Goal: Task Accomplishment & Management: Use online tool/utility

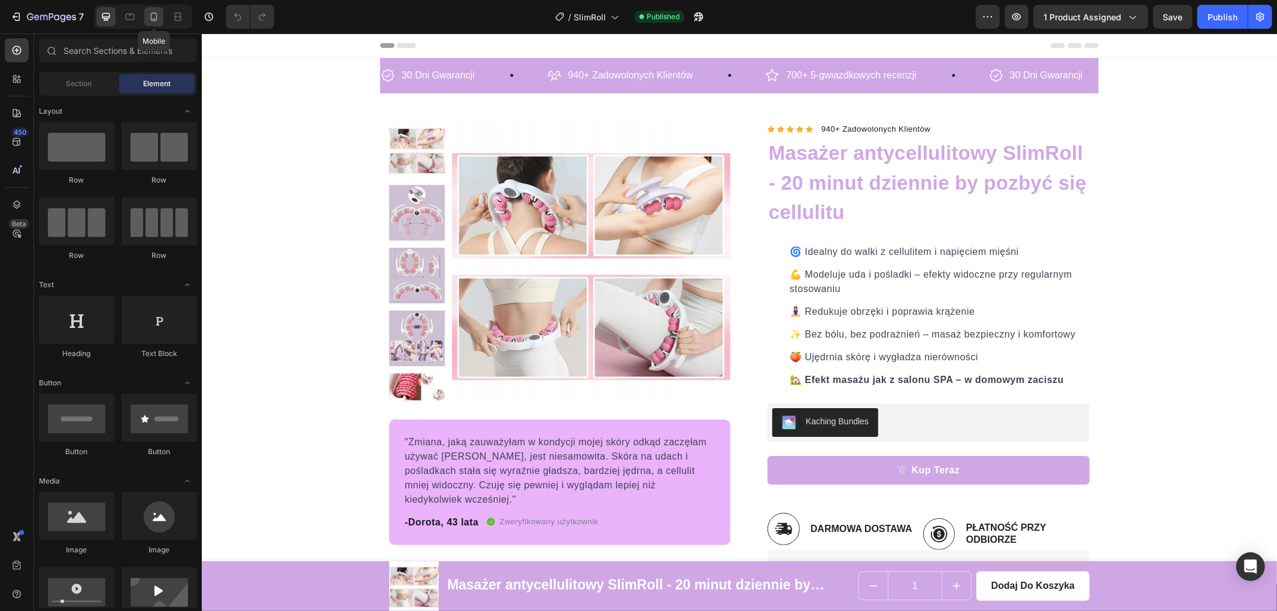
click at [159, 17] on icon at bounding box center [154, 17] width 12 height 12
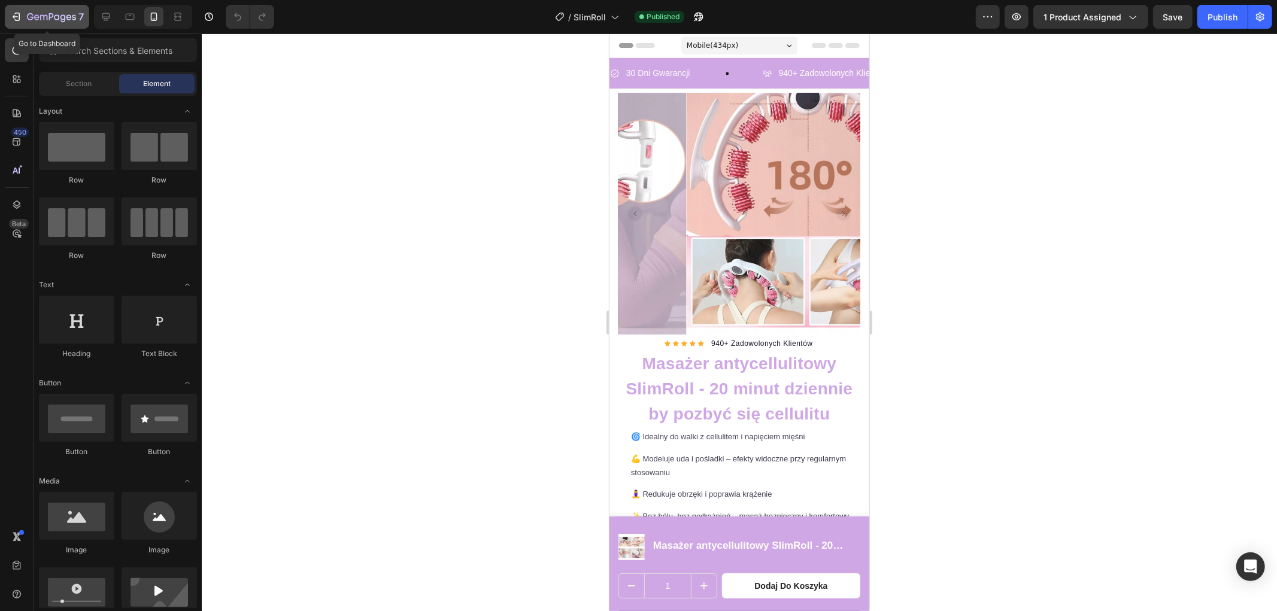
click at [20, 14] on icon "button" at bounding box center [16, 17] width 12 height 12
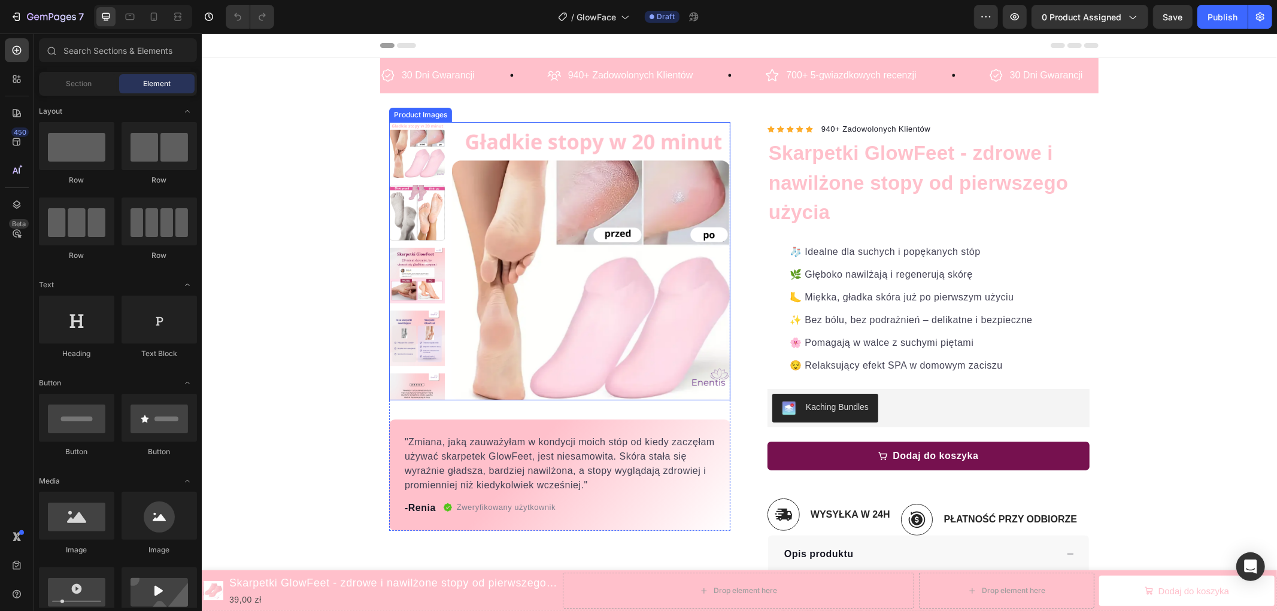
click at [511, 215] on img at bounding box center [590, 261] width 278 height 278
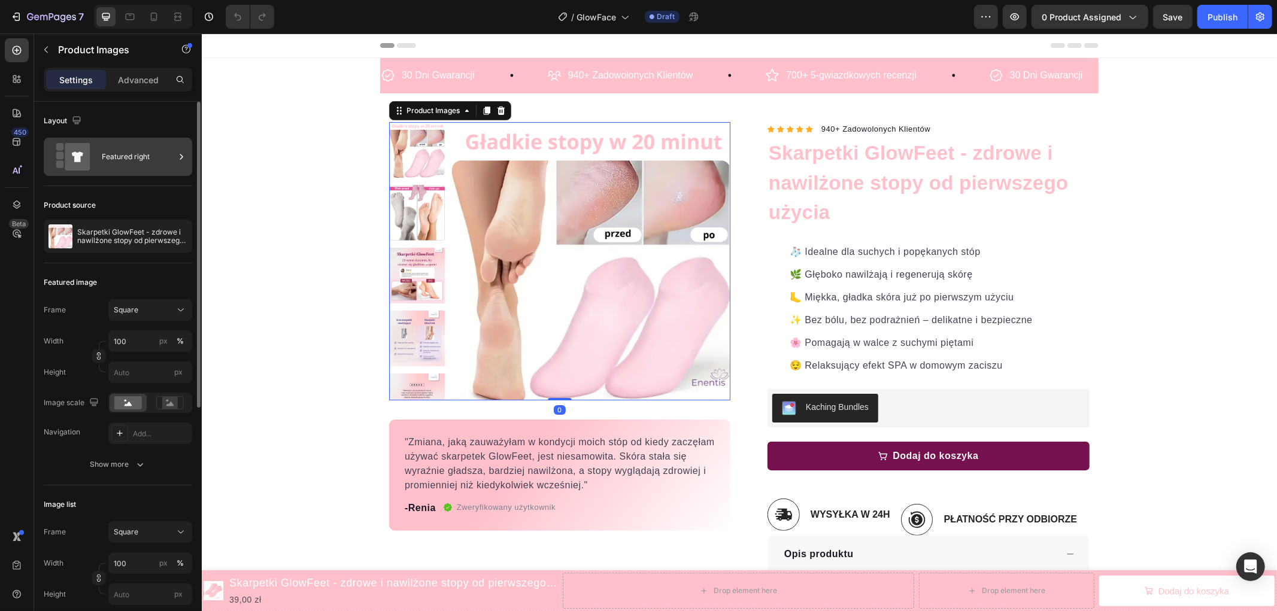
click at [123, 159] on div "Featured right" at bounding box center [138, 157] width 73 height 28
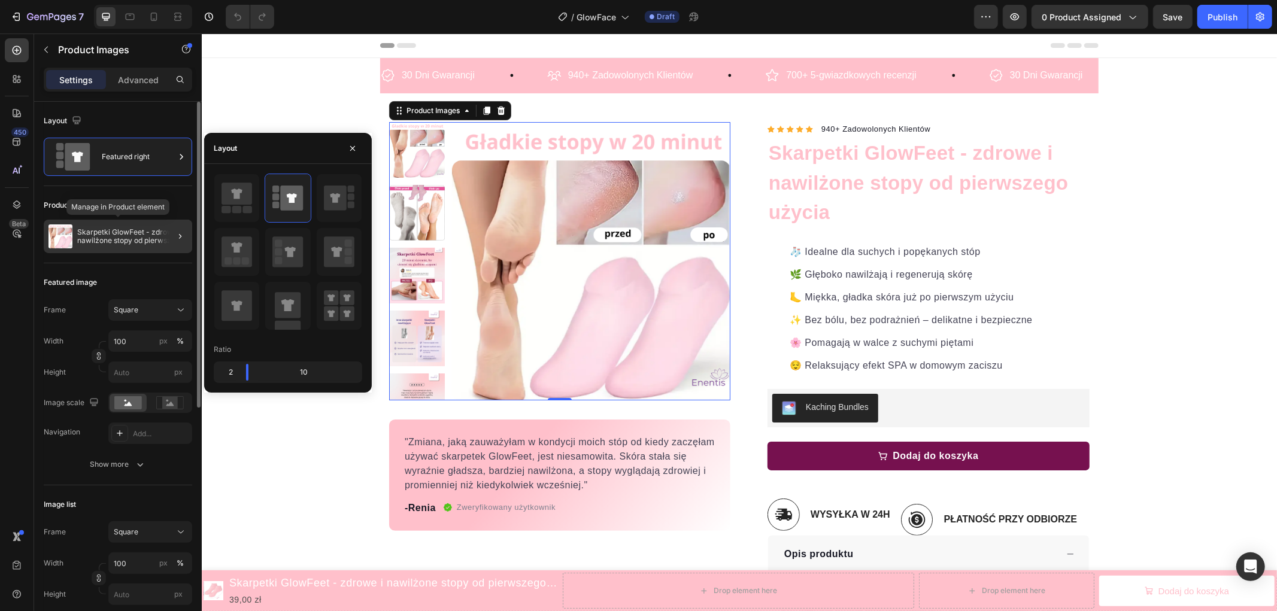
click at [127, 228] on p "Skarpetki GlowFeet - zdrowe i nawilżone stopy od pierwszego użycia" at bounding box center [132, 236] width 110 height 17
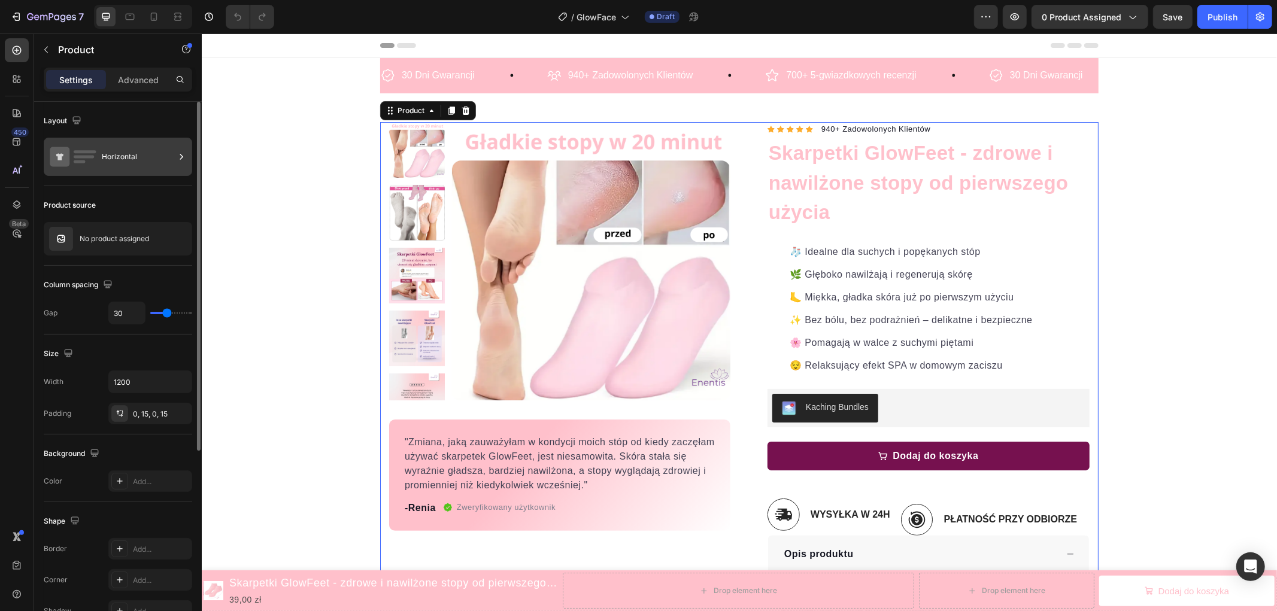
click at [117, 163] on div "Horizontal" at bounding box center [138, 157] width 73 height 28
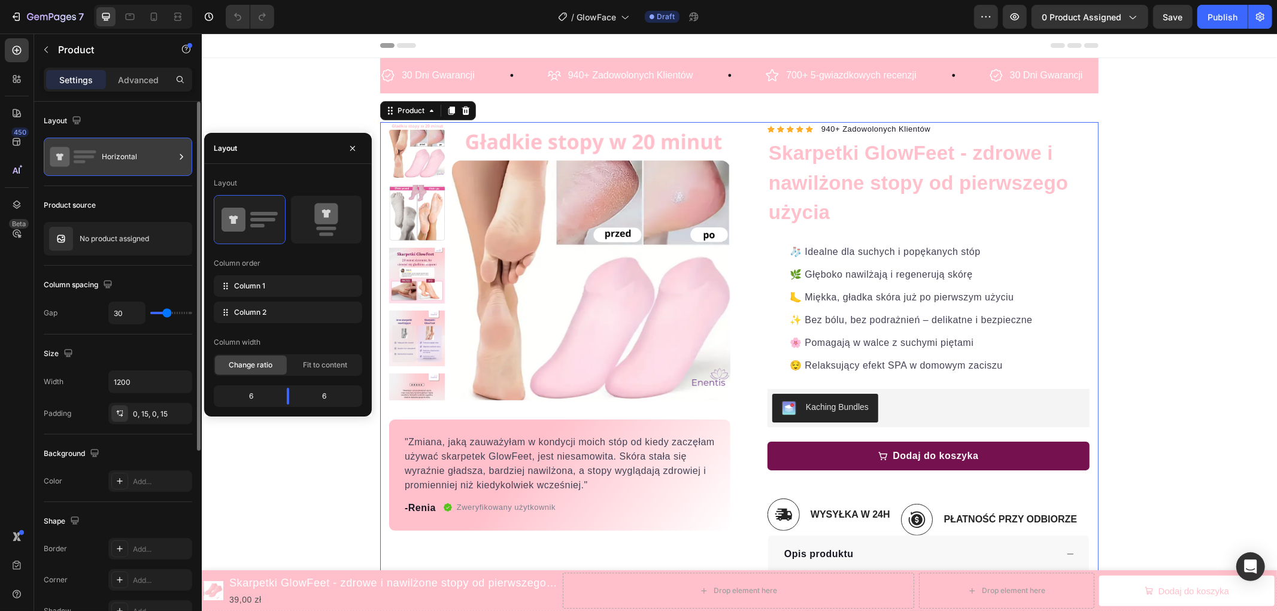
click at [122, 158] on div "Horizontal" at bounding box center [138, 157] width 73 height 28
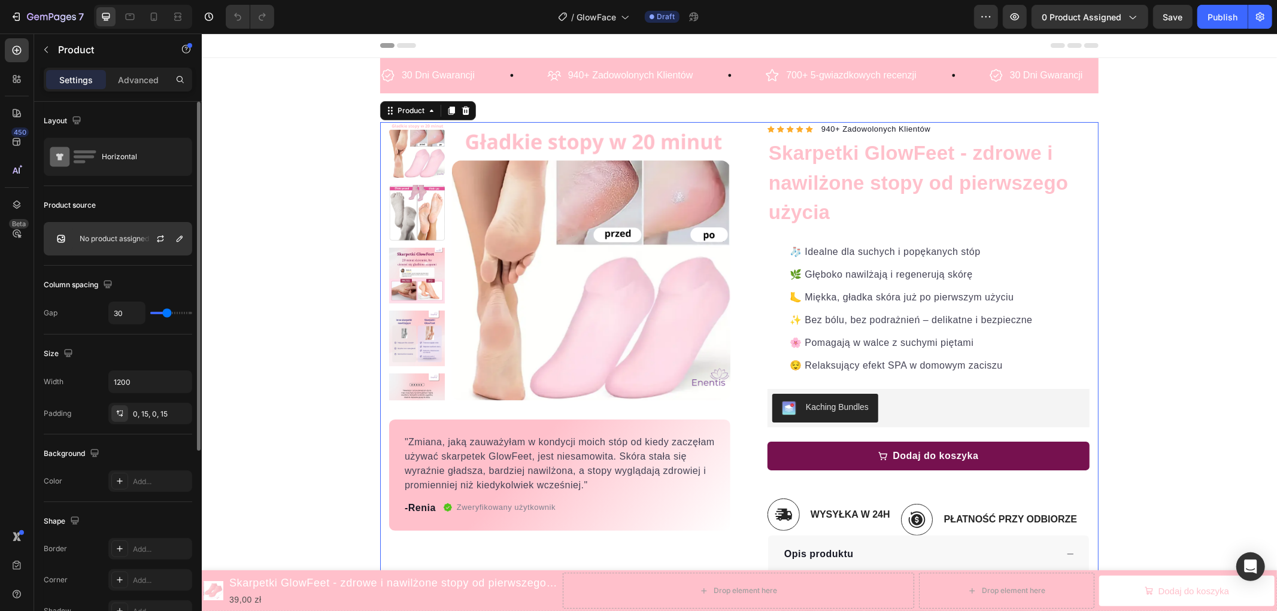
click at [132, 229] on div "No product assigned" at bounding box center [118, 239] width 148 height 34
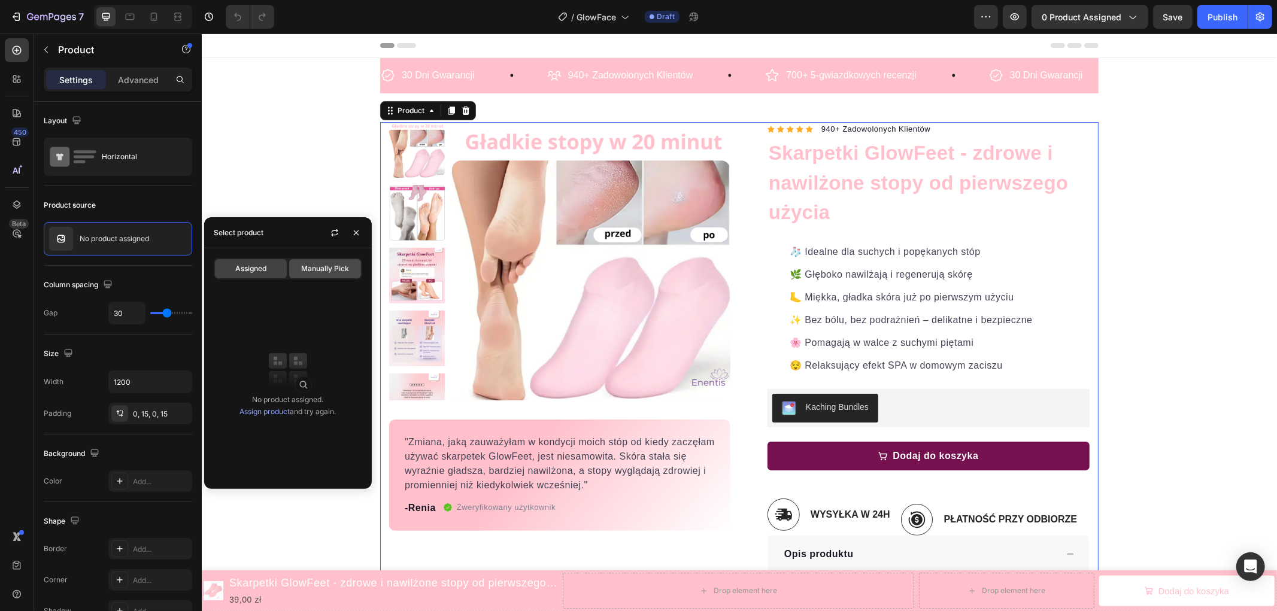
click at [330, 270] on span "Manually Pick" at bounding box center [325, 268] width 48 height 11
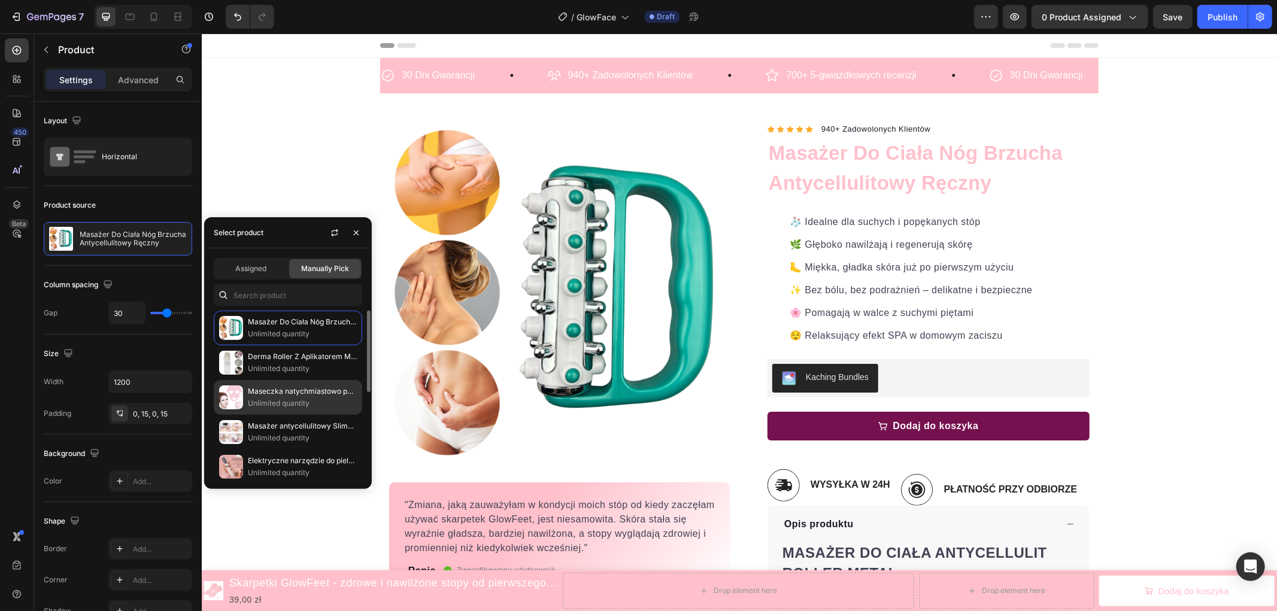
click at [313, 401] on p "Unlimited quantity" at bounding box center [302, 403] width 109 height 12
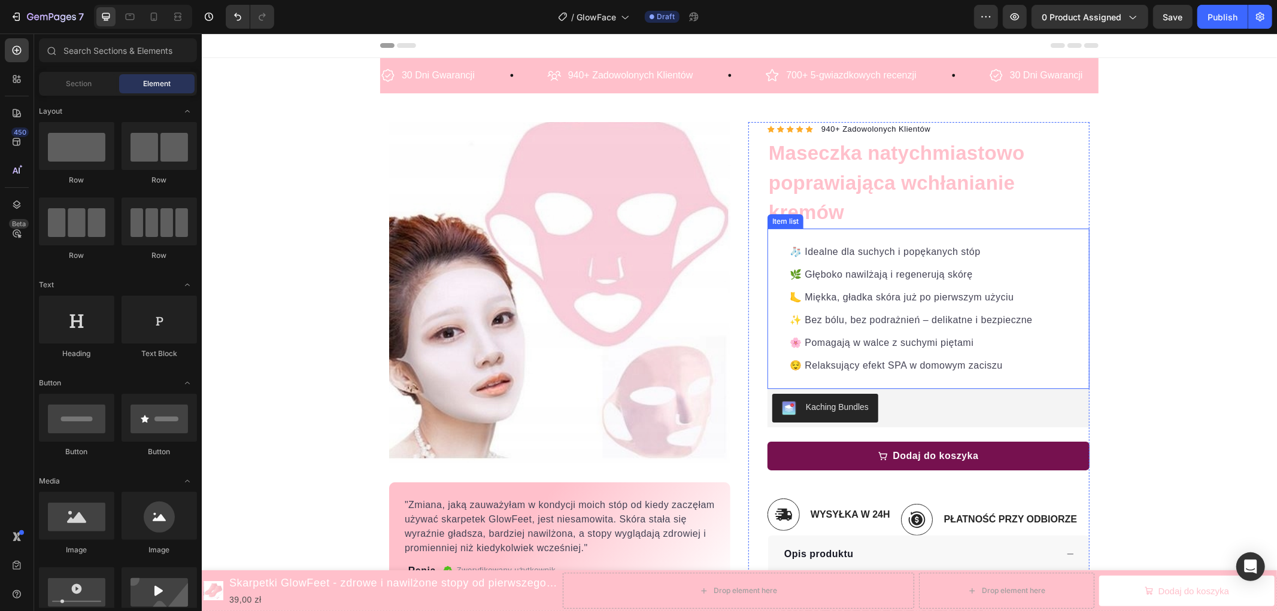
click at [883, 253] on p "🧦 Idealne dla suchych i popękanych stóp" at bounding box center [910, 251] width 243 height 14
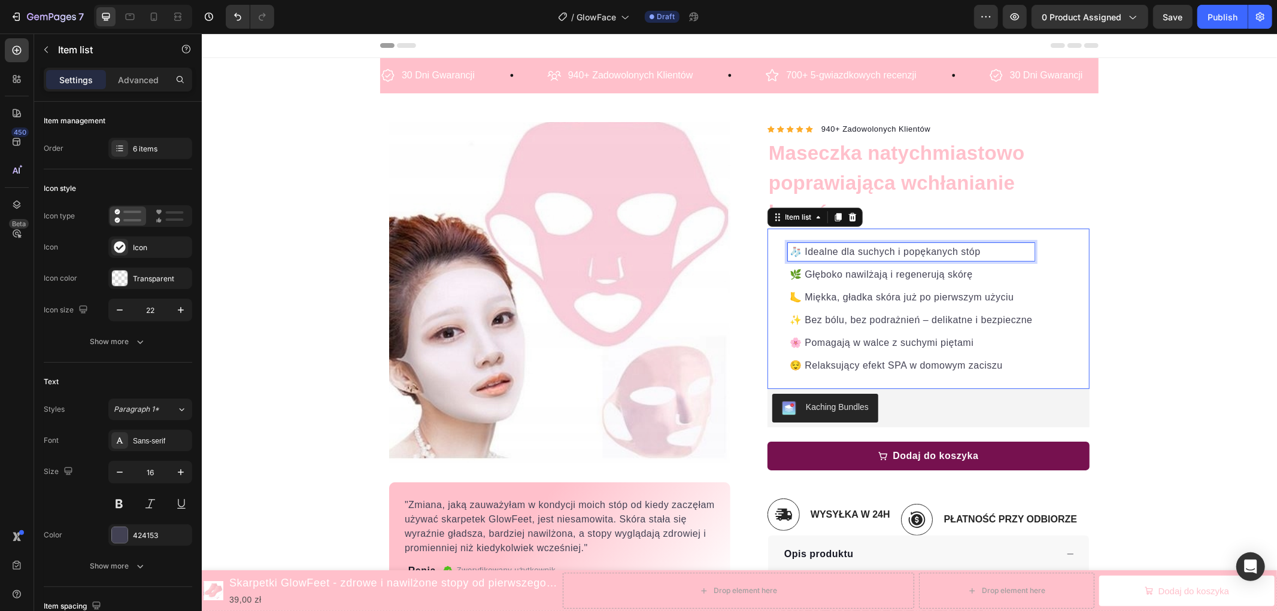
click at [883, 253] on p "🧦 Idealne dla suchych i popękanych stóp" at bounding box center [910, 251] width 243 height 14
click at [890, 272] on p "🌿 Głęboko nawilżają i regenerują skórę" at bounding box center [910, 274] width 243 height 14
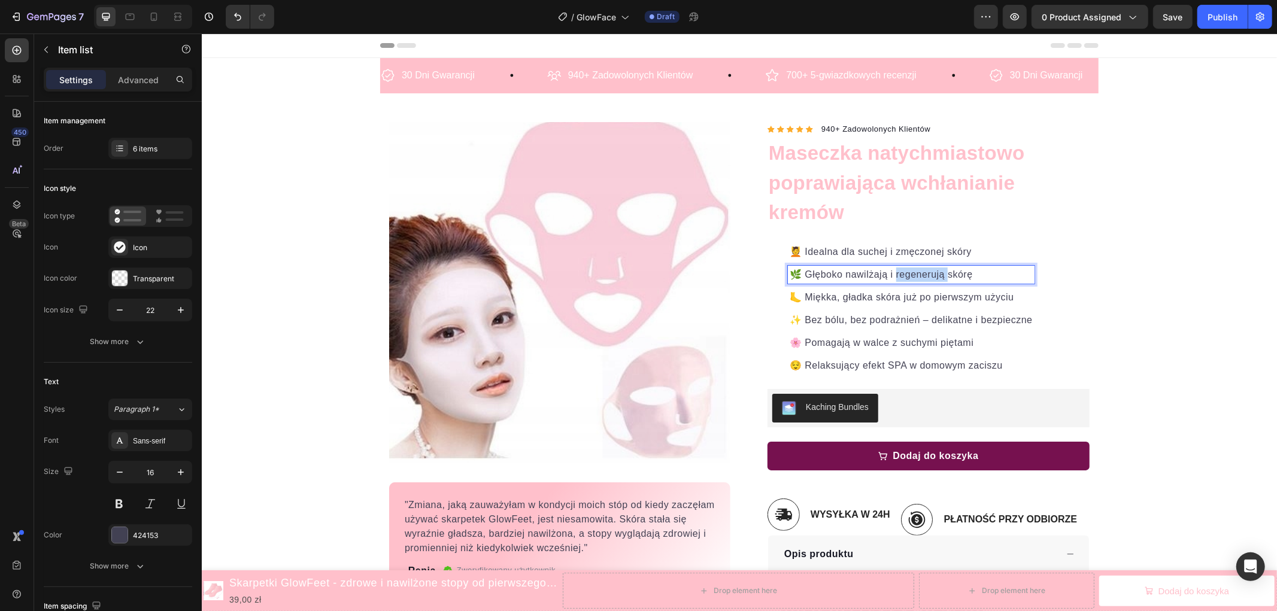
click at [890, 272] on p "🌿 Głęboko nawilżają i regenerują skórę" at bounding box center [910, 274] width 243 height 14
click at [873, 297] on p "🦶 Miękka, gładka skóra już po pierwszym użyciu" at bounding box center [910, 297] width 243 height 14
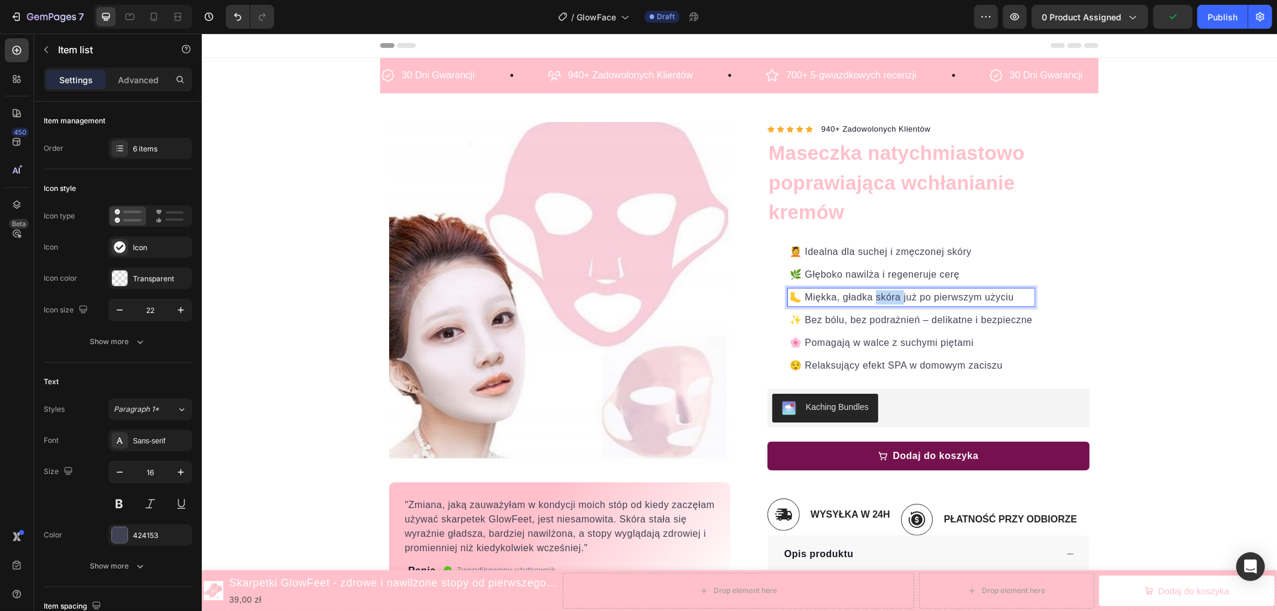
click at [873, 297] on p "🦶 Miękka, gładka skóra już po pierwszym użyciu" at bounding box center [910, 297] width 243 height 14
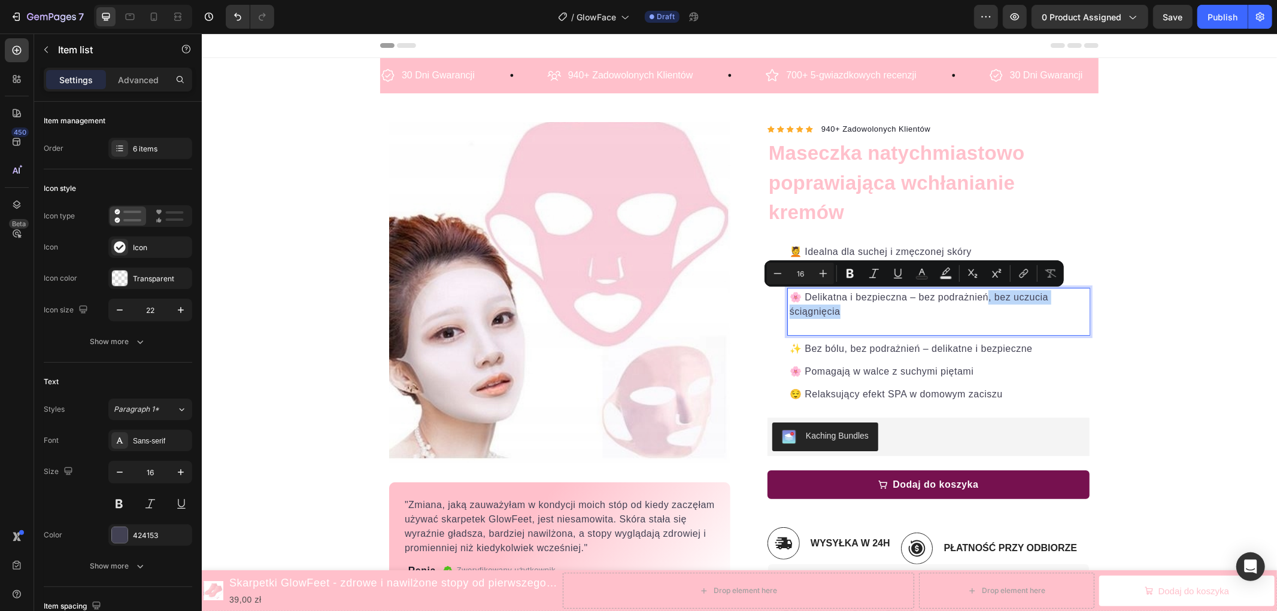
drag, startPoint x: 839, startPoint y: 309, endPoint x: 984, endPoint y: 300, distance: 145.1
click at [984, 300] on p "🌸 Delikatna i bezpieczna – bez podrażnień, bez uczucia ściągnięcia" at bounding box center [938, 304] width 298 height 29
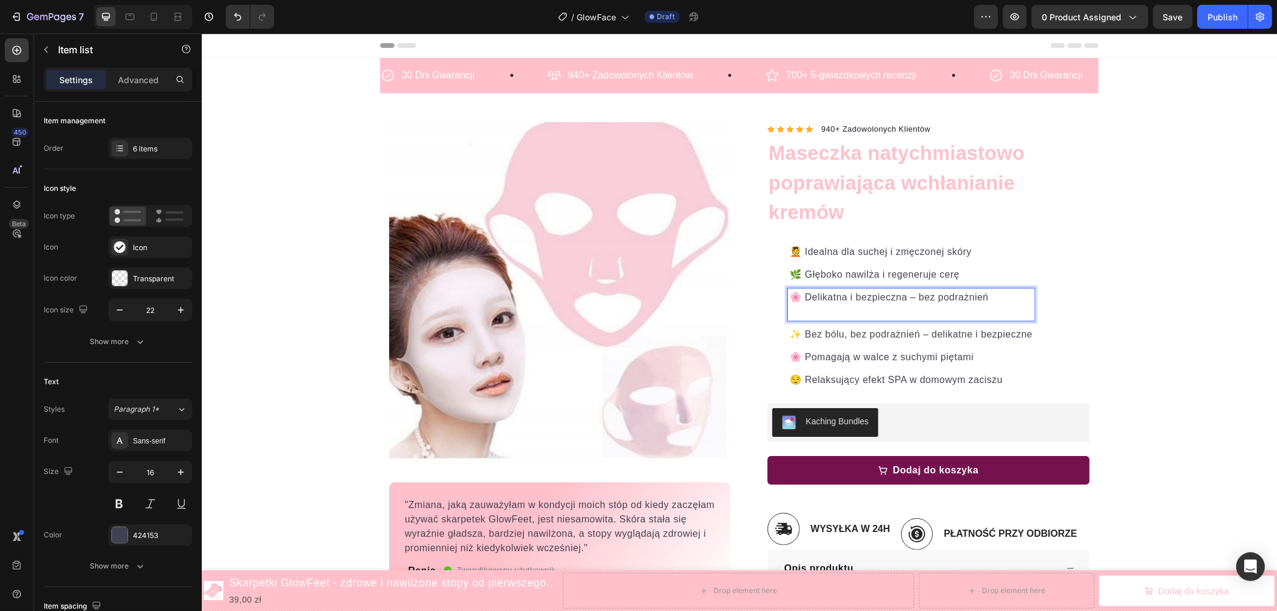
click at [875, 312] on p "Rich Text Editor. Editing area: main" at bounding box center [910, 311] width 243 height 14
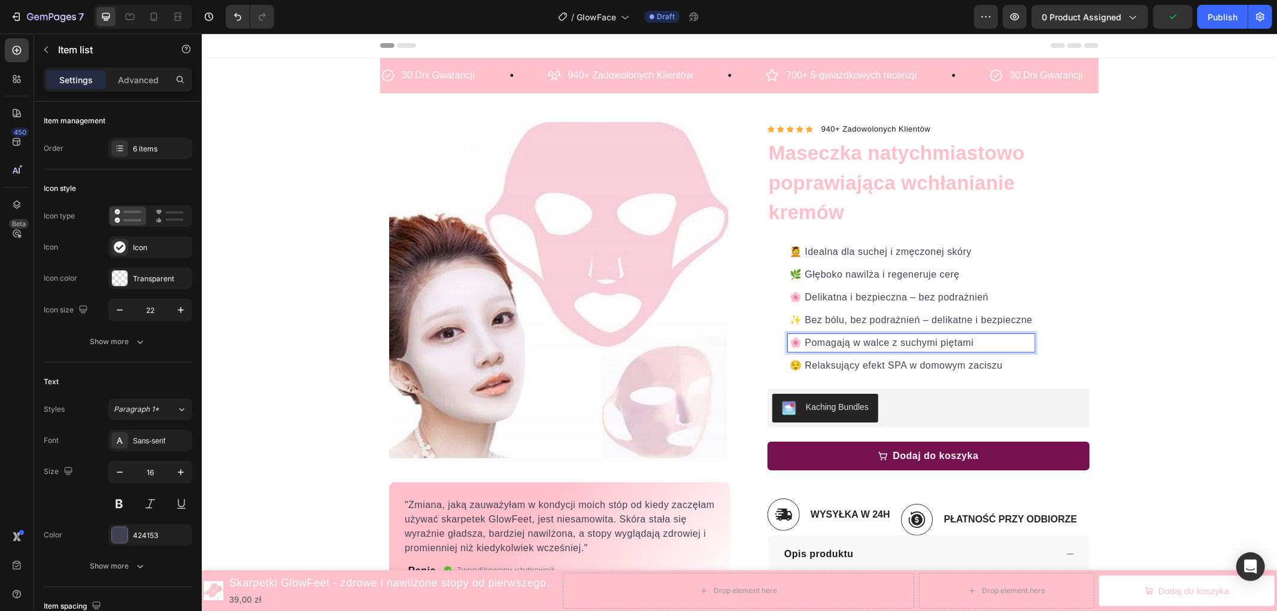
click at [882, 338] on p "🌸 Pomagają w walce z suchymi piętami" at bounding box center [910, 342] width 243 height 14
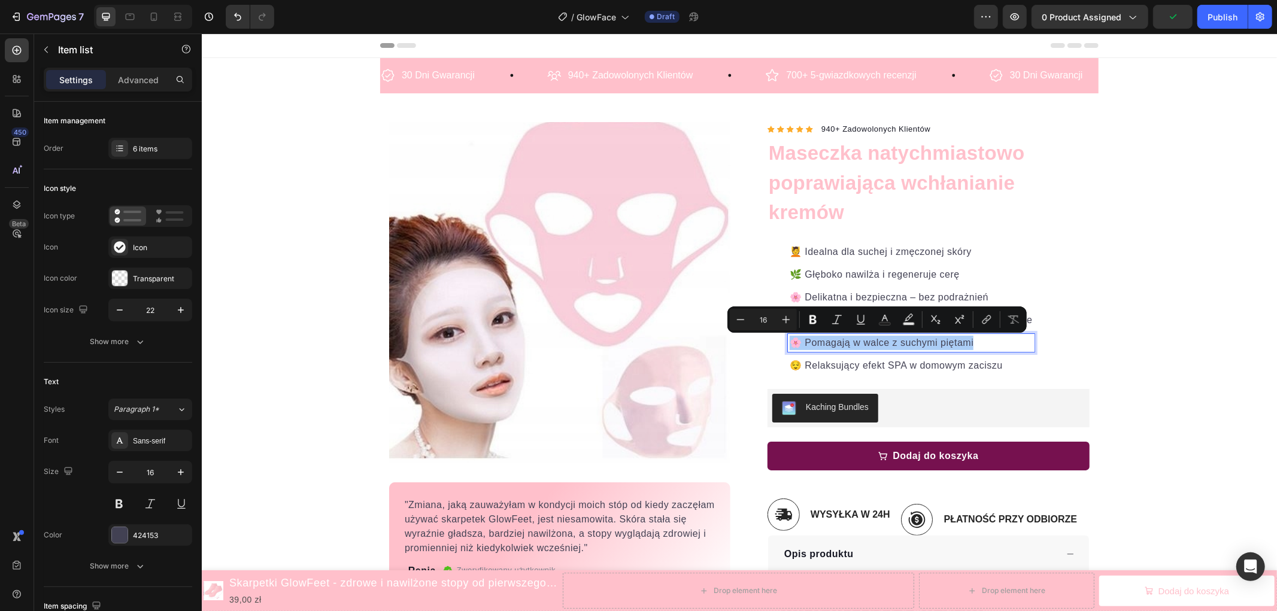
click at [882, 315] on icon "Editor contextual toolbar" at bounding box center [885, 320] width 12 height 12
type input "424153"
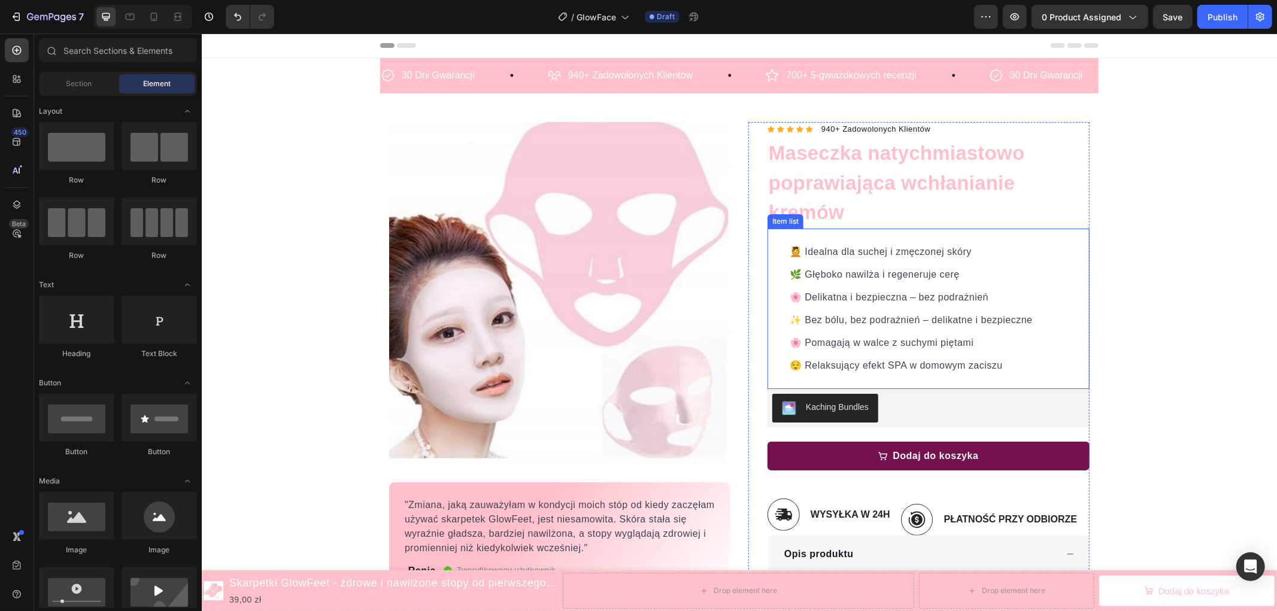
click at [930, 326] on p "✨ Bez bólu, bez podrażnień – delikatne i bezpieczne" at bounding box center [910, 319] width 243 height 14
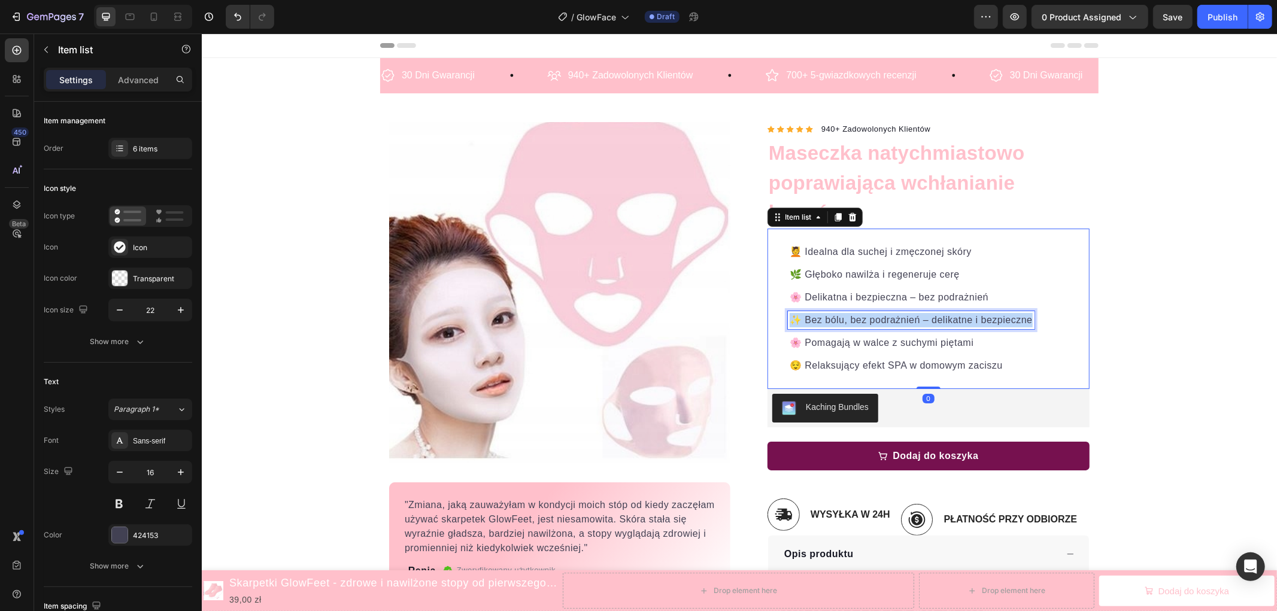
click at [930, 326] on p "✨ Bez bólu, bez podrażnień – delikatne i bezpieczne" at bounding box center [910, 319] width 243 height 14
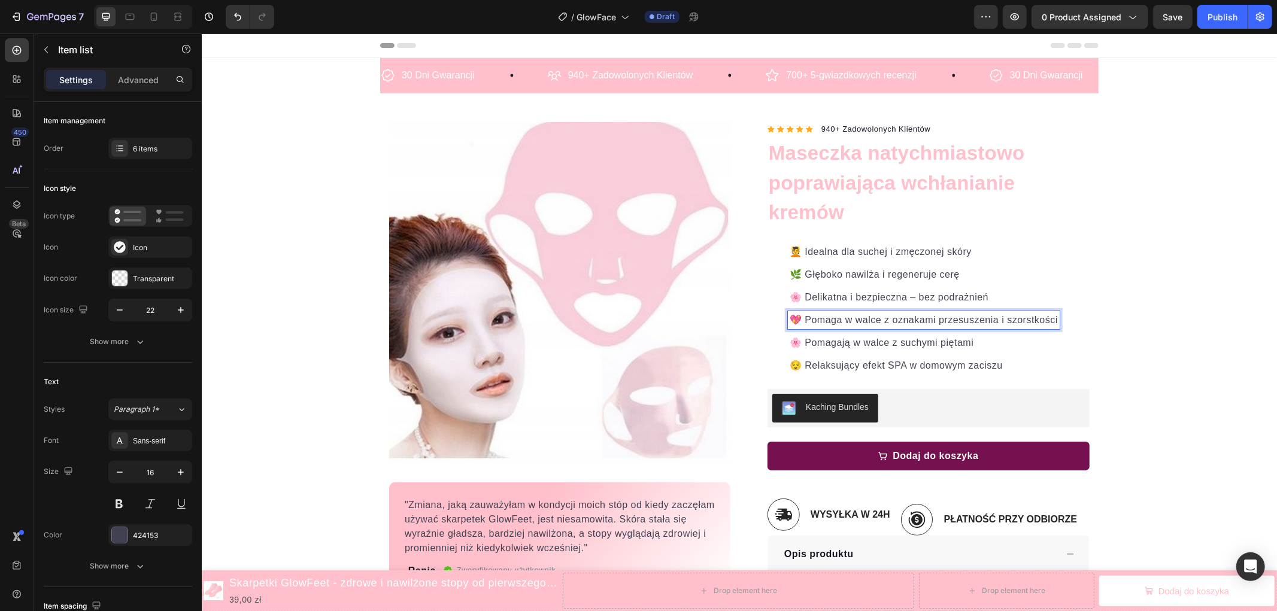
click at [885, 339] on p "🌸 Pomagają w walce z suchymi piętami" at bounding box center [923, 342] width 268 height 14
click at [994, 344] on p "🌸 Pomagają w walce z suchymi piętami" at bounding box center [923, 342] width 268 height 14
drag, startPoint x: 983, startPoint y: 341, endPoint x: 782, endPoint y: 341, distance: 200.5
click at [787, 341] on div "🌸 Pomagają w walce z suchymi piętami" at bounding box center [923, 342] width 272 height 18
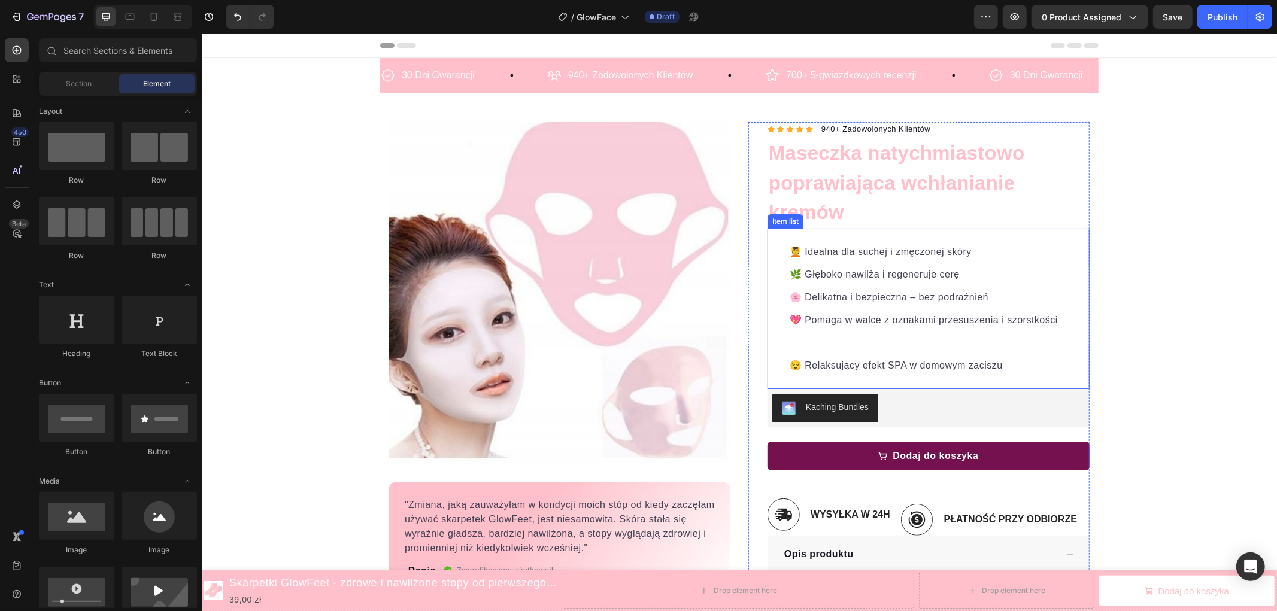
click at [828, 338] on p "Rich Text Editor. Editing area: main" at bounding box center [923, 342] width 268 height 14
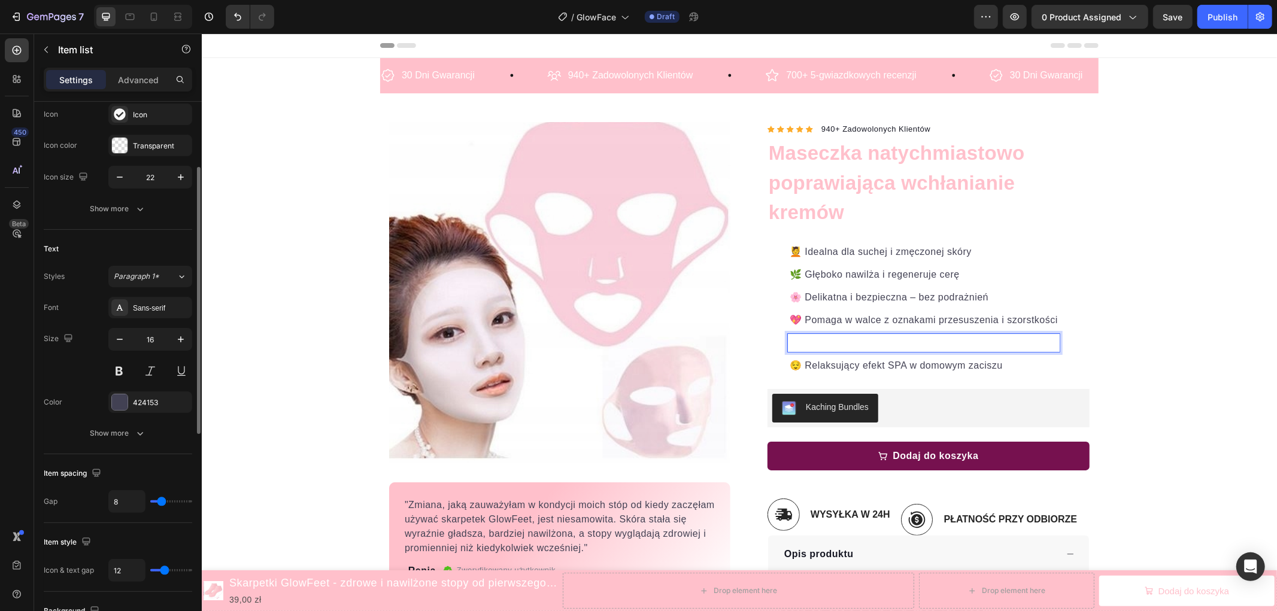
scroll to position [66, 0]
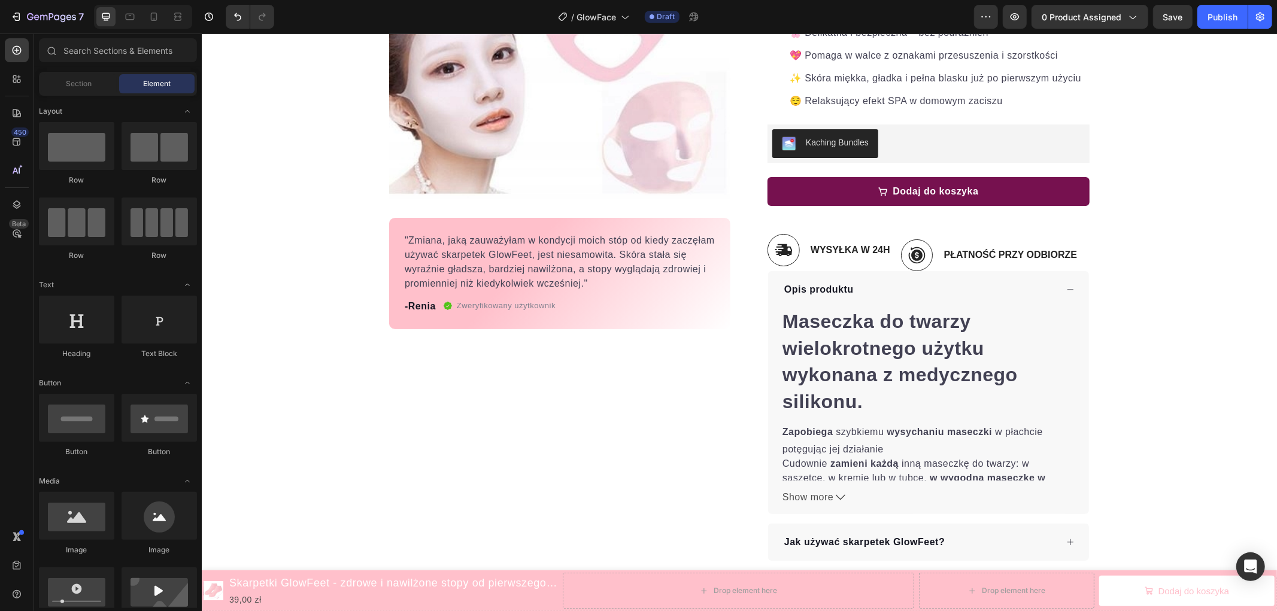
scroll to position [266, 0]
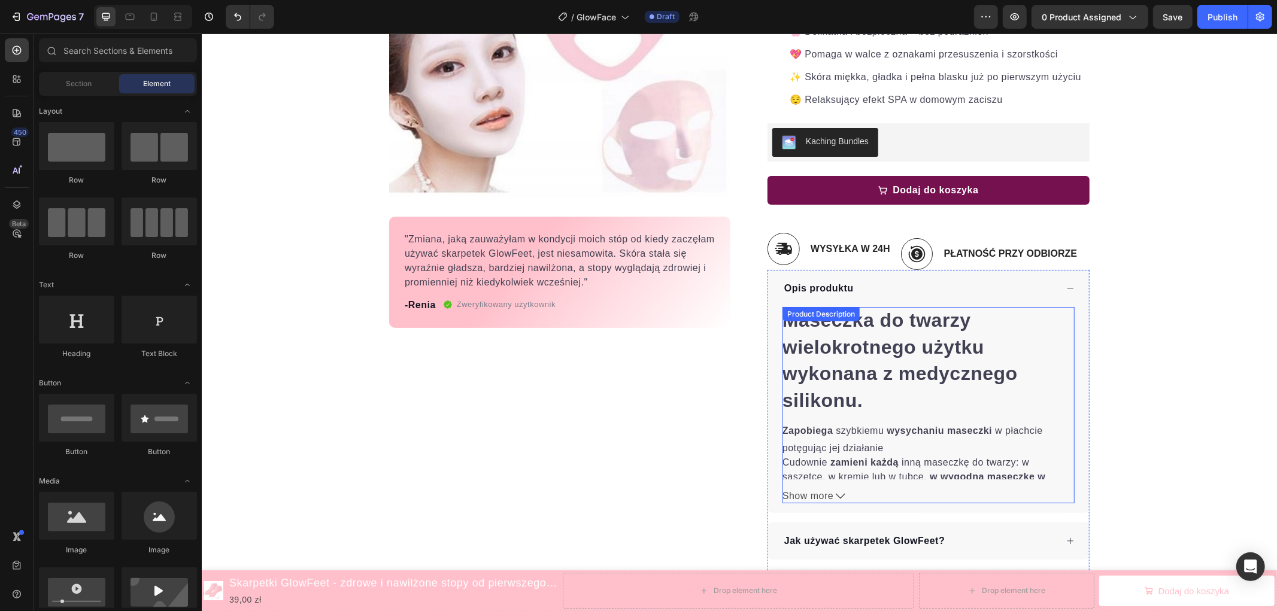
click at [857, 356] on h1 "Maseczka do twarzy wielokrotnego użytku wykonana z medycznego silikonu." at bounding box center [899, 360] width 235 height 102
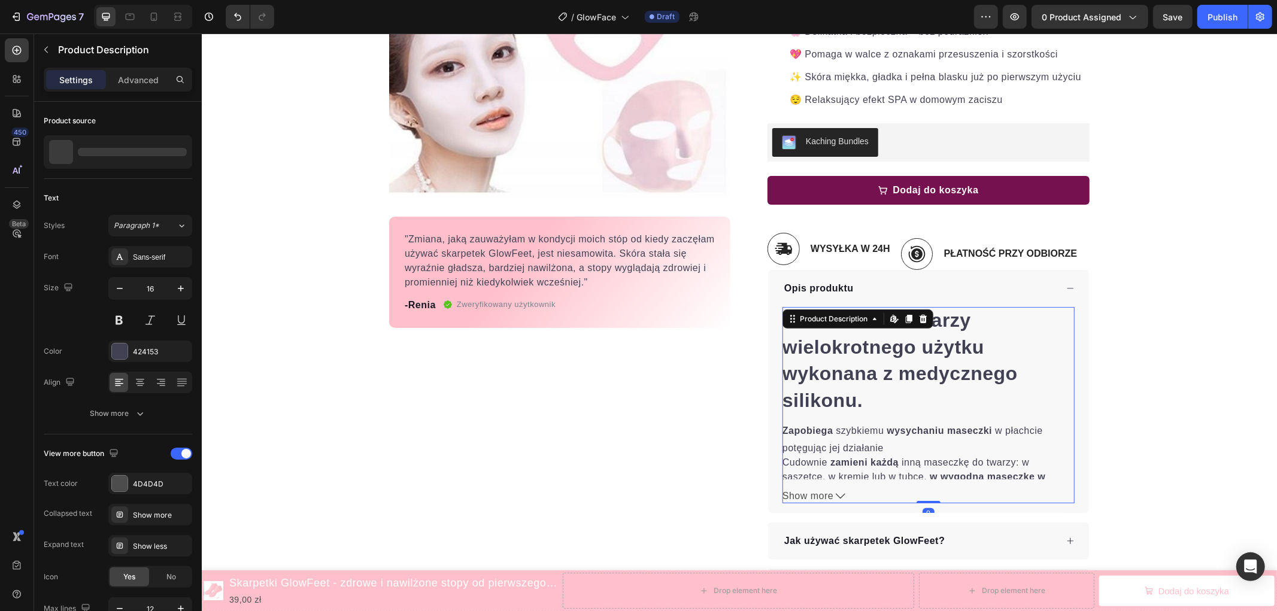
click at [863, 403] on div "Maseczka do twarzy wielokrotnego użytku wykonana z medycznego silikonu. Zapobie…" at bounding box center [928, 392] width 292 height 172
click at [861, 394] on div "Maseczka do twarzy wielokrotnego użytku wykonana z medycznego silikonu. Zapobie…" at bounding box center [928, 392] width 292 height 172
click at [860, 399] on div "Maseczka do twarzy wielokrotnego użytku wykonana z medycznego silikonu. Zapobie…" at bounding box center [928, 392] width 292 height 172
click at [843, 400] on h1 "Maseczka do twarzy wielokrotnego użytku wykonana z medycznego silikonu." at bounding box center [899, 360] width 235 height 102
click at [857, 394] on div "Maseczka do twarzy wielokrotnego użytku wykonana z medycznego silikonu. Zapobie…" at bounding box center [928, 392] width 292 height 172
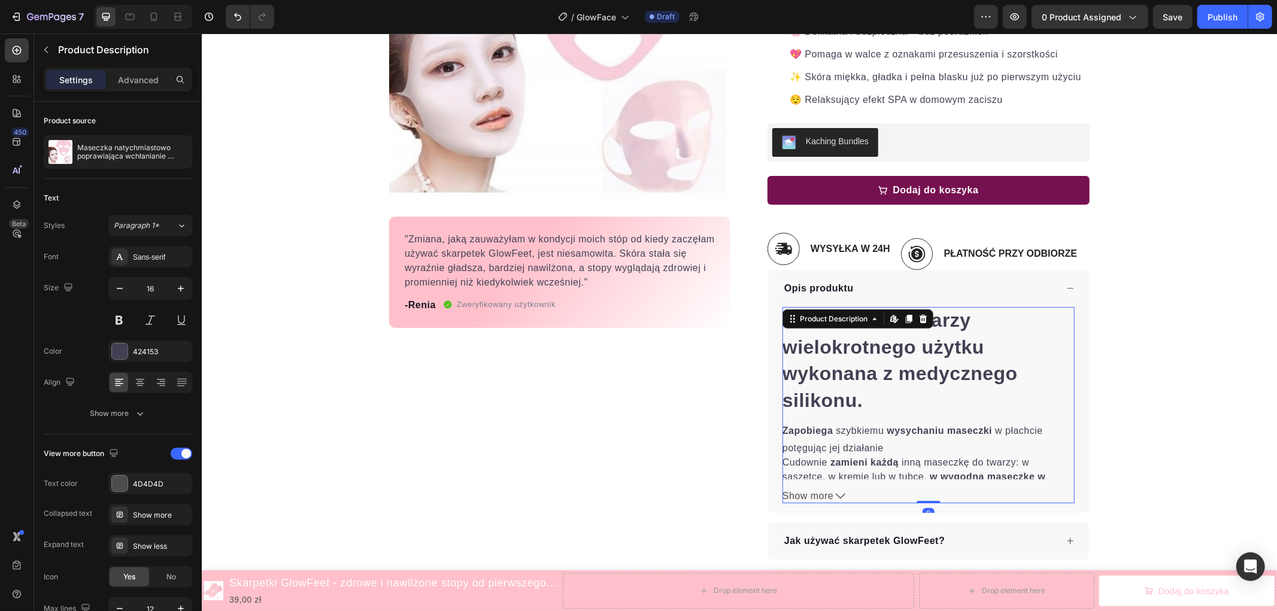
click at [857, 393] on div "Maseczka do twarzy wielokrotnego użytku wykonana z medycznego silikonu. Zapobie…" at bounding box center [928, 392] width 292 height 172
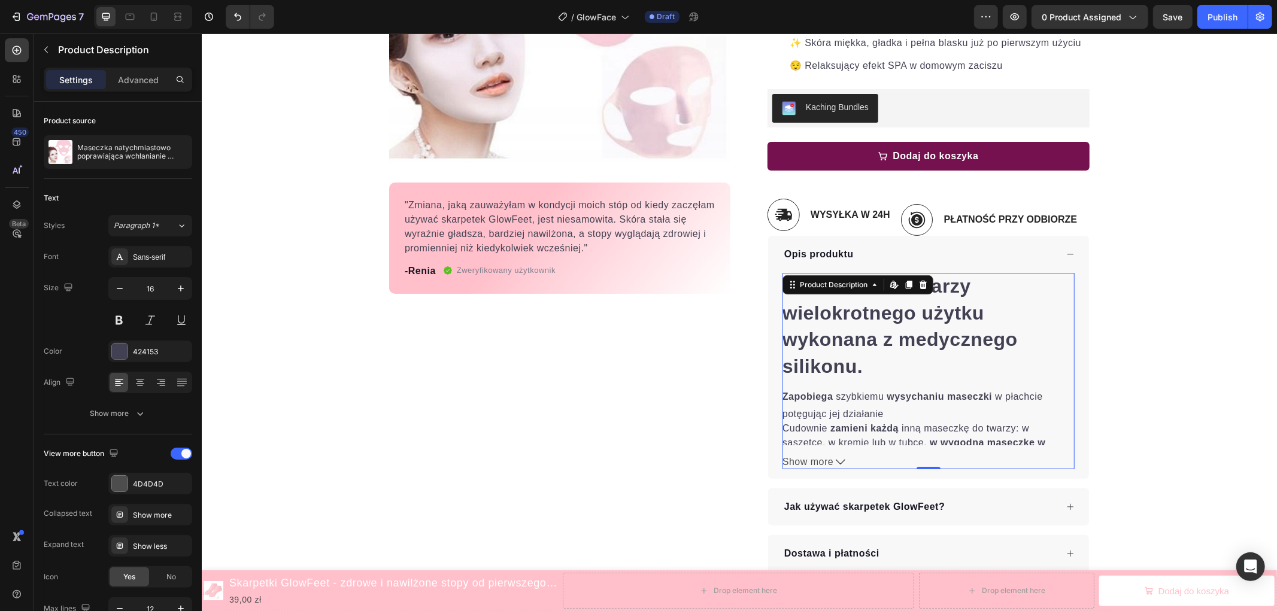
scroll to position [332, 0]
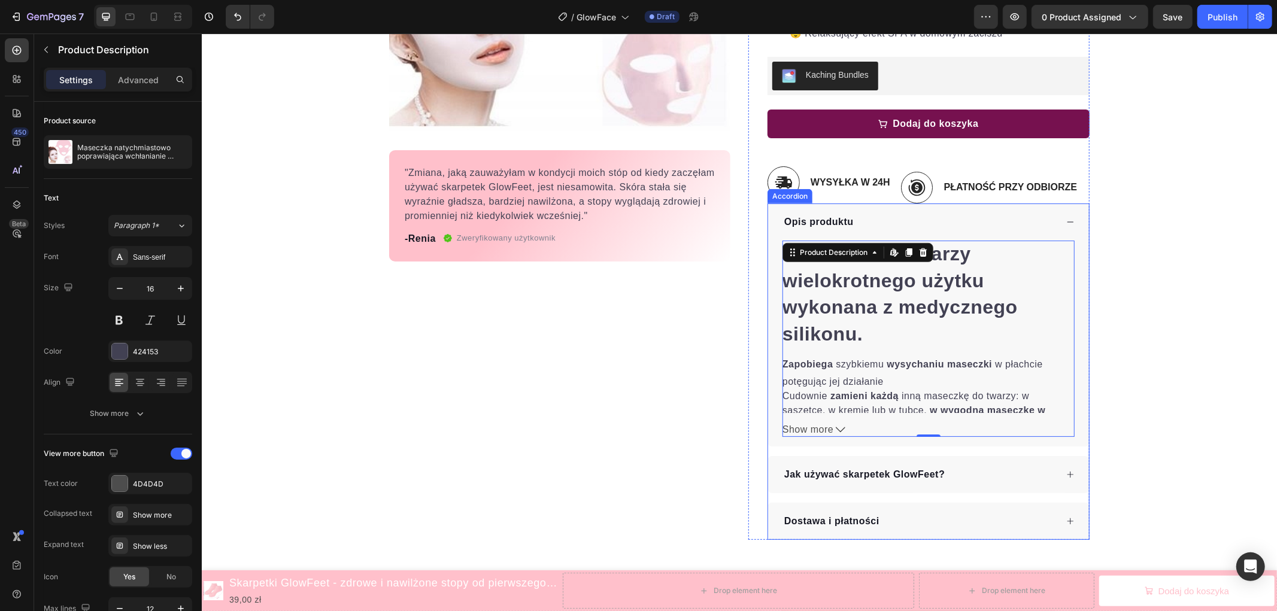
click at [918, 466] on div "Jak używać skarpetek GlowFeet?" at bounding box center [864, 474] width 164 height 18
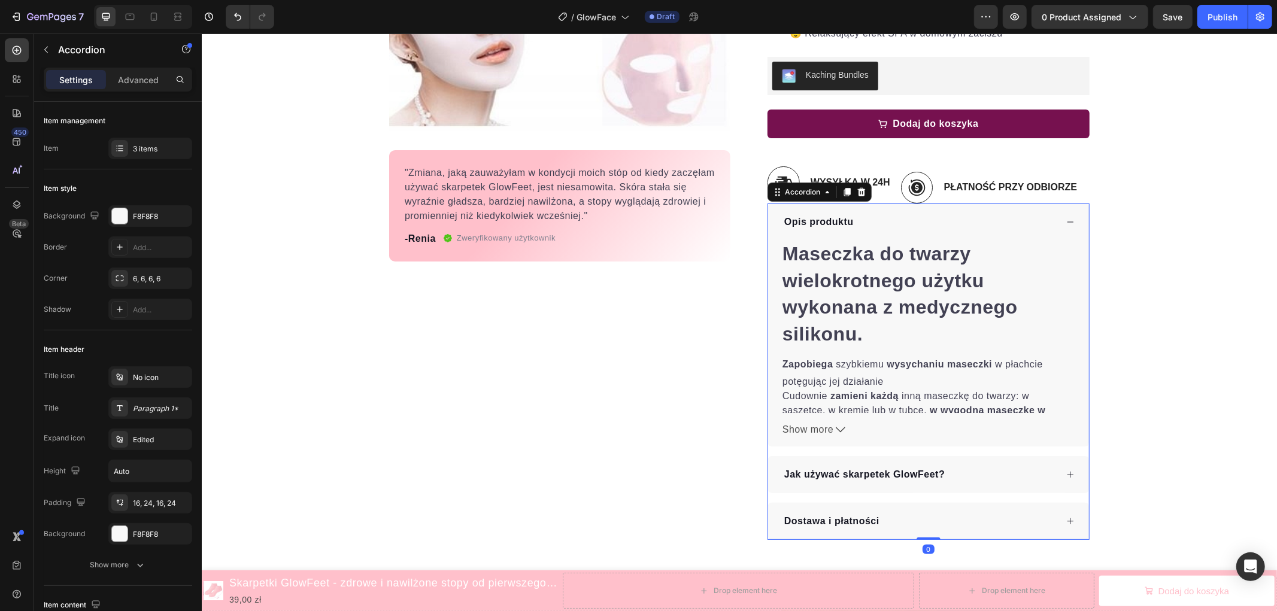
click at [907, 474] on strong "Jak używać skarpetek GlowFeet?" at bounding box center [864, 474] width 160 height 10
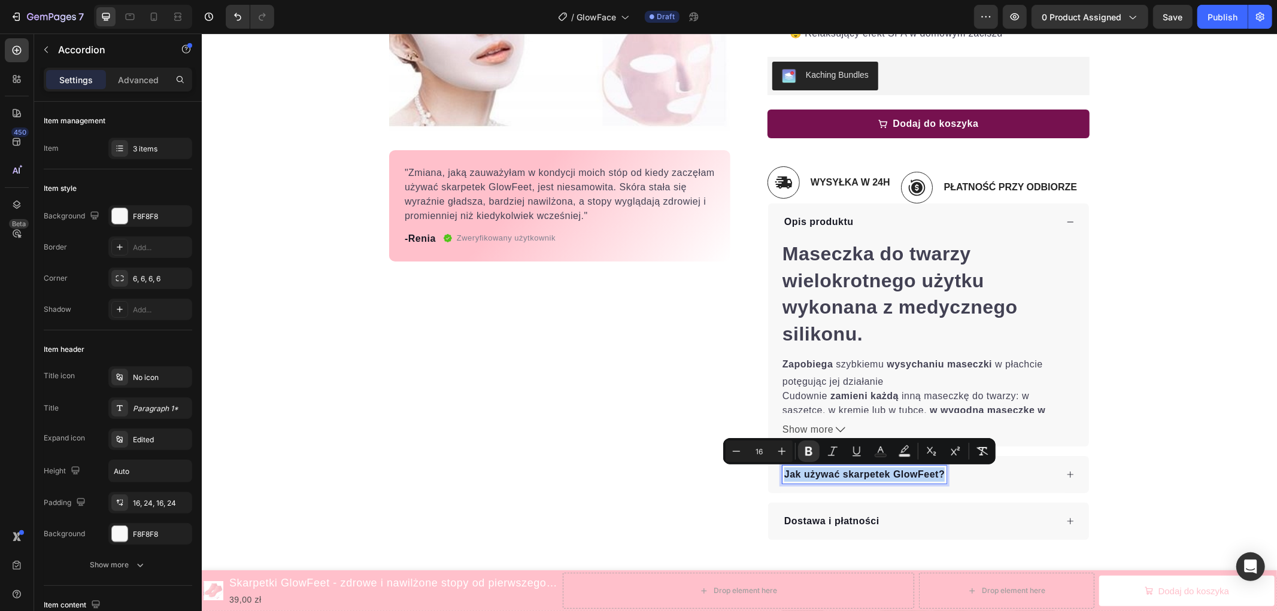
click at [870, 469] on strong "Jak używać skarpetek GlowFeet?" at bounding box center [864, 474] width 160 height 10
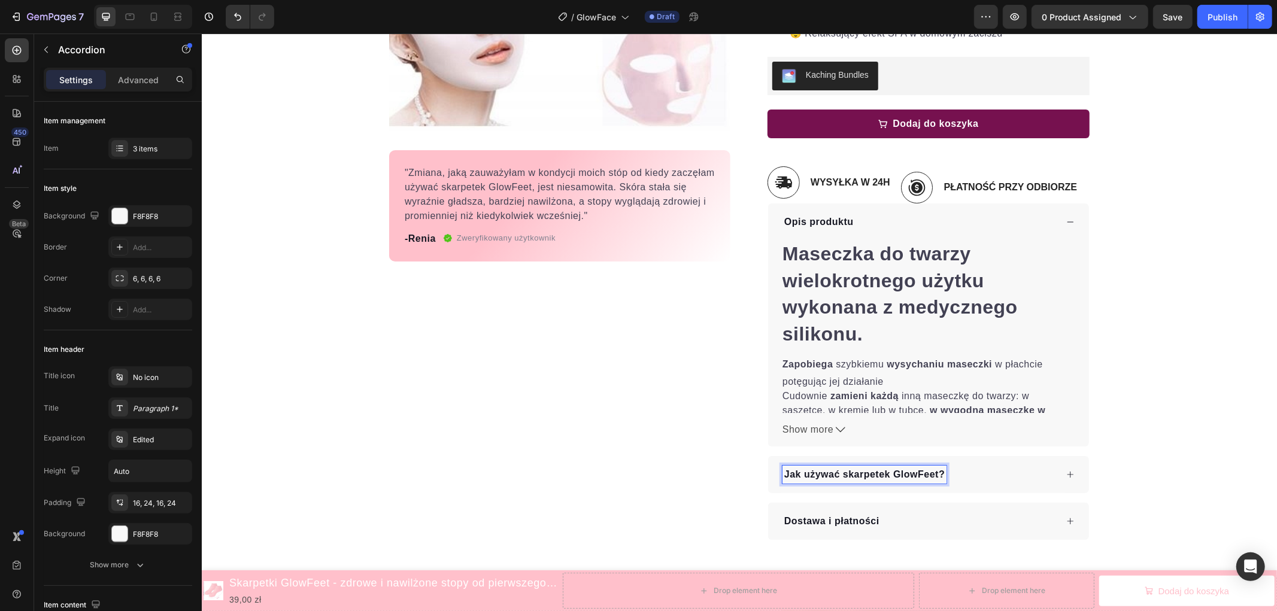
click at [912, 474] on strong "Jak używać skarpetek GlowFeet?" at bounding box center [864, 474] width 160 height 10
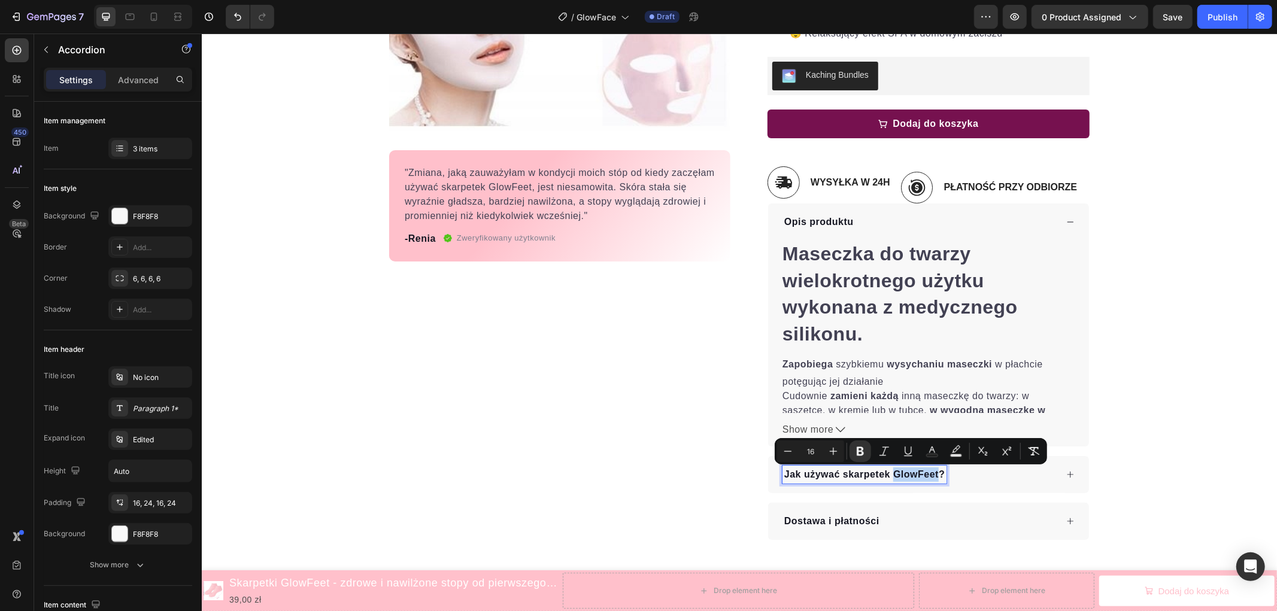
click at [927, 475] on strong "Jak używać skarpetek GlowFeet?" at bounding box center [864, 474] width 160 height 10
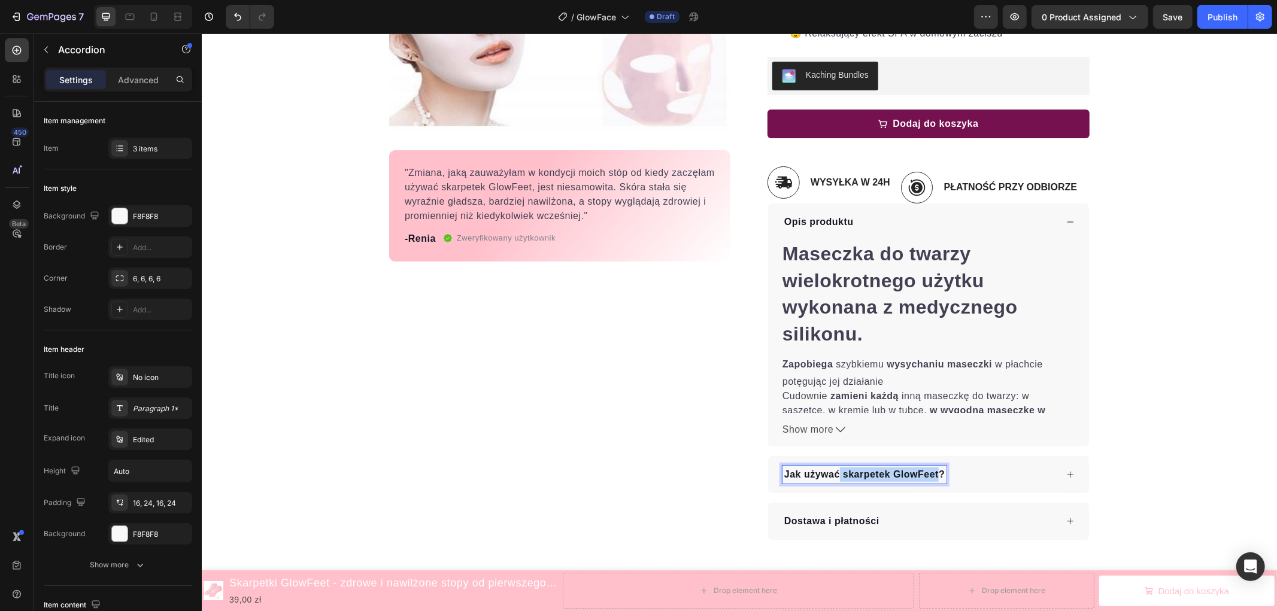
drag, startPoint x: 933, startPoint y: 473, endPoint x: 834, endPoint y: 475, distance: 98.8
click at [834, 475] on strong "Jak używać skarpetek GlowFeet?" at bounding box center [864, 474] width 160 height 10
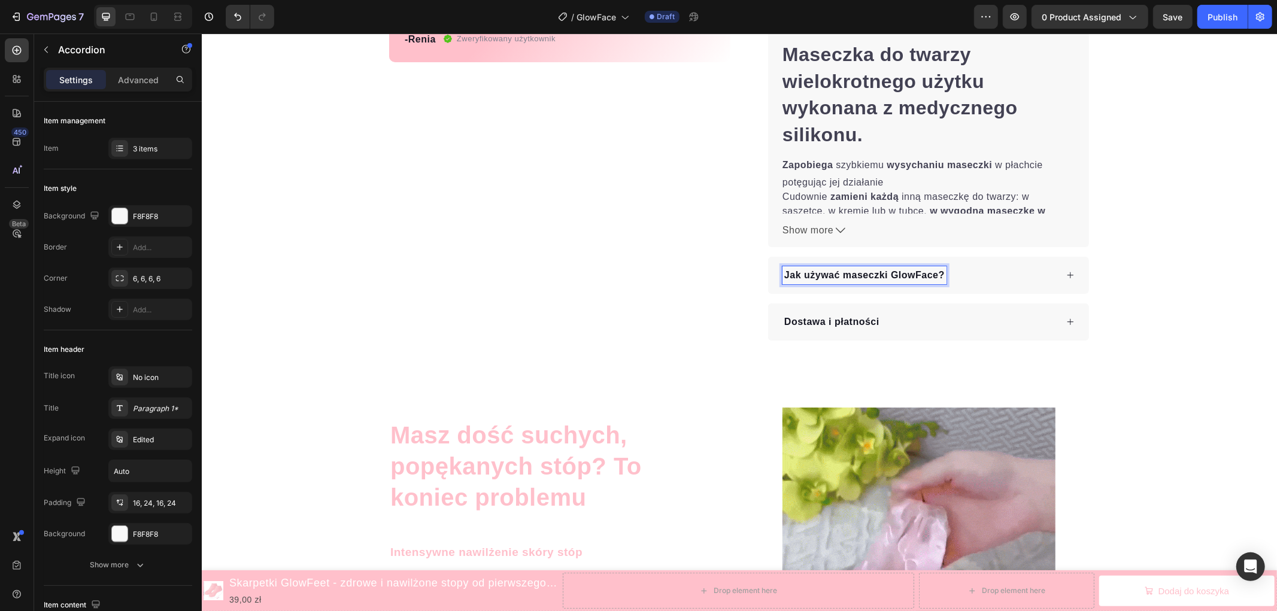
click at [1065, 277] on icon at bounding box center [1069, 275] width 8 height 8
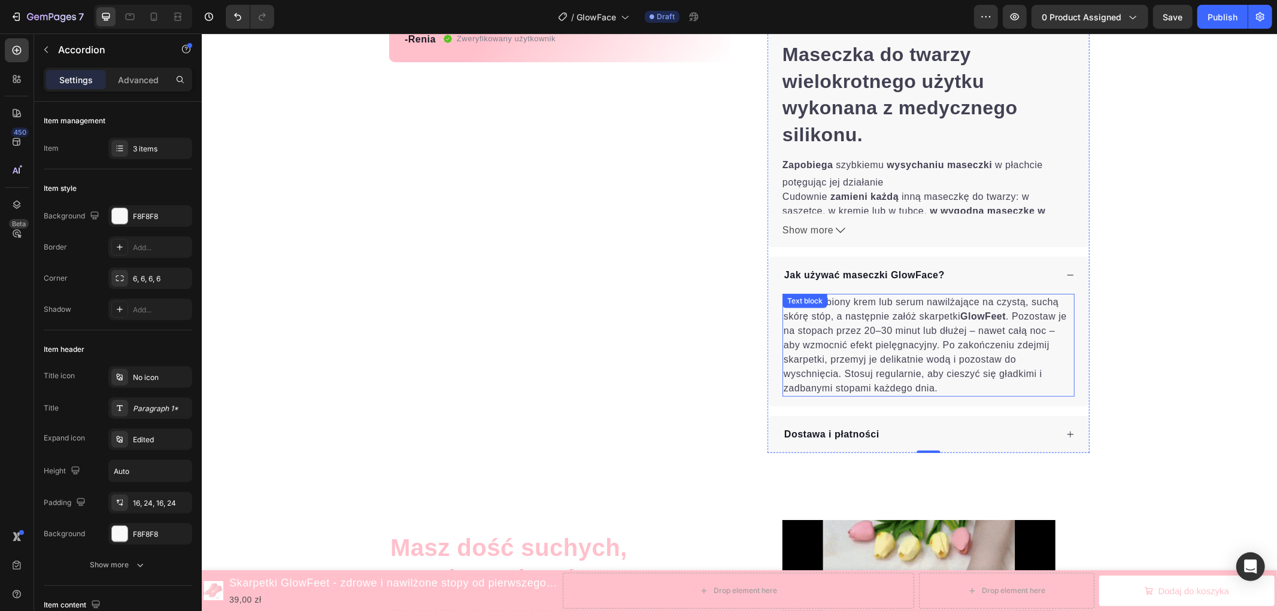
click at [939, 326] on p "Nałóż ulubiony krem lub serum nawilżające na czystą, suchą skórę stóp, a następ…" at bounding box center [928, 344] width 290 height 101
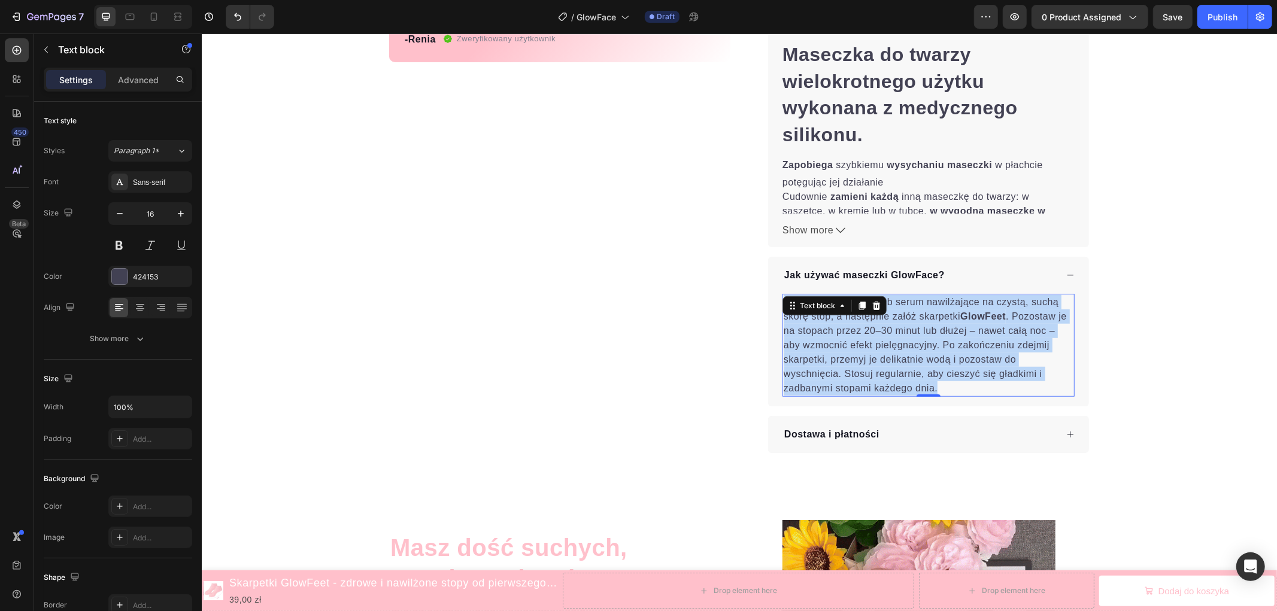
click at [939, 326] on p "Nałóż ulubiony krem lub serum nawilżające na czystą, suchą skórę stóp, a następ…" at bounding box center [928, 344] width 290 height 101
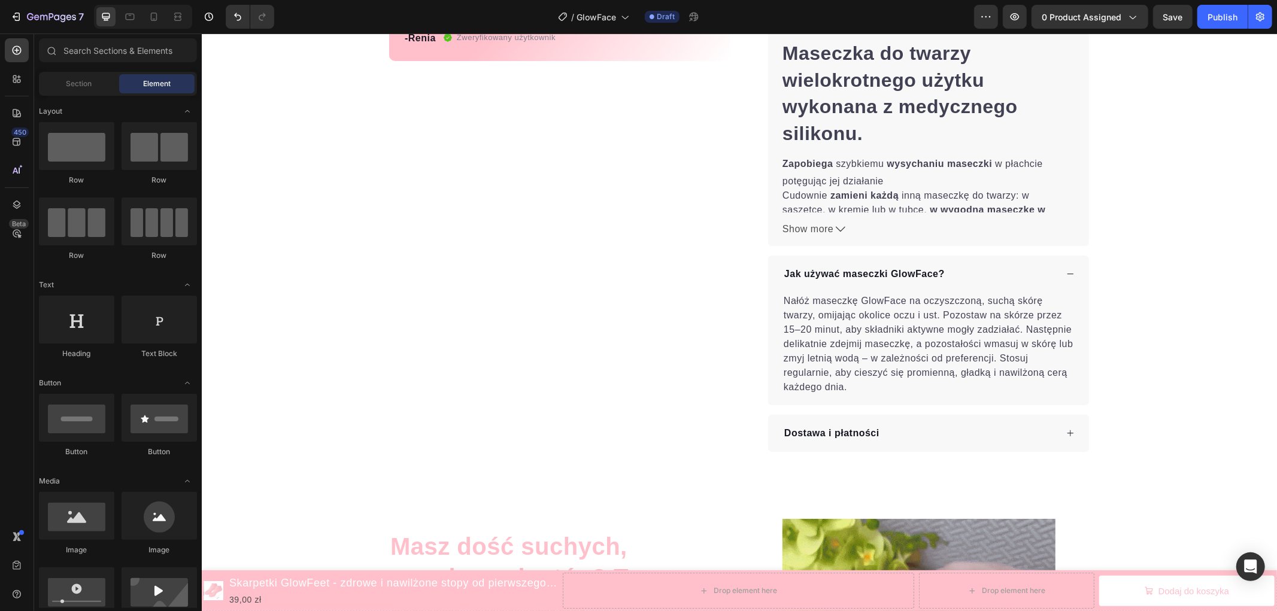
scroll to position [599, 0]
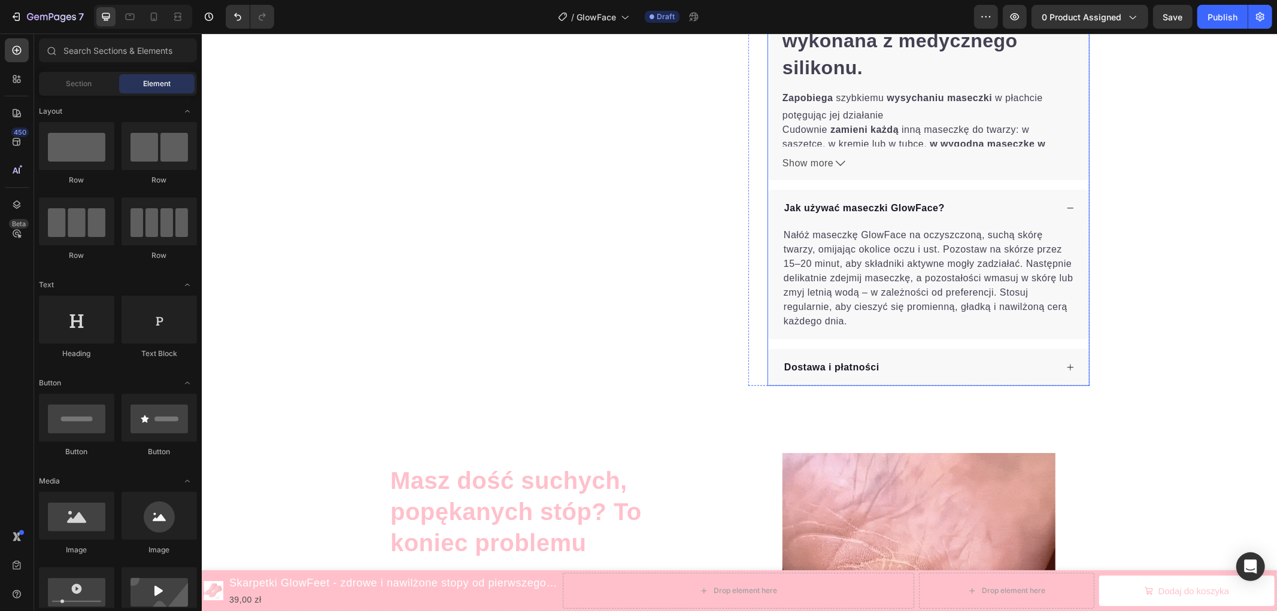
click at [1065, 371] on icon at bounding box center [1069, 367] width 8 height 8
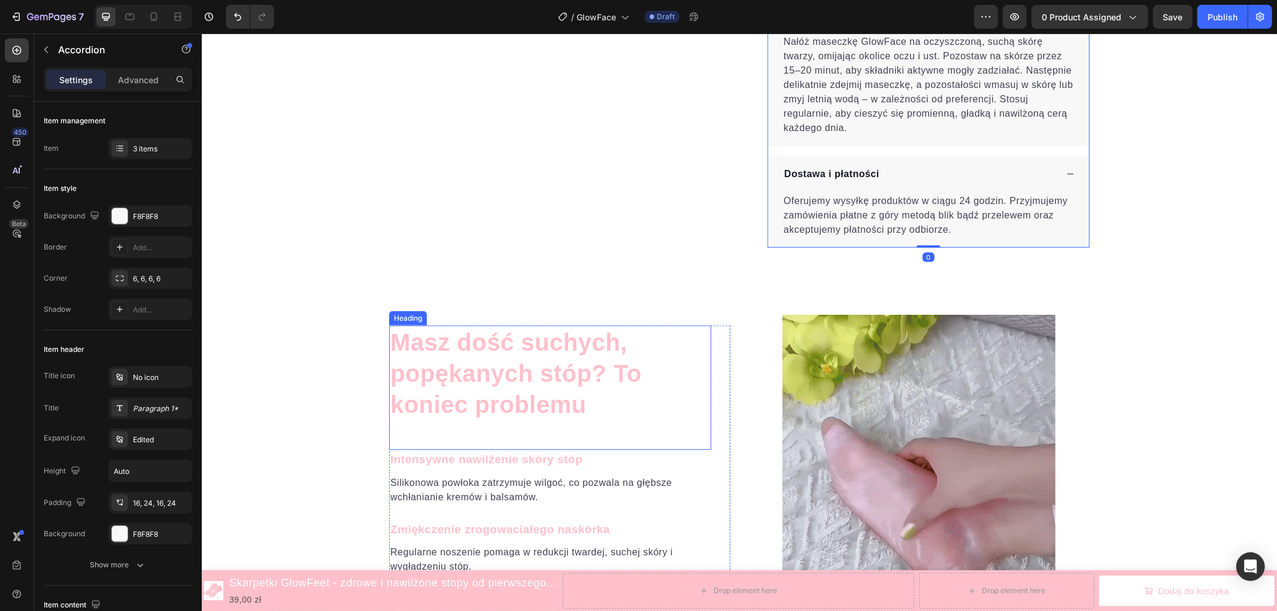
scroll to position [931, 0]
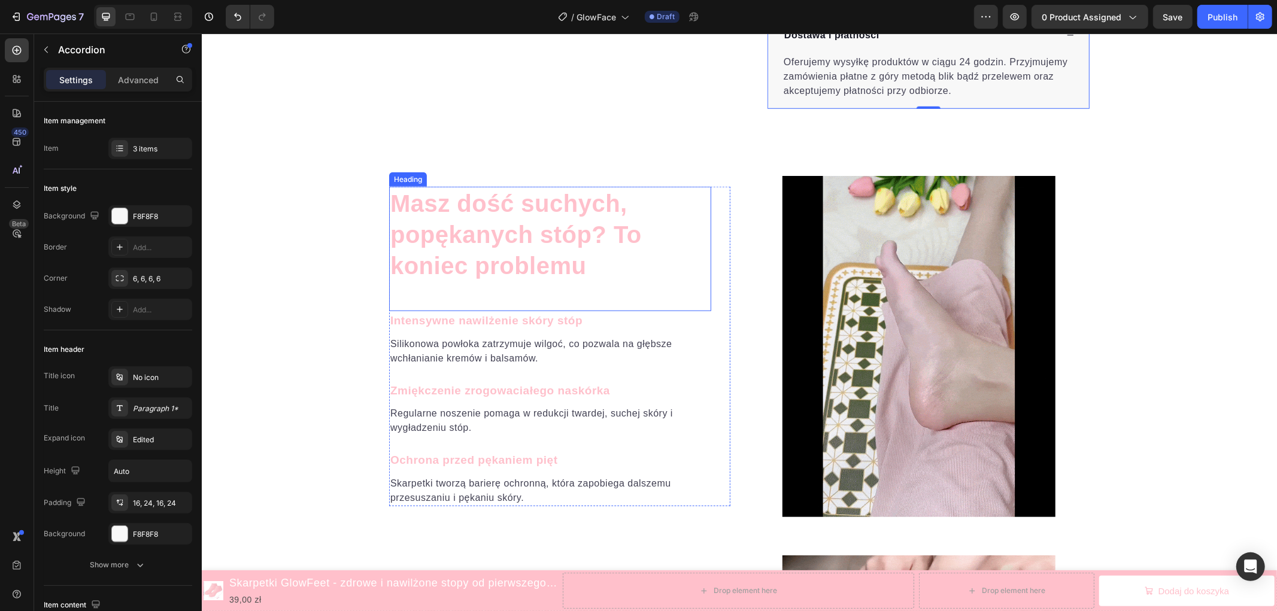
click at [472, 222] on h2 "Masz dość suchych, popękanych stóp? To koniec problemu" at bounding box center [549, 234] width 322 height 96
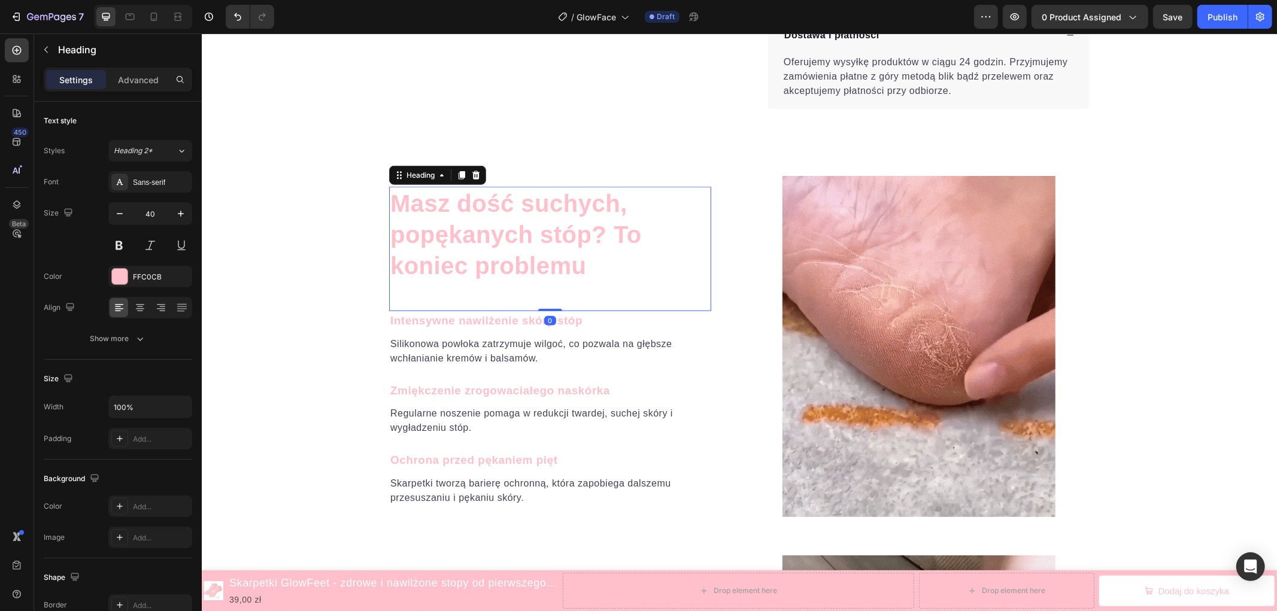
click at [472, 222] on h2 "Masz dość suchych, popękanych stóp? To koniec problemu" at bounding box center [549, 234] width 322 height 96
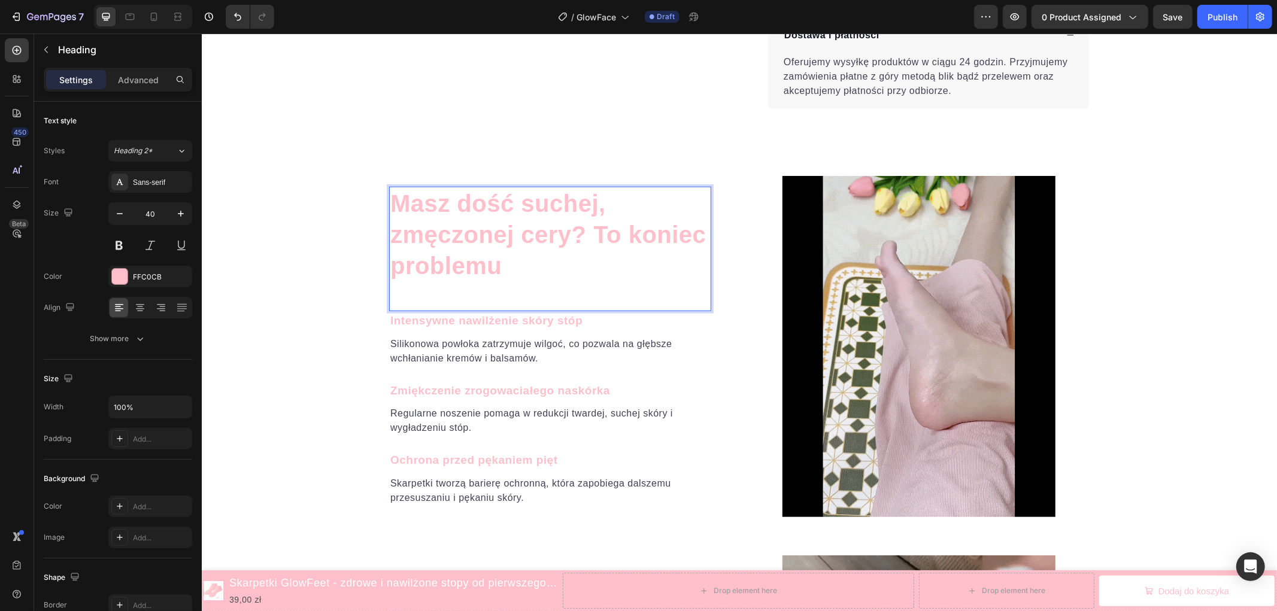
click at [593, 234] on p "Masz dość suchej, zmęczonej cery? To koniec problemu" at bounding box center [550, 233] width 320 height 93
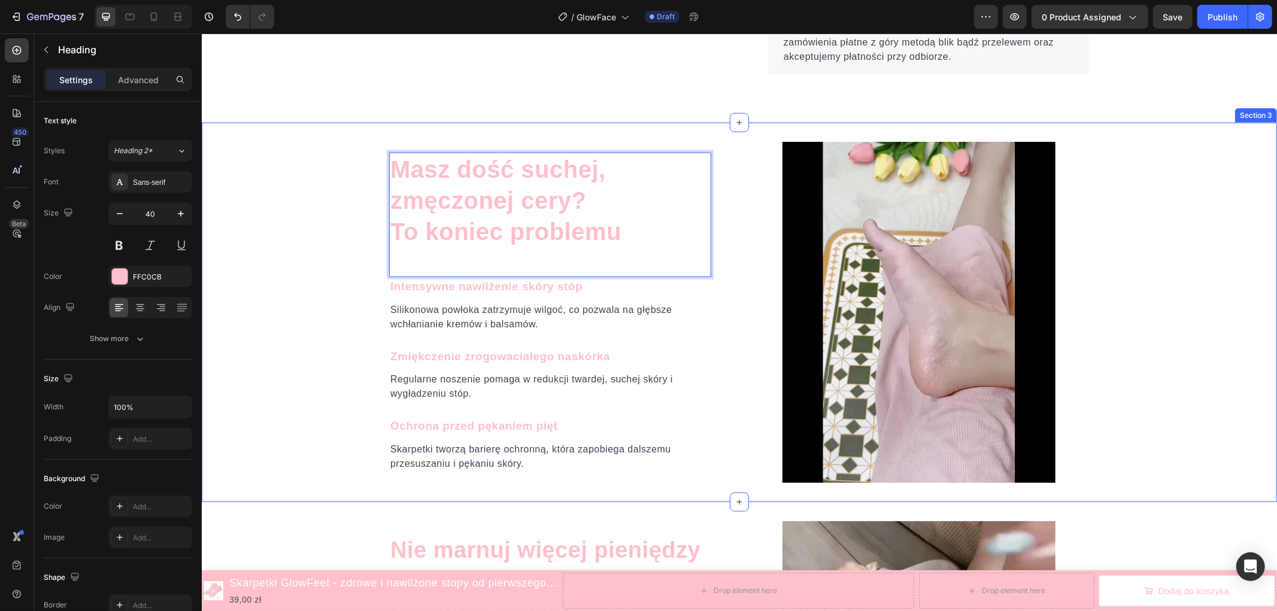
scroll to position [997, 0]
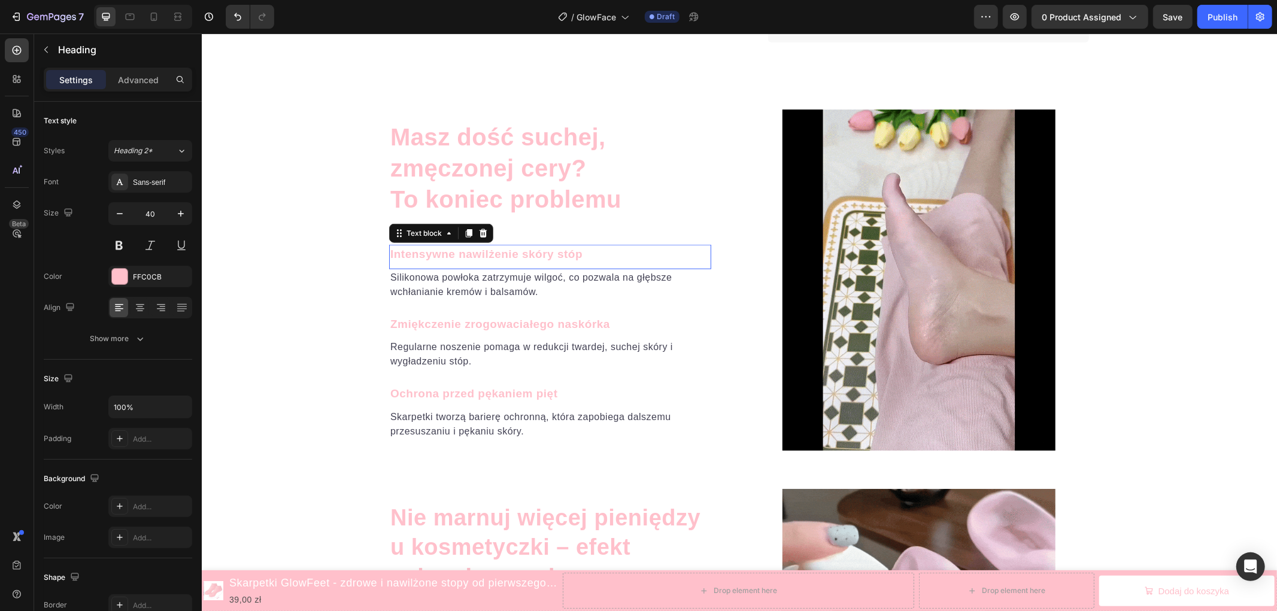
click at [480, 255] on p "Intensywne nawilżenie skóry stóp" at bounding box center [550, 253] width 320 height 17
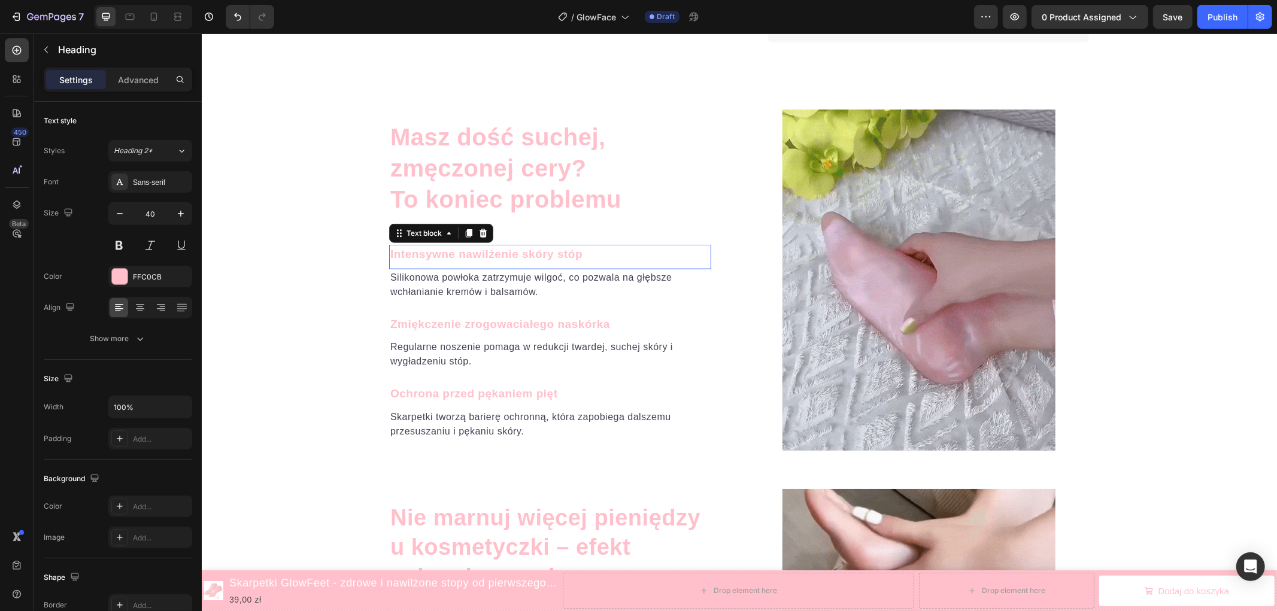
click at [480, 255] on p "Intensywne nawilżenie skóry stóp" at bounding box center [550, 253] width 320 height 17
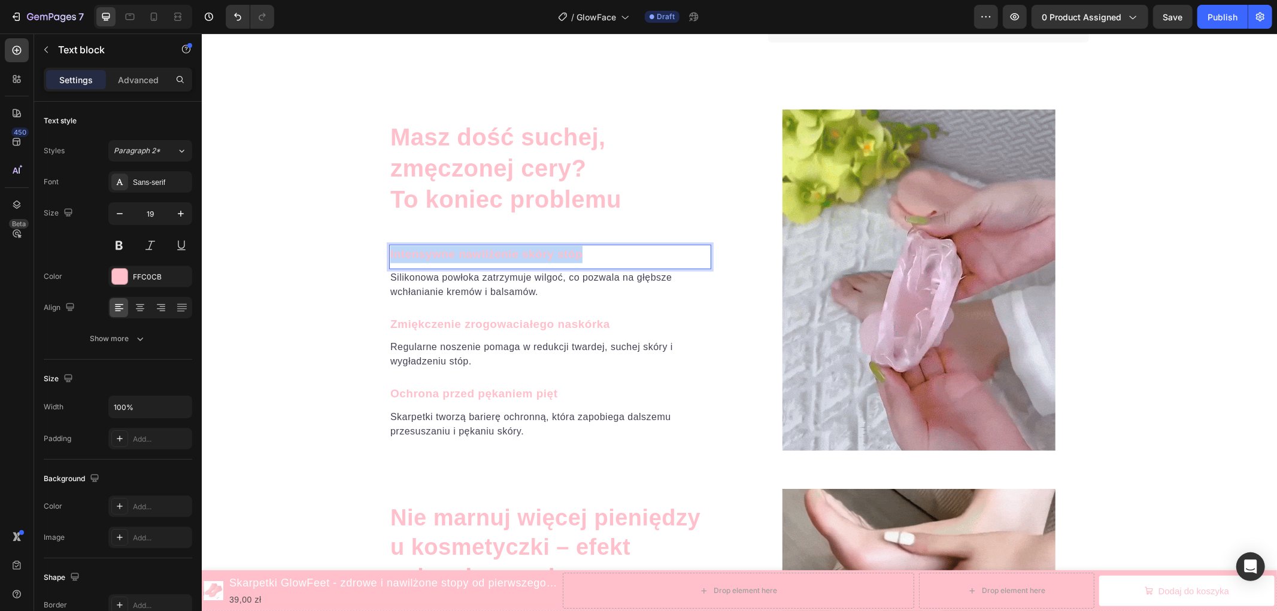
click at [480, 255] on p "Intensywne nawilżenie skóry stóp" at bounding box center [550, 253] width 320 height 17
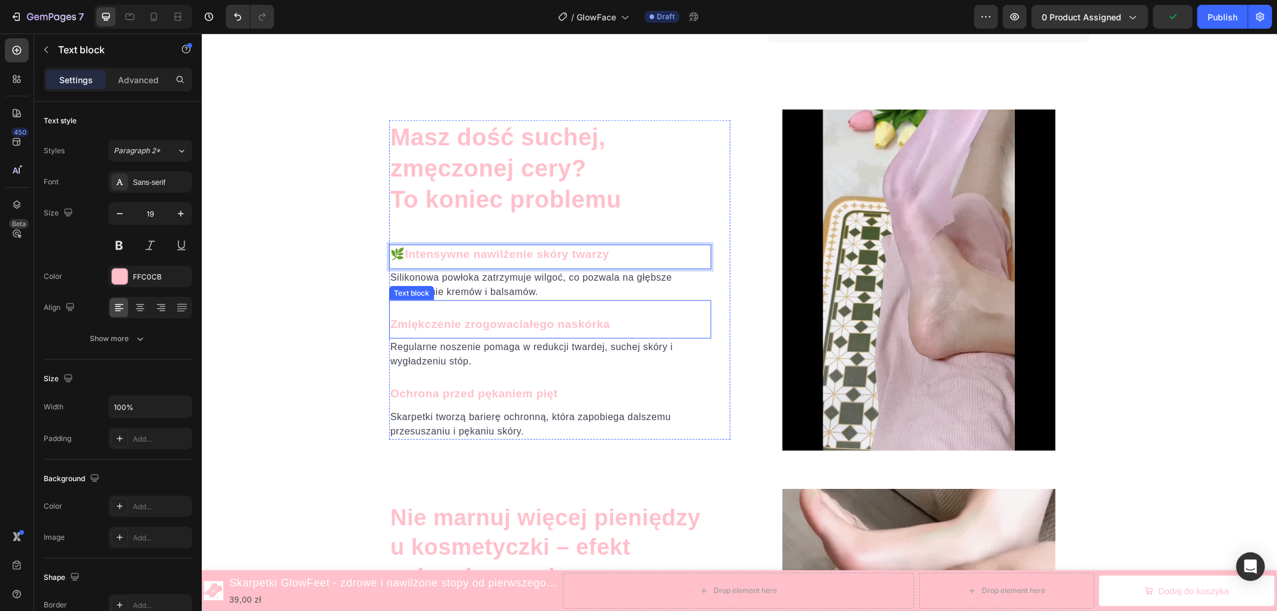
click at [464, 329] on p "Zmiękczenie zrogowaciałego naskórka" at bounding box center [550, 323] width 320 height 17
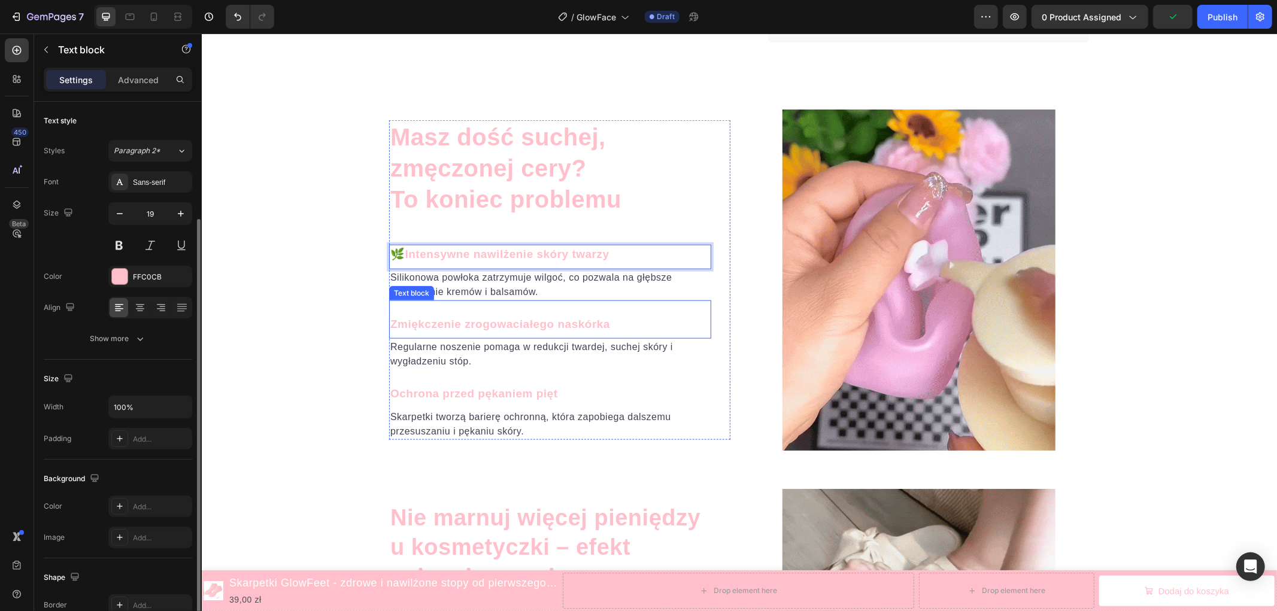
scroll to position [66, 0]
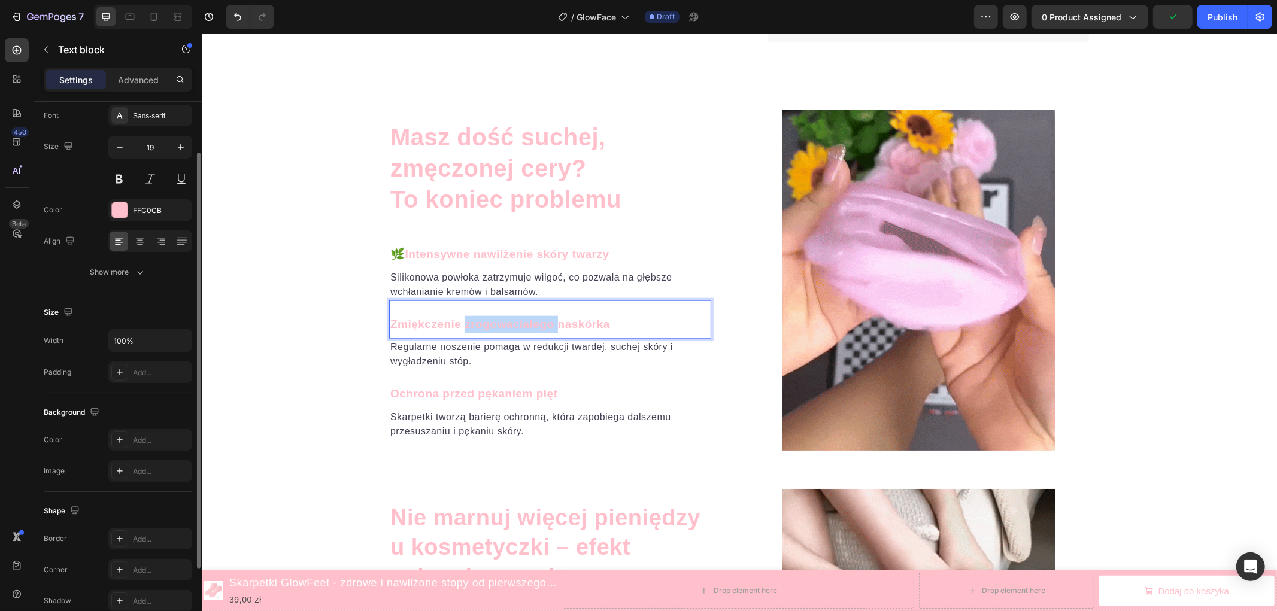
click at [464, 329] on p "Zmiękczenie zrogowaciałego naskórka" at bounding box center [550, 323] width 320 height 17
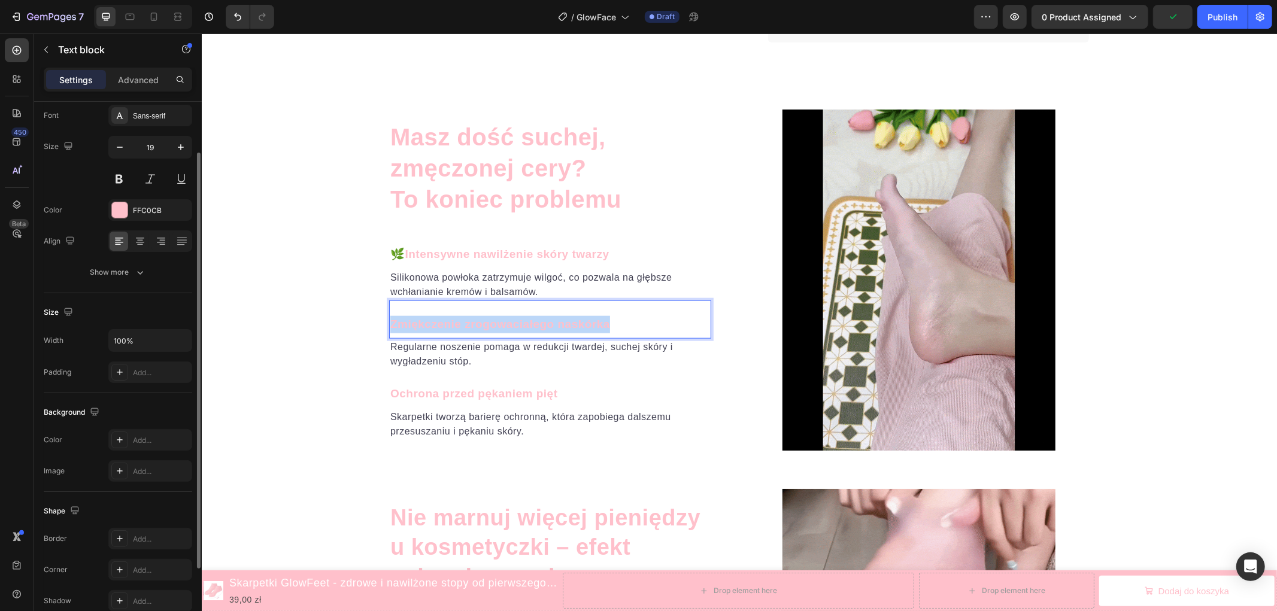
click at [464, 329] on p "Zmiękczenie zrogowaciałego naskórka" at bounding box center [550, 323] width 320 height 17
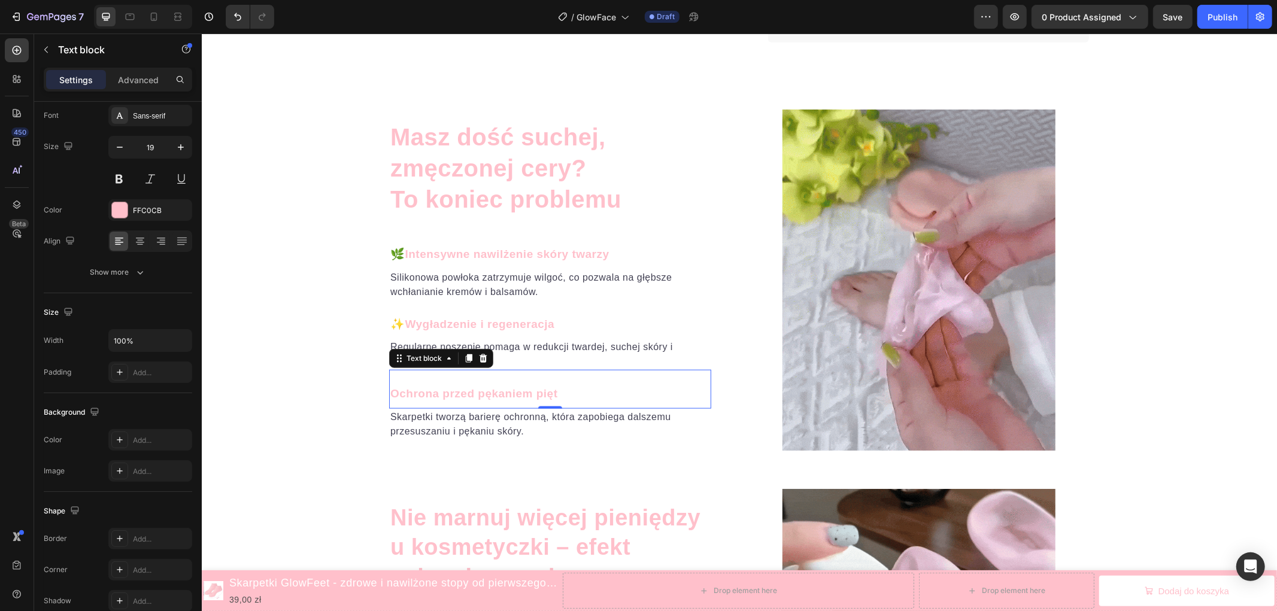
click at [469, 393] on p "Ochrona przed pękaniem pięt" at bounding box center [550, 393] width 320 height 17
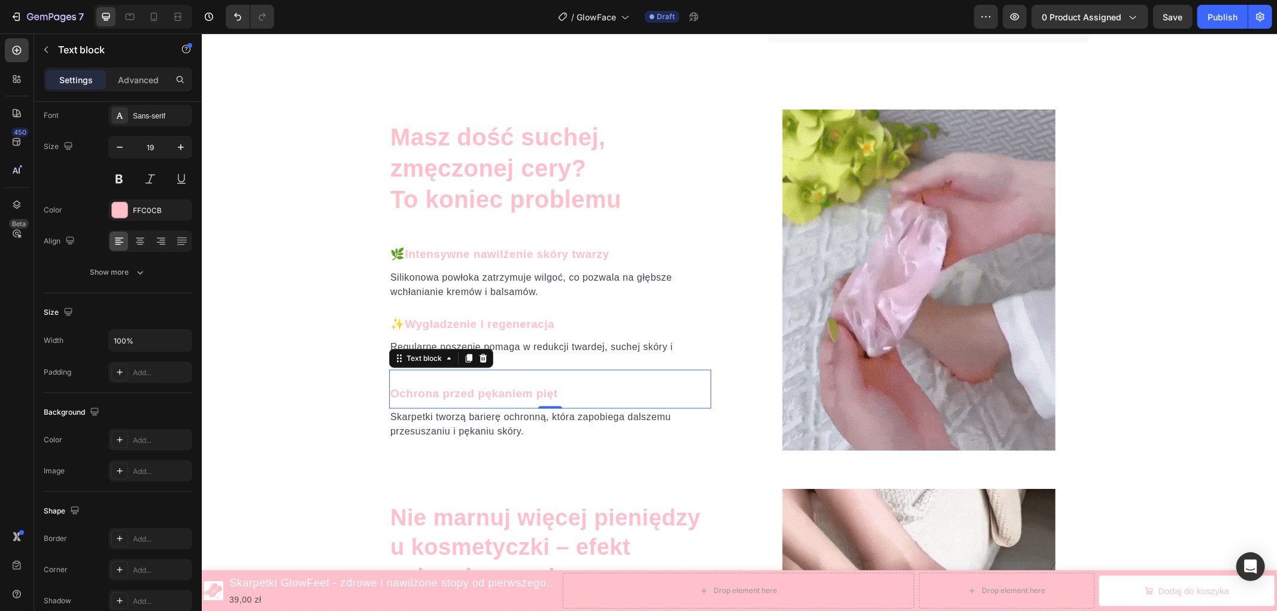
click at [469, 393] on p "Ochrona przed pękaniem pięt" at bounding box center [550, 393] width 320 height 17
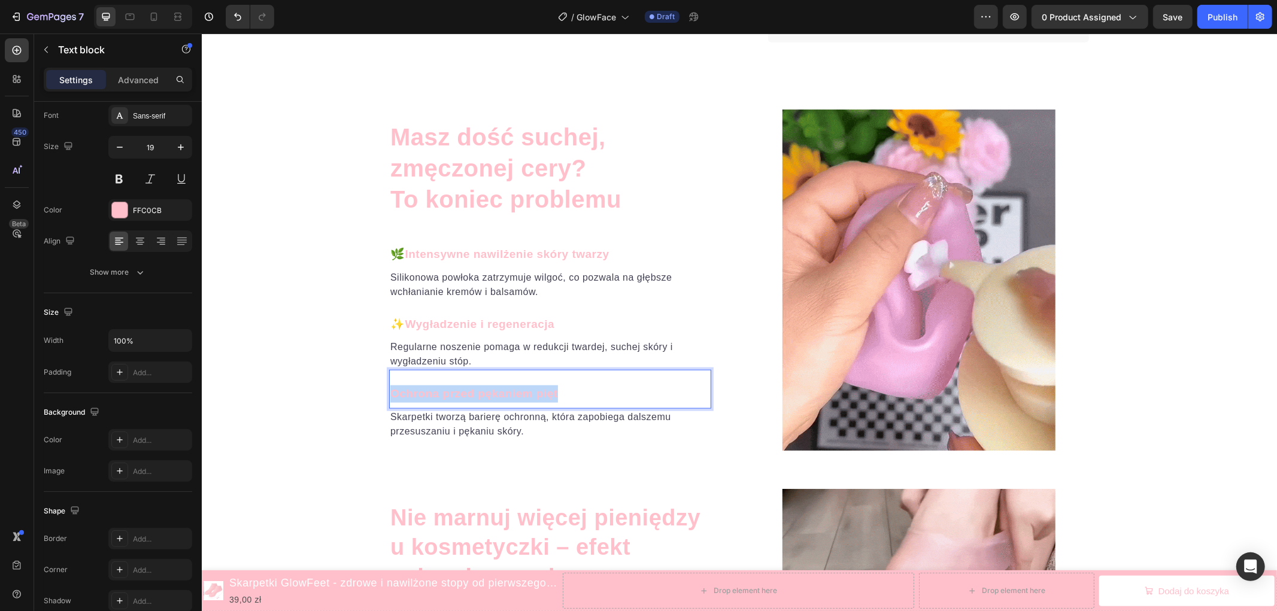
click at [469, 393] on p "Ochrona przed pękaniem pięt" at bounding box center [550, 393] width 320 height 17
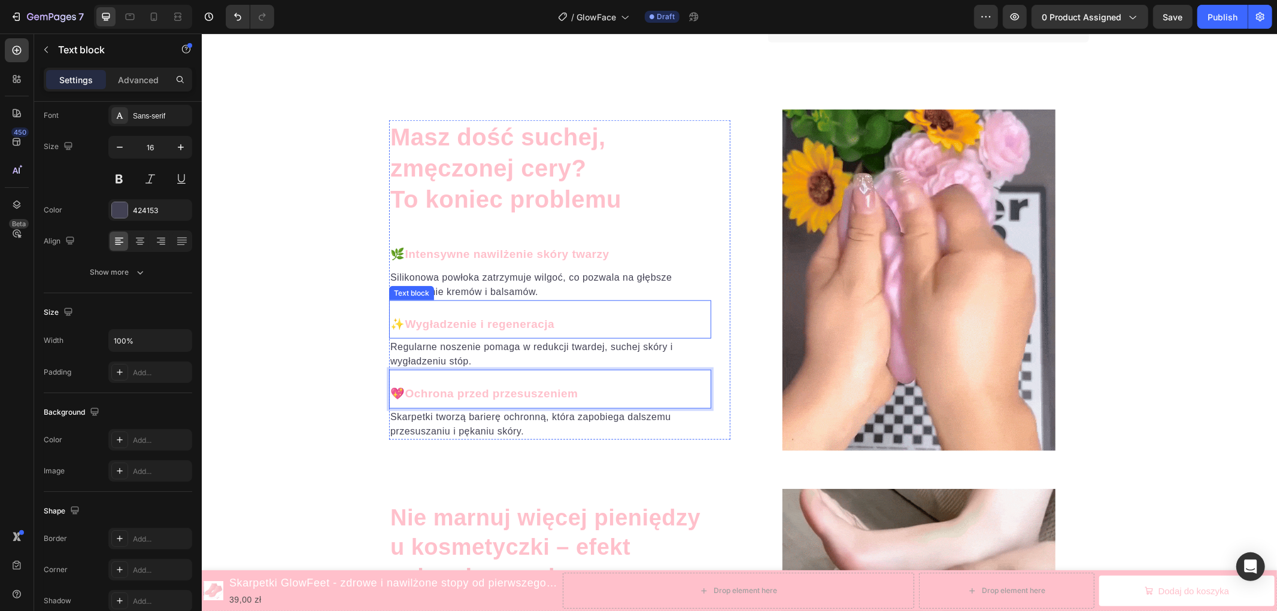
click at [490, 287] on p "Silikonowa powłoka zatrzymuje wilgoć, co pozwala na głębsze wchłanianie kremów …" at bounding box center [550, 284] width 320 height 29
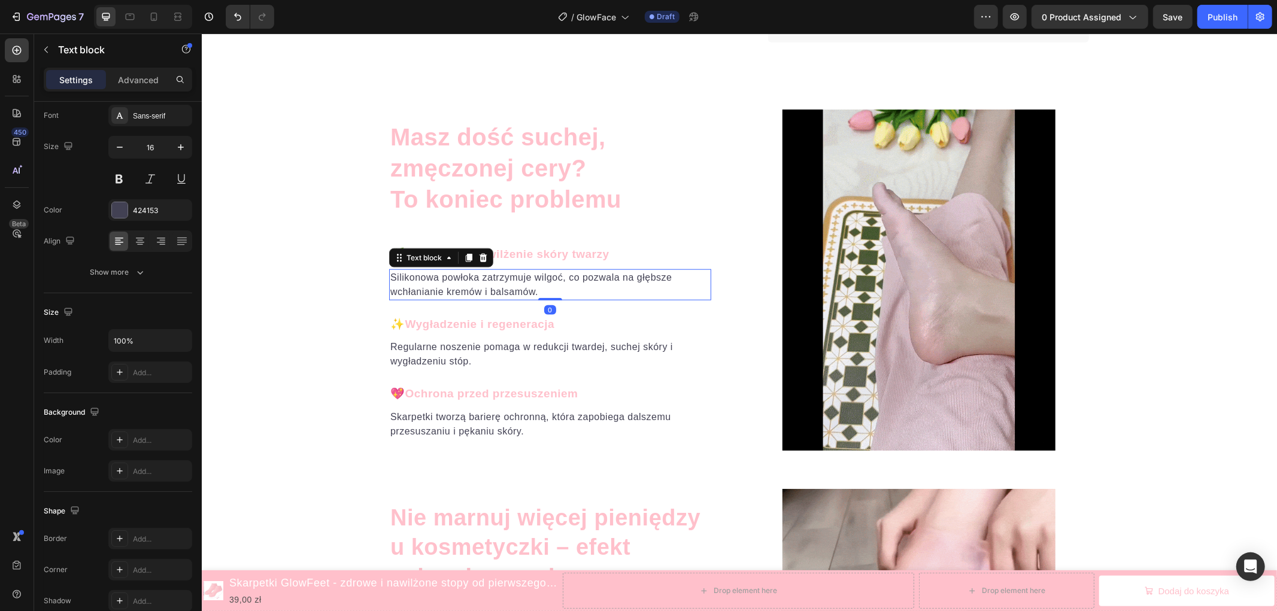
click at [490, 287] on p "Silikonowa powłoka zatrzymuje wilgoć, co pozwala na głębsze wchłanianie kremów …" at bounding box center [550, 284] width 320 height 29
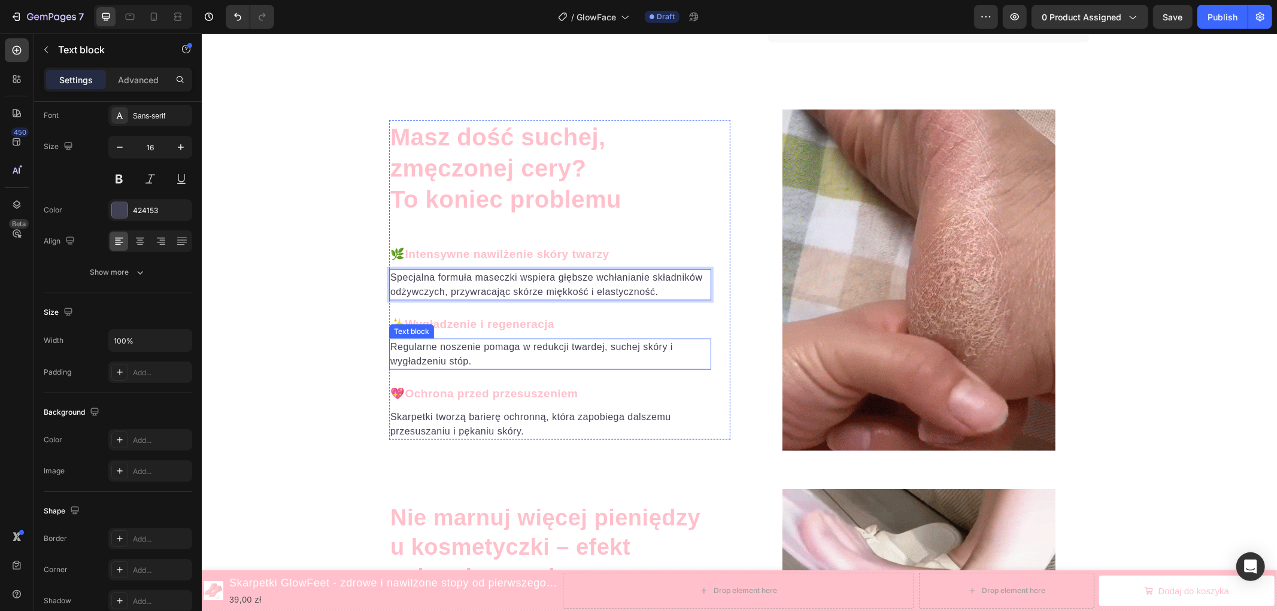
click at [472, 350] on p "Regularne noszenie pomaga w redukcji twardej, suchej skóry i wygładzeniu stóp." at bounding box center [550, 353] width 320 height 29
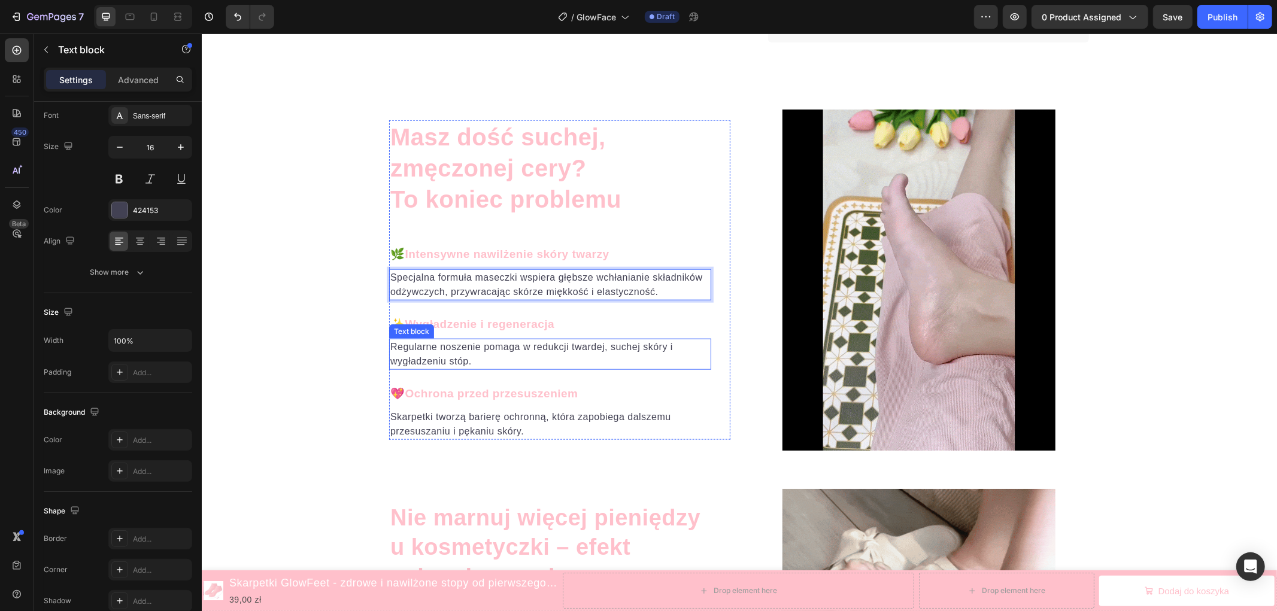
click at [472, 350] on p "Regularne noszenie pomaga w redukcji twardej, suchej skóry i wygładzeniu stóp." at bounding box center [550, 353] width 320 height 29
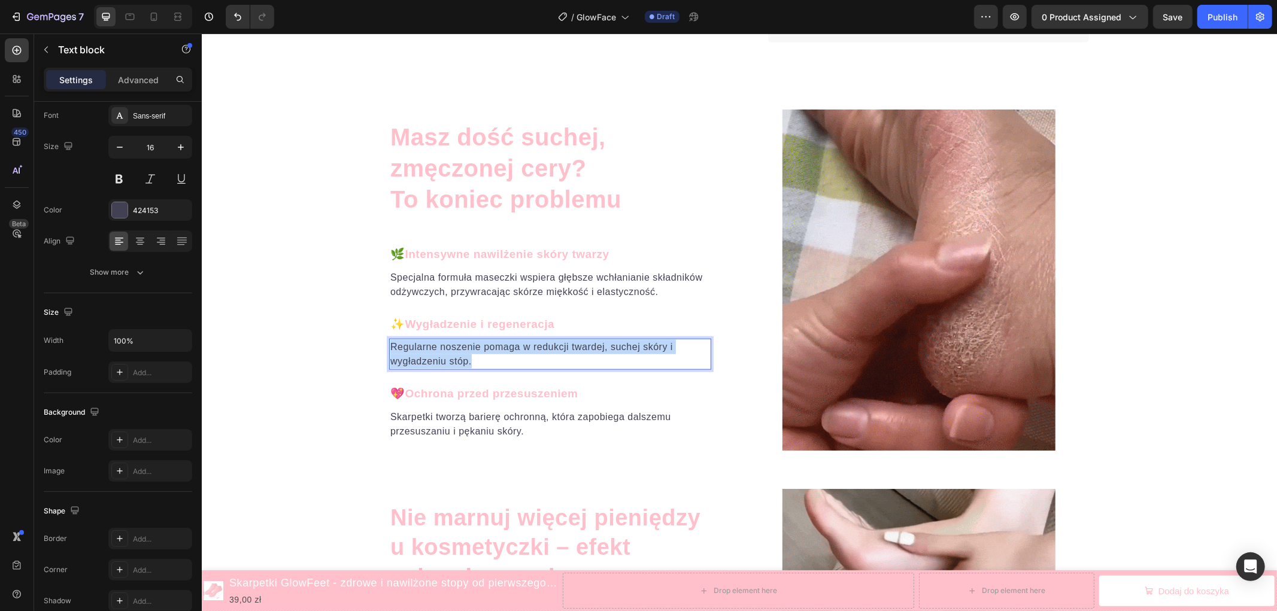
click at [472, 350] on p "Regularne noszenie pomaga w redukcji twardej, suchej skóry i wygładzeniu stóp." at bounding box center [550, 353] width 320 height 29
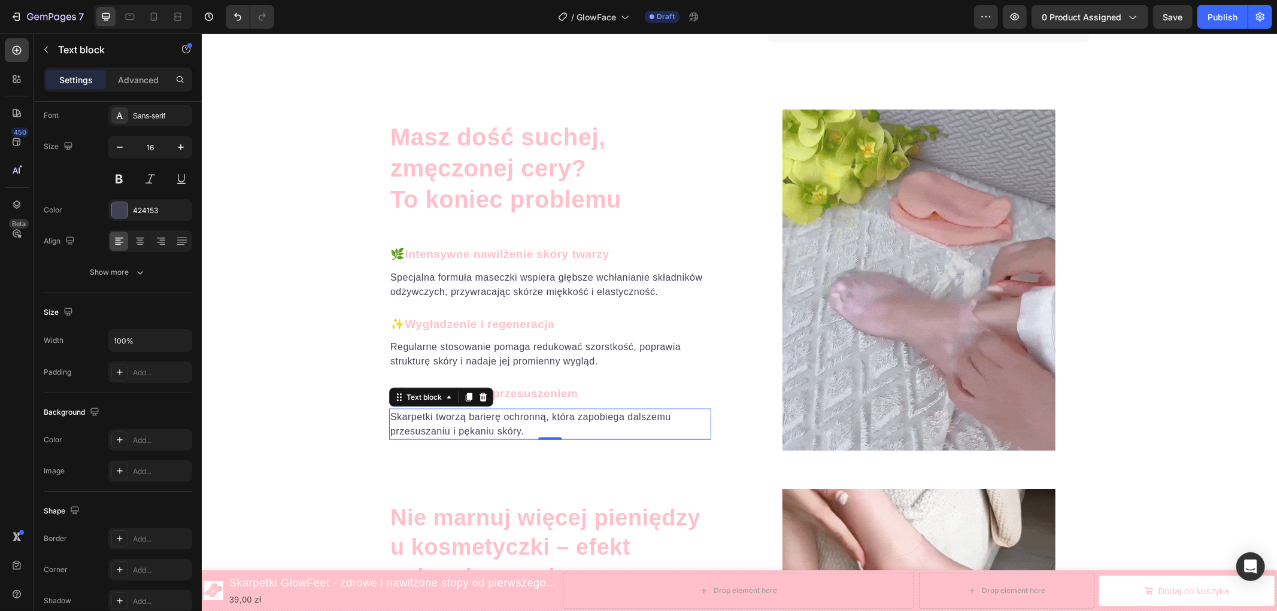
click at [461, 426] on p "Skarpetki tworzą barierę ochronną, która zapobiega dalszemu przesuszaniu i pęka…" at bounding box center [550, 423] width 320 height 29
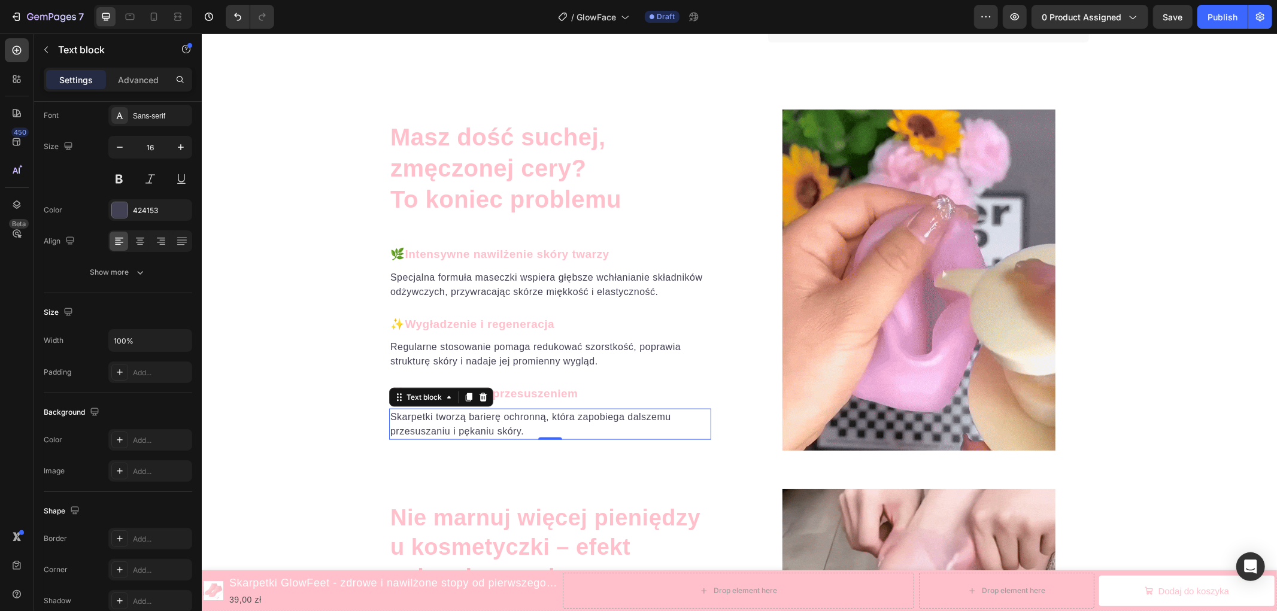
click at [461, 426] on p "Skarpetki tworzą barierę ochronną, która zapobiega dalszemu przesuszaniu i pęka…" at bounding box center [550, 423] width 320 height 29
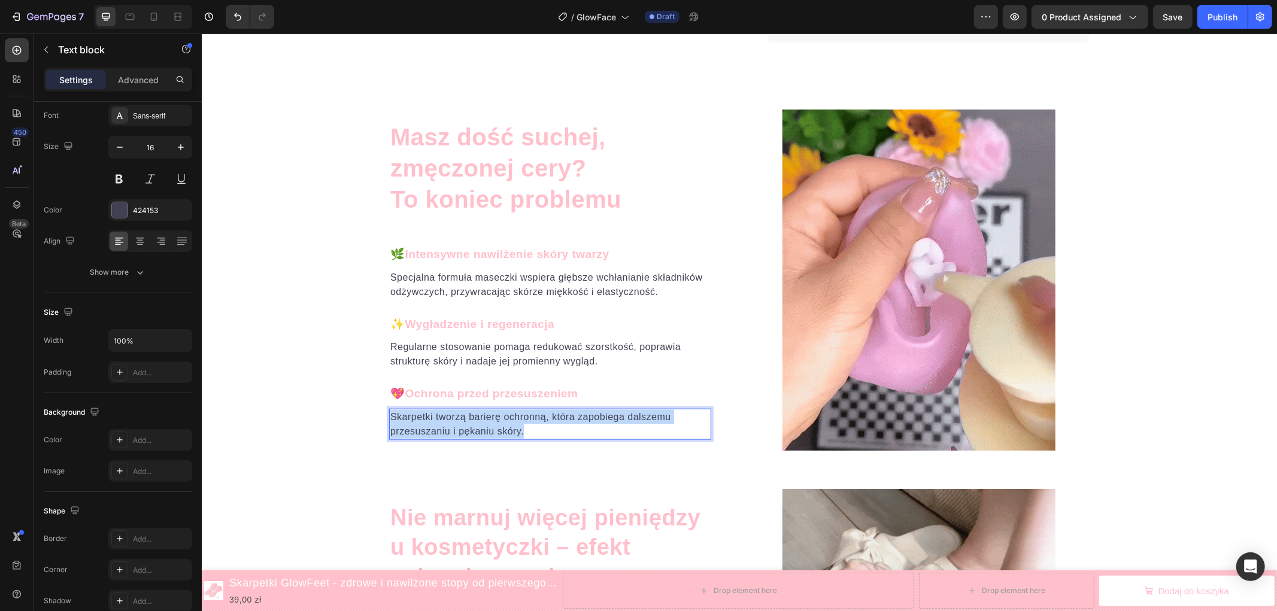
click at [461, 426] on p "Skarpetki tworzą barierę ochronną, która zapobiega dalszemu przesuszaniu i pęka…" at bounding box center [550, 423] width 320 height 29
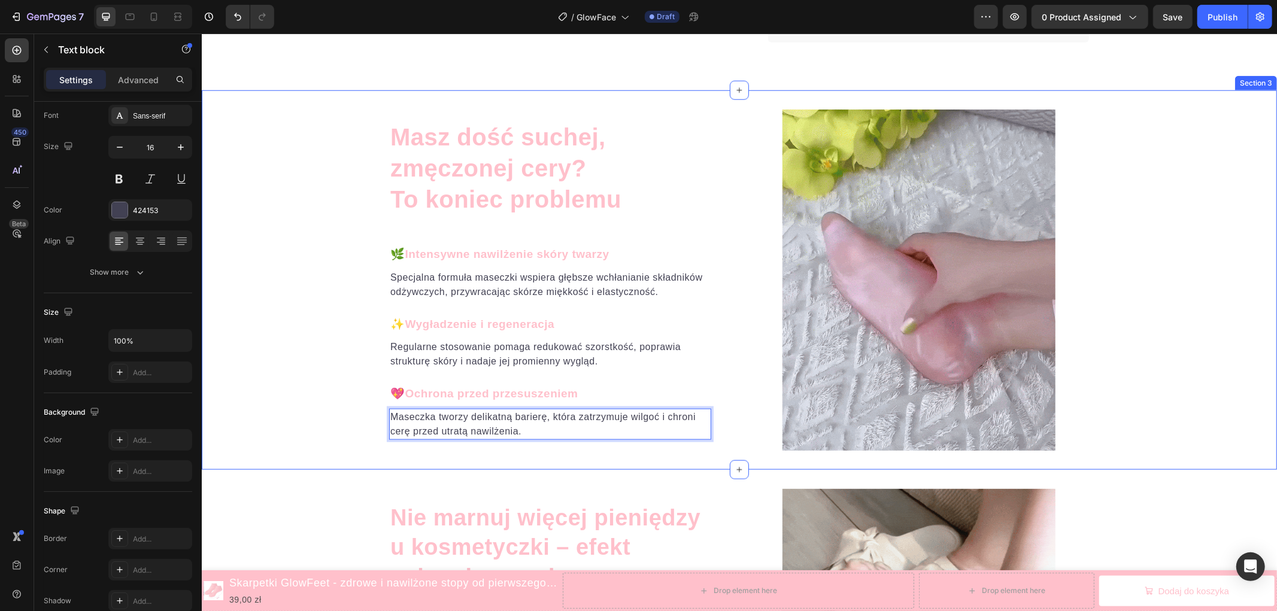
click at [325, 379] on div "Masz dość suchej, zmęczonej cery? To koniec problemu Heading 🌿 Intensywne nawil…" at bounding box center [738, 279] width 1075 height 341
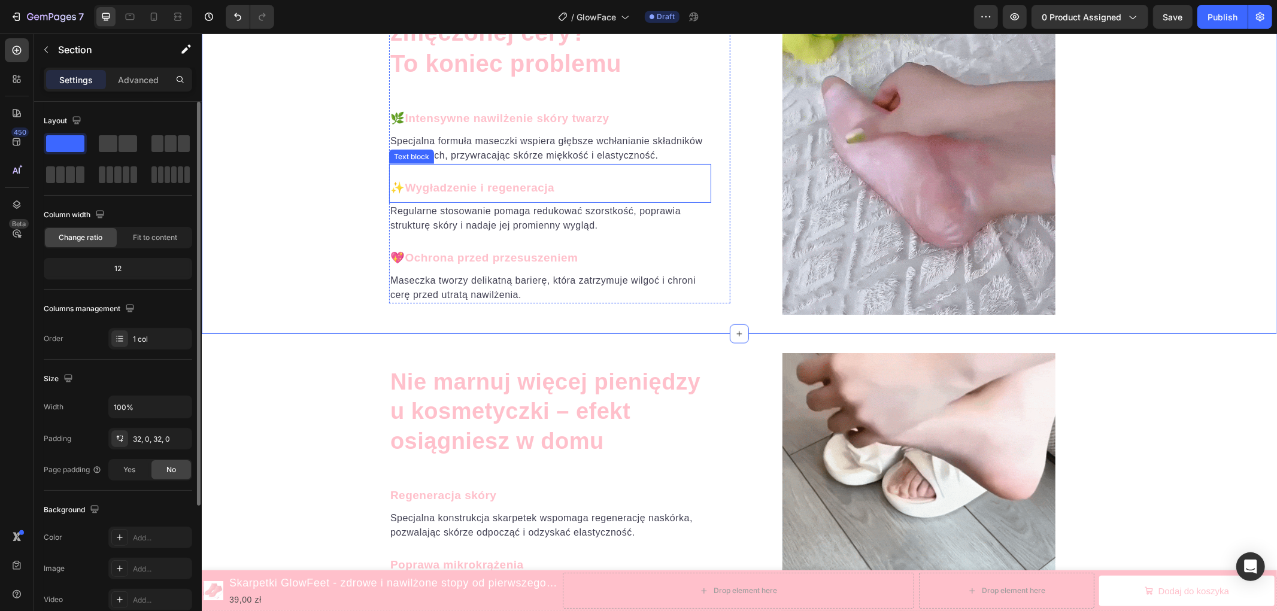
scroll to position [1264, 0]
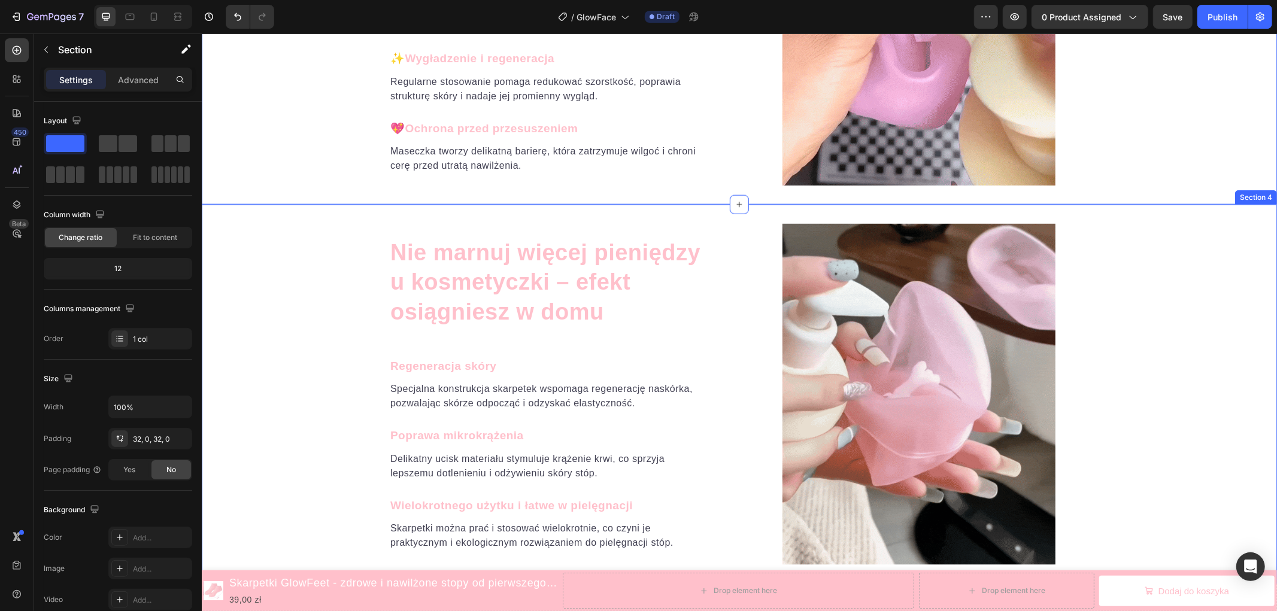
click at [1172, 221] on div "Nie marnuj więcej pieniędzy u kosmetyczki – efekt osiągniesz w domu Heading Reg…" at bounding box center [738, 393] width 1075 height 379
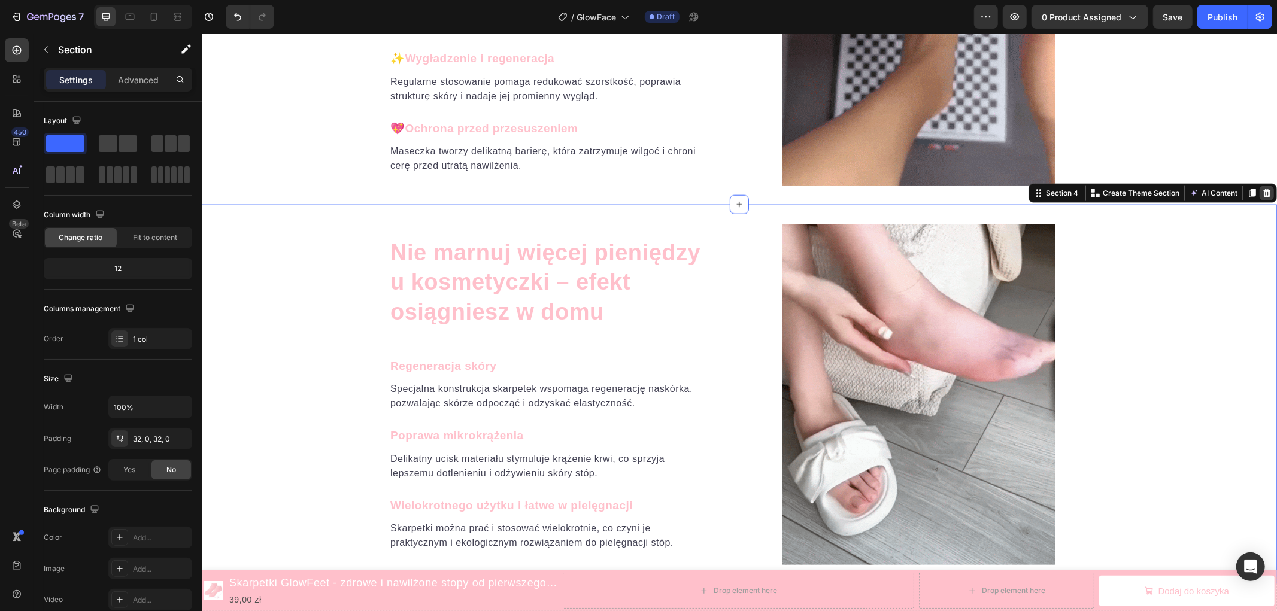
click at [1262, 195] on icon at bounding box center [1266, 192] width 8 height 8
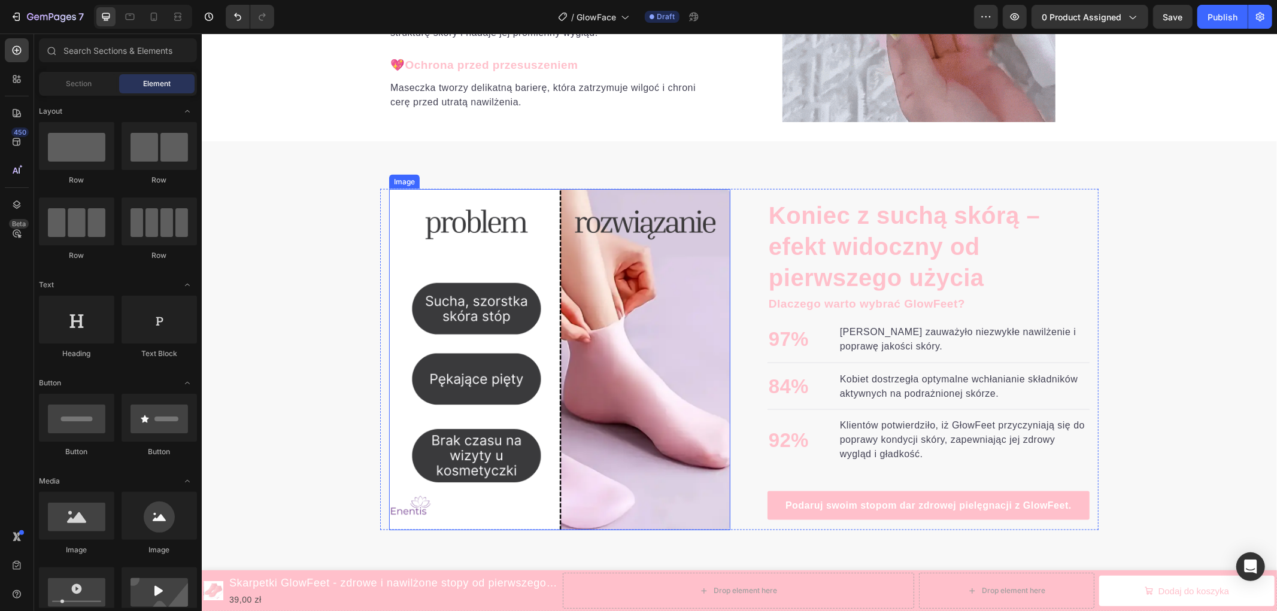
scroll to position [1396, 0]
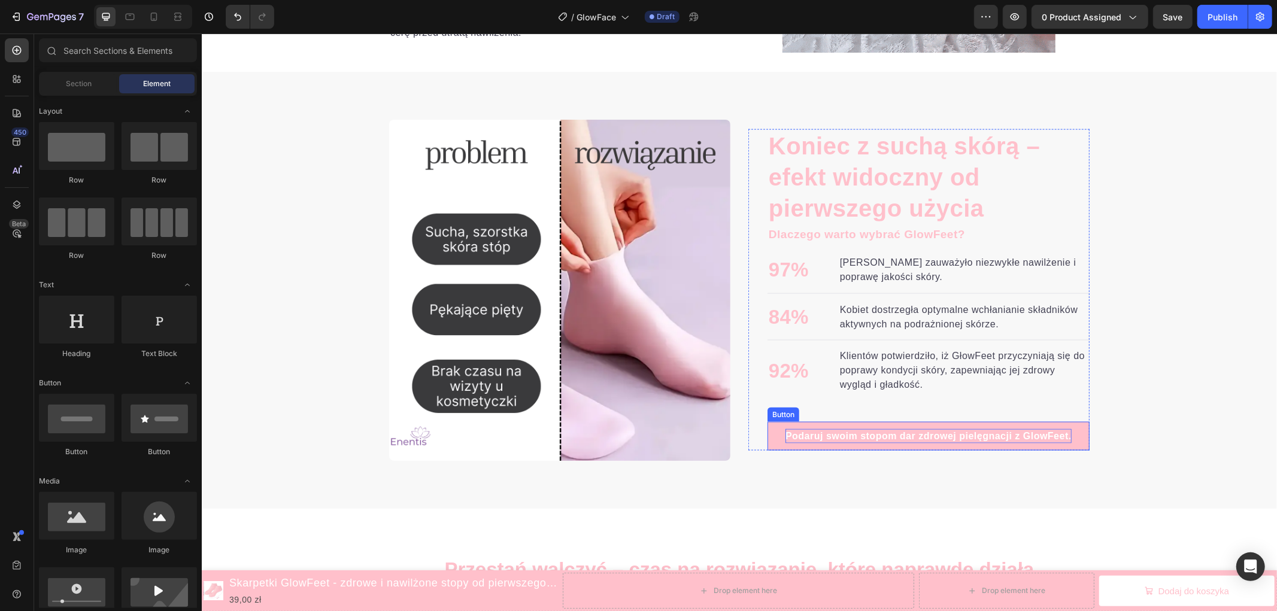
click at [1039, 434] on p "Podaruj swoim stopom dar zdrowej pielęgnacji z GlowFeet." at bounding box center [928, 436] width 286 height 14
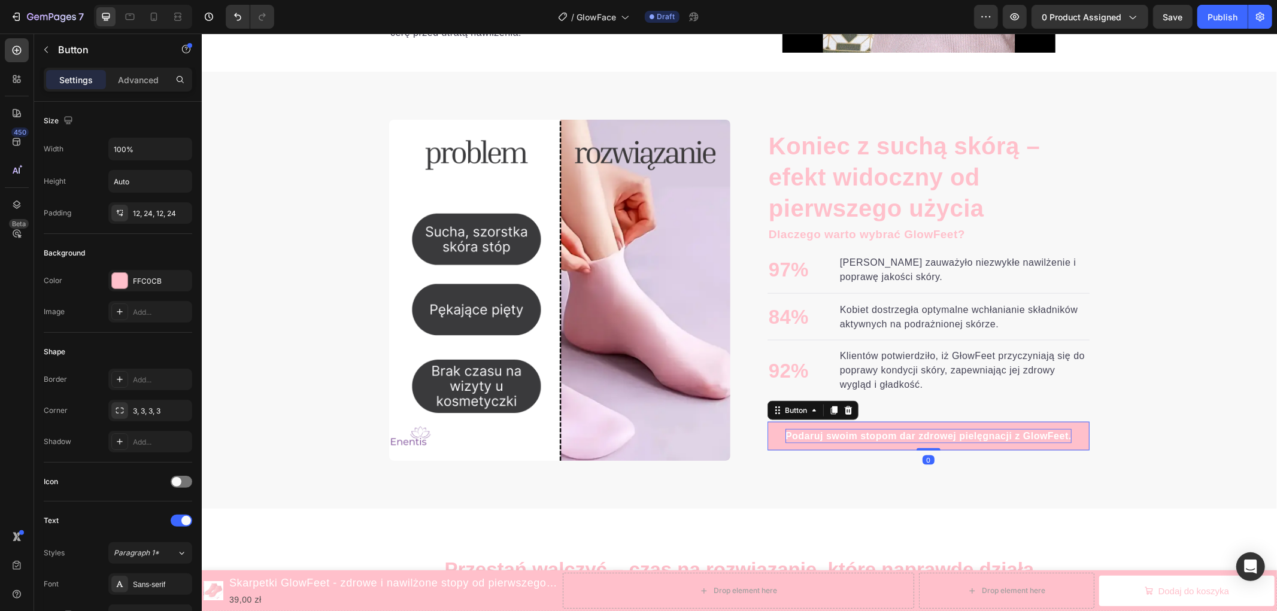
click at [1045, 434] on p "Podaruj swoim stopom dar zdrowej pielęgnacji z GlowFeet." at bounding box center [928, 436] width 286 height 14
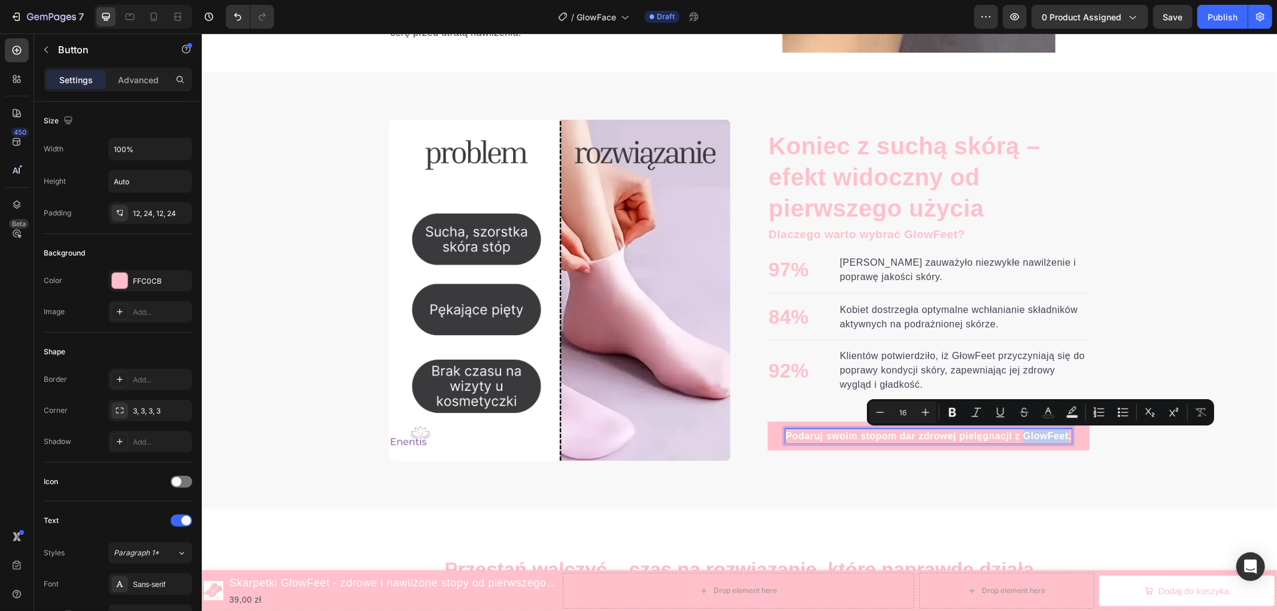
click at [1054, 433] on p "Podaruj swoim stopom dar zdrowej pielęgnacji z GlowFeet." at bounding box center [928, 436] width 286 height 14
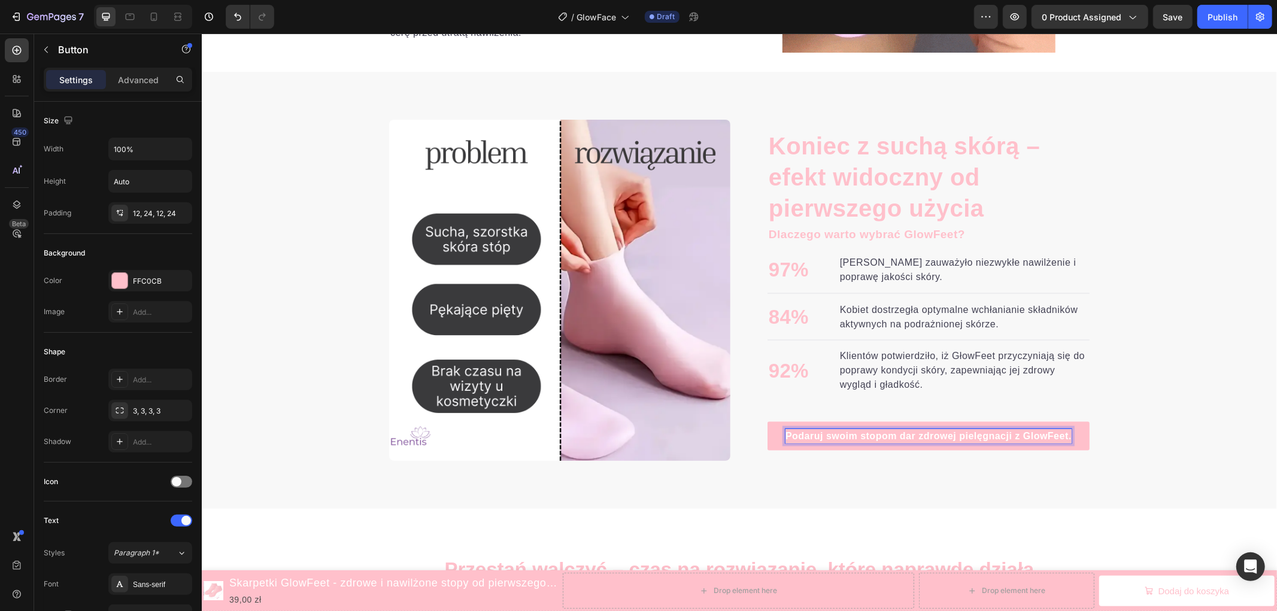
click at [1062, 433] on p "Podaruj swoim stopom dar zdrowej pielęgnacji z GlowFeet." at bounding box center [928, 436] width 286 height 14
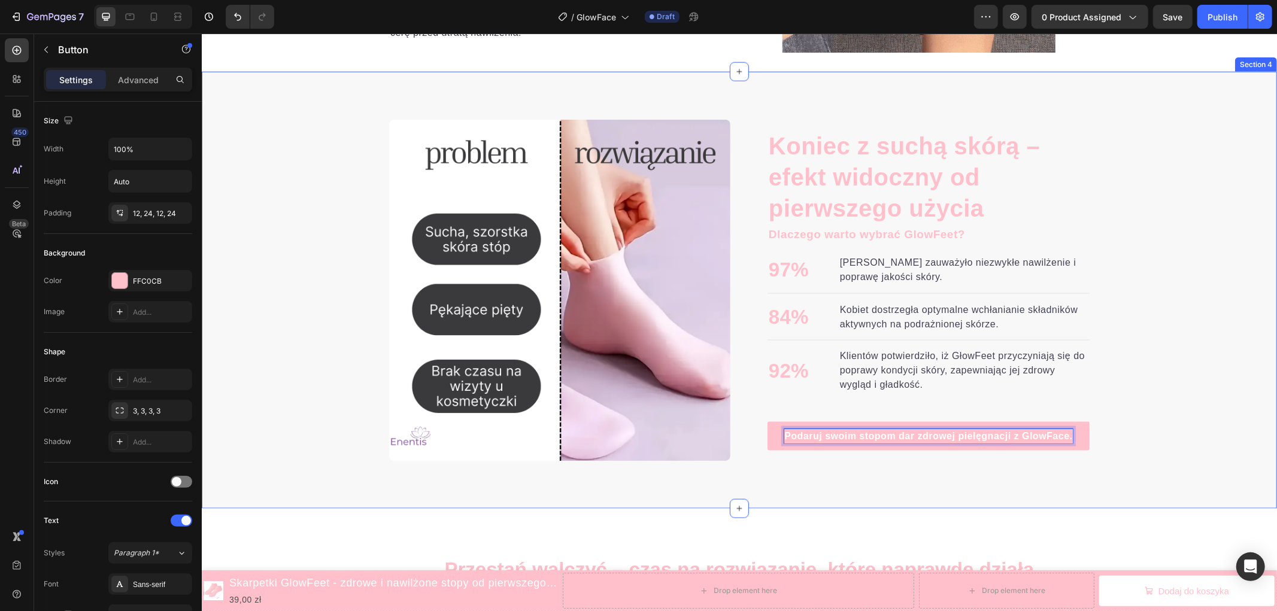
click at [1128, 423] on div "Koniec z suchą skórą – efekt widoczny od pierwszego użycia Heading Dlaczego war…" at bounding box center [738, 289] width 1075 height 341
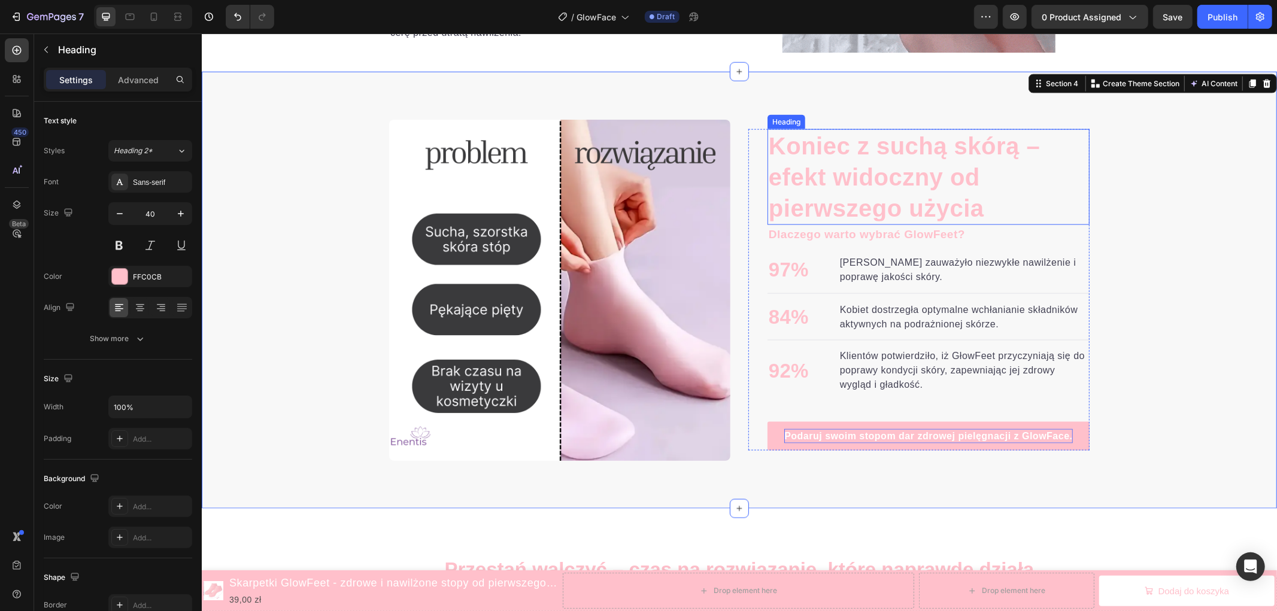
click at [839, 181] on h2 "Koniec z suchą skórą – efekt widoczny od pierwszego użycia" at bounding box center [928, 177] width 322 height 96
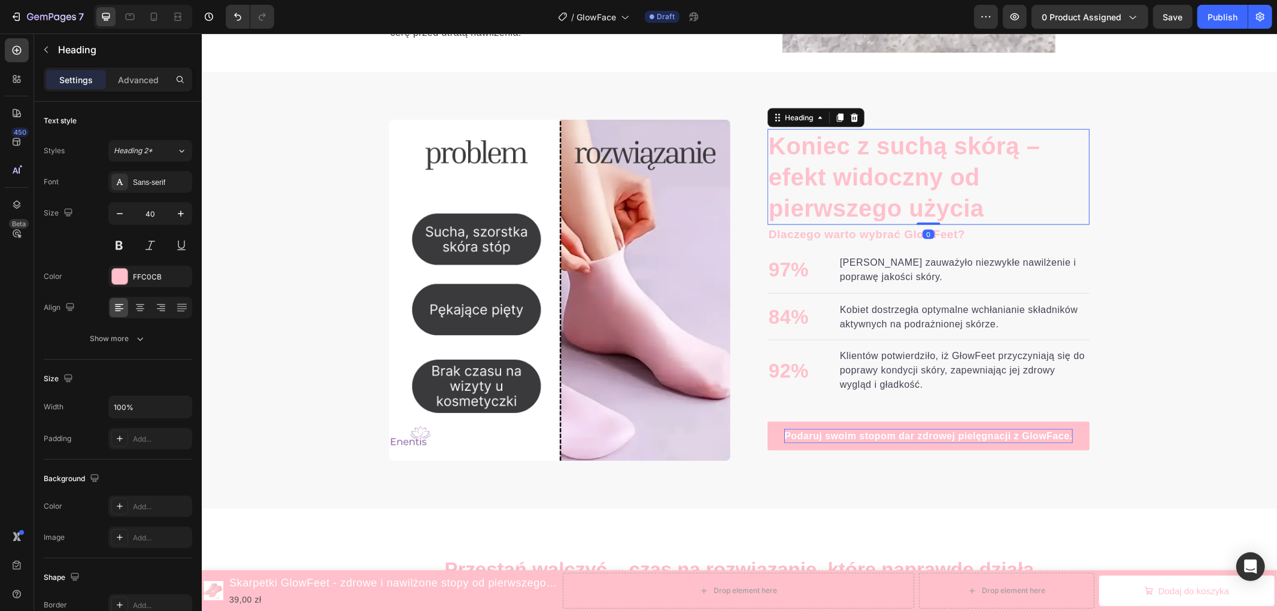
click at [839, 181] on h2 "Koniec z suchą skórą – efekt widoczny od pierwszego użycia" at bounding box center [928, 177] width 322 height 96
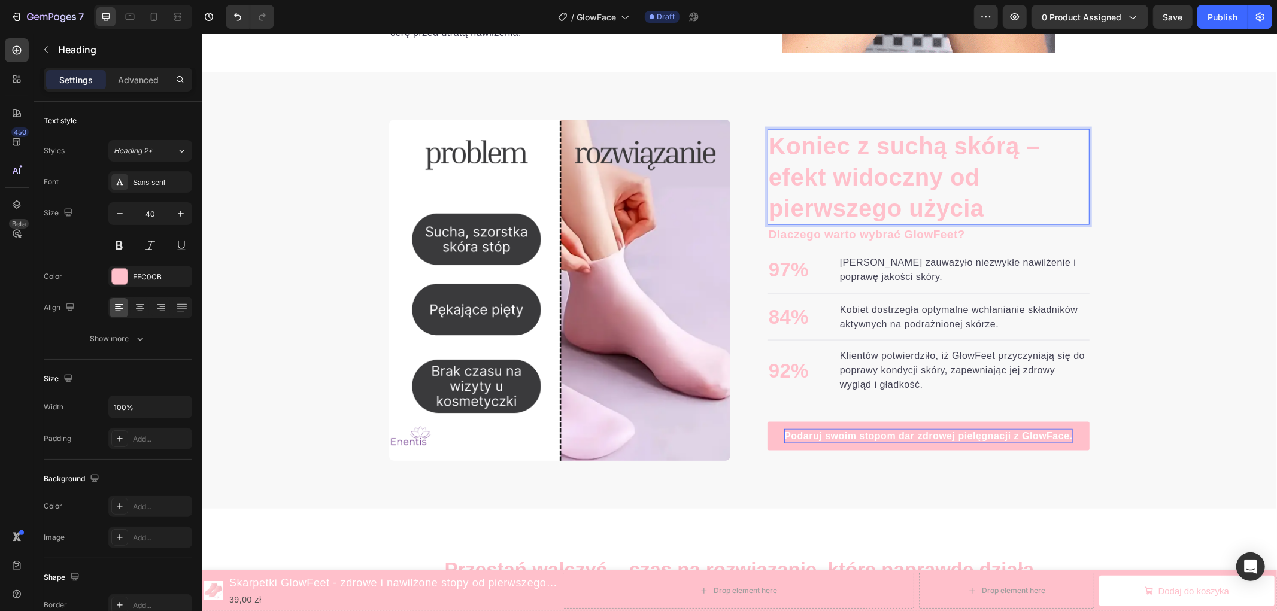
click at [839, 181] on p "Koniec z suchą skórą – efekt widoczny od pierwszego użycia" at bounding box center [928, 176] width 320 height 93
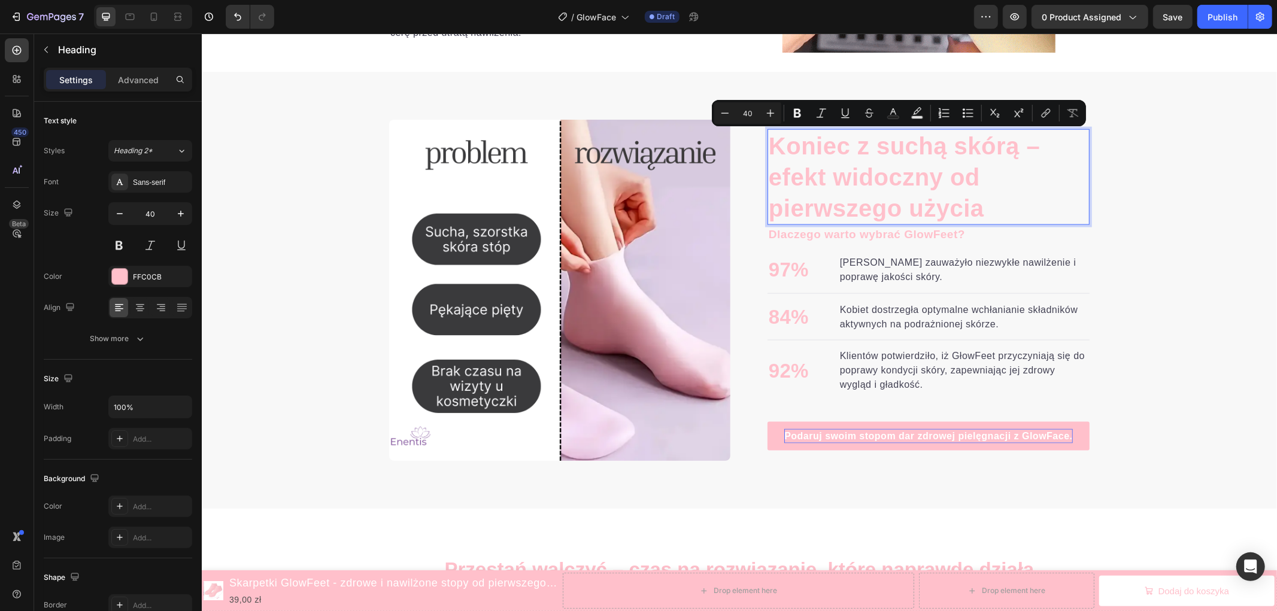
click at [953, 177] on p "Koniec z suchą skórą – efekt widoczny od pierwszego użycia" at bounding box center [928, 176] width 320 height 93
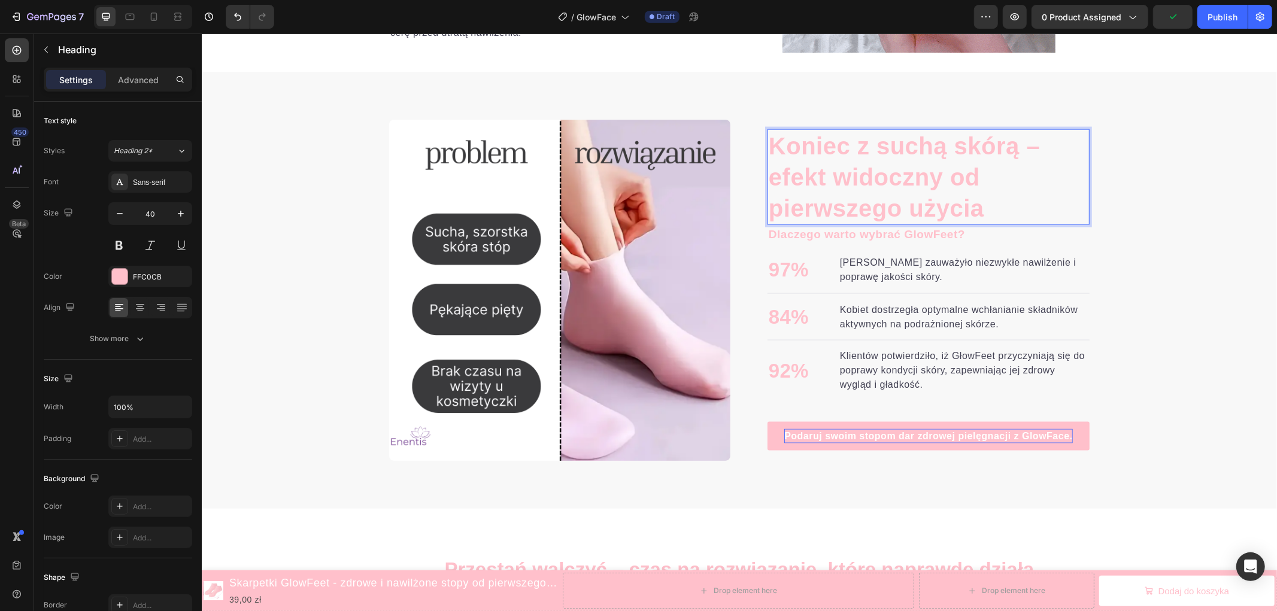
click at [980, 204] on p "Koniec z suchą skórą – efekt widoczny od pierwszego użycia" at bounding box center [928, 176] width 320 height 93
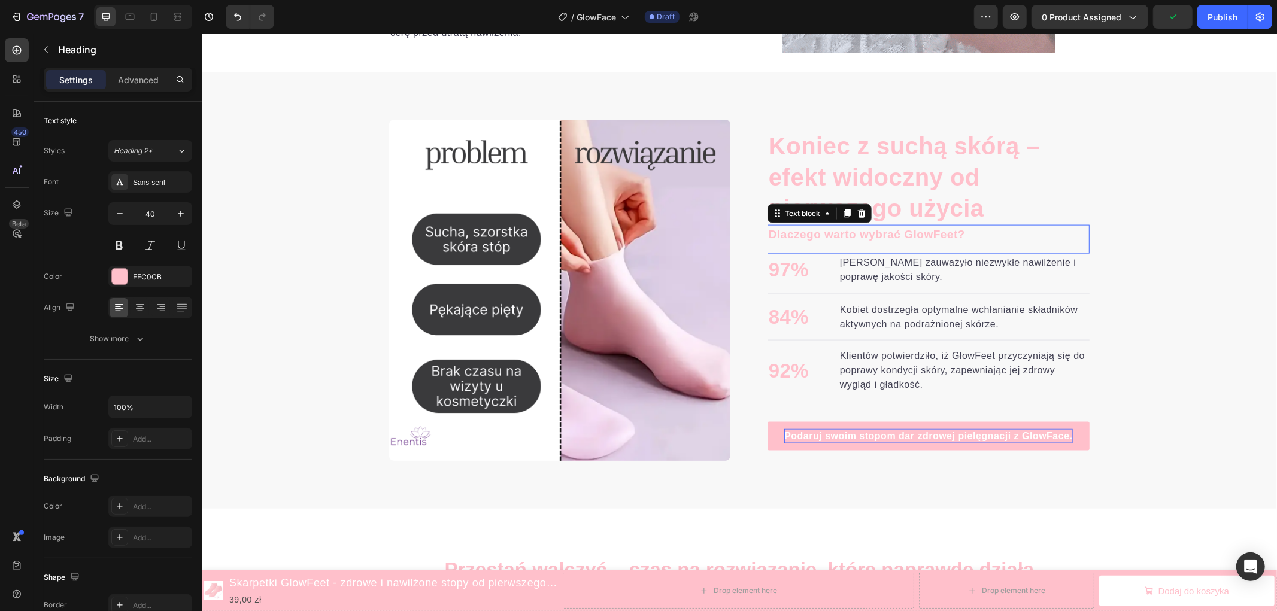
click at [906, 233] on p "Dlaczego warto wybrać GlowFeet?" at bounding box center [928, 234] width 320 height 17
click at [921, 233] on p "Dlaczego warto wybrać GlowFeet?" at bounding box center [928, 234] width 320 height 17
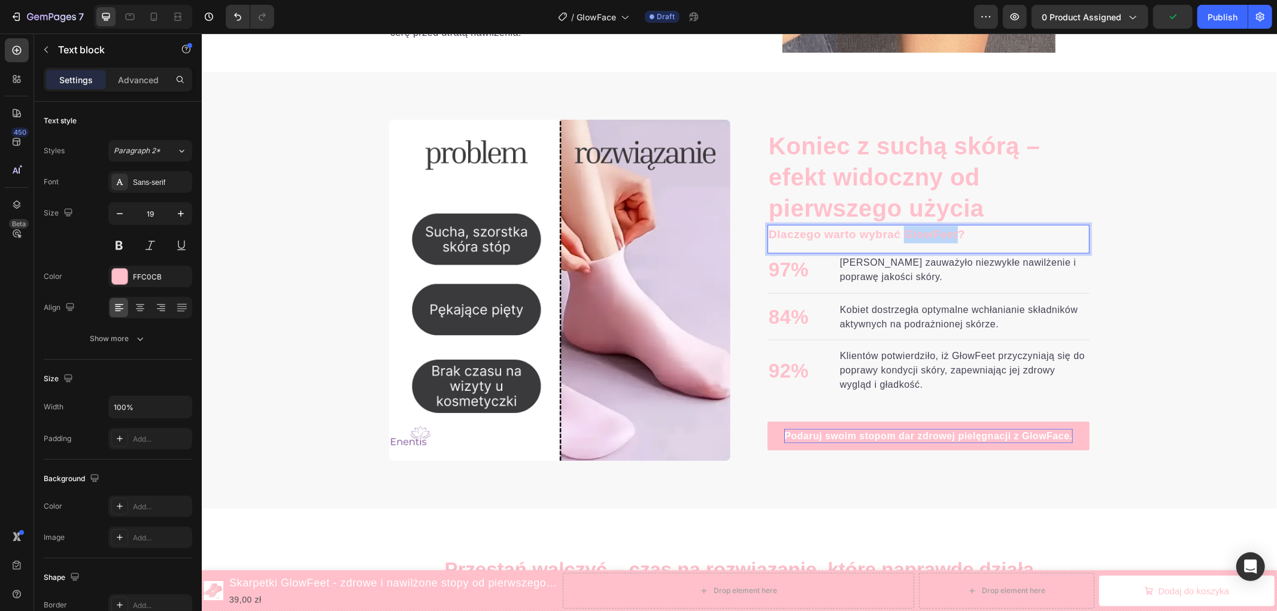
click at [921, 233] on p "Dlaczego warto wybrać GlowFeet?" at bounding box center [928, 234] width 320 height 17
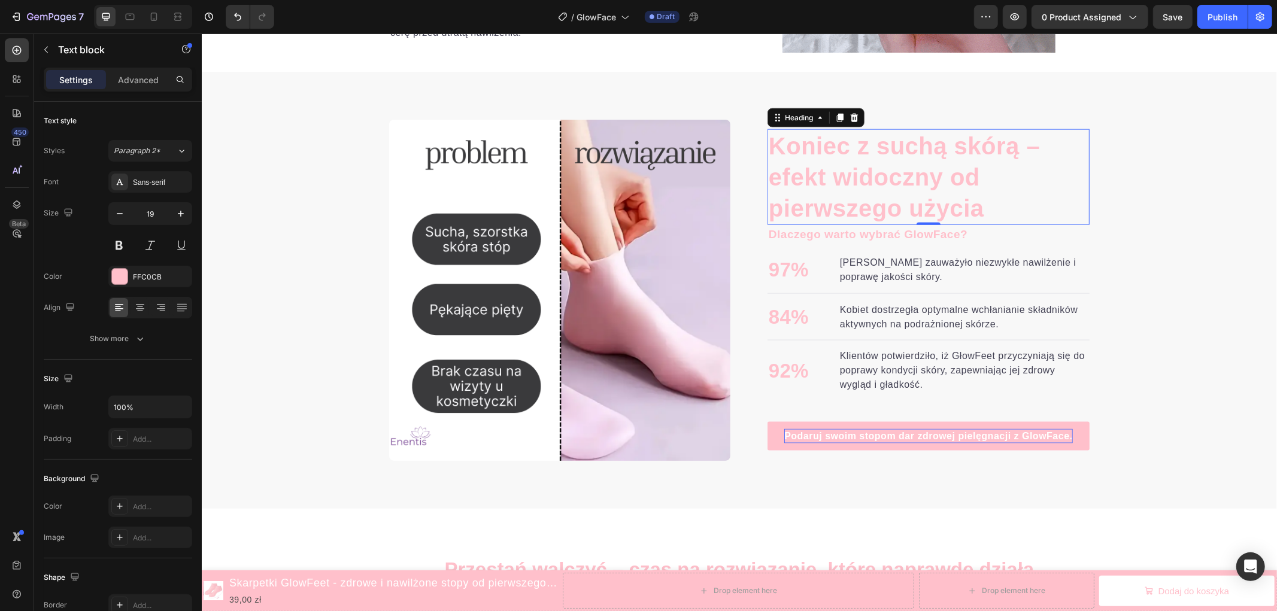
click at [852, 157] on p "Koniec z suchą skórą – efekt widoczny od pierwszego użycia" at bounding box center [928, 176] width 320 height 93
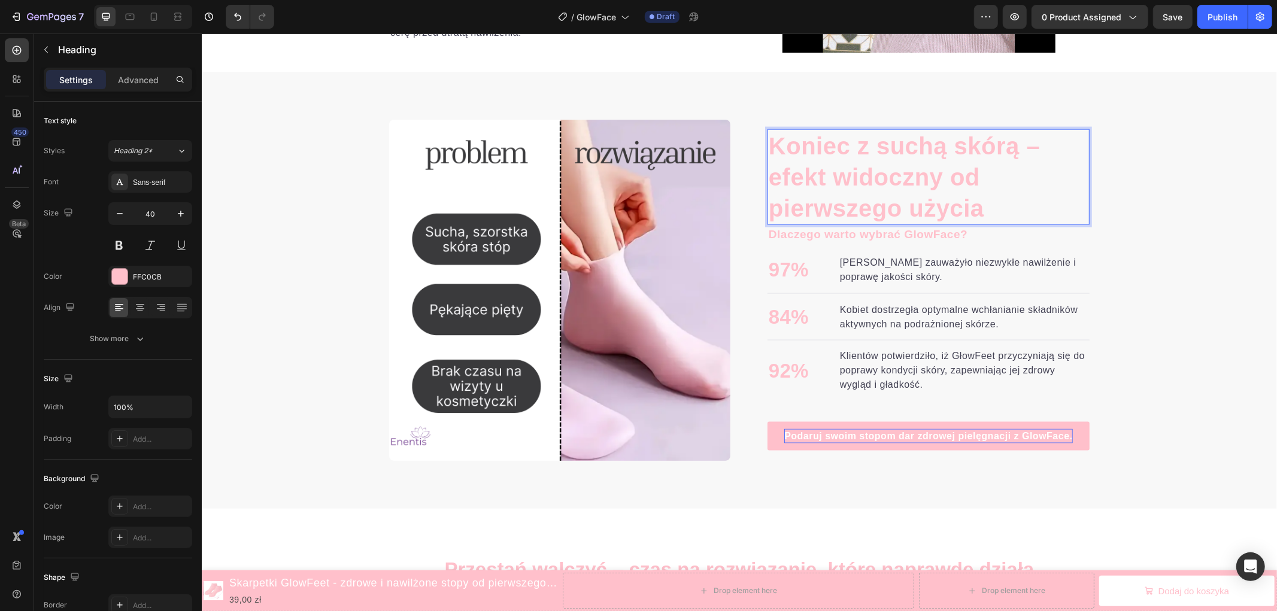
click at [985, 140] on p "Koniec z suchą skórą – efekt widoczny od pierwszego użycia" at bounding box center [928, 176] width 320 height 93
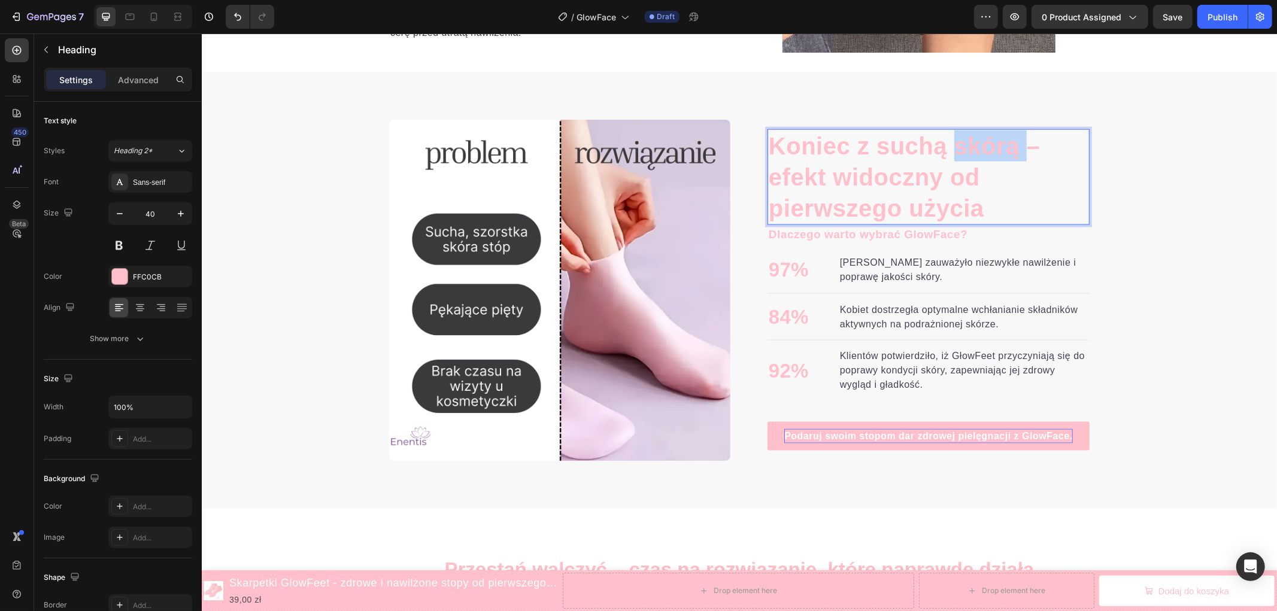
click at [985, 140] on p "Koniec z suchą skórą – efekt widoczny od pierwszego użycia" at bounding box center [928, 176] width 320 height 93
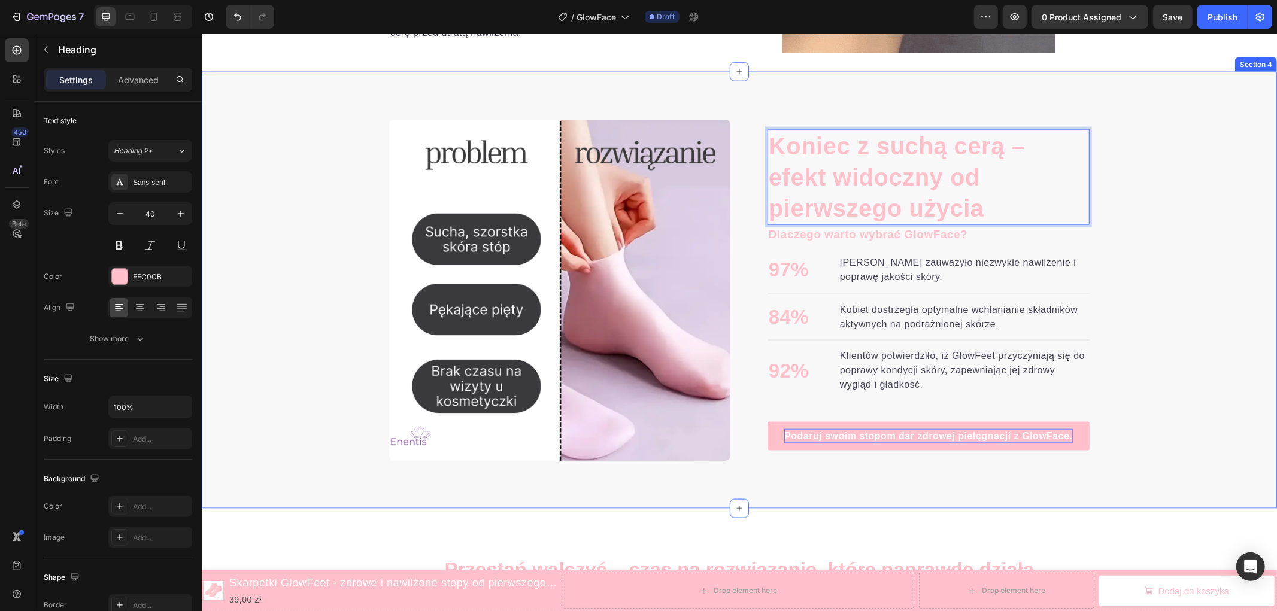
click at [1183, 239] on div "Koniec z suchą cerą – efekt widoczny od pierwszego użycia Heading 0 Dlaczego wa…" at bounding box center [738, 289] width 1075 height 341
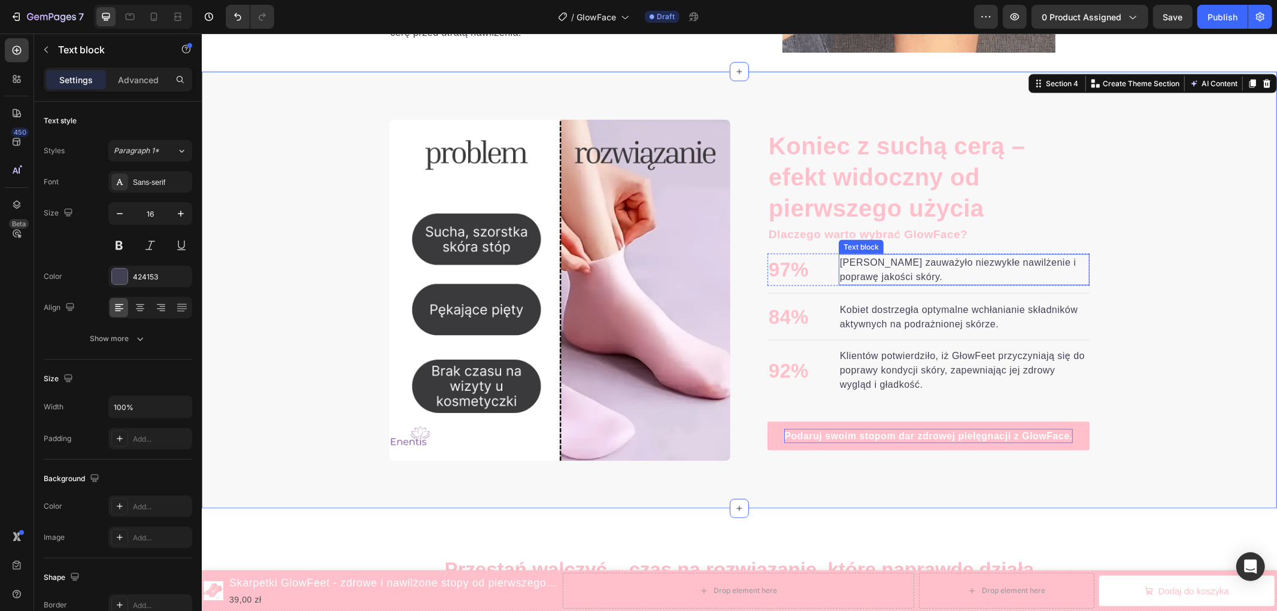
click at [900, 264] on p "Osób zauważyło niezwykłe nawilżenie i poprawę jakości skóry." at bounding box center [963, 269] width 248 height 29
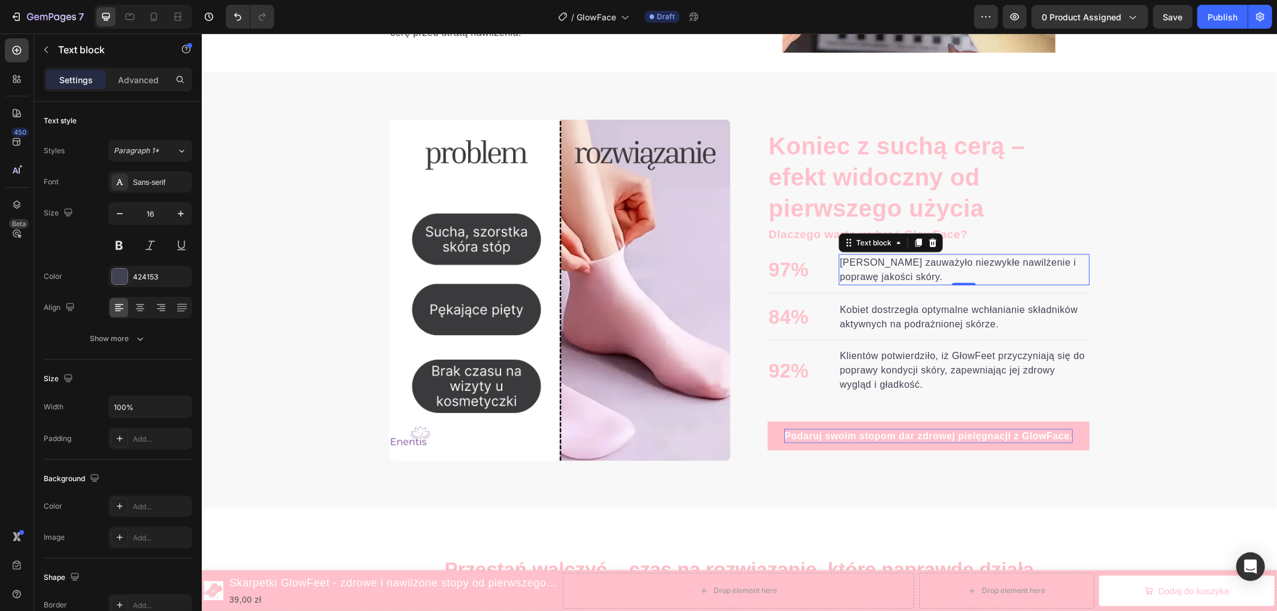
click at [900, 264] on p "Osób zauważyło niezwykłe nawilżenie i poprawę jakości skóry." at bounding box center [963, 269] width 248 height 29
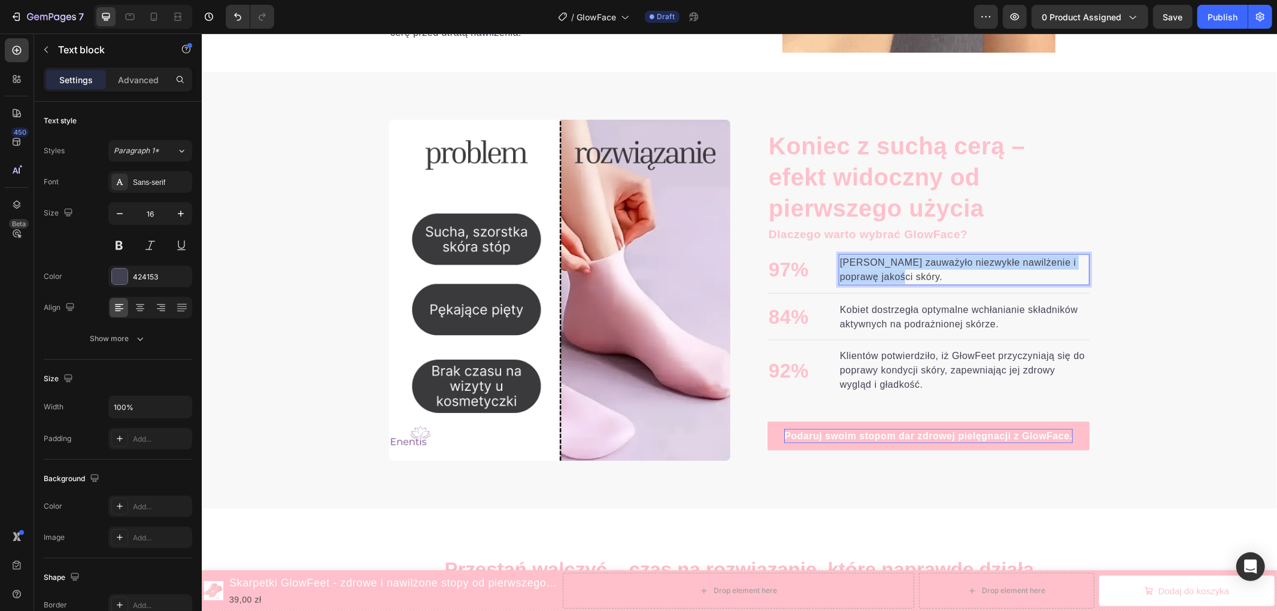
click at [900, 264] on p "Osób zauważyło niezwykłe nawilżenie i poprawę jakości skóry." at bounding box center [963, 269] width 248 height 29
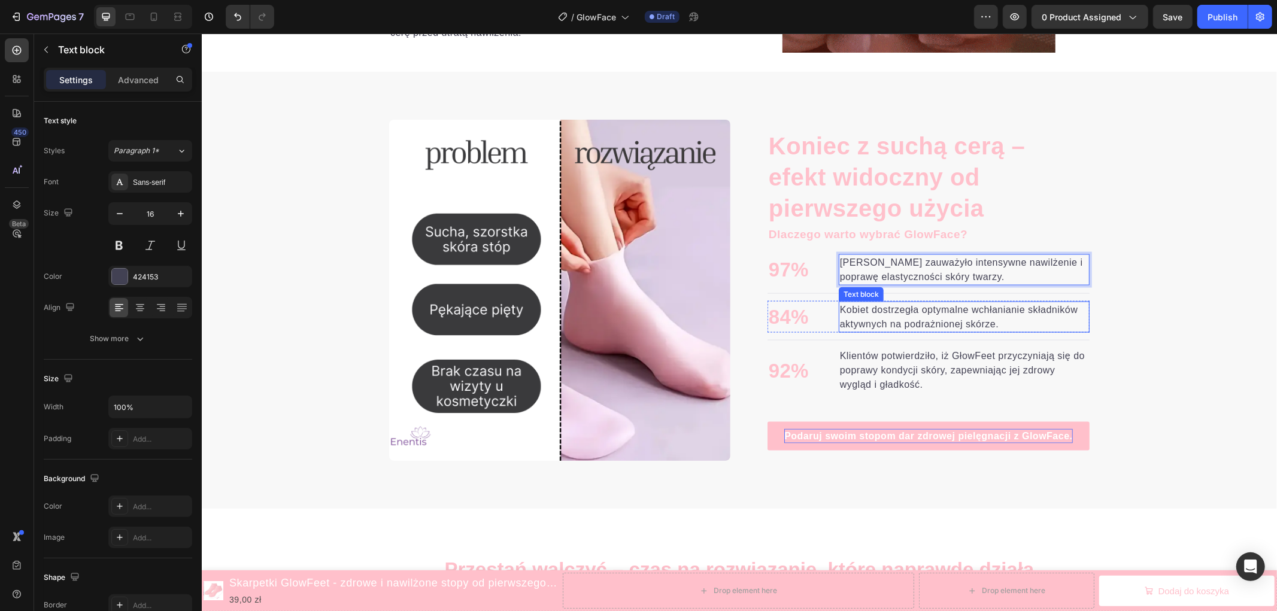
click at [917, 312] on p "Kobiet dostrzegła optymalne wchłanianie składników aktywnych na podrażnionej sk…" at bounding box center [963, 316] width 248 height 29
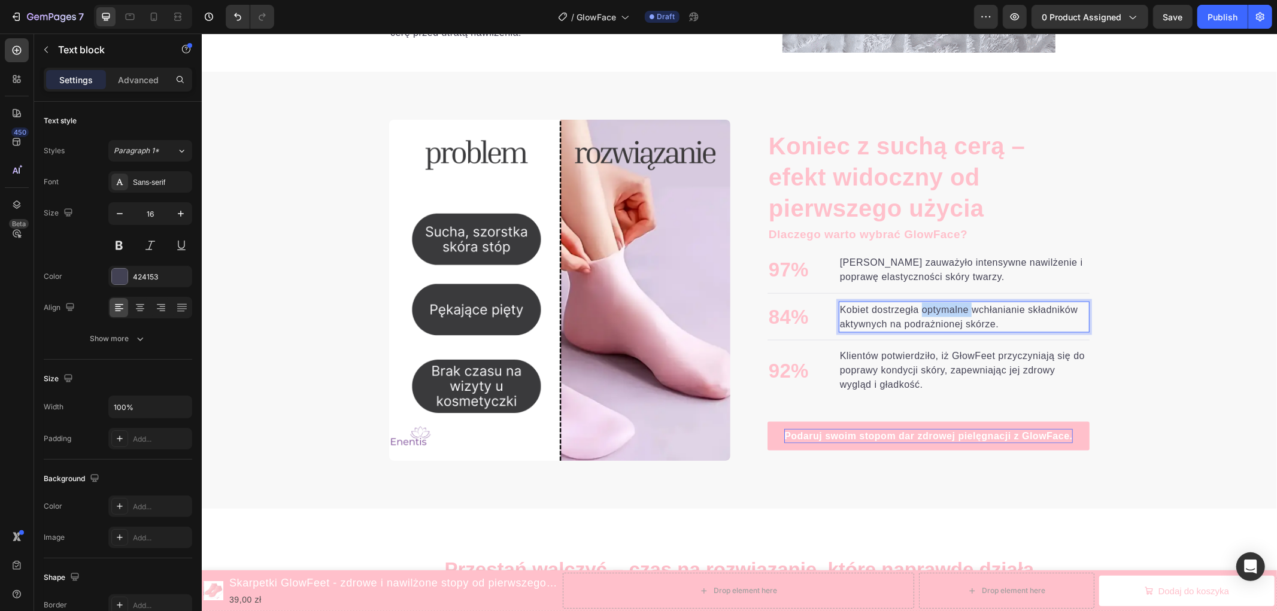
click at [917, 312] on p "Kobiet dostrzegła optymalne wchłanianie składników aktywnych na podrażnionej sk…" at bounding box center [963, 316] width 248 height 29
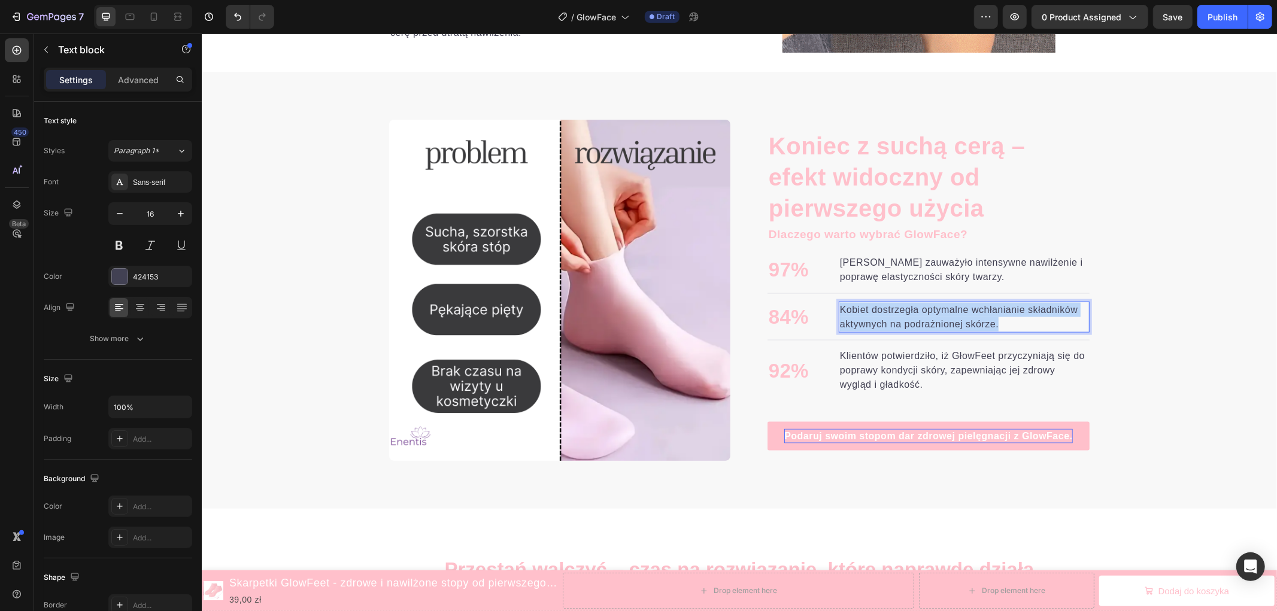
click at [917, 312] on p "Kobiet dostrzegła optymalne wchłanianie składników aktywnych na podrażnionej sk…" at bounding box center [963, 316] width 248 height 29
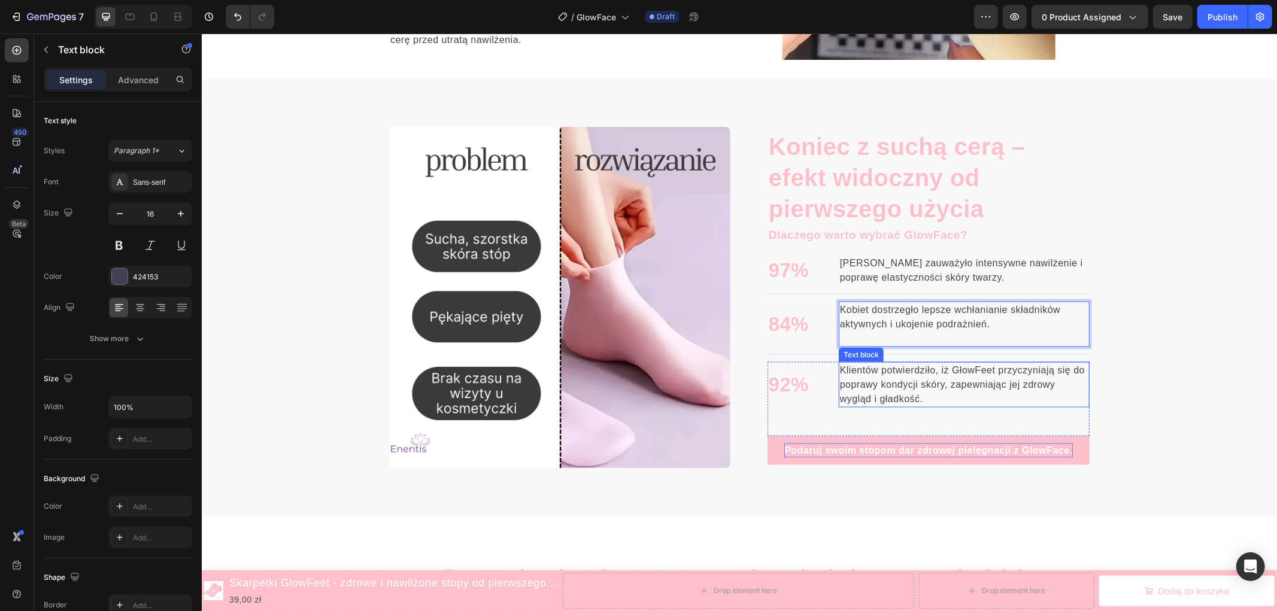
click at [875, 379] on p "Klientów potwierdziło, iż GłowFeet przyczyniają się do poprawy kondycji skóry, …" at bounding box center [963, 384] width 248 height 43
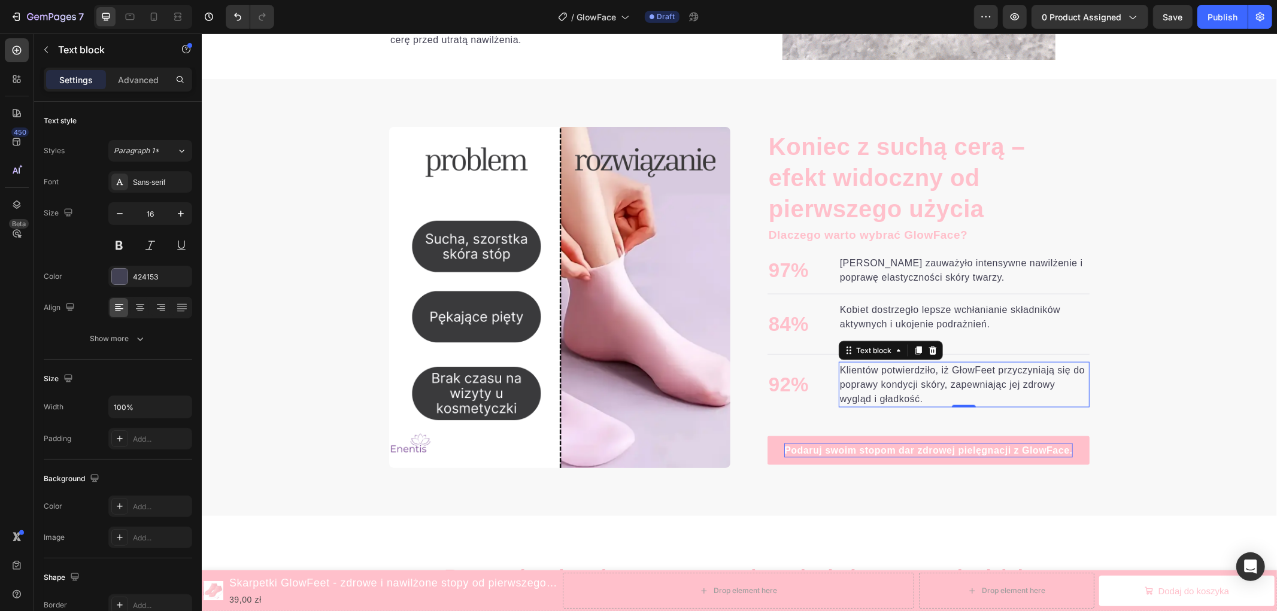
click at [875, 379] on p "Klientów potwierdziło, iż GłowFeet przyczyniają się do poprawy kondycji skóry, …" at bounding box center [963, 384] width 248 height 43
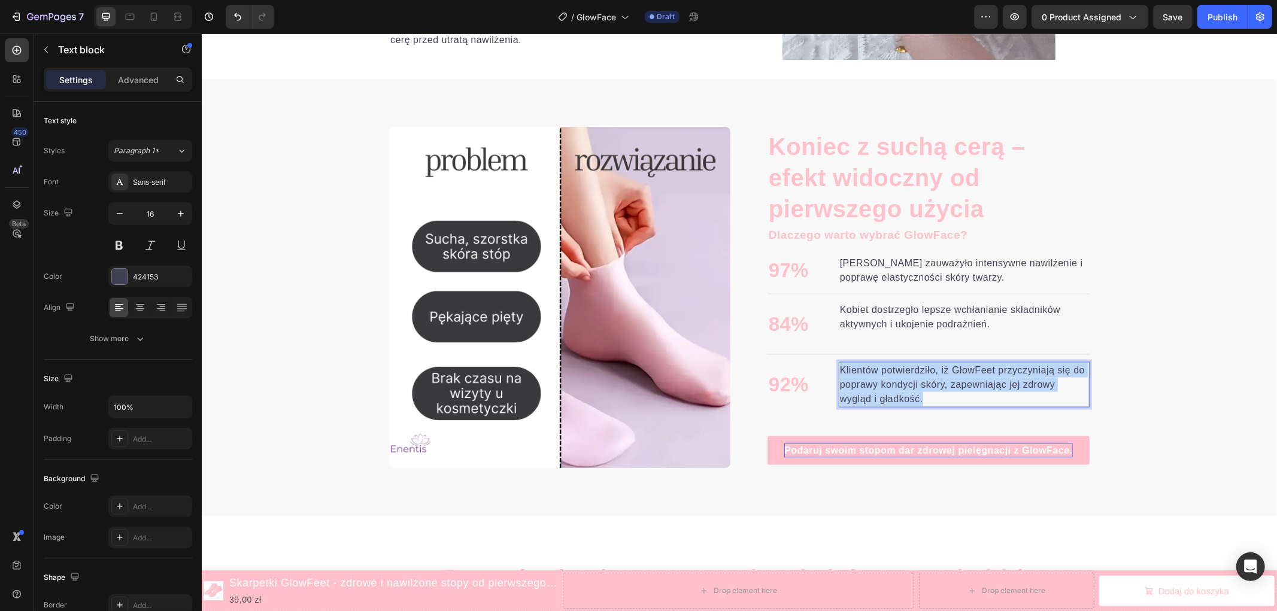
click at [875, 379] on p "Klientów potwierdziło, iż GłowFeet przyczyniają się do poprawy kondycji skóry, …" at bounding box center [963, 384] width 248 height 43
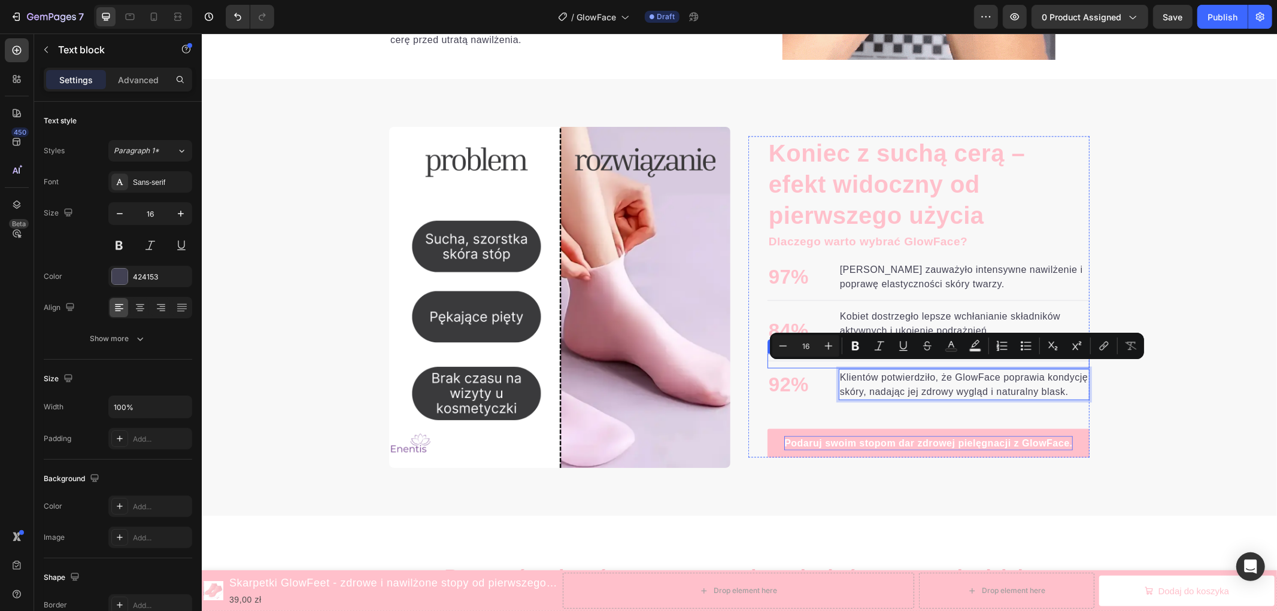
scroll to position [1396, 0]
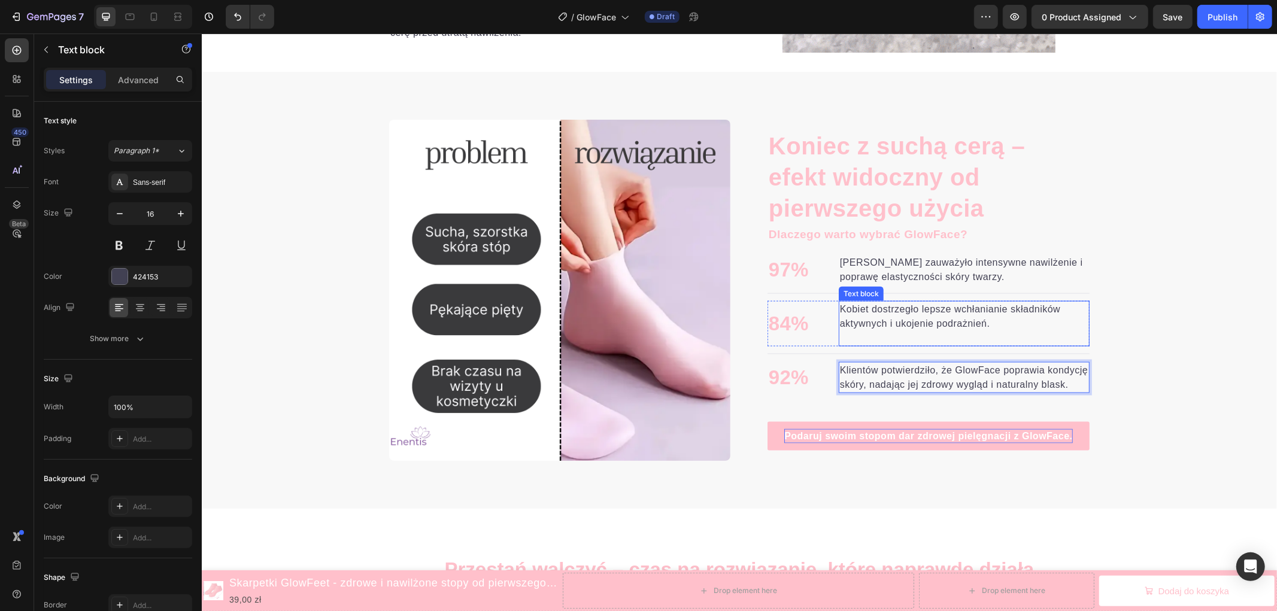
click at [869, 335] on p "Rich Text Editor. Editing area: main" at bounding box center [963, 337] width 248 height 14
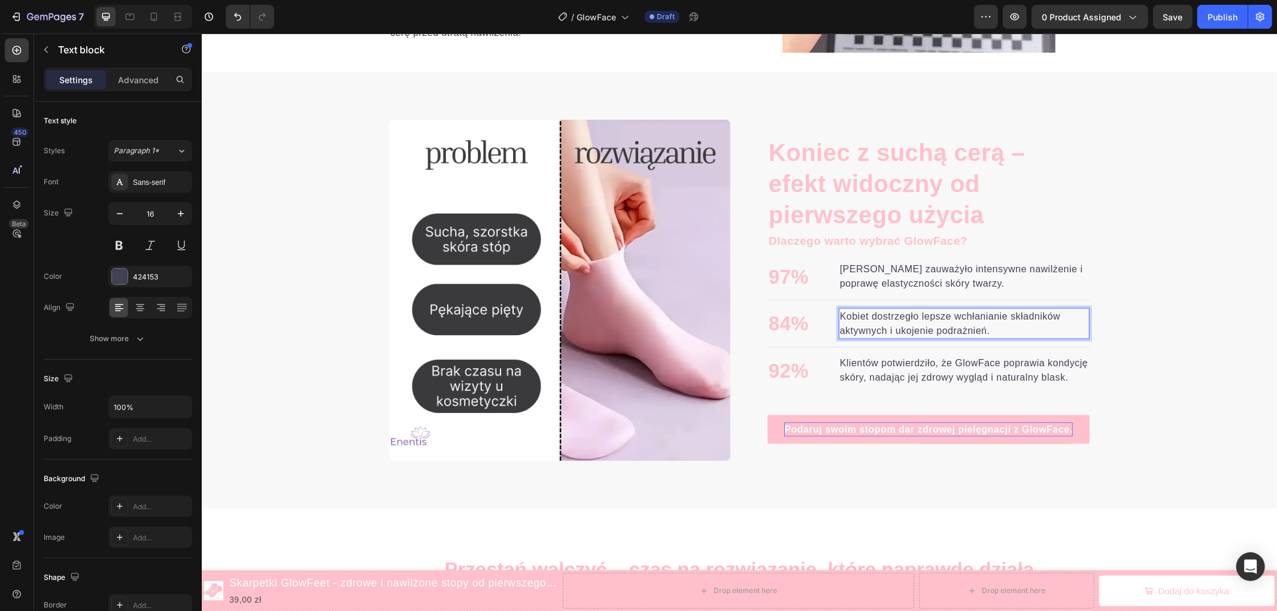
scroll to position [1404, 0]
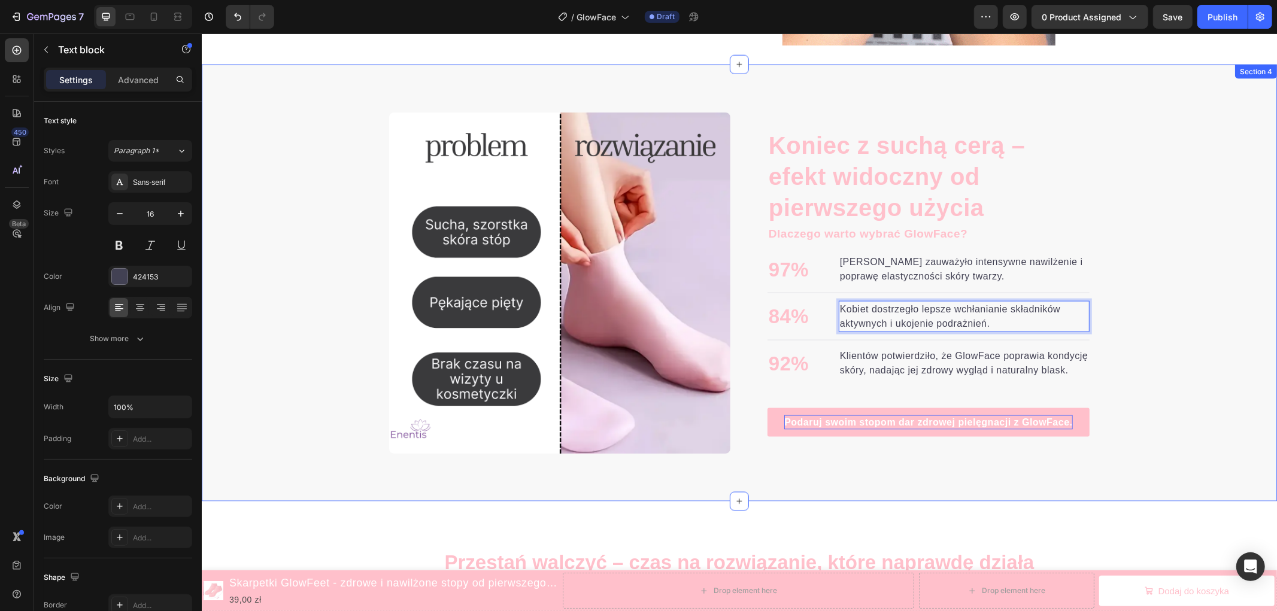
click at [1200, 385] on div "Koniec z suchą cerą – efekt widoczny od pierwszego użycia Heading Dlaczego wart…" at bounding box center [738, 282] width 1075 height 341
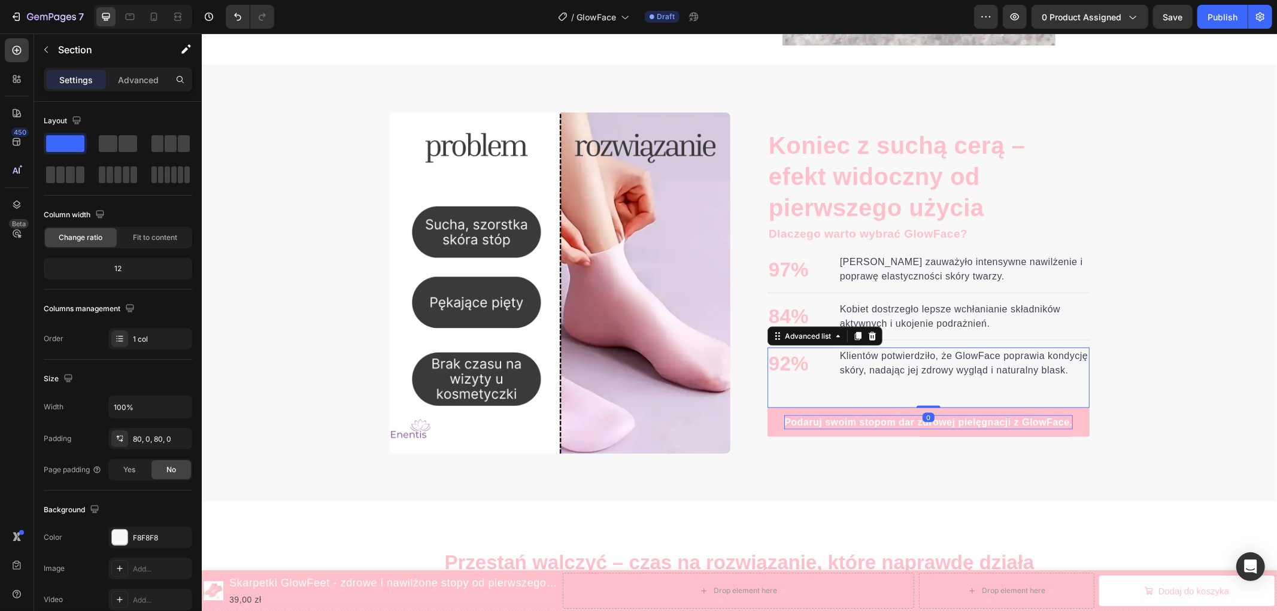
click at [1021, 384] on div "92% Text block Klientów potwierdziło, że GlowFace poprawia kondycję skóry, nada…" at bounding box center [928, 377] width 322 height 61
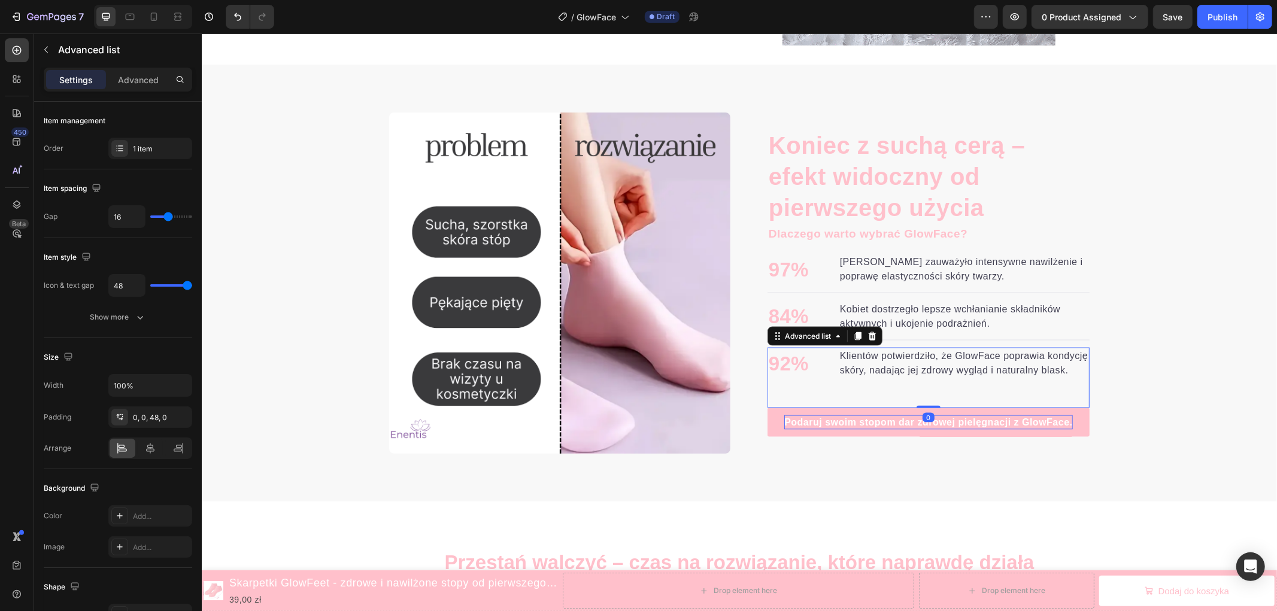
click at [1004, 391] on div "92% Text block Klientów potwierdziło, że GlowFace poprawia kondycję skóry, nada…" at bounding box center [928, 377] width 322 height 61
click at [951, 380] on div "92% Text block Klientów potwierdziło, że GlowFace poprawia kondycję skóry, nada…" at bounding box center [928, 377] width 322 height 61
click at [928, 378] on div "Klientów potwierdziło, że GlowFace poprawia kondycję skóry, nadając jej zdrowy …" at bounding box center [963, 362] width 251 height 31
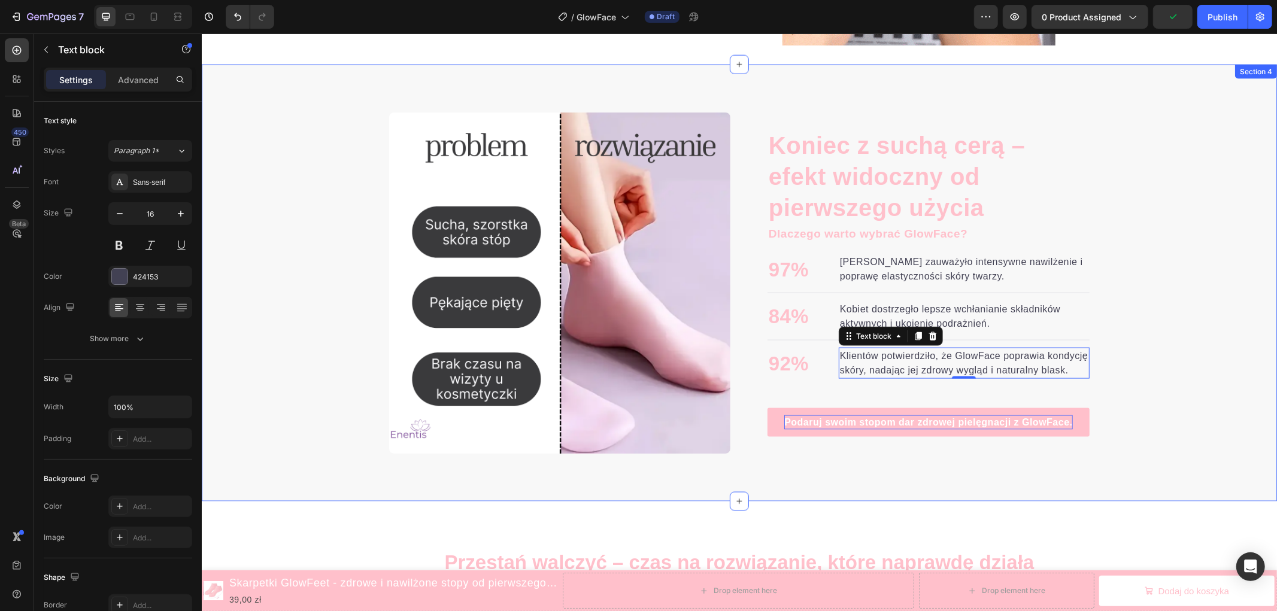
click at [1170, 373] on div "Koniec z suchą cerą – efekt widoczny od pierwszego użycia Heading Dlaczego wart…" at bounding box center [738, 282] width 1075 height 341
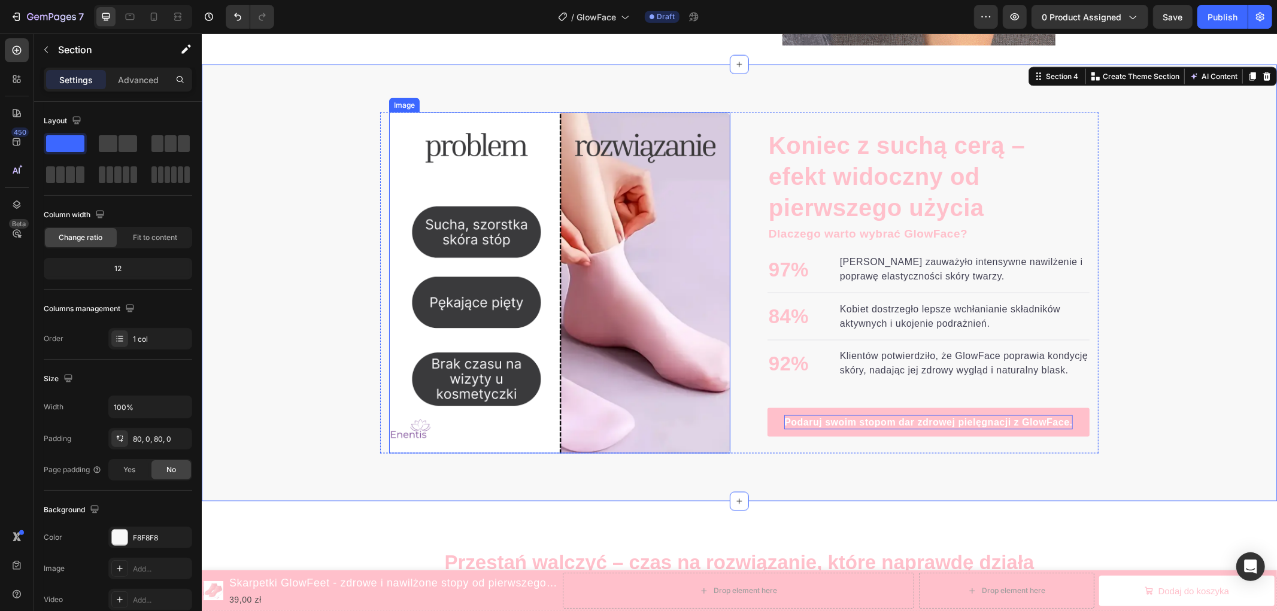
click at [573, 345] on img at bounding box center [558, 282] width 341 height 341
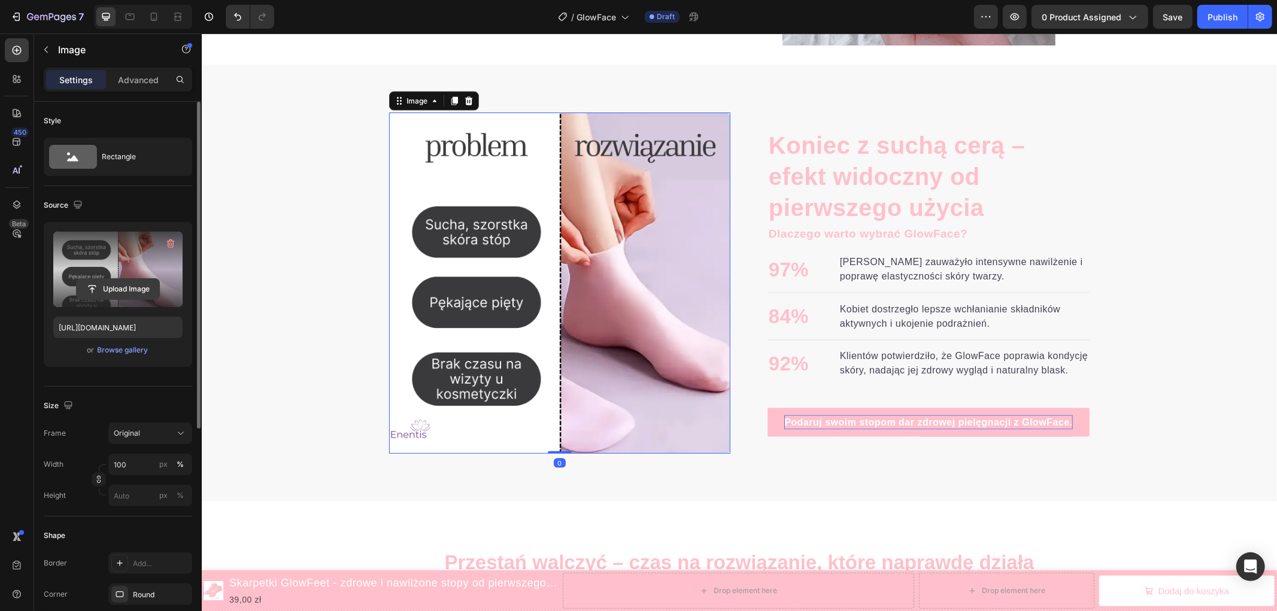
click at [135, 283] on input "file" at bounding box center [118, 289] width 83 height 20
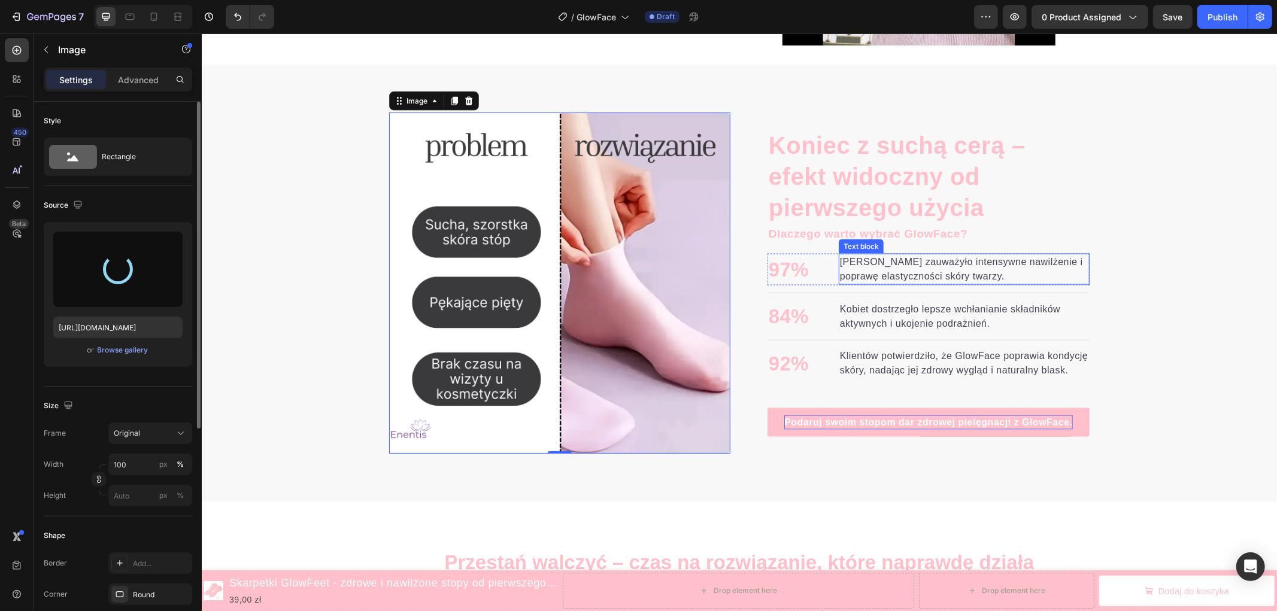
type input "https://cdn.shopify.com/s/files/1/0910/3183/0905/files/gempages_561172211092685…"
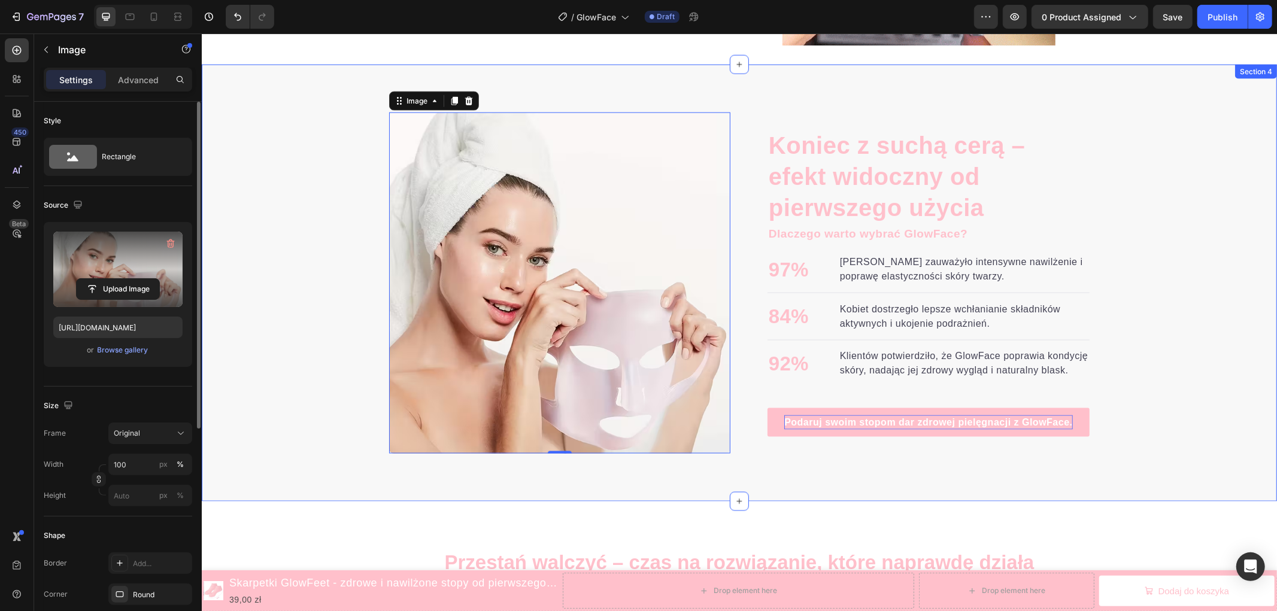
click at [1156, 281] on div "Koniec z suchą cerą – efekt widoczny od pierwszego użycia Heading Dlaczego wart…" at bounding box center [738, 282] width 1075 height 341
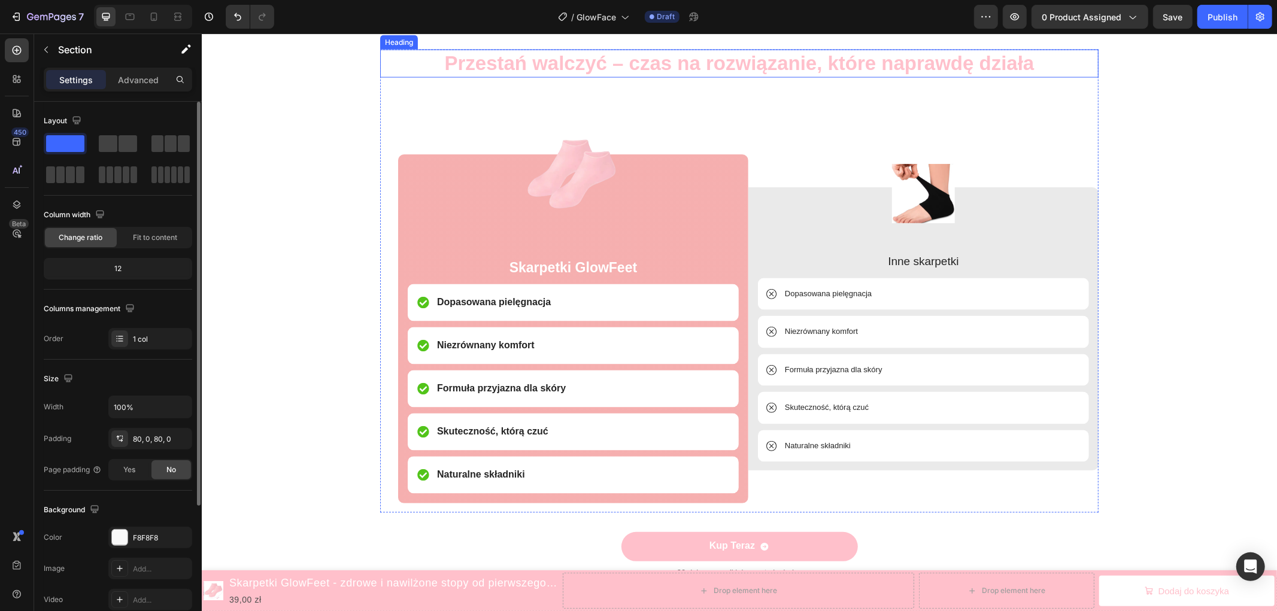
scroll to position [1736, 0]
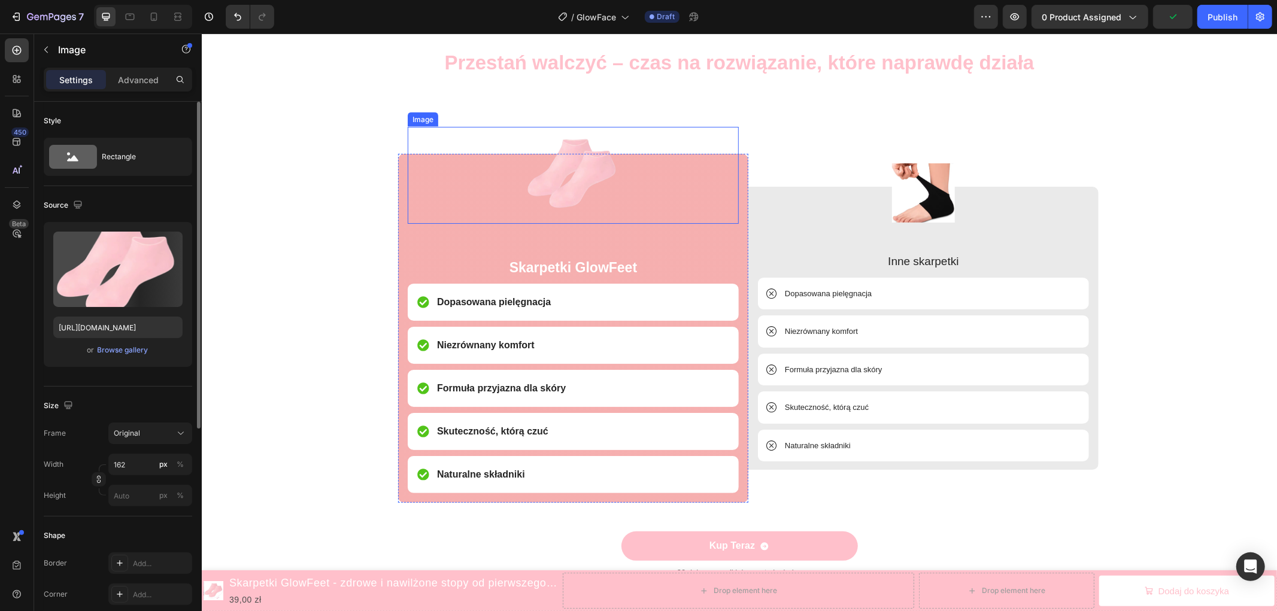
click at [568, 162] on img at bounding box center [572, 174] width 97 height 97
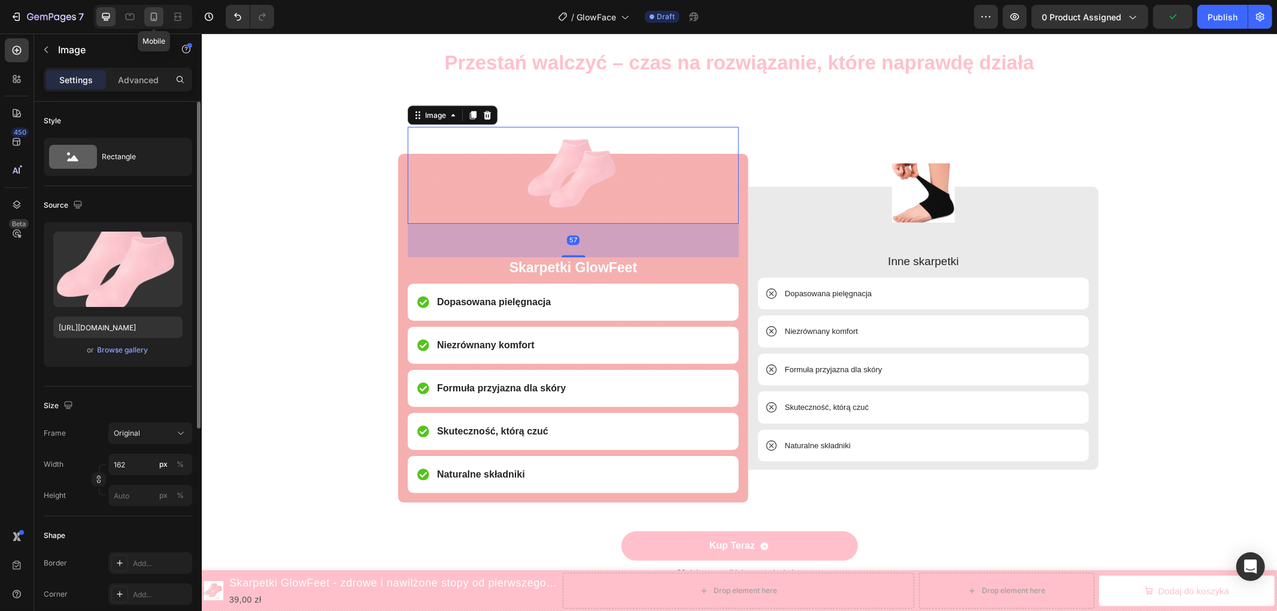
click at [157, 19] on icon at bounding box center [154, 17] width 7 height 8
type input "137"
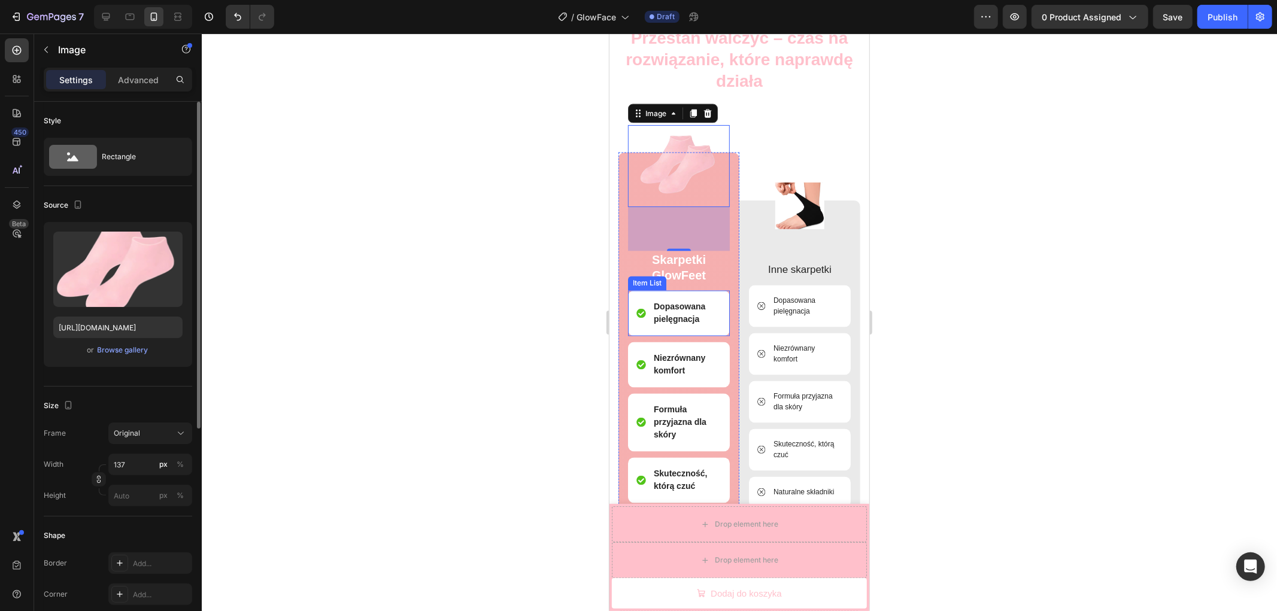
scroll to position [1786, 0]
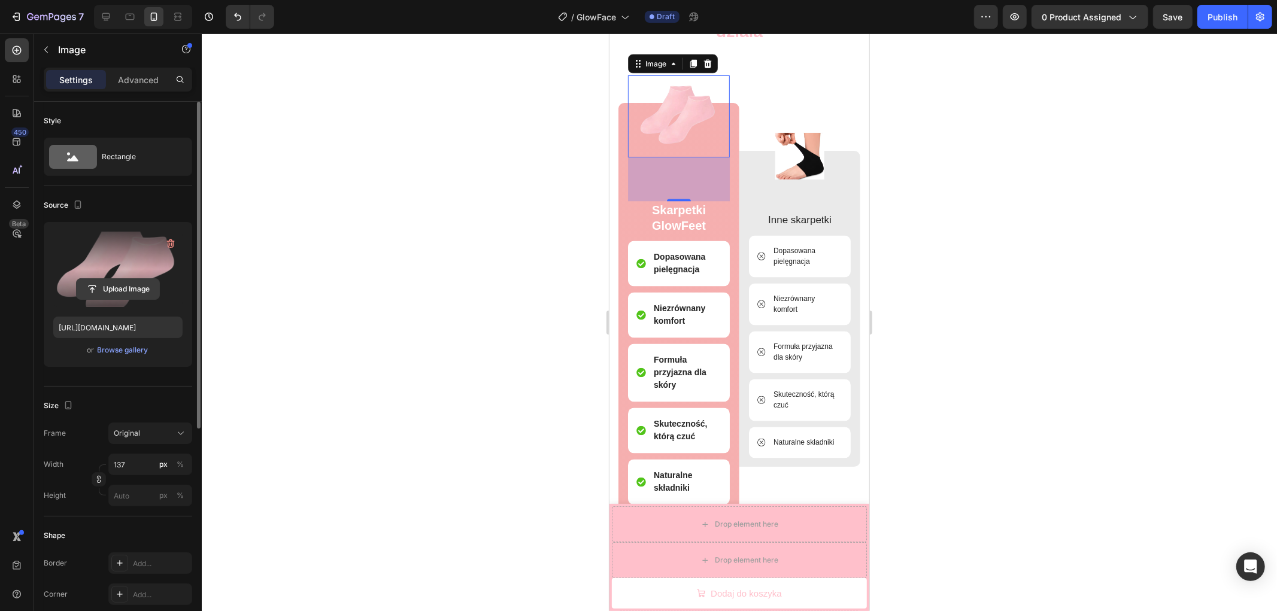
click at [122, 284] on input "file" at bounding box center [118, 289] width 83 height 20
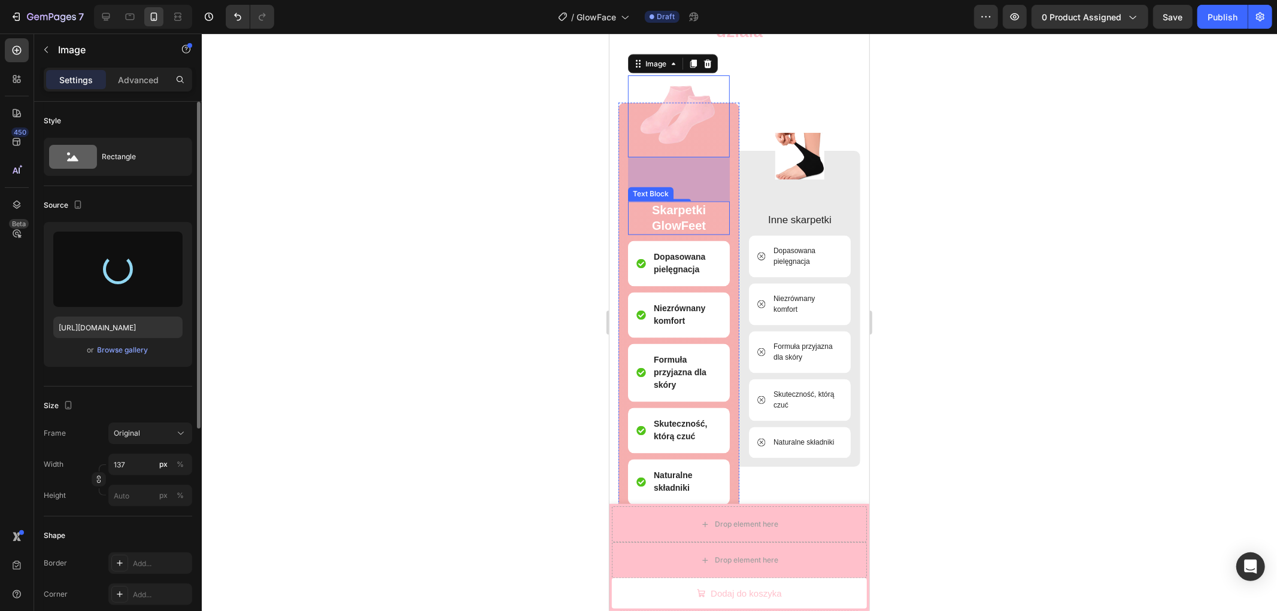
click at [676, 217] on p "Skarpetki GlowFeet" at bounding box center [678, 217] width 99 height 31
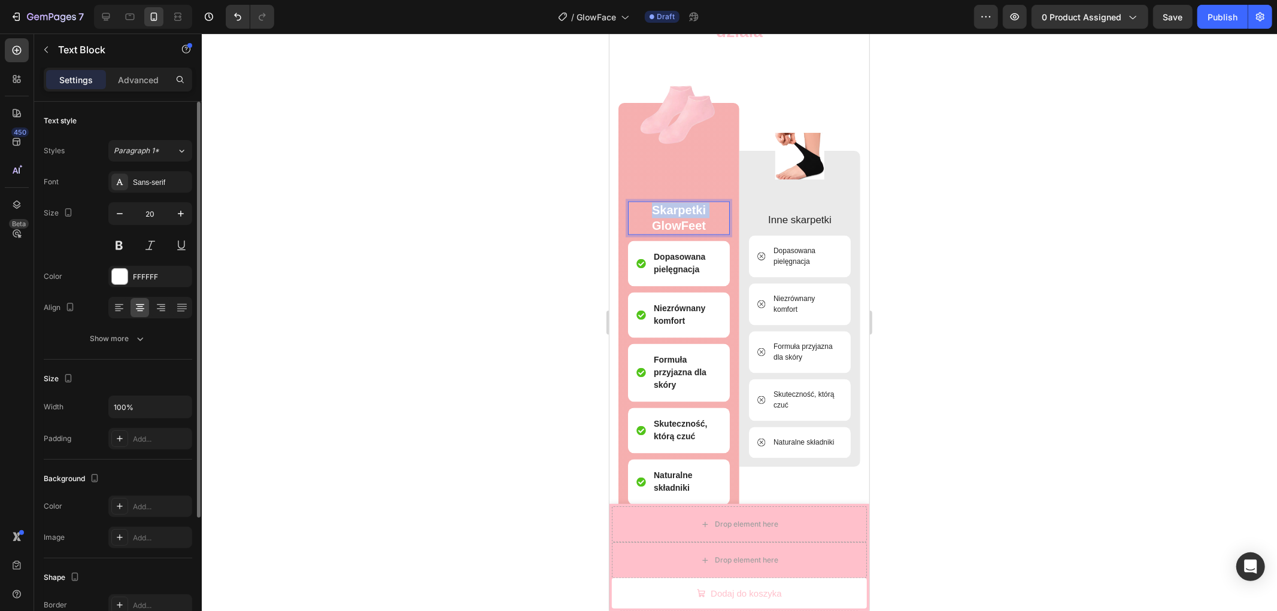
click at [676, 217] on p "Skarpetki GlowFeet" at bounding box center [678, 217] width 99 height 31
drag, startPoint x: 706, startPoint y: 225, endPoint x: 649, endPoint y: 210, distance: 59.0
click at [649, 210] on p "Skarpetki GlowFeet" at bounding box center [678, 217] width 99 height 31
click at [906, 266] on div at bounding box center [739, 323] width 1075 height 578
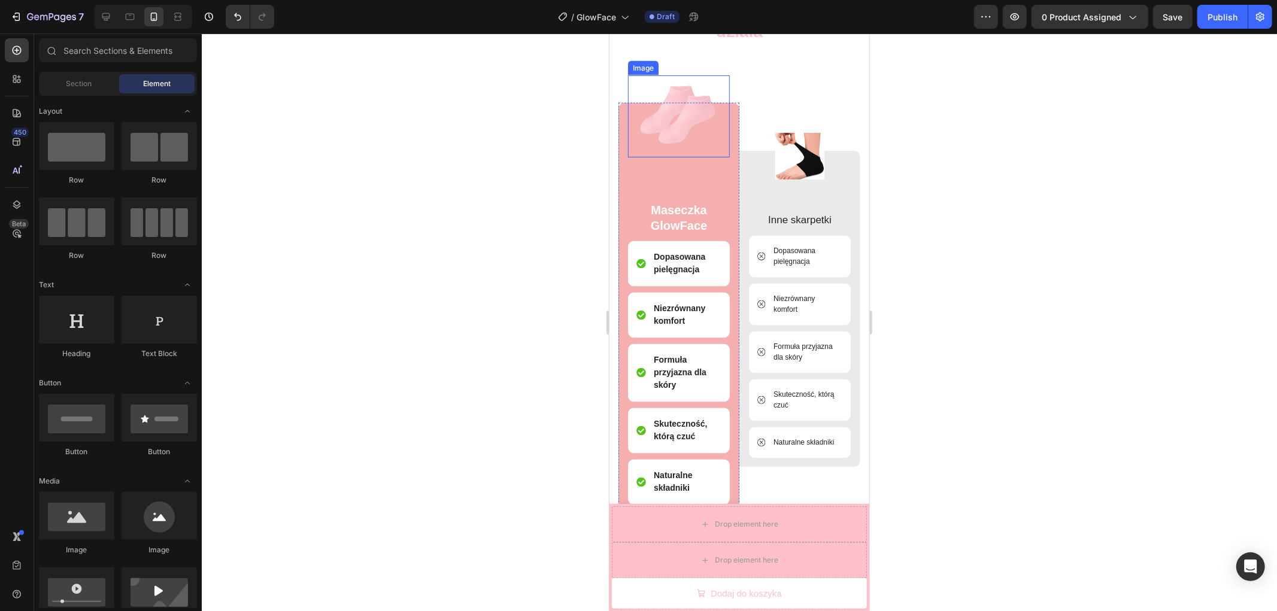
click at [654, 121] on img at bounding box center [678, 116] width 82 height 82
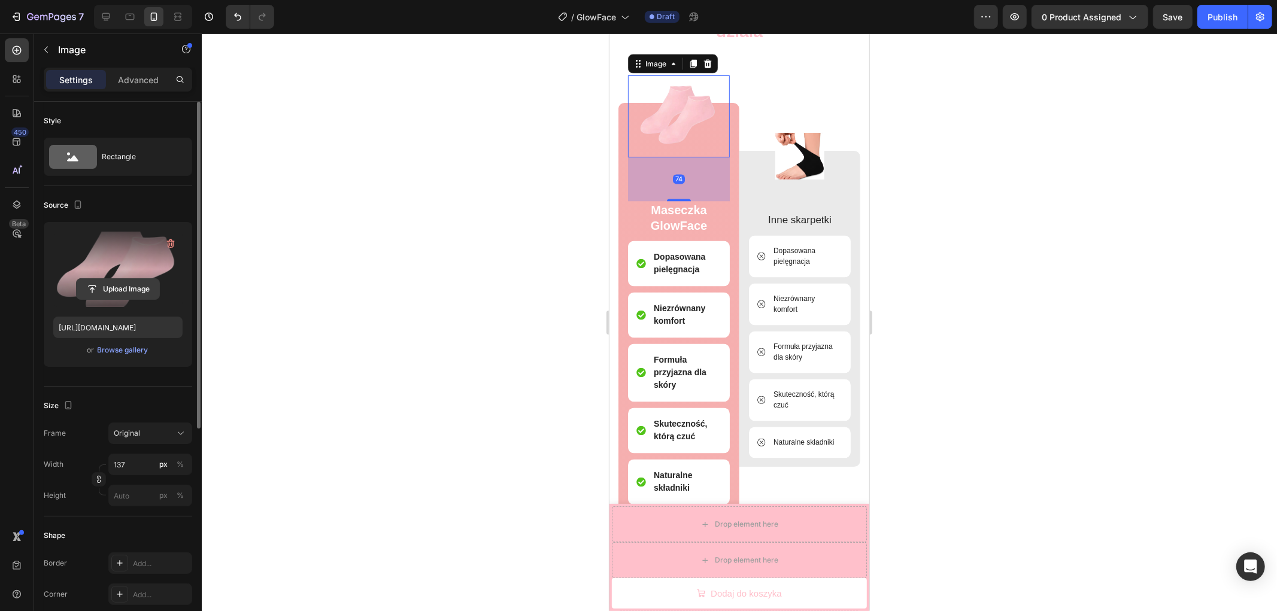
click at [117, 287] on input "file" at bounding box center [118, 289] width 83 height 20
type input "https://cdn.shopify.com/s/files/1/0910/3183/0905/files/gempages_561172211092685…"
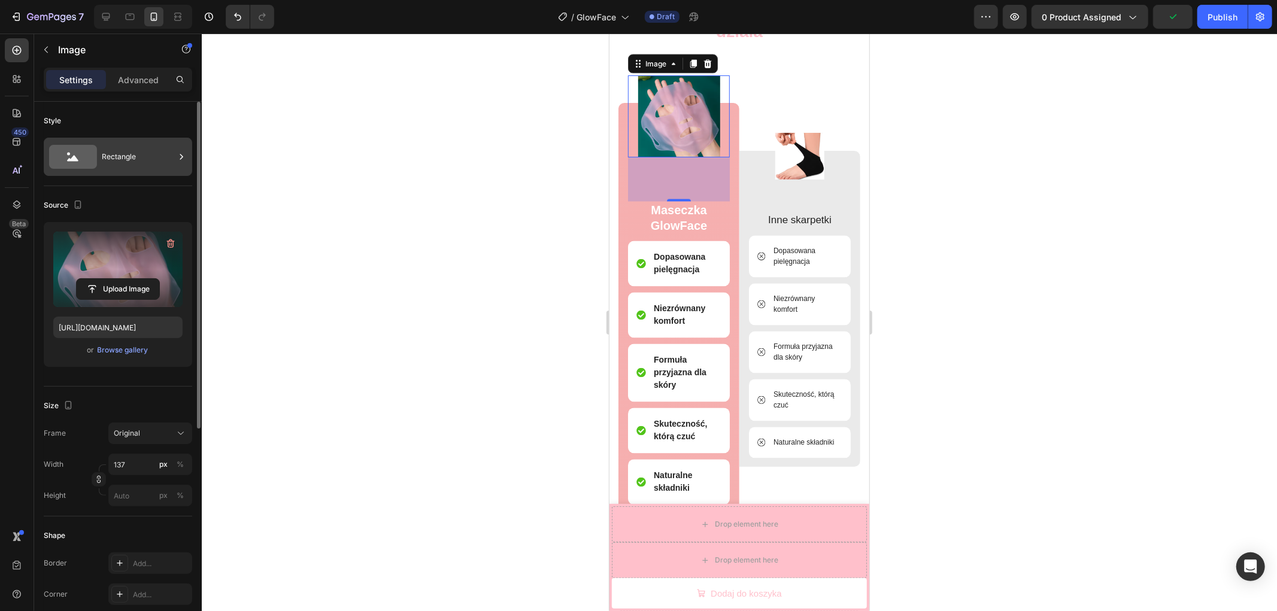
click at [114, 160] on div "Rectangle" at bounding box center [138, 157] width 73 height 28
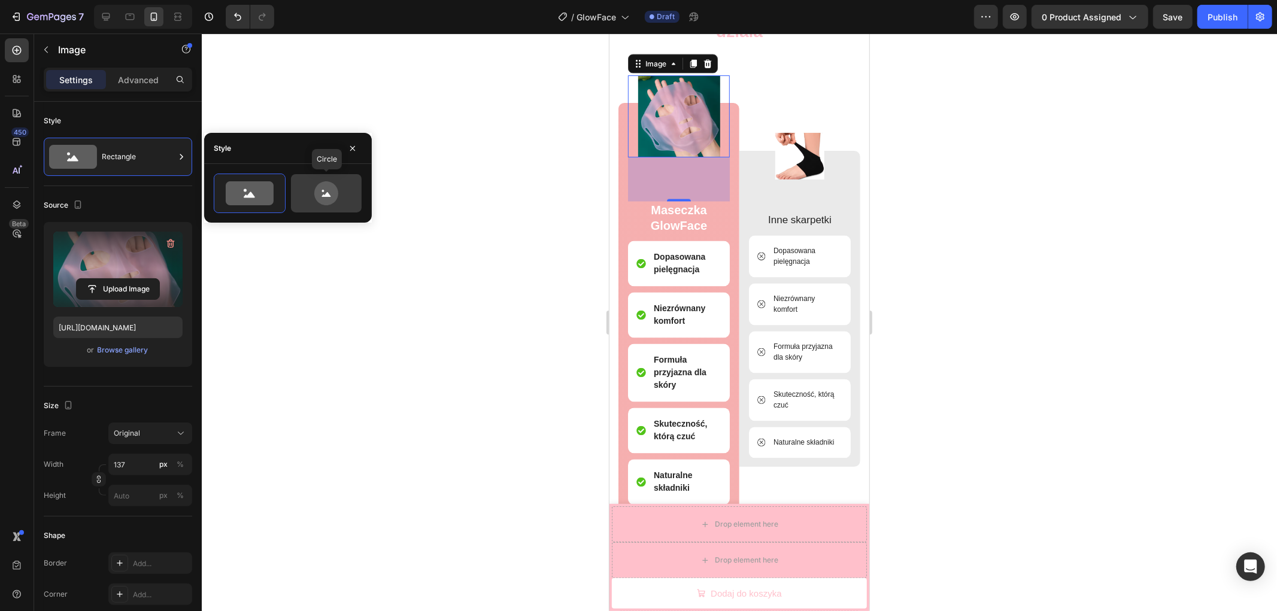
click at [320, 193] on icon at bounding box center [326, 193] width 24 height 24
type input "80"
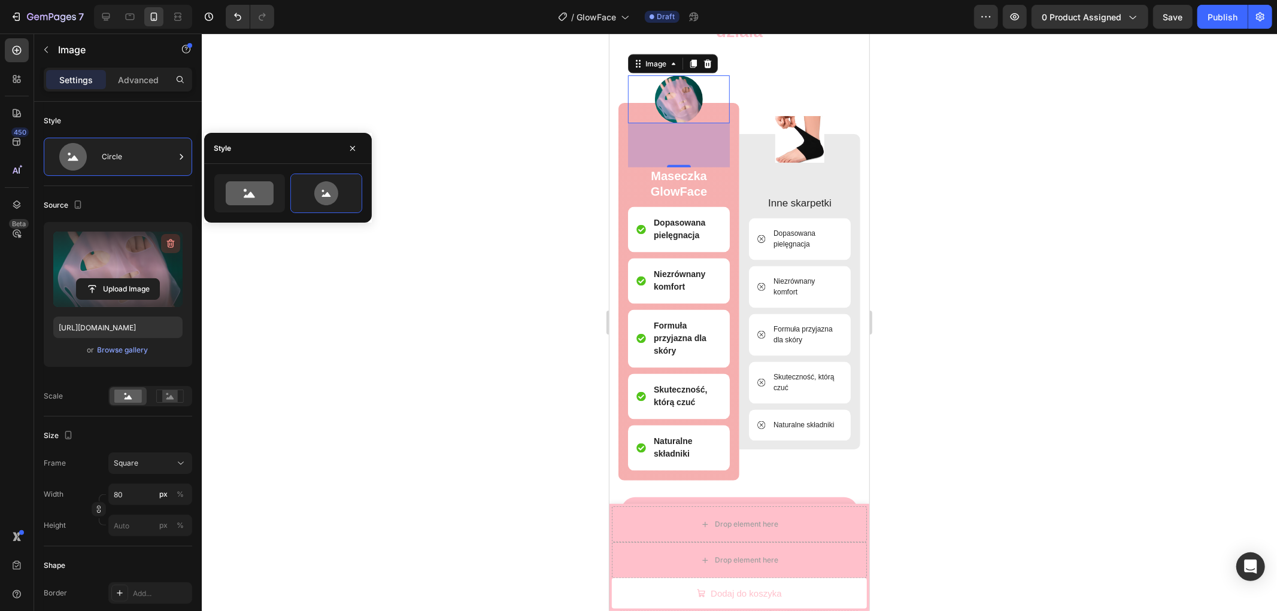
click at [170, 244] on icon "button" at bounding box center [171, 244] width 12 height 12
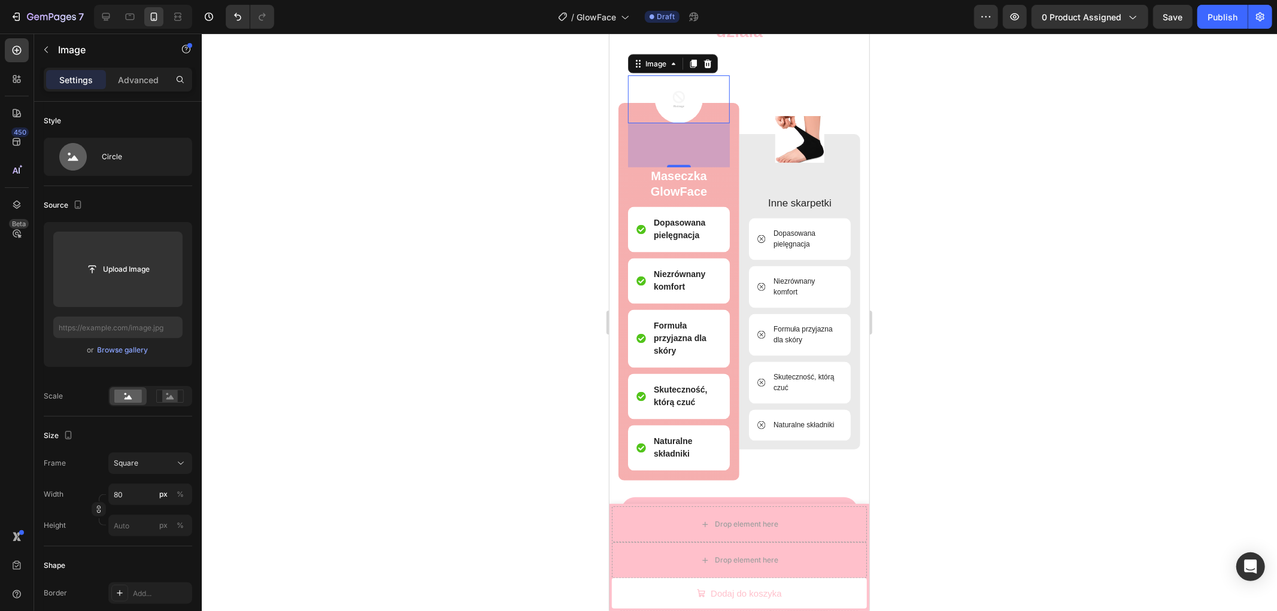
click at [687, 102] on img at bounding box center [678, 99] width 48 height 48
click at [709, 64] on icon at bounding box center [707, 63] width 8 height 8
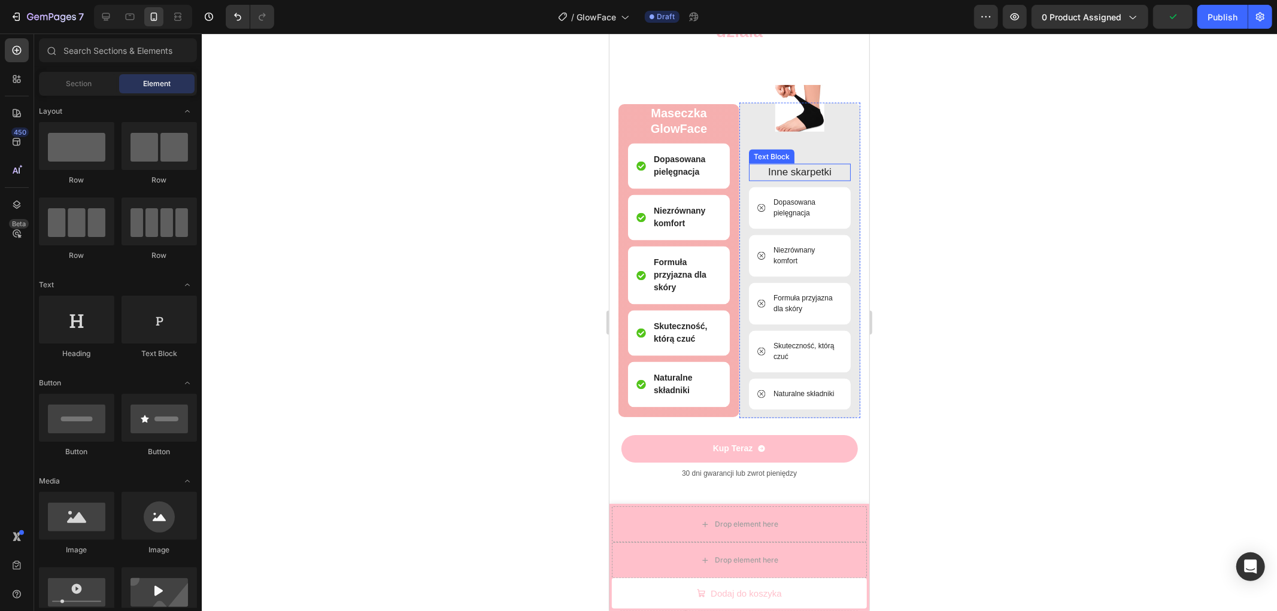
click at [793, 169] on p "Inne skarpetki" at bounding box center [798, 173] width 99 height 16
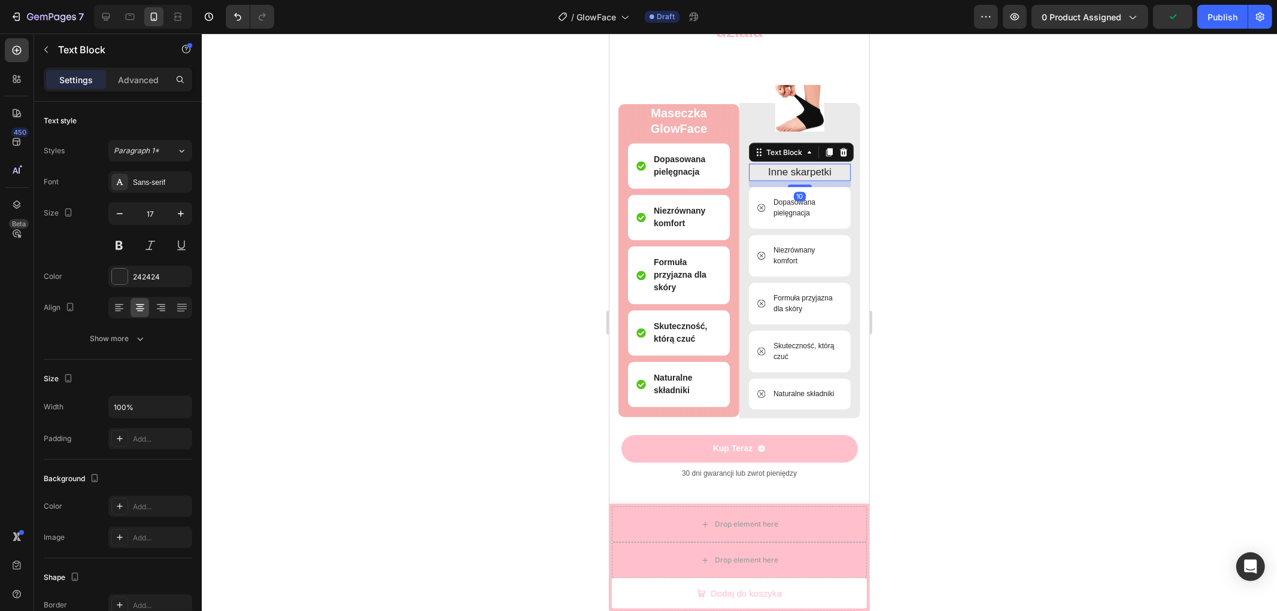
click at [793, 169] on p "Inne skarpetki" at bounding box center [798, 173] width 99 height 16
click at [888, 163] on div at bounding box center [739, 323] width 1075 height 578
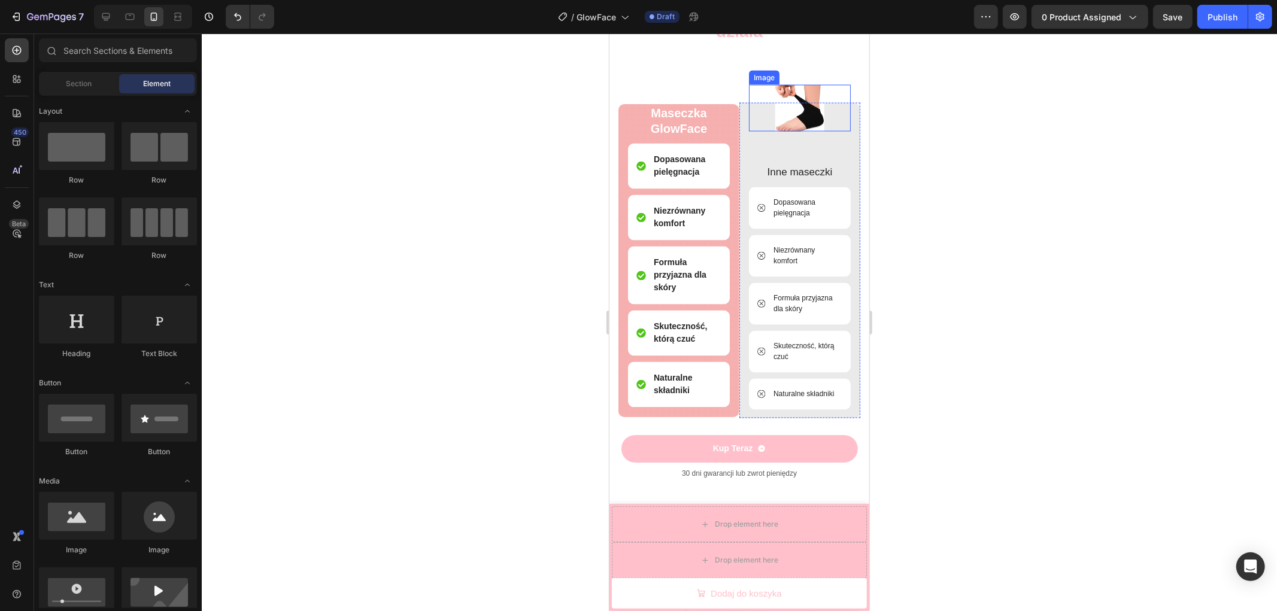
click at [797, 105] on img at bounding box center [799, 107] width 49 height 47
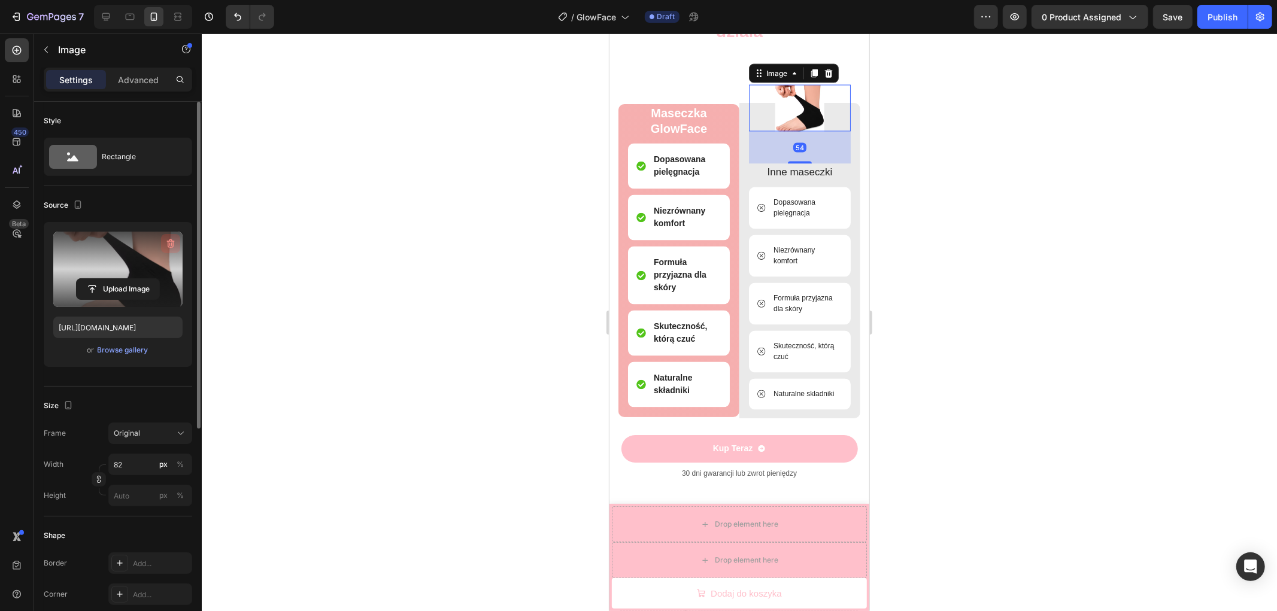
click at [171, 242] on icon "button" at bounding box center [171, 244] width 12 height 12
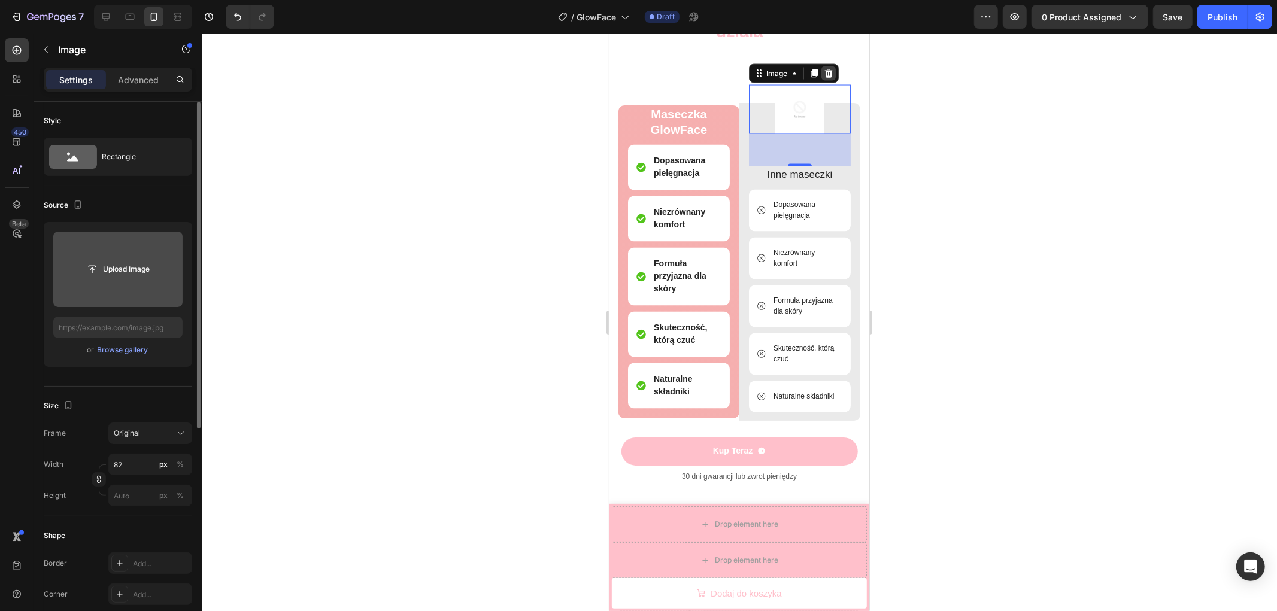
click at [823, 71] on icon at bounding box center [828, 73] width 10 height 10
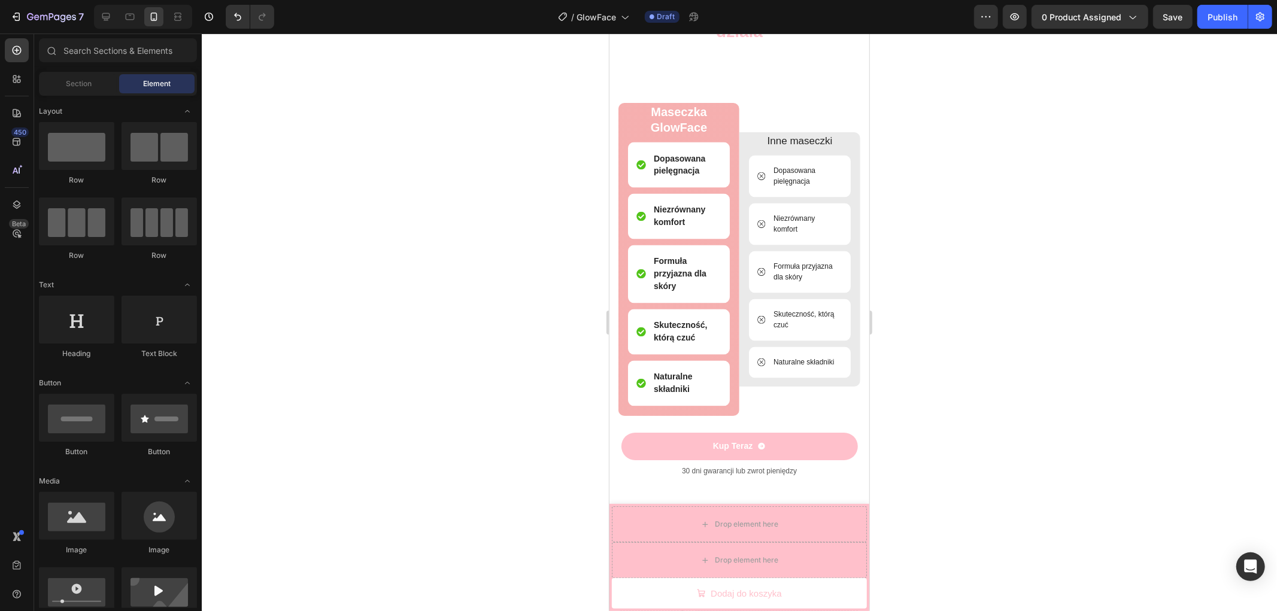
click at [984, 219] on div at bounding box center [739, 323] width 1075 height 578
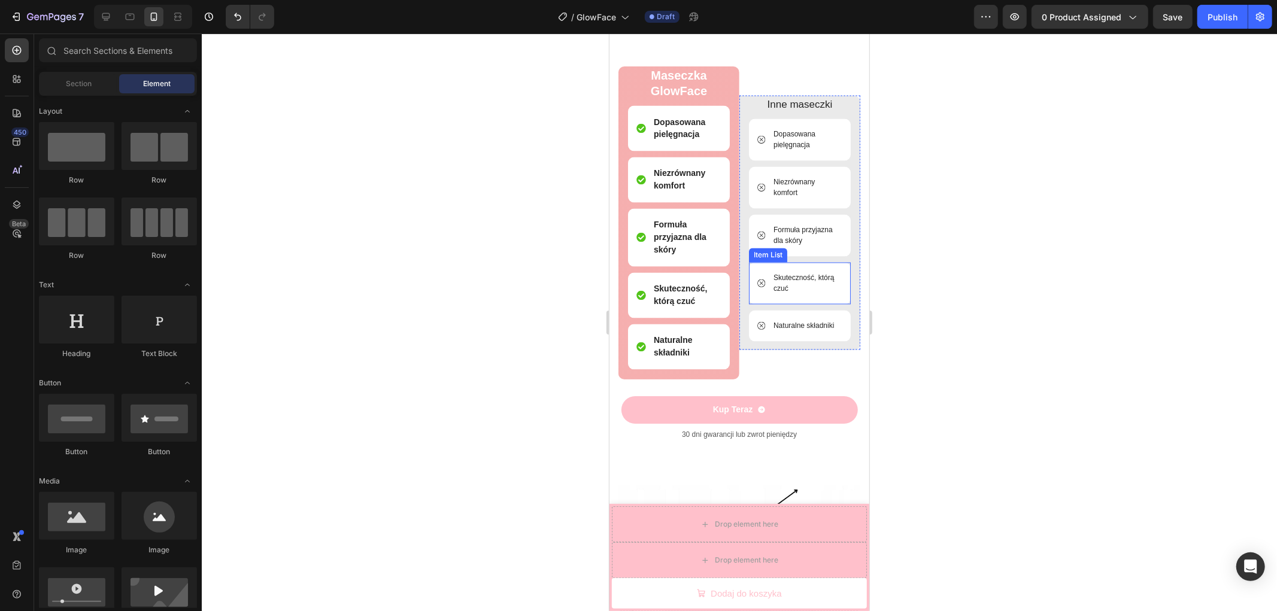
scroll to position [1853, 0]
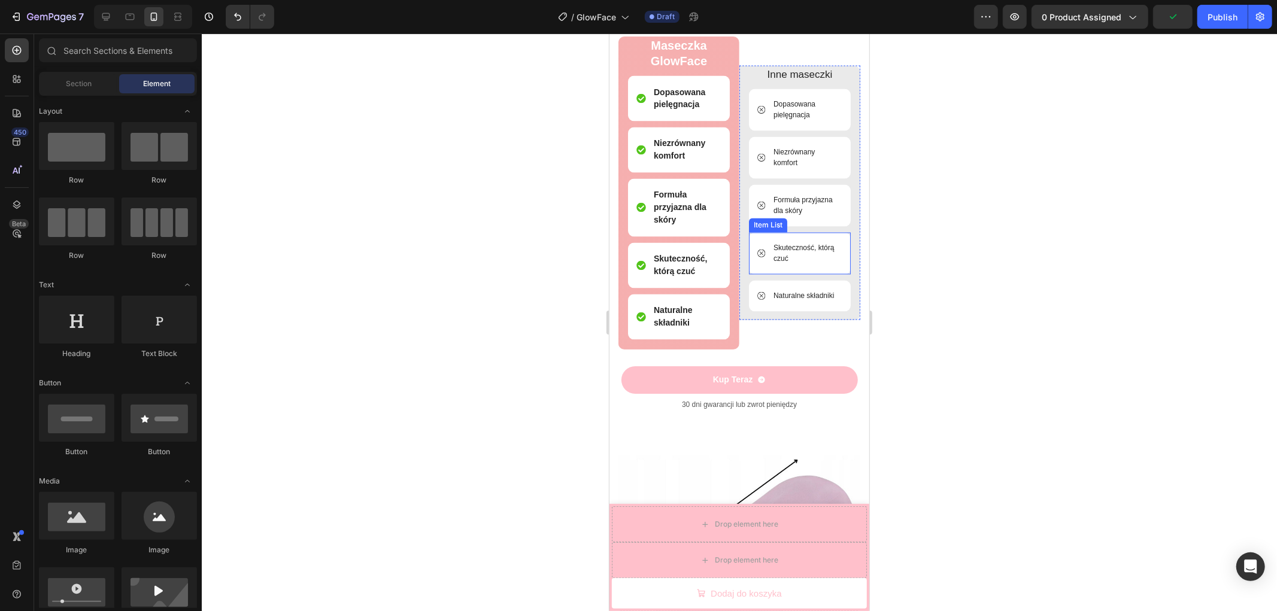
click at [790, 254] on p "Skuteczność, którą czuć" at bounding box center [806, 253] width 67 height 22
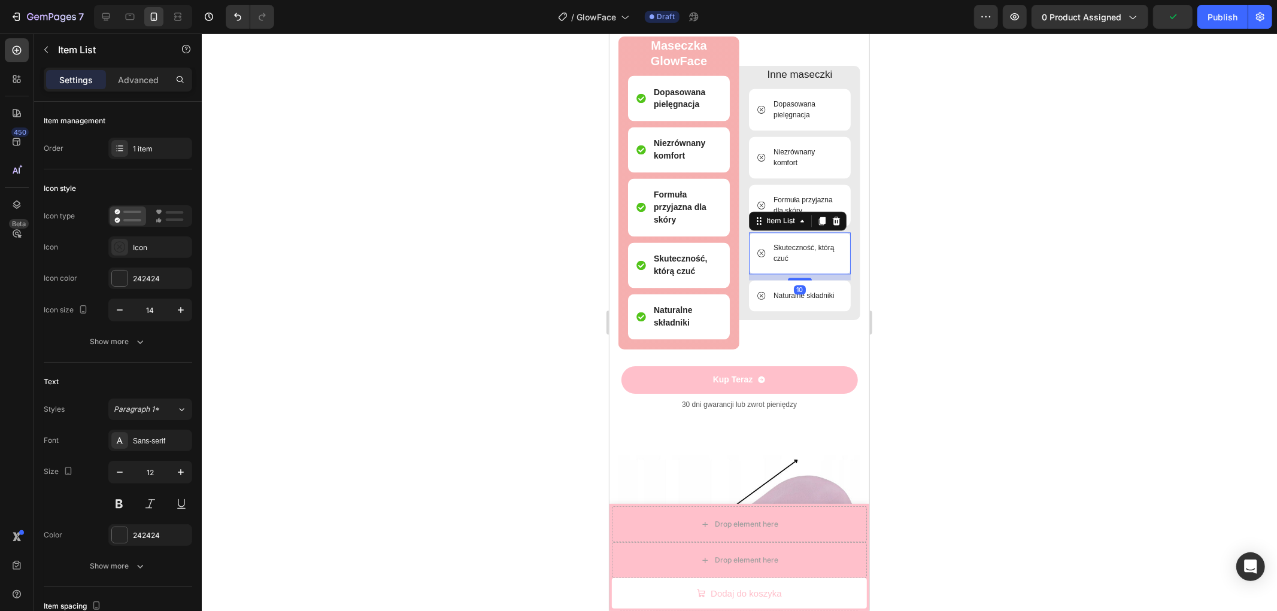
click at [790, 254] on p "Skuteczność, którą czuć" at bounding box center [806, 253] width 67 height 22
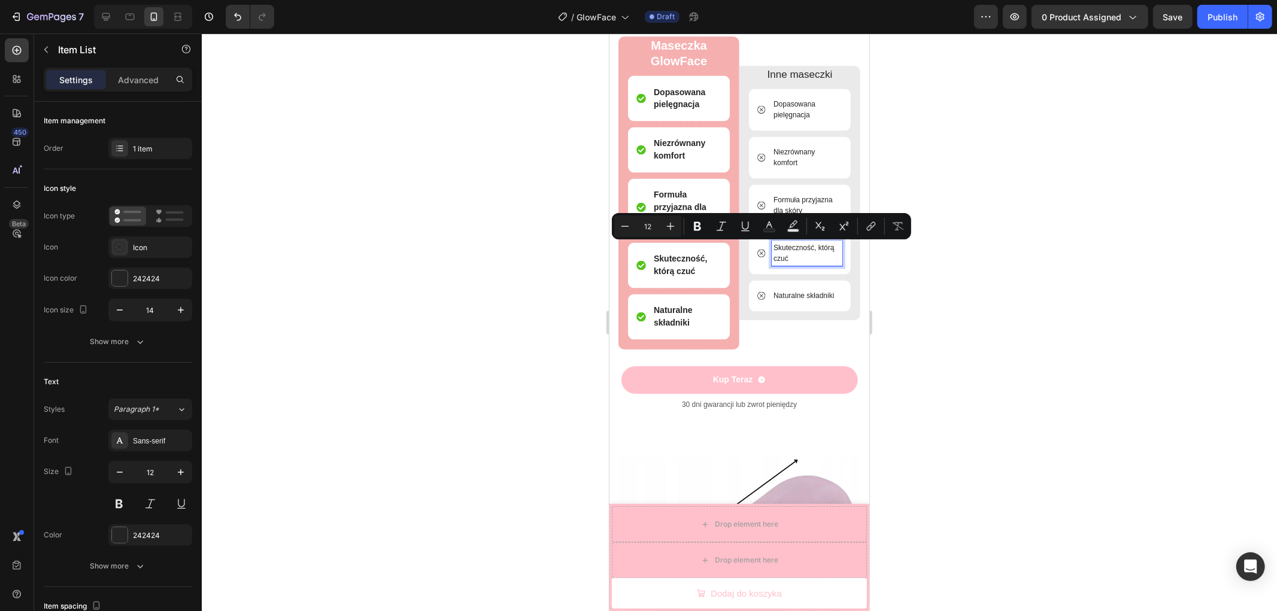
scroll to position [1859, 0]
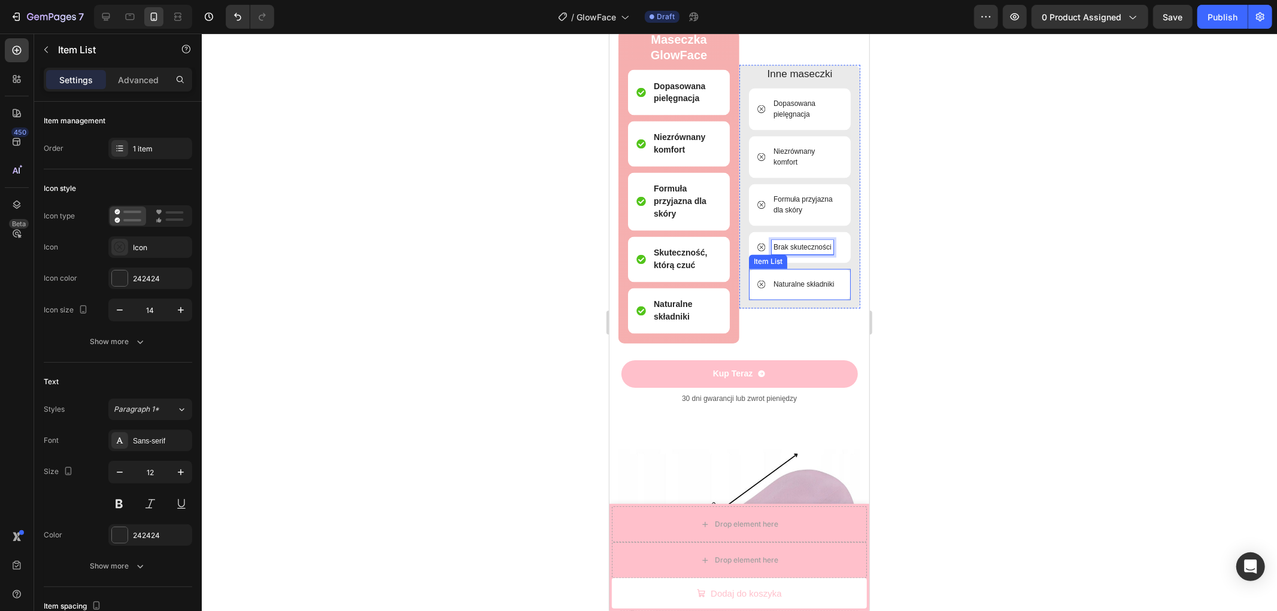
click at [774, 287] on p "Naturalne składniki" at bounding box center [803, 284] width 60 height 11
click at [773, 287] on p "Naturalne składniki" at bounding box center [803, 284] width 60 height 11
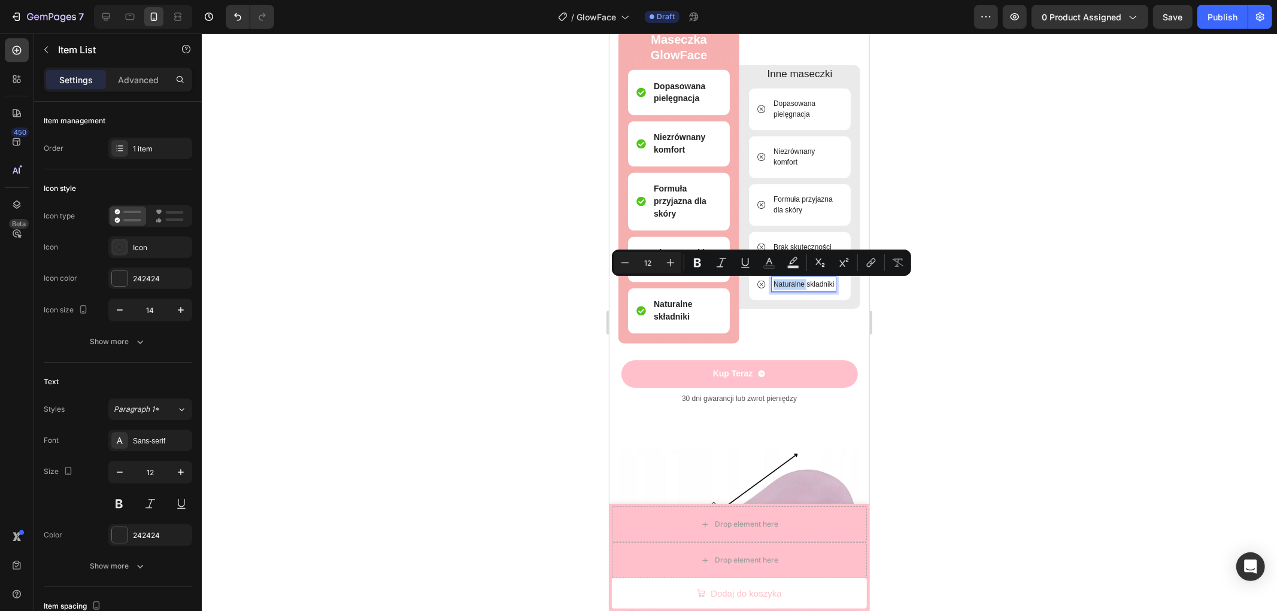
click at [773, 284] on p "Naturalne składniki" at bounding box center [803, 284] width 60 height 11
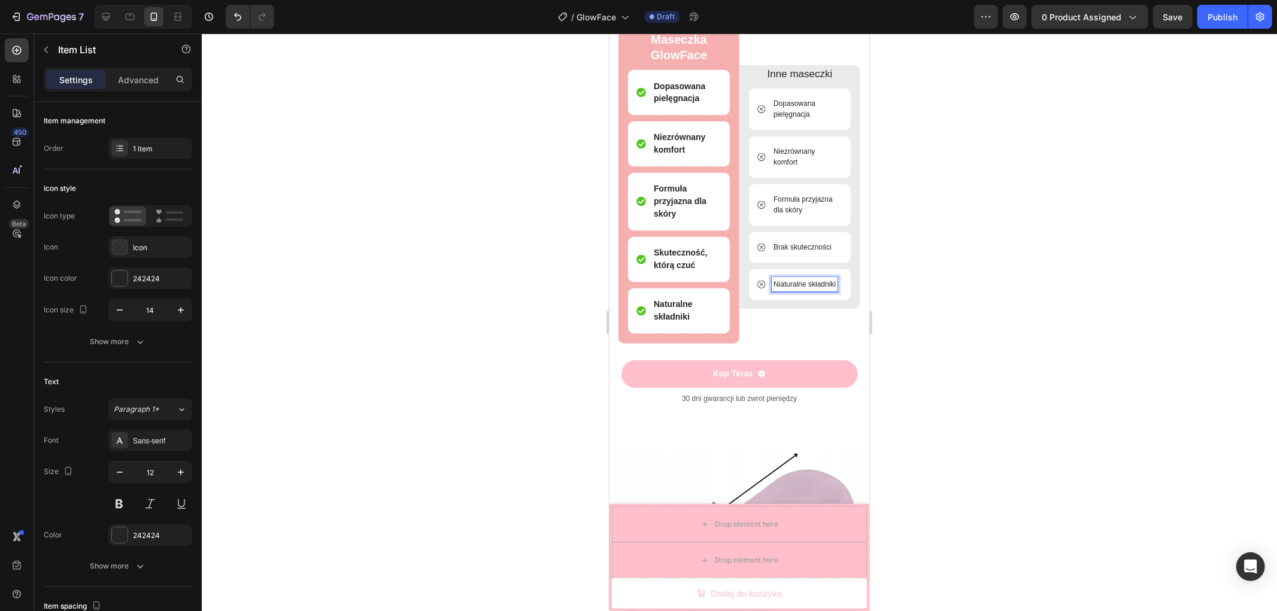
scroll to position [1853, 0]
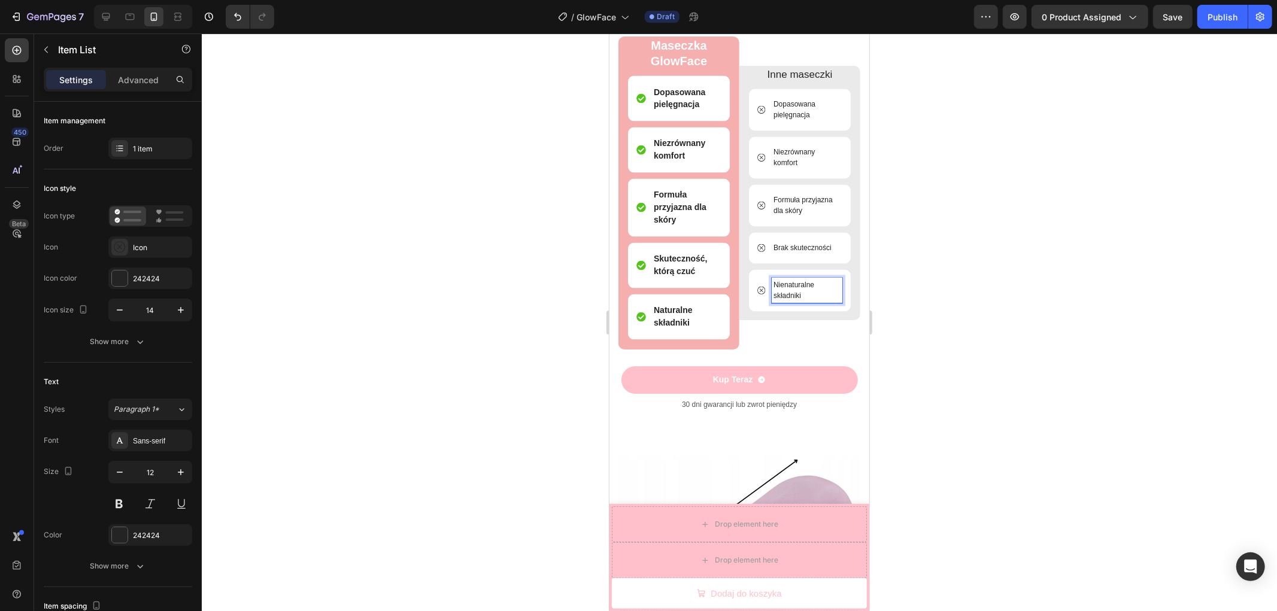
click at [911, 284] on div at bounding box center [739, 323] width 1075 height 578
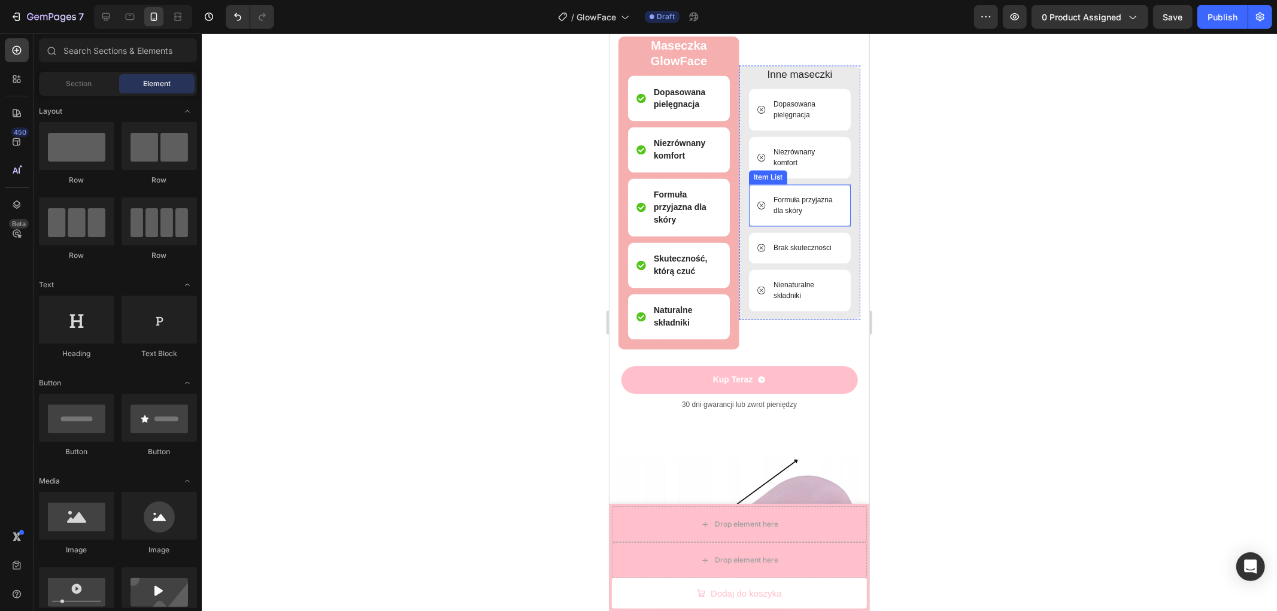
click at [804, 213] on p "Formuła przyjazna dla skóry" at bounding box center [806, 206] width 67 height 22
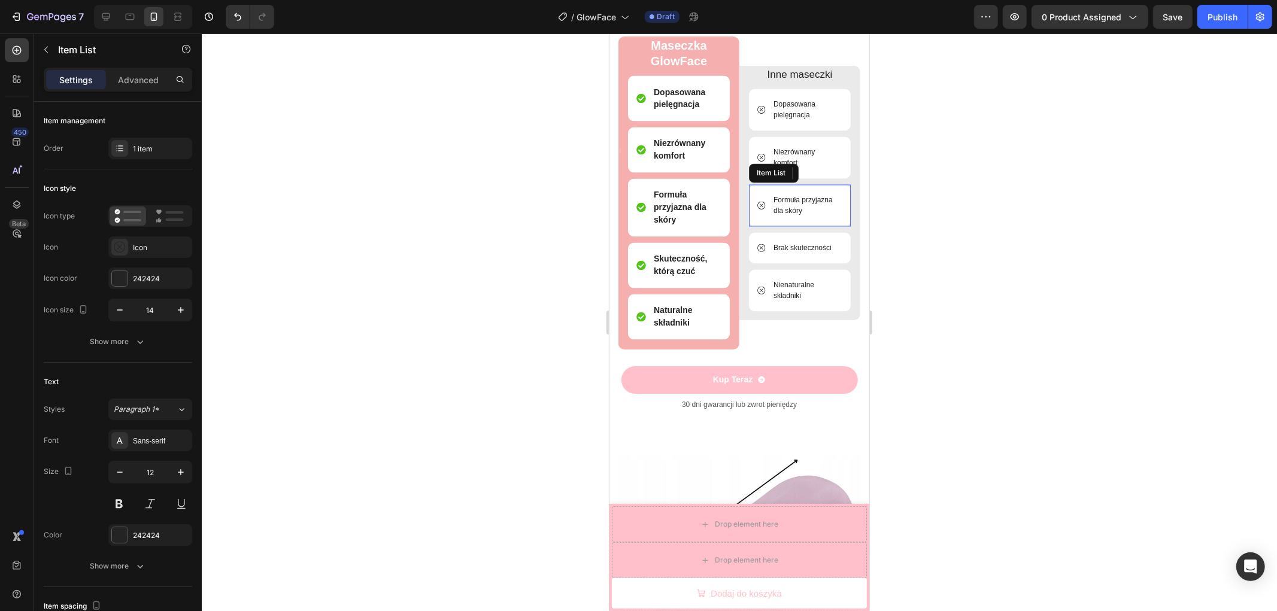
click at [804, 213] on p "Formuła przyjazna dla skóry" at bounding box center [806, 206] width 67 height 22
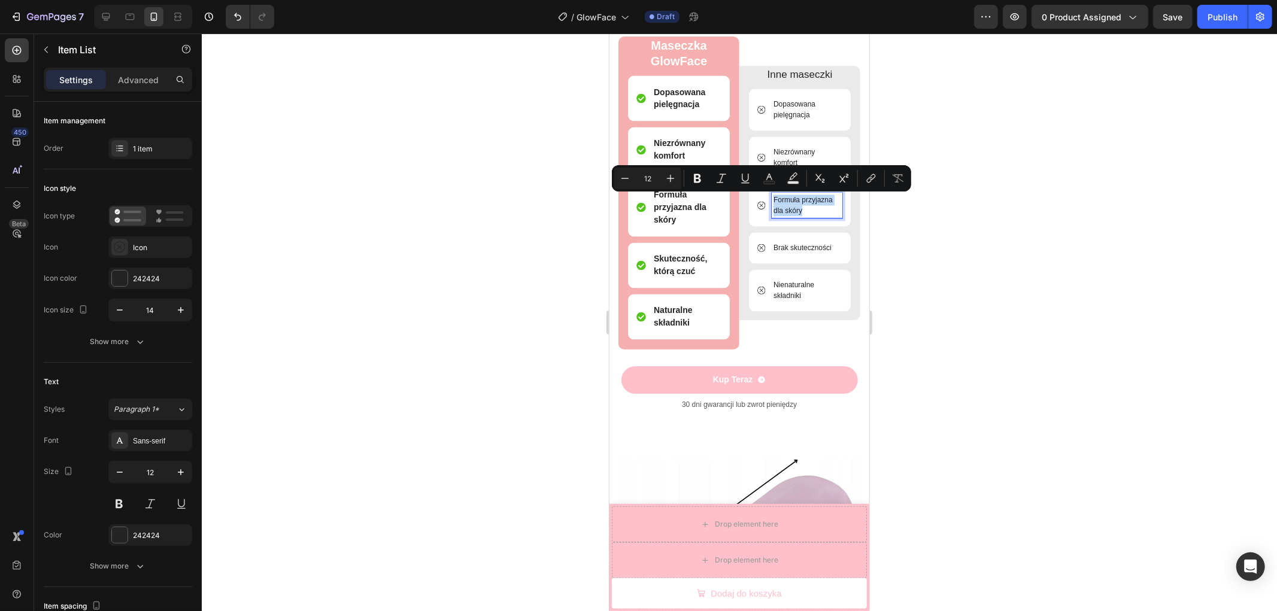
click at [804, 201] on p "Formuła przyjazna dla skóry" at bounding box center [806, 206] width 67 height 22
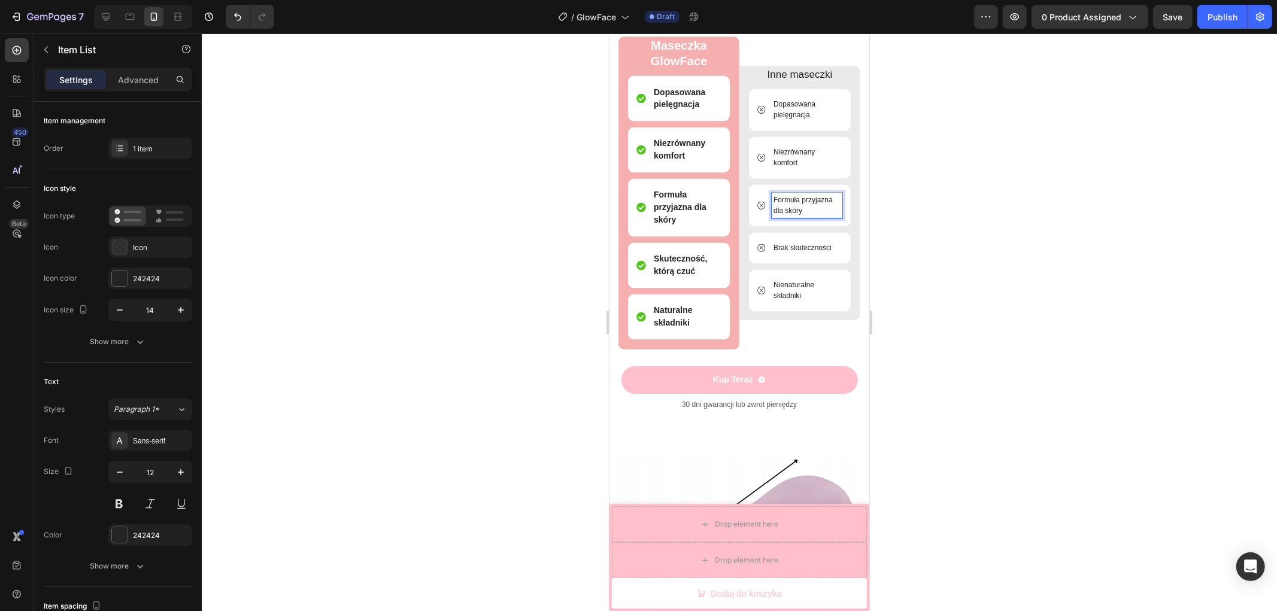
click at [798, 199] on p "Formuła przyjazna dla skóry" at bounding box center [806, 206] width 67 height 22
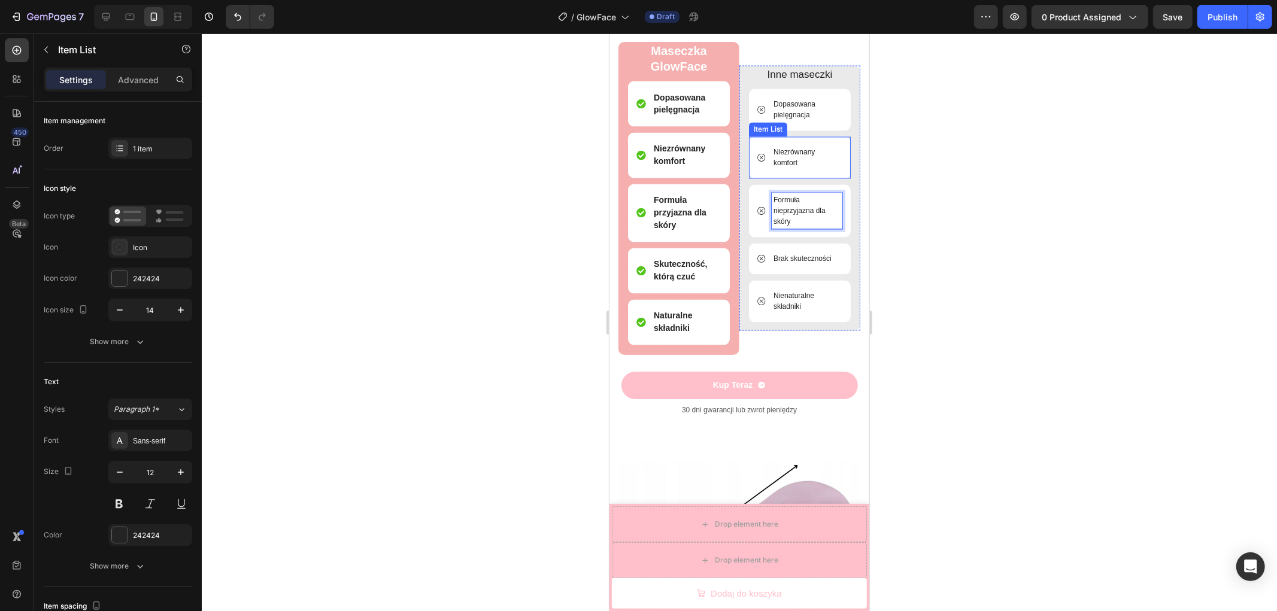
click at [792, 154] on p "Niezrównany komfort" at bounding box center [806, 158] width 67 height 22
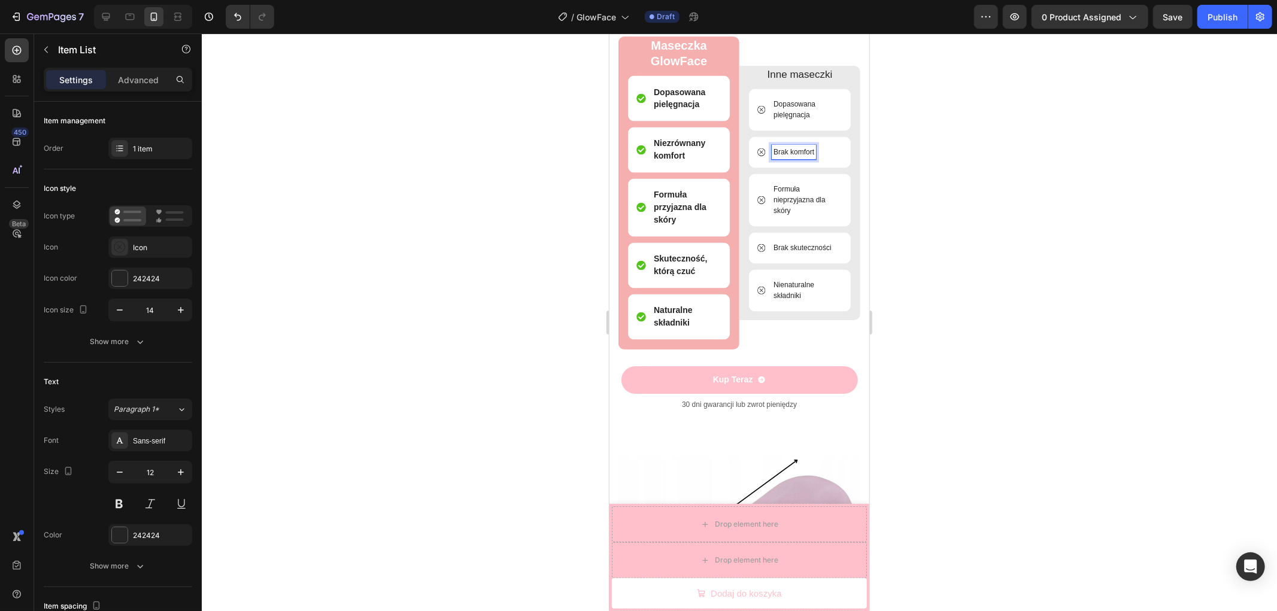
click at [807, 151] on p "Brak komfort" at bounding box center [793, 152] width 41 height 11
click at [804, 110] on p "Dopasowana pielęgnacja" at bounding box center [806, 110] width 67 height 22
click at [809, 110] on p "Dopasowana pielęgnacja" at bounding box center [806, 110] width 67 height 22
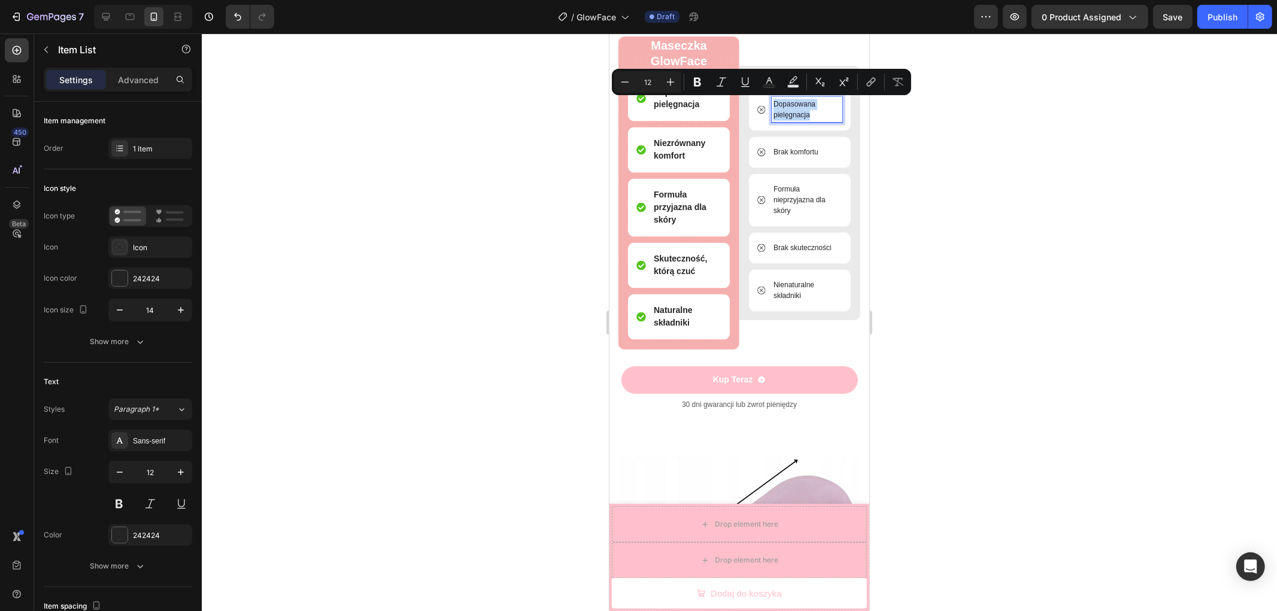
click at [807, 111] on p "Dopasowana pielęgnacja" at bounding box center [806, 110] width 67 height 22
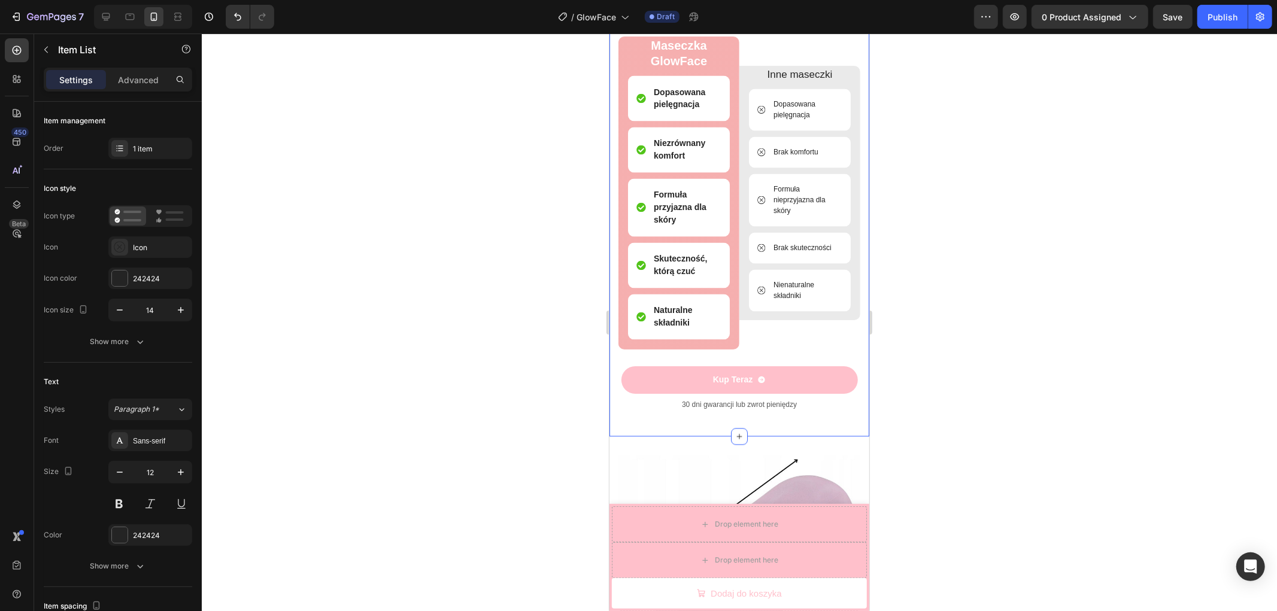
click at [943, 151] on div at bounding box center [739, 323] width 1075 height 578
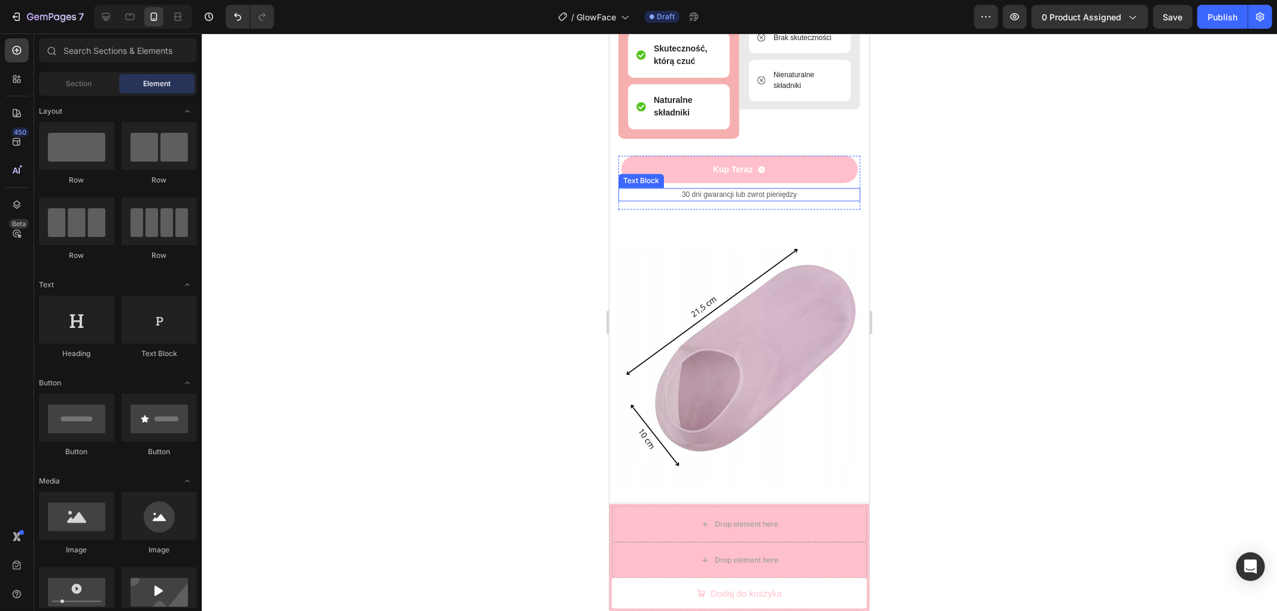
scroll to position [2185, 0]
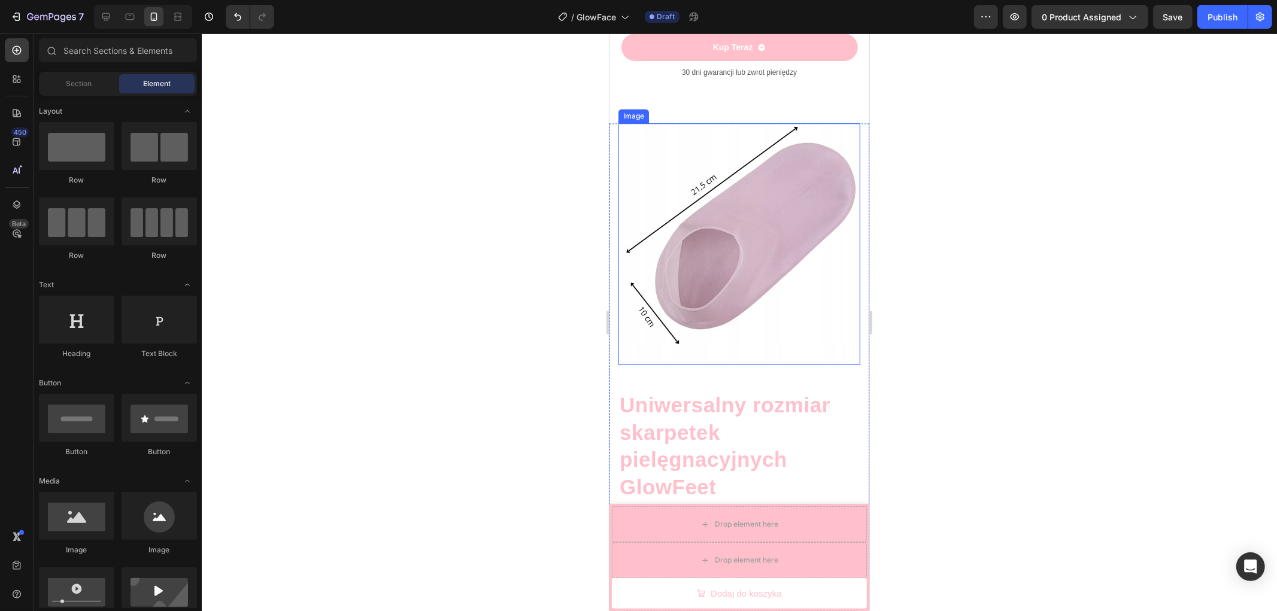
click at [785, 280] on img at bounding box center [739, 244] width 242 height 242
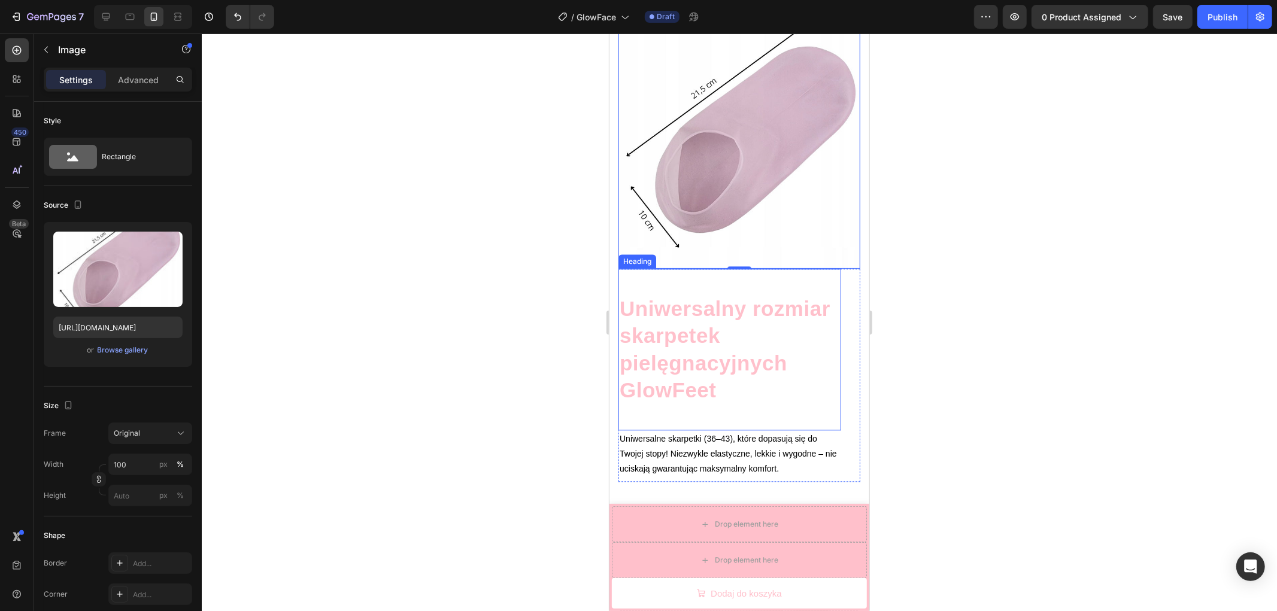
scroll to position [2252, 0]
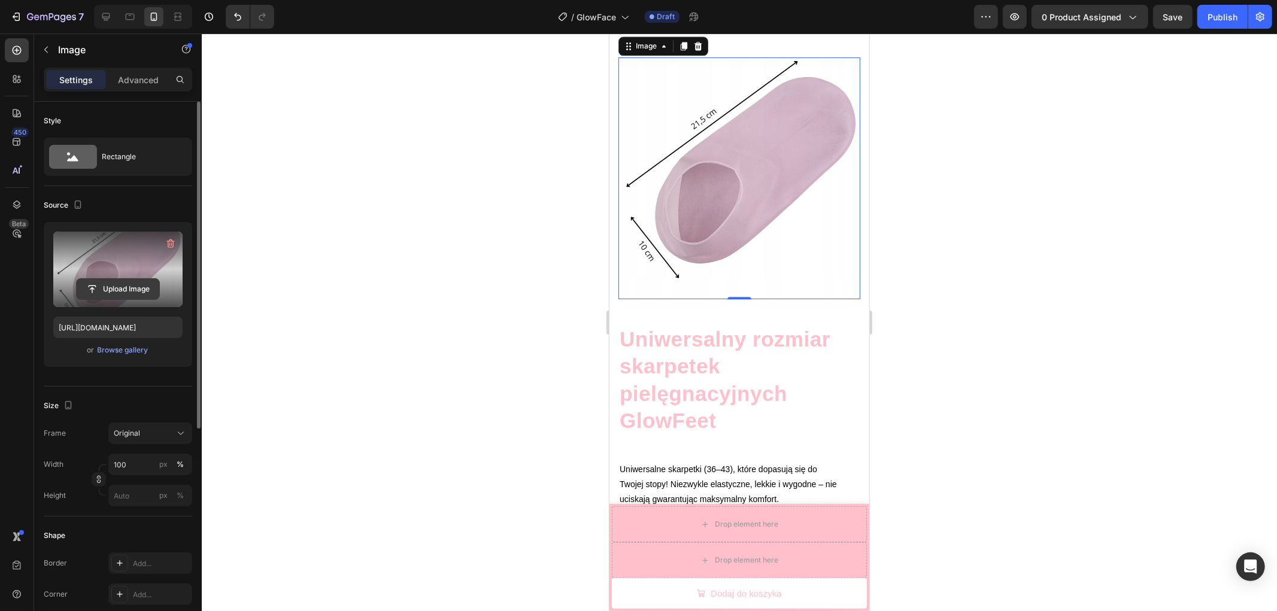
click at [136, 290] on input "file" at bounding box center [118, 289] width 83 height 20
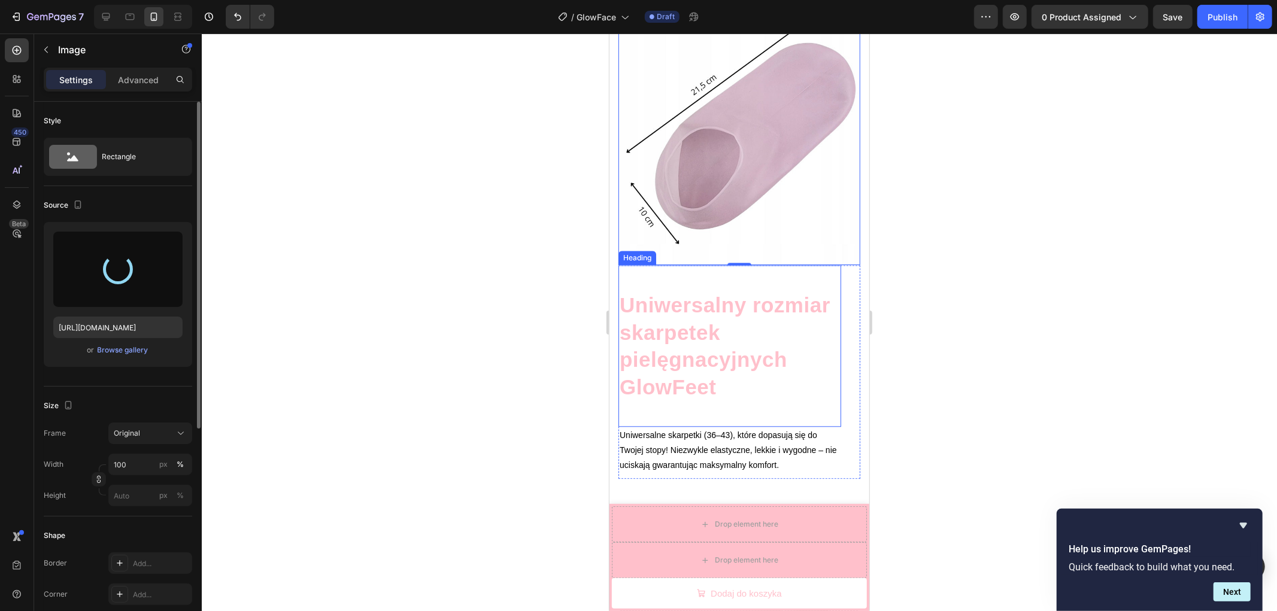
scroll to position [2318, 0]
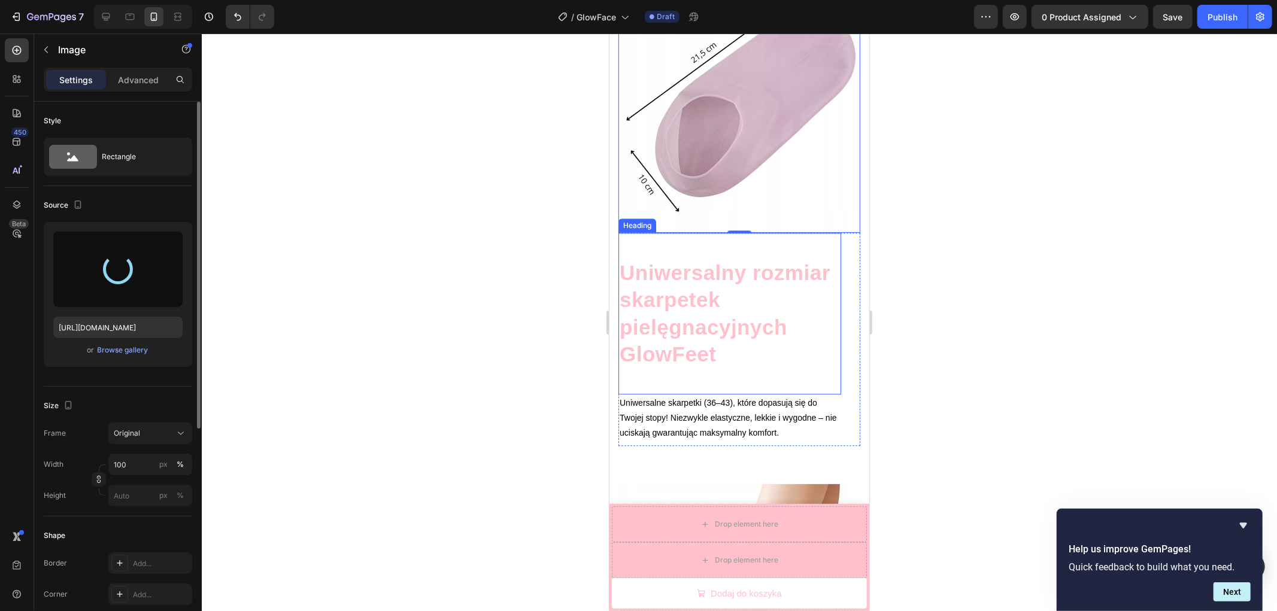
click at [725, 323] on h2 "Uniwersalny rozmiar skarpetek pielęgnacyjnych GlowFeet" at bounding box center [729, 312] width 223 height 111
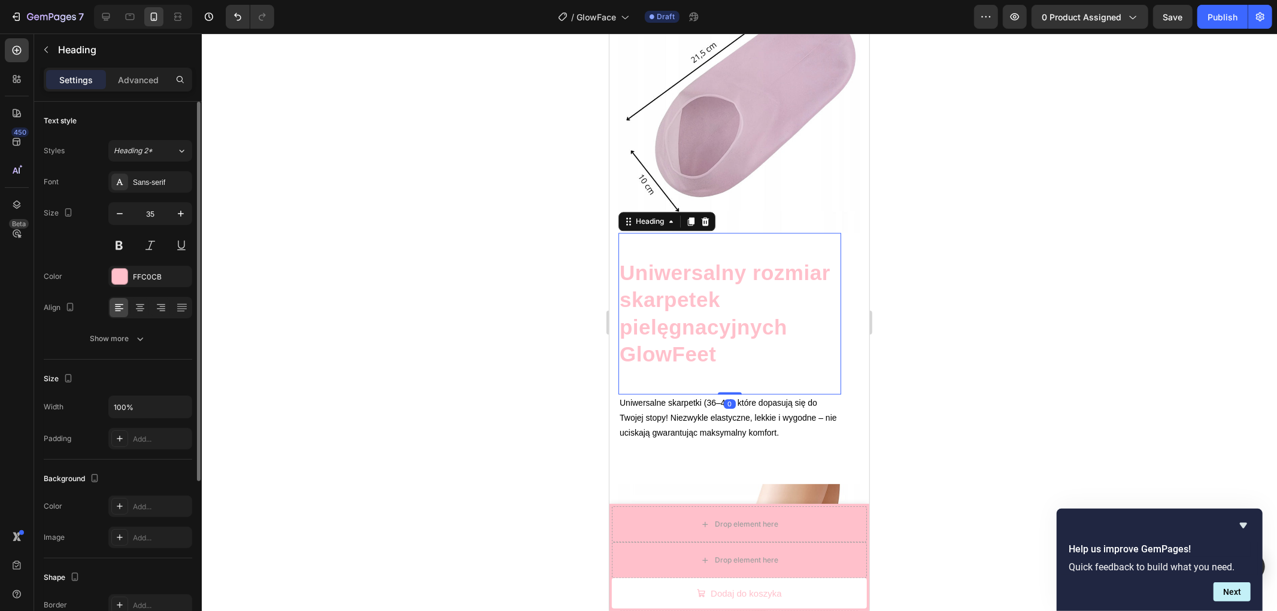
click at [725, 323] on h2 "Uniwersalny rozmiar skarpetek pielęgnacyjnych GlowFeet" at bounding box center [729, 312] width 223 height 111
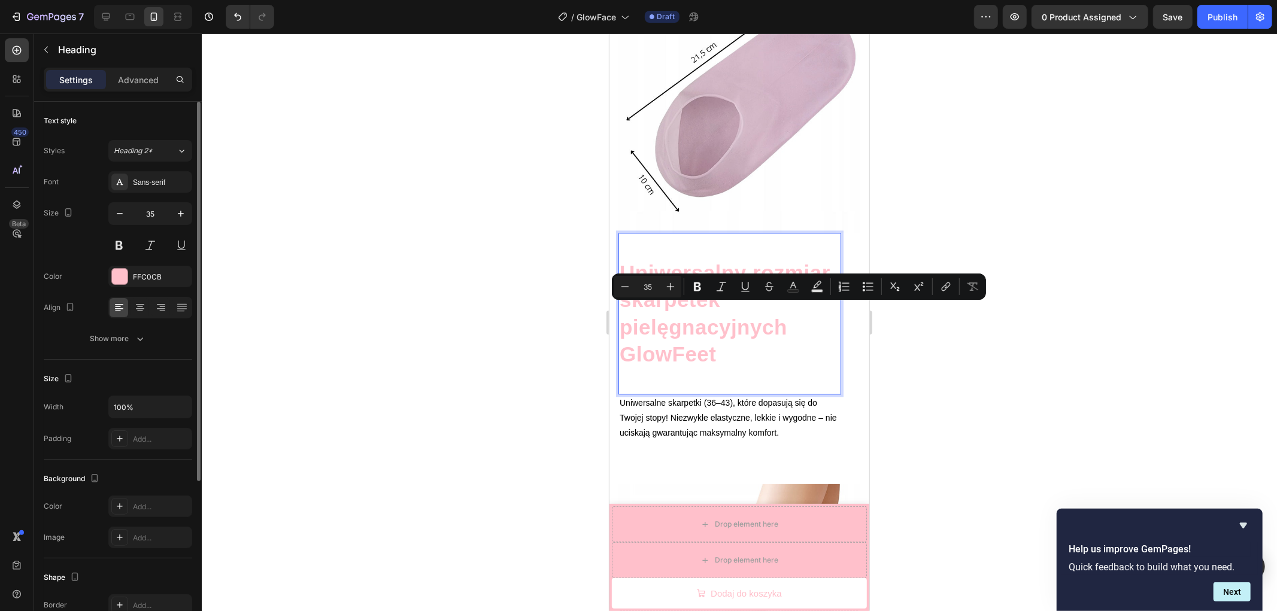
click at [711, 332] on p "Uniwersalny rozmiar skarpetek pielęgnacyjnych GlowFeet" at bounding box center [729, 313] width 220 height 109
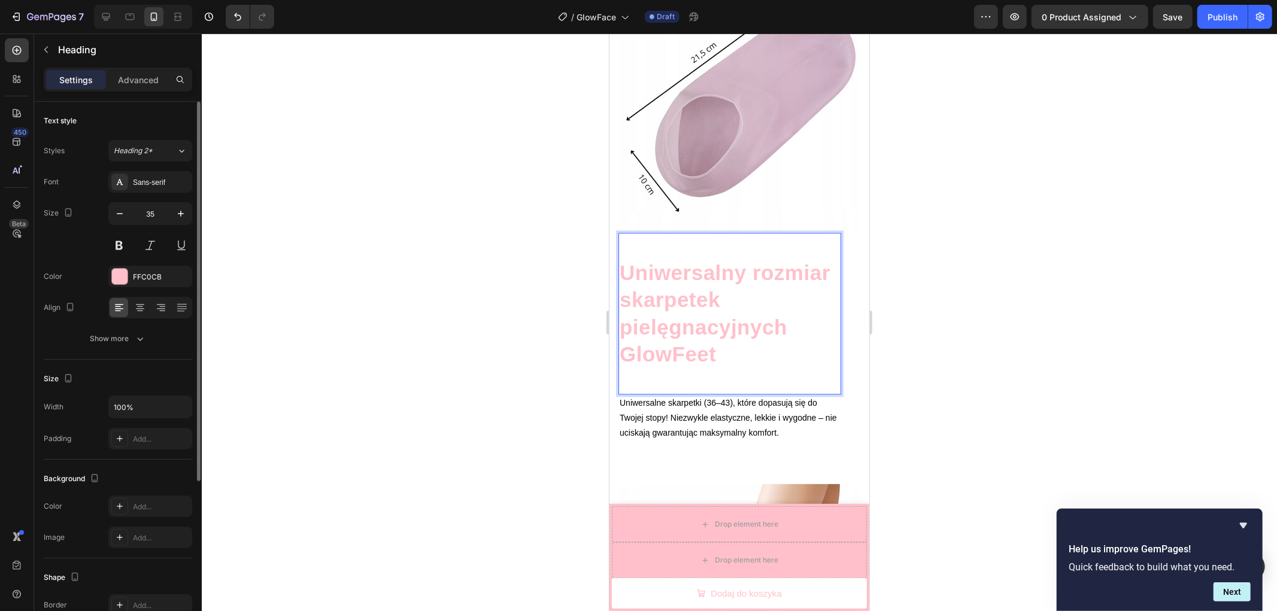
click at [757, 285] on p "Uniwersalny rozmiar skarpetek pielęgnacyjnych GlowFeet" at bounding box center [729, 313] width 220 height 109
click at [789, 308] on p "Uniwersalny rozmiar maseczki pielęgnacyjnych GlowFeet" at bounding box center [729, 313] width 220 height 109
click at [687, 341] on p "Uniwersalny rozmiar maseczki pielęgnacyjnej GlowFeet" at bounding box center [729, 313] width 220 height 109
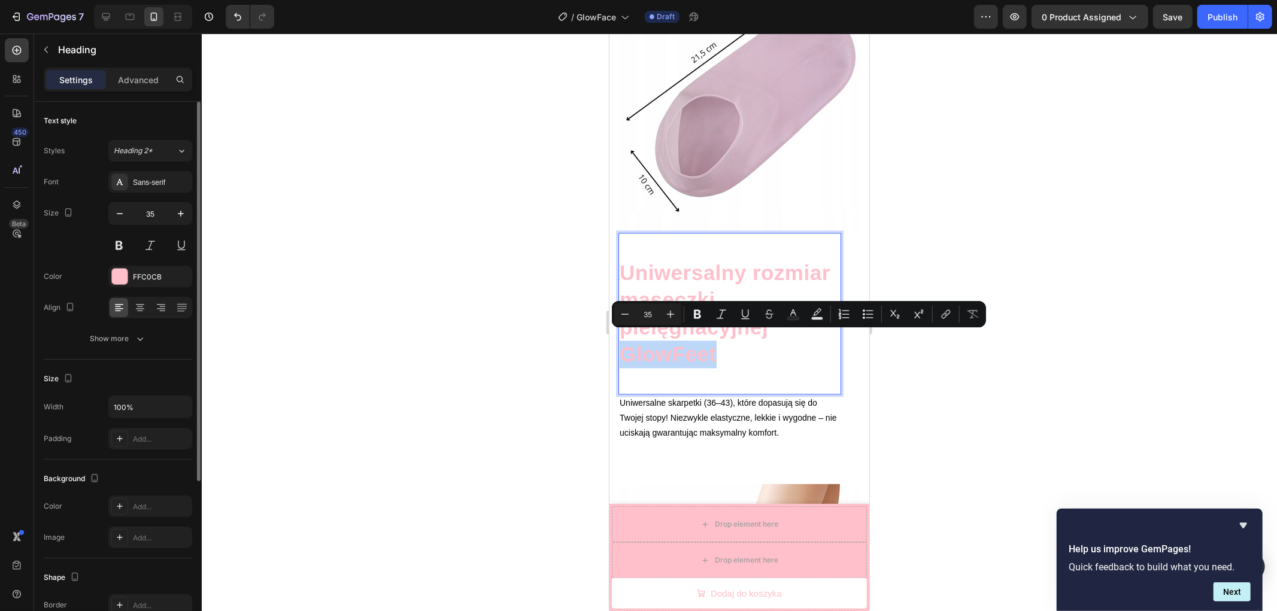
click at [708, 345] on p "Uniwersalny rozmiar maseczki pielęgnacyjnej GlowFeet" at bounding box center [729, 313] width 220 height 109
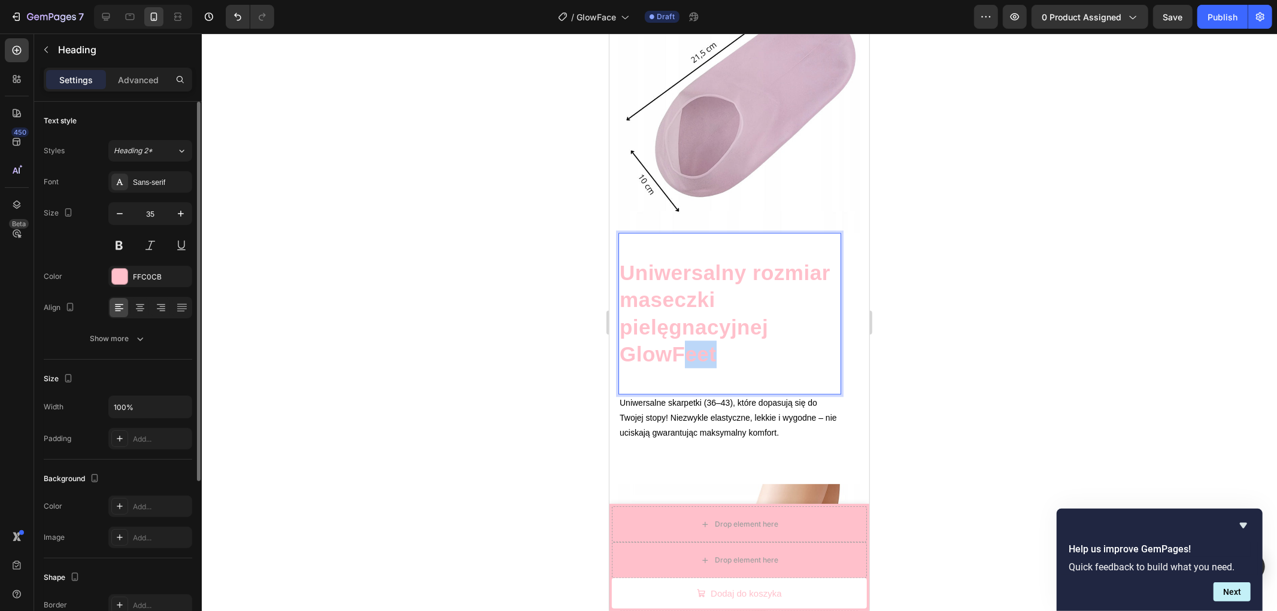
drag, startPoint x: 705, startPoint y: 345, endPoint x: 687, endPoint y: 345, distance: 17.4
click at [687, 345] on p "Uniwersalny rozmiar maseczki pielęgnacyjnej GlowFeet" at bounding box center [729, 313] width 220 height 109
click at [986, 366] on div at bounding box center [739, 323] width 1075 height 578
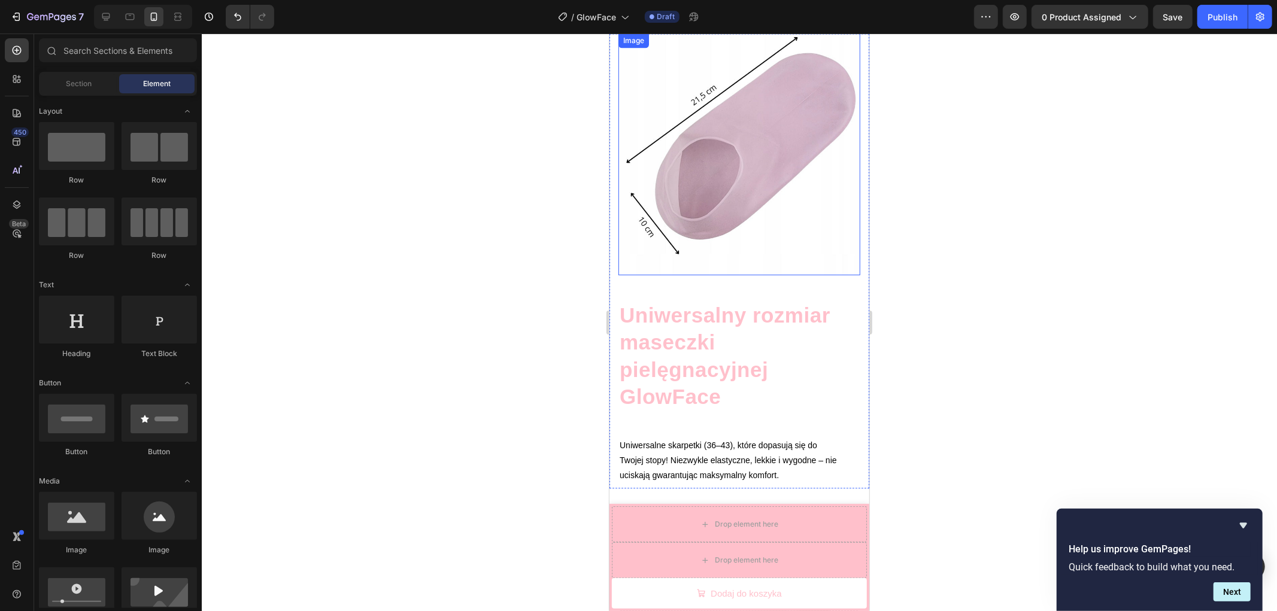
click at [739, 197] on img at bounding box center [739, 154] width 242 height 242
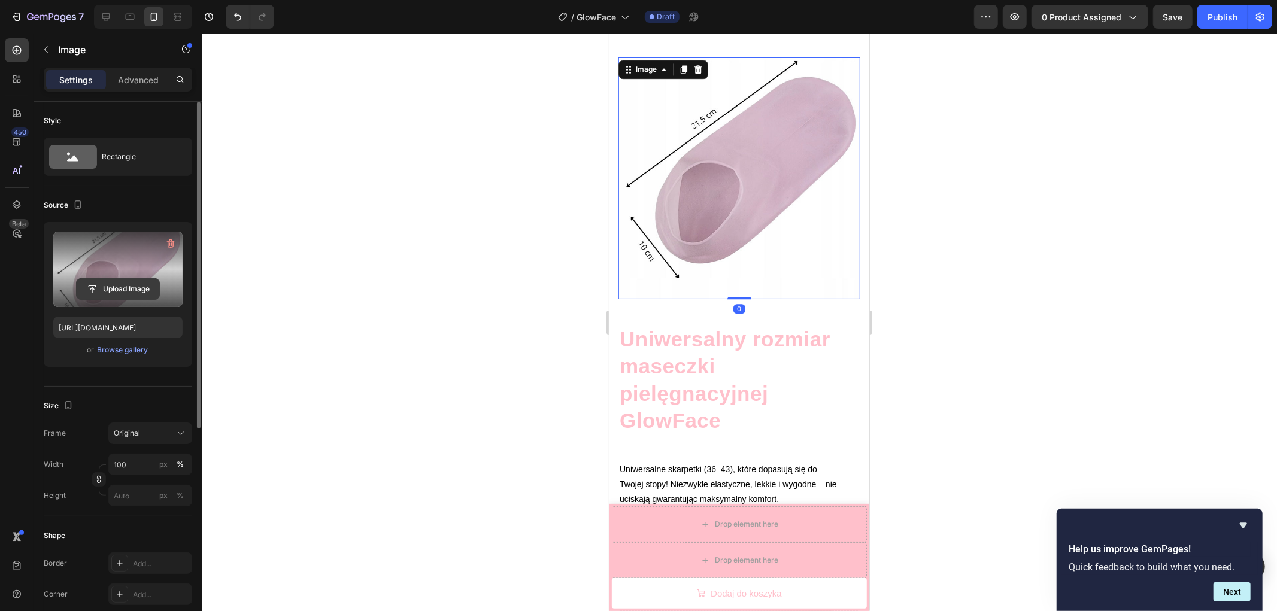
click at [120, 279] on input "file" at bounding box center [118, 289] width 83 height 20
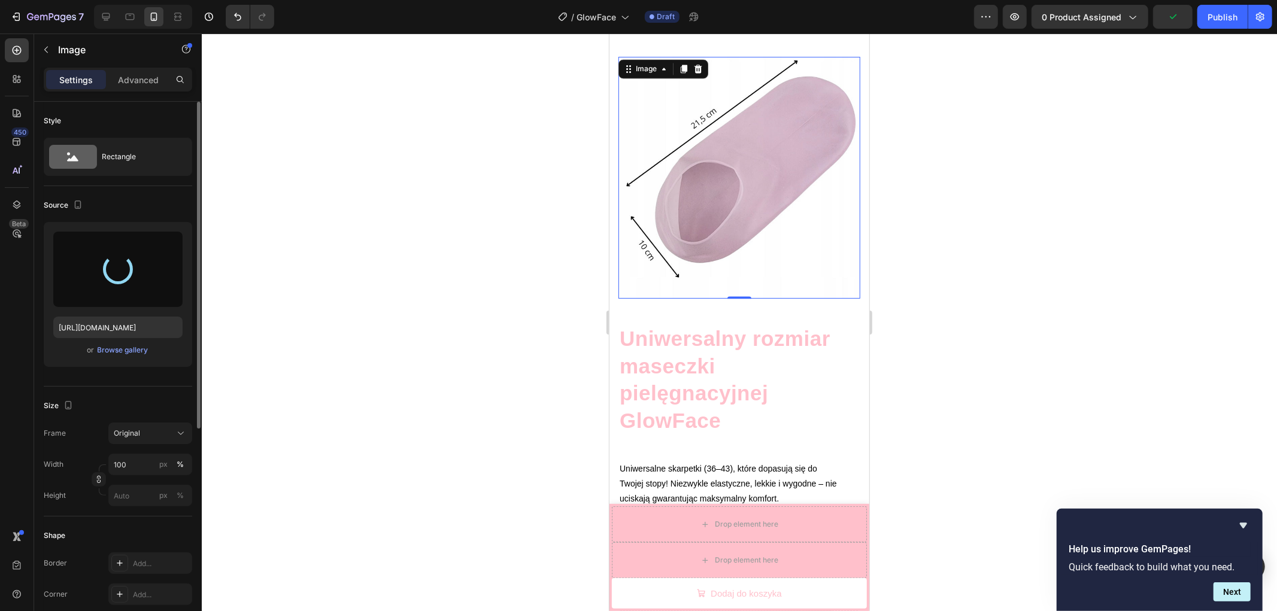
type input "https://cdn.shopify.com/s/files/1/0910/3183/0905/files/gempages_561172211092685…"
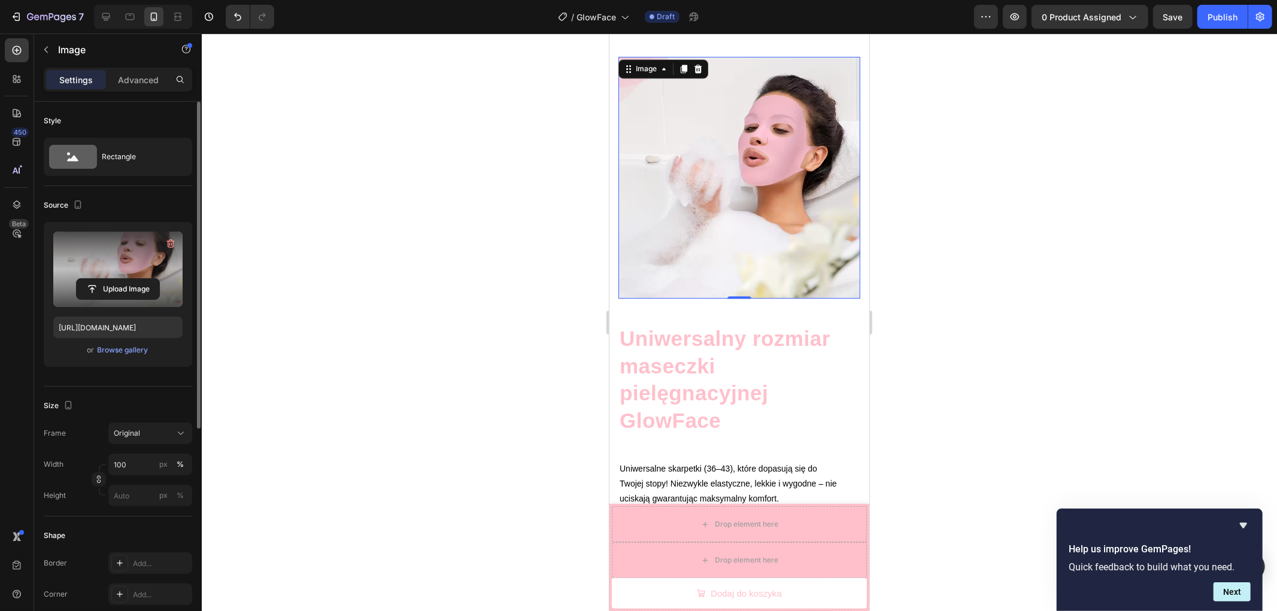
click at [965, 280] on div at bounding box center [739, 323] width 1075 height 578
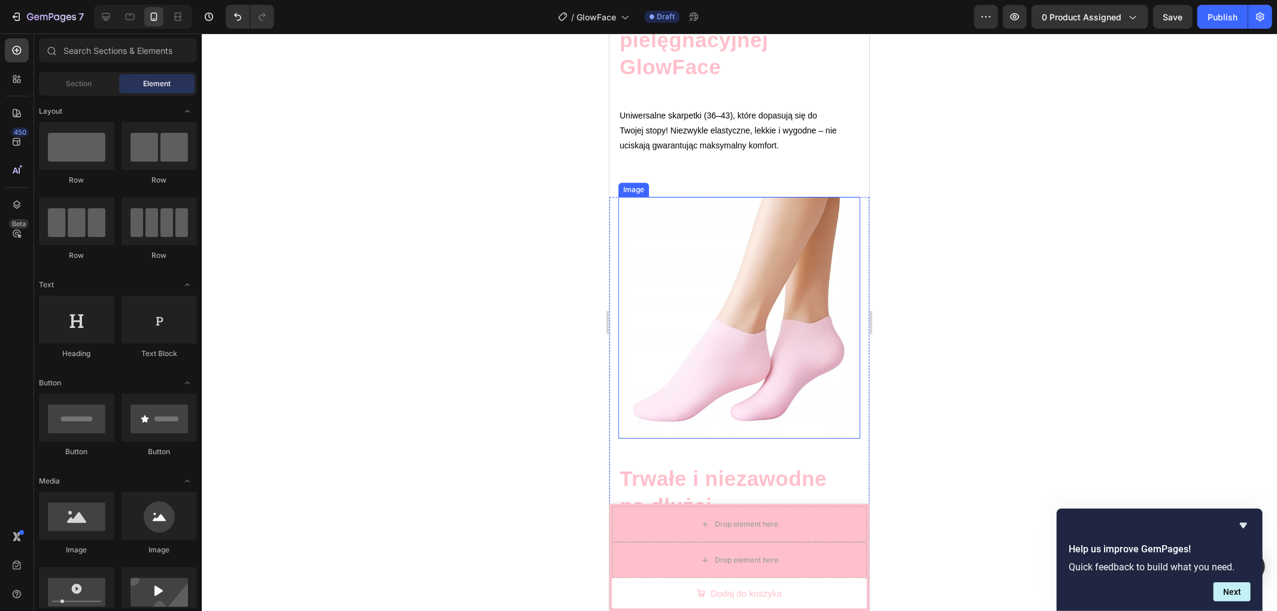
scroll to position [2584, 0]
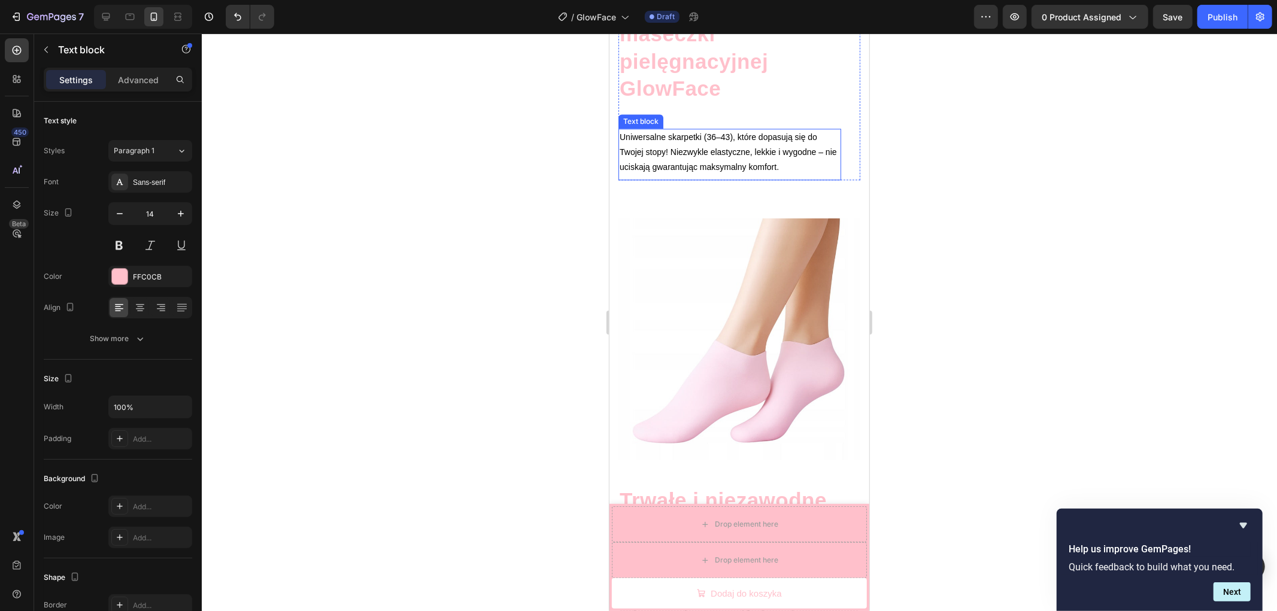
click at [735, 144] on span "Uniwersalne skarpetki (36–43), które dopasują się do Twojej stopy! Niezwykle el…" at bounding box center [727, 152] width 217 height 40
click at [695, 138] on span "Uniwersalne skarpetki (36–43), które dopasują się do Twojej stopy! Niezwykle el…" at bounding box center [727, 152] width 217 height 40
click at [680, 132] on span "Uniwersalne skarpetki (36–43), które dopasują się do Twojej stopy! Niezwykle el…" at bounding box center [727, 152] width 217 height 40
drag, startPoint x: 702, startPoint y: 123, endPoint x: 661, endPoint y: 126, distance: 40.8
click at [661, 132] on span "Uniwersalne skarpetki (36–43), które dopasują się do Twojej stopy! Niezwykle el…" at bounding box center [727, 152] width 217 height 40
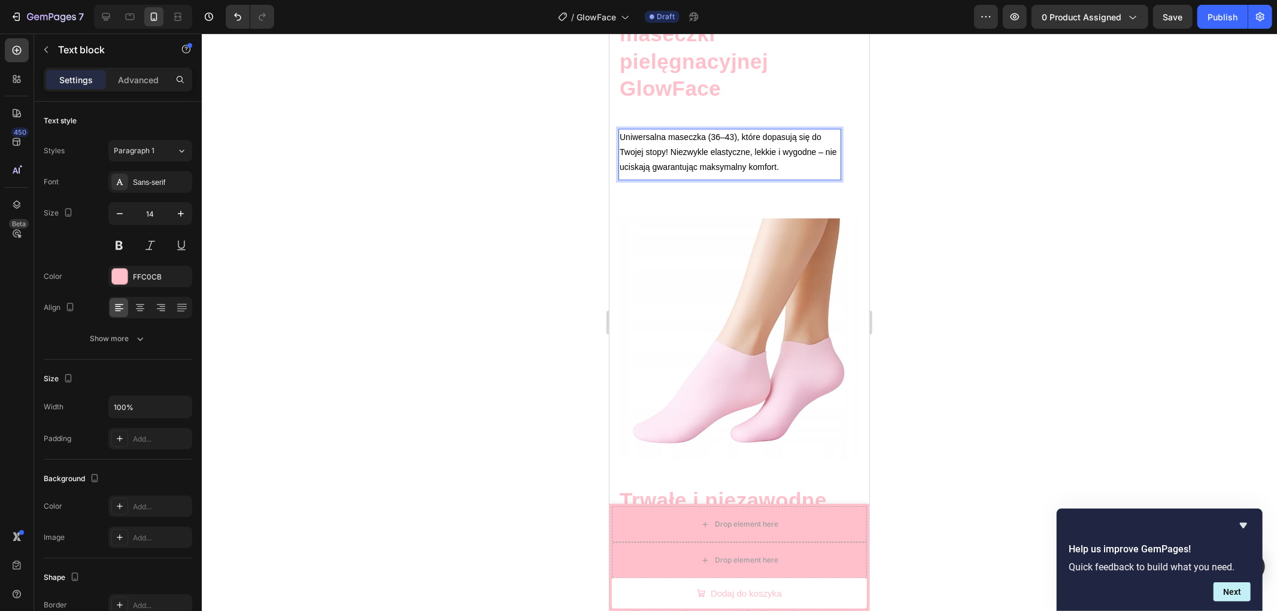
drag, startPoint x: 734, startPoint y: 126, endPoint x: 706, endPoint y: 129, distance: 28.9
click at [706, 132] on span "Uniwersalna maseczka (36–43), które dopasują się do Twojej stopy! Niezwykle ela…" at bounding box center [727, 152] width 217 height 40
click at [735, 132] on span "Uniwersalna maseczka (36–43), które dopasują się do Twojej stopy! Niezwykle ela…" at bounding box center [727, 152] width 217 height 40
click at [727, 132] on span "Uniwersalna maseczka, które dopasują się do Twojej stopy! Niezwykle elastyczne,…" at bounding box center [717, 152] width 196 height 40
click at [764, 132] on span "Uniwersalna maseczka, która dopasują się do Twojej stopy! Niezwykle elastyczne,…" at bounding box center [717, 152] width 196 height 40
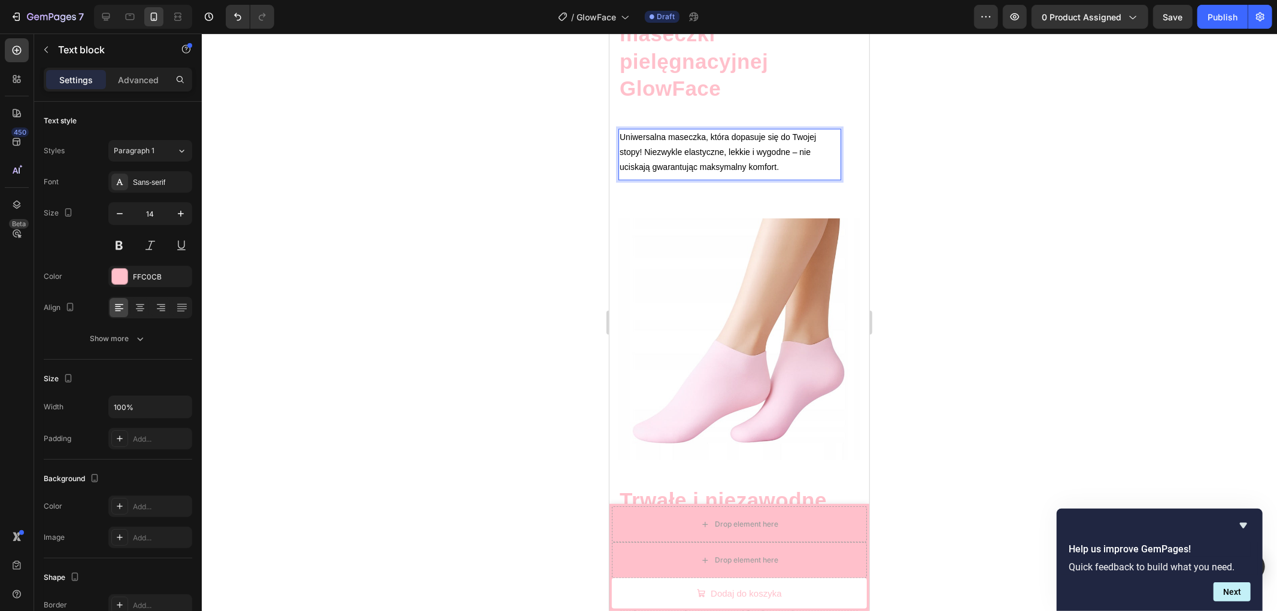
click at [637, 143] on span "Uniwersalna maseczka, która dopasuje się do Twojej stopy! Niezwykle elastyczne,…" at bounding box center [717, 152] width 196 height 40
click at [725, 141] on span "Uniwersalna maseczka, która dopasuje się do Twojej twarzy! Niezwykle elastyczne…" at bounding box center [717, 152] width 196 height 40
click at [755, 141] on span "Uniwersalna maseczka, która dopasuje się do Twojej twarzy! Niezwykle elastyczna…" at bounding box center [717, 152] width 196 height 40
click at [791, 141] on span "Uniwersalna maseczka, która dopasuje się do Twojej twarzy! Niezwykle elastyczna…" at bounding box center [717, 152] width 196 height 40
click at [780, 153] on p "Uniwersalna maseczka, która dopasuje się do Twojej twarzy! Niezwykle elastyczna…" at bounding box center [729, 151] width 220 height 45
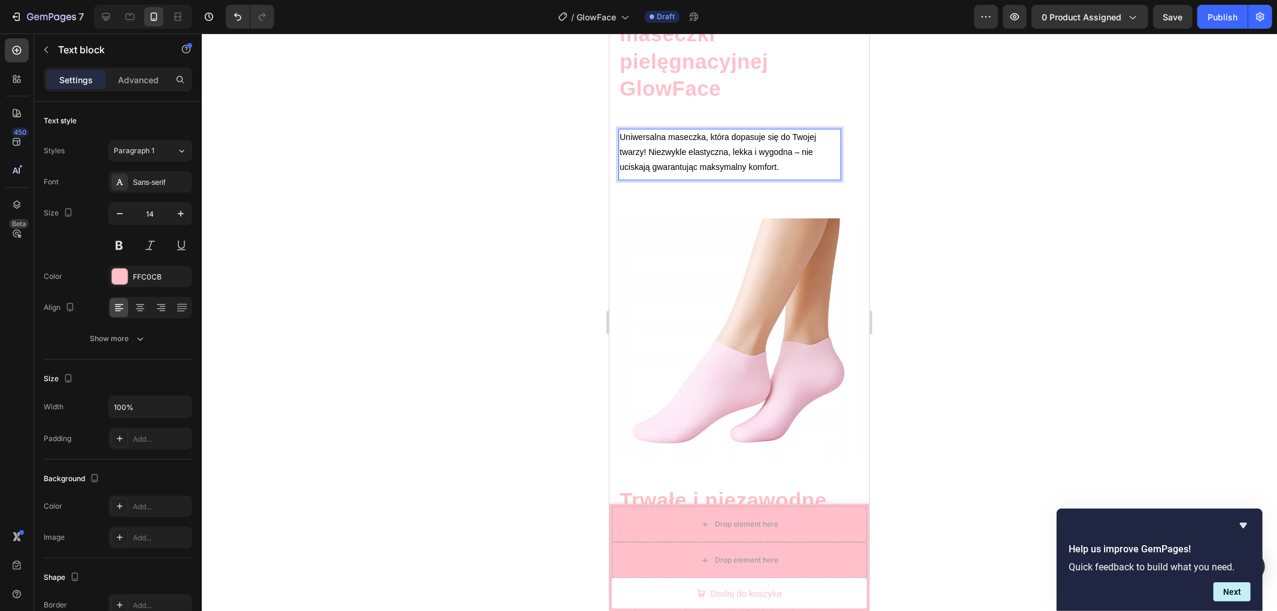
click at [647, 157] on span "Uniwersalna maseczka, która dopasuje się do Twojej twarzy! Niezwykle elastyczna…" at bounding box center [717, 152] width 196 height 40
click at [773, 157] on p "Uniwersalna maseczka, która dopasuje się do Twojej twarzy! Niezwykle elastyczna…" at bounding box center [729, 151] width 220 height 45
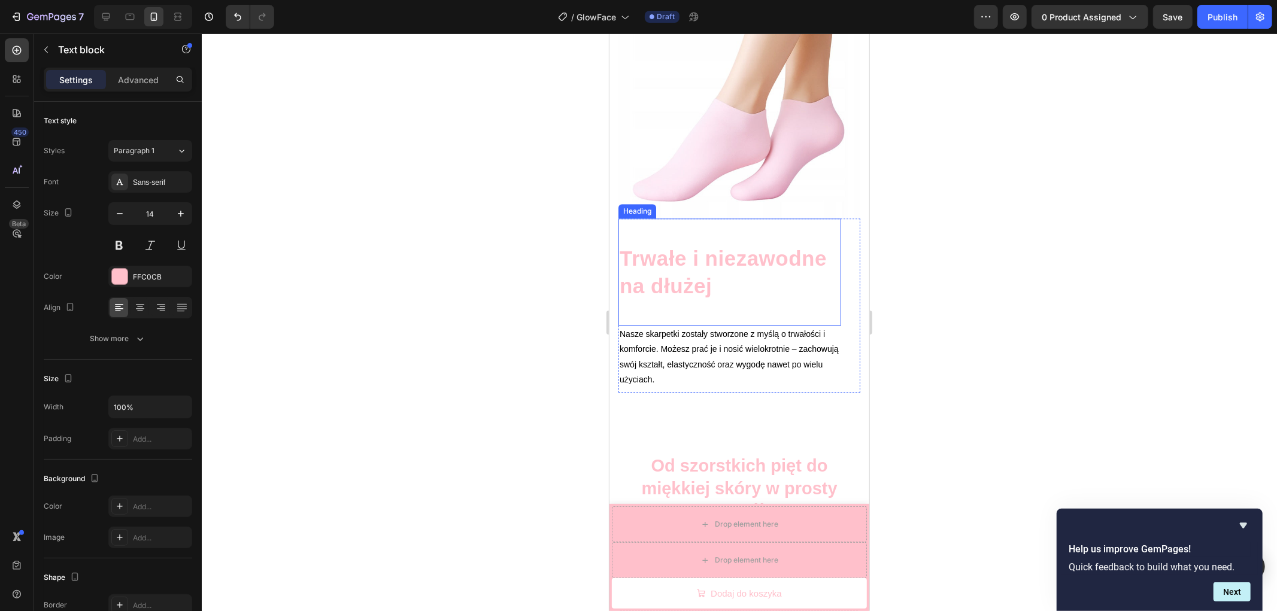
scroll to position [2784, 0]
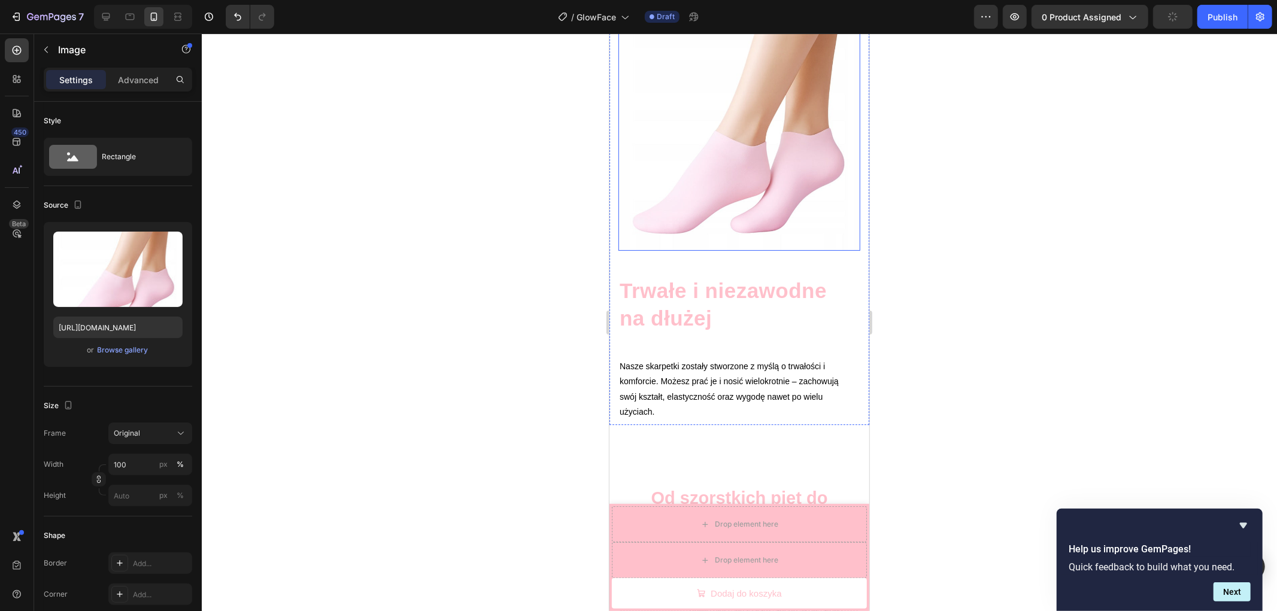
click at [743, 181] on img at bounding box center [739, 129] width 242 height 242
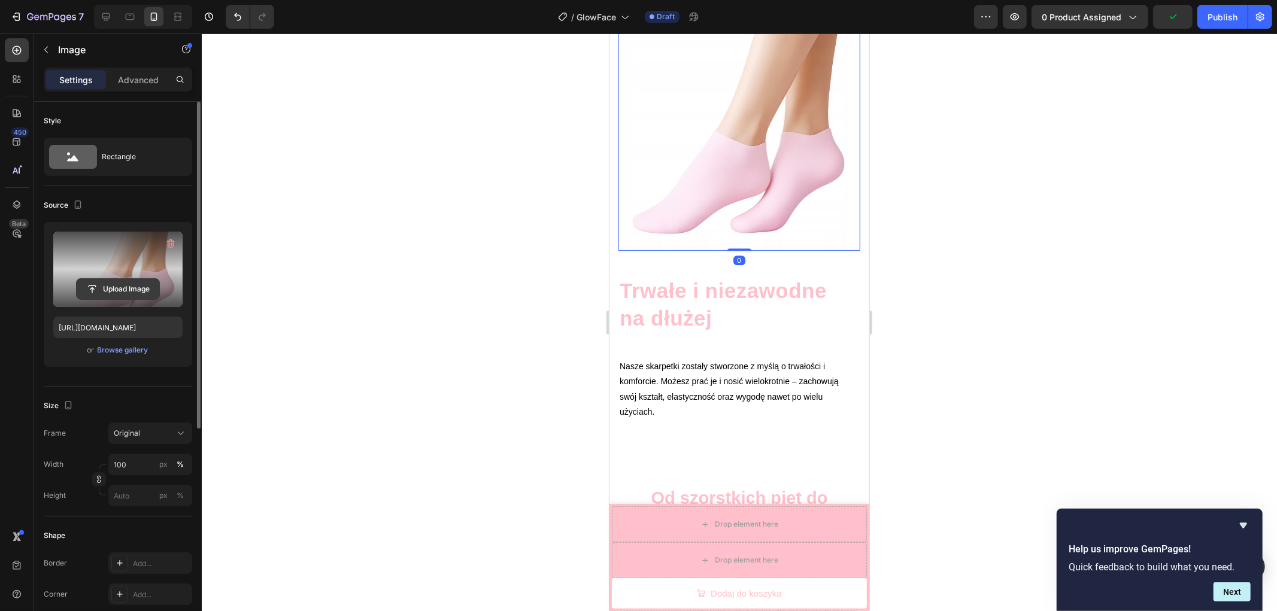
click at [136, 280] on input "file" at bounding box center [118, 289] width 83 height 20
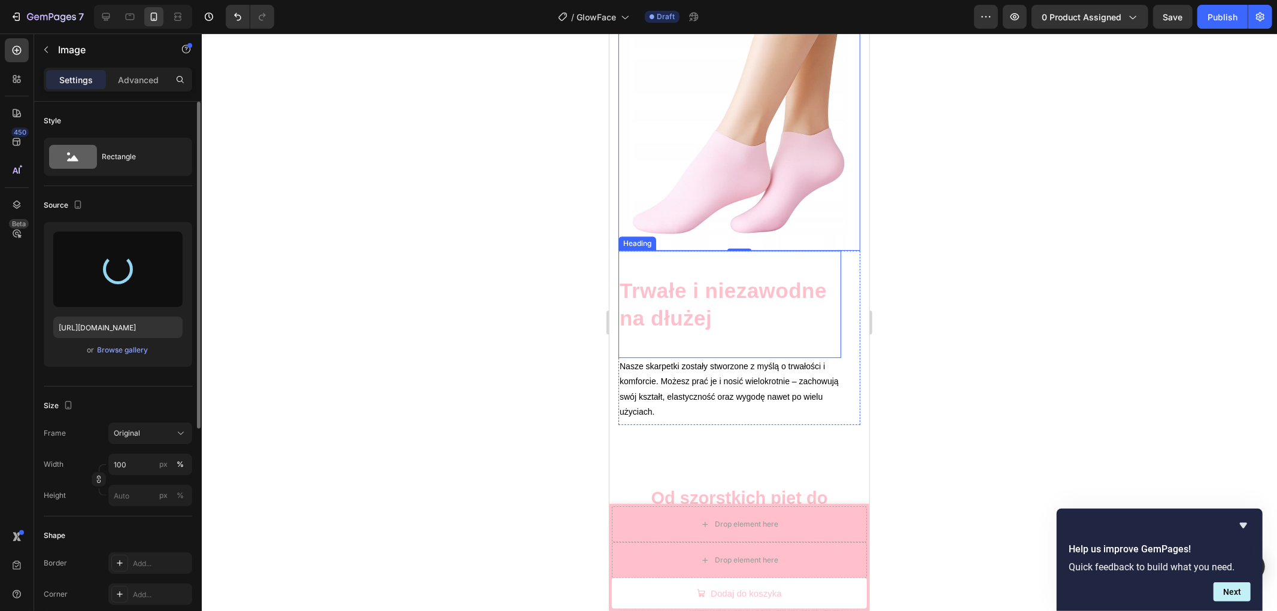
type input "https://cdn.shopify.com/s/files/1/0910/3183/0905/files/gempages_561172211092685…"
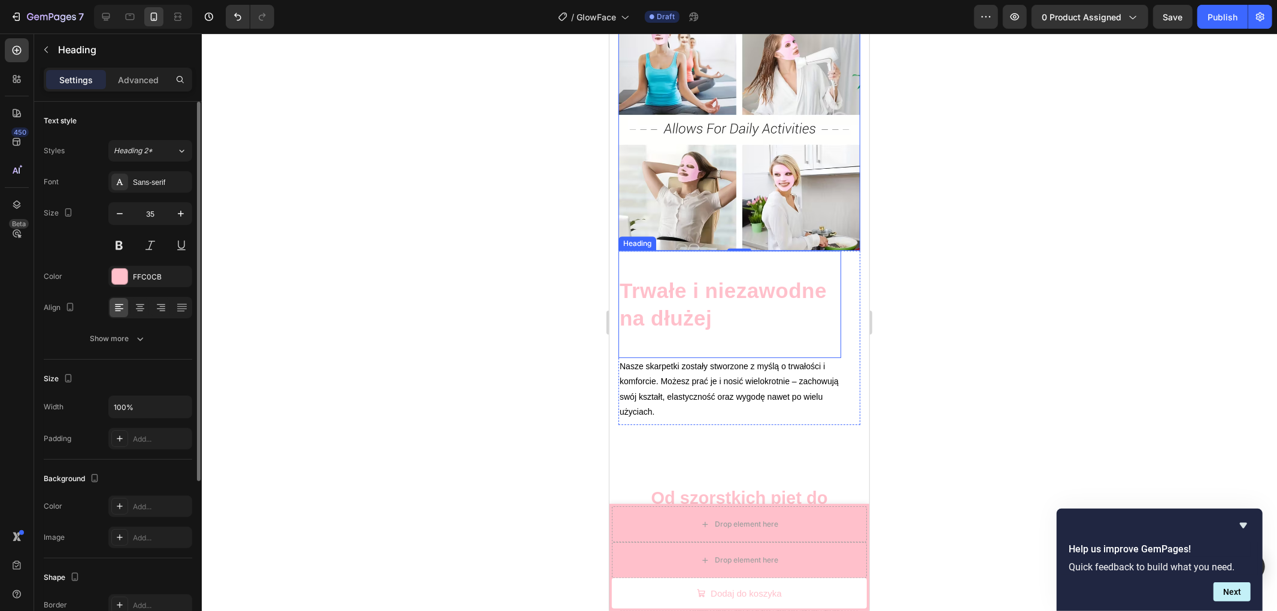
click at [675, 284] on h2 "Trwałe i niezawodne na dłużej" at bounding box center [729, 303] width 223 height 57
click at [681, 281] on h2 "Trwałe i niezawodne na dłużej" at bounding box center [729, 303] width 223 height 57
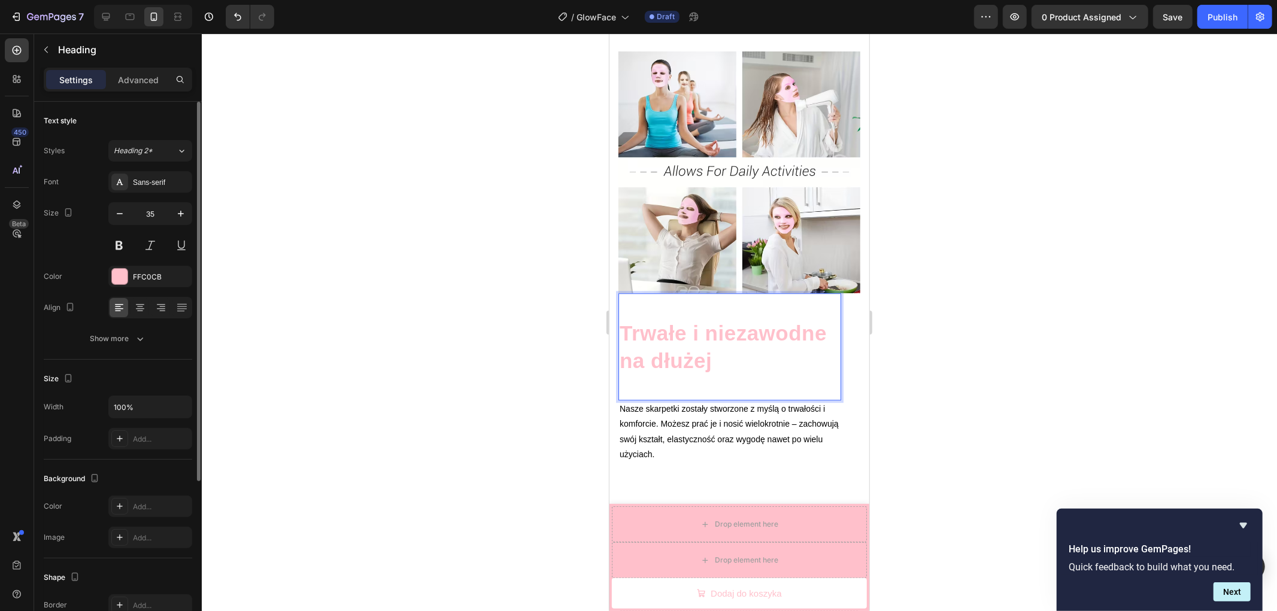
scroll to position [2718, 0]
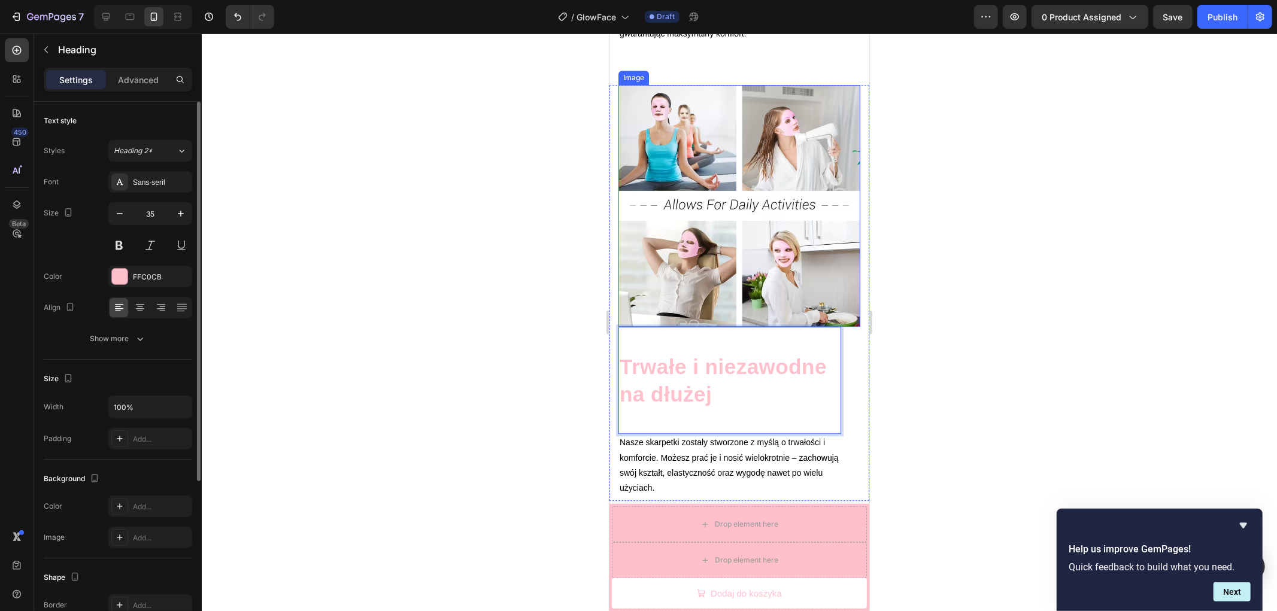
click at [803, 198] on img at bounding box center [739, 205] width 242 height 242
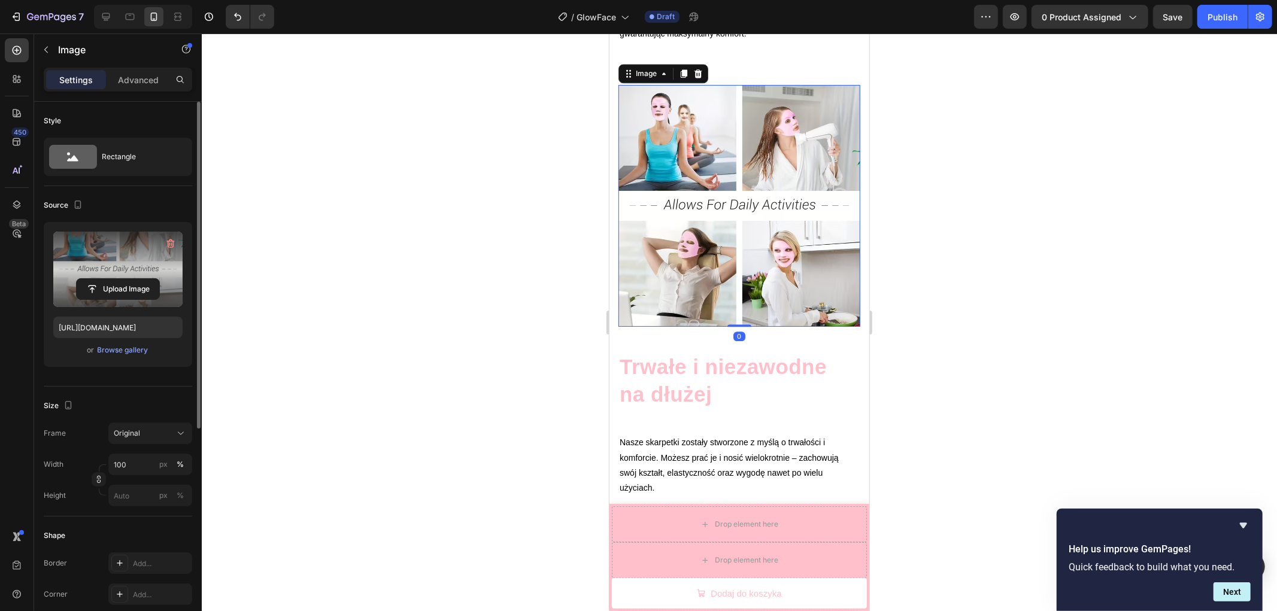
click at [115, 277] on label at bounding box center [117, 269] width 129 height 75
click at [115, 279] on input "file" at bounding box center [118, 289] width 83 height 20
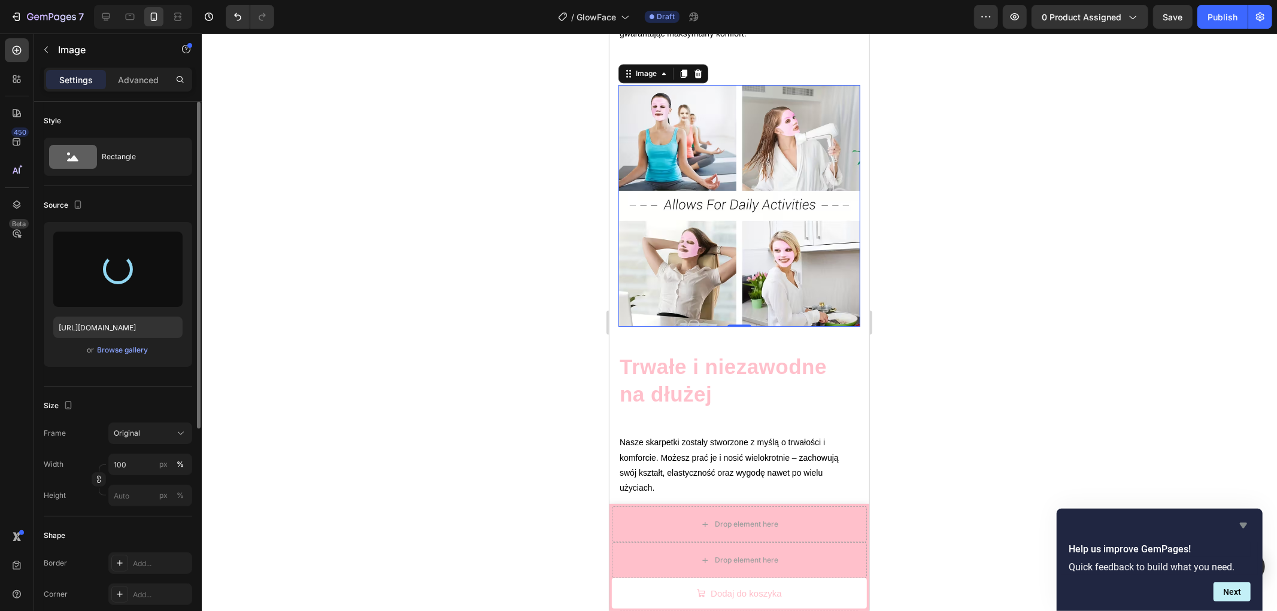
click at [1246, 519] on icon "Hide survey" at bounding box center [1243, 525] width 14 height 14
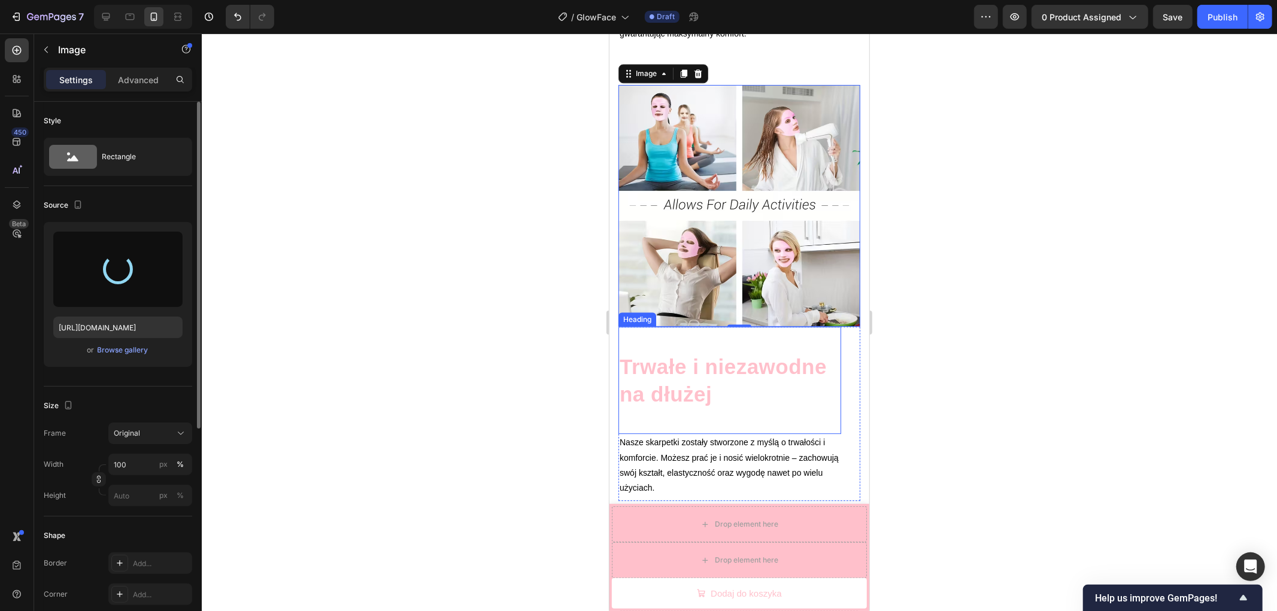
type input "https://cdn.shopify.com/s/files/1/0910/3183/0905/files/gempages_561172211092685…"
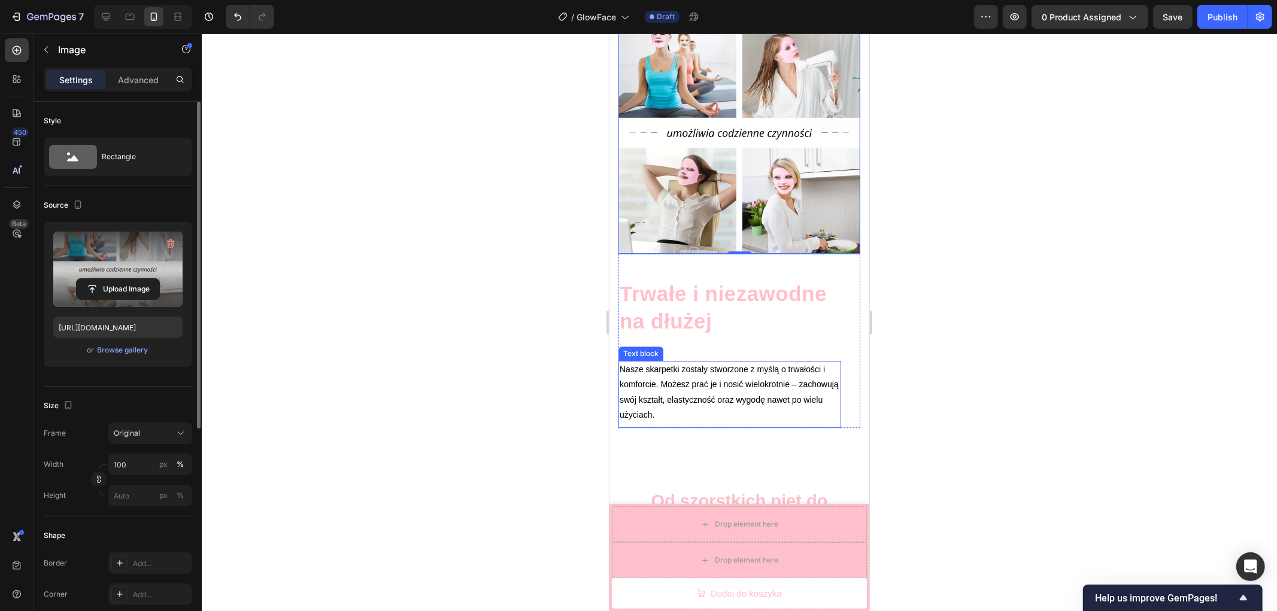
scroll to position [2784, 0]
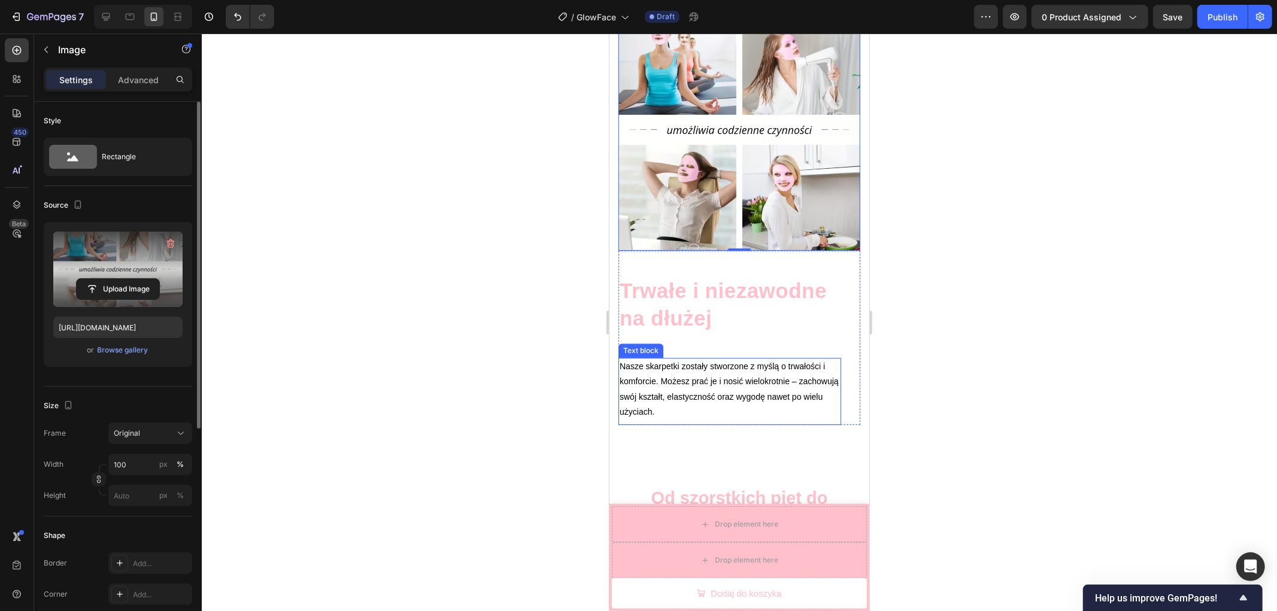
click at [664, 361] on span "Nasze skarpetki zostały stworzone z myślą o trwałości i komforcie. Możesz prać …" at bounding box center [728, 388] width 219 height 55
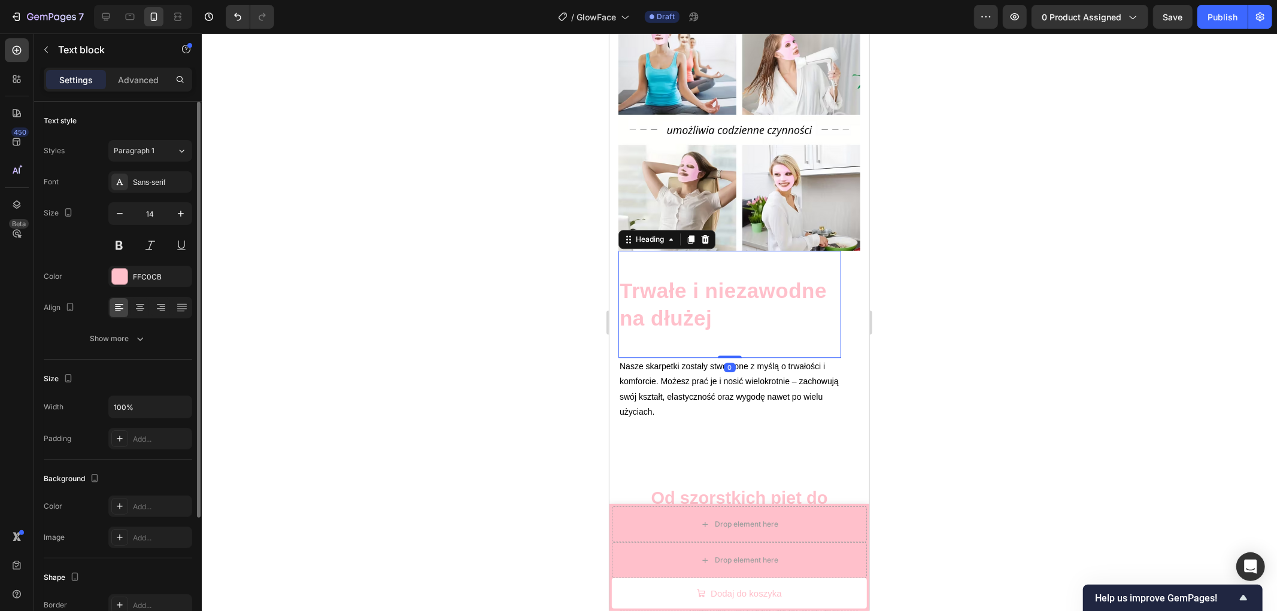
click at [703, 289] on p "Trwałe i niezawodne na dłużej" at bounding box center [729, 304] width 220 height 54
click at [681, 280] on p "Trwałe i niezawodne na dłużej" at bounding box center [729, 304] width 220 height 54
click at [822, 283] on p "Trwała i niezawodne na dłużej" at bounding box center [729, 304] width 220 height 54
click at [733, 311] on p "Trwała i niezawodna na dłużej" at bounding box center [729, 304] width 220 height 54
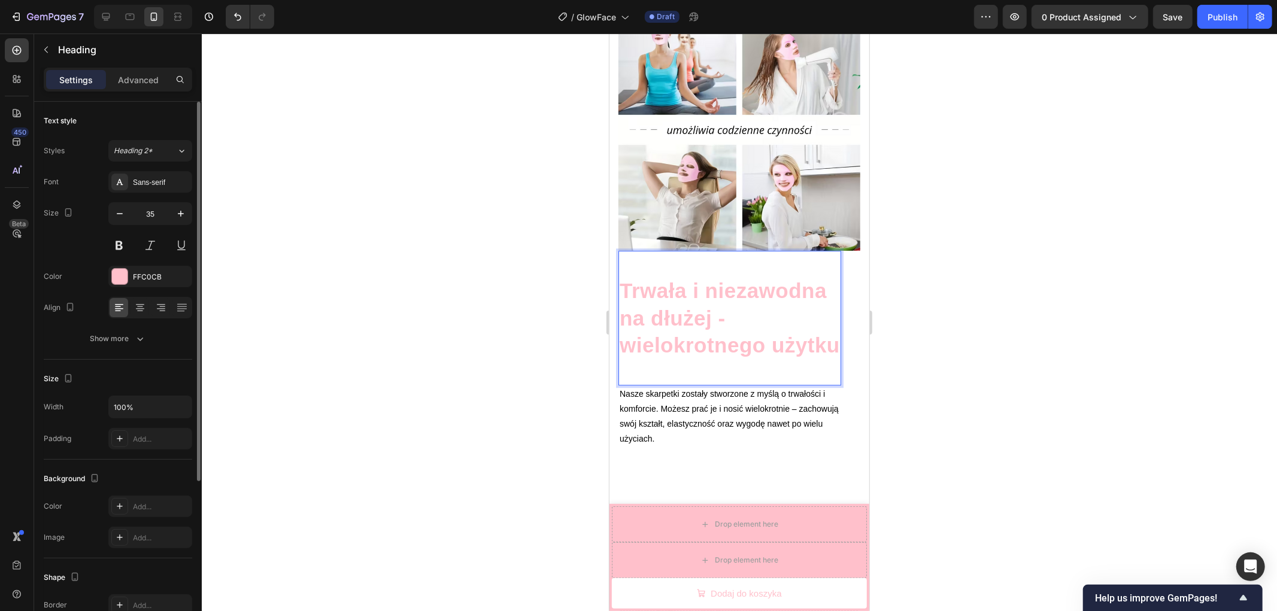
click at [935, 320] on div at bounding box center [739, 323] width 1075 height 578
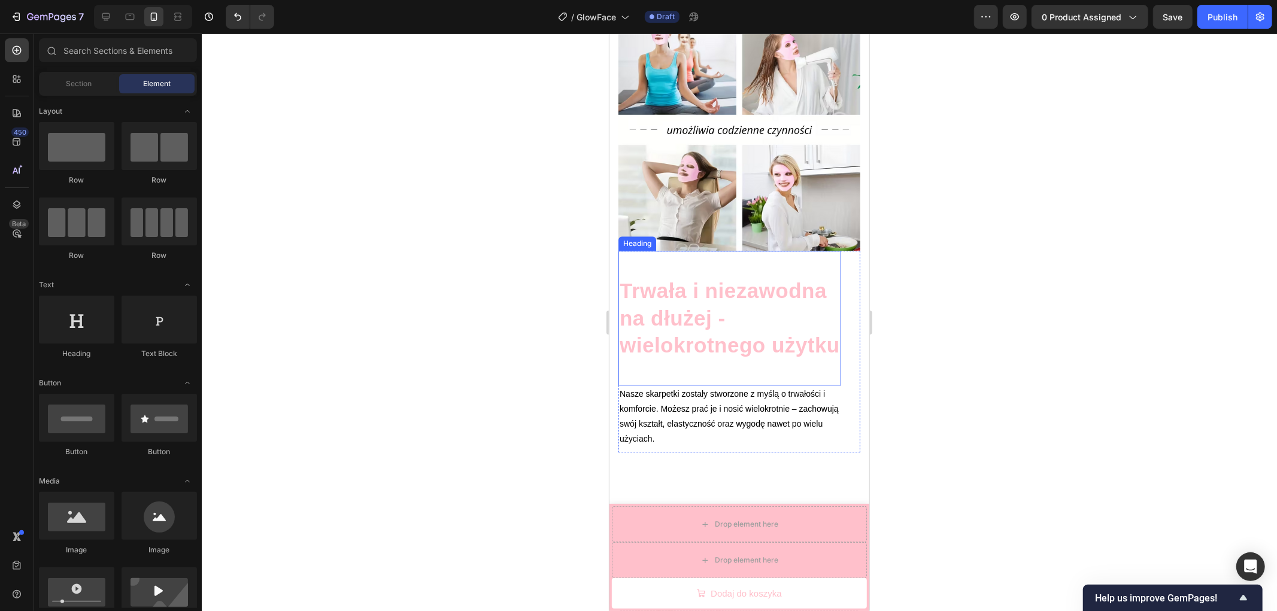
scroll to position [2850, 0]
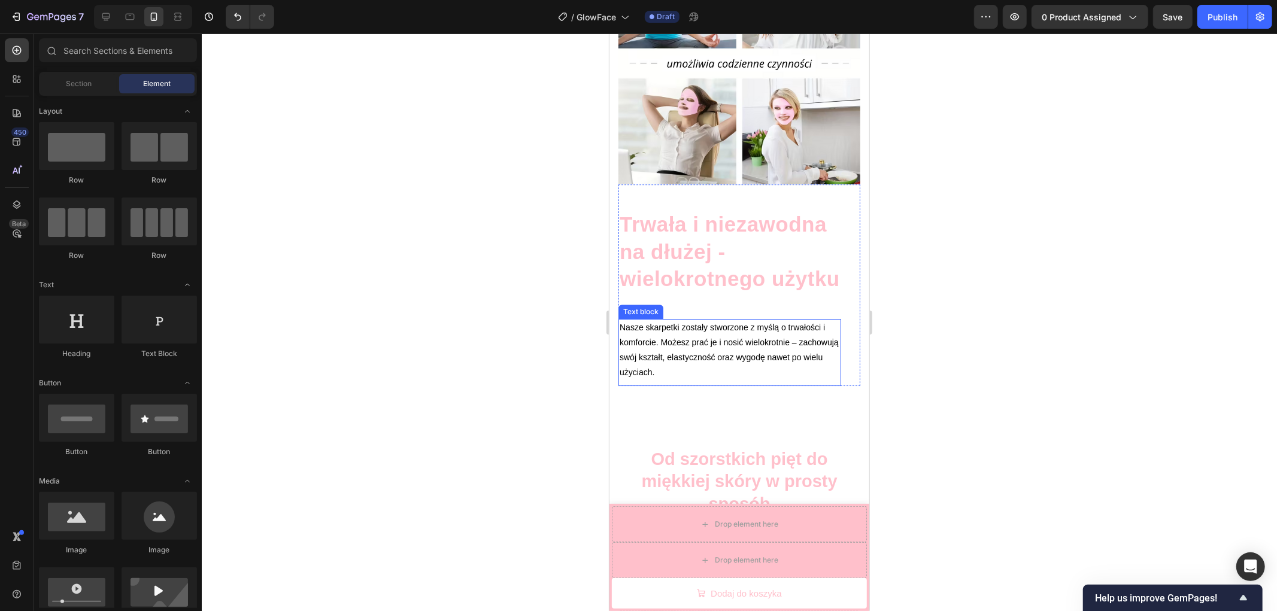
click at [659, 347] on span "Nasze skarpetki zostały stworzone z myślą o trwałości i komforcie. Możesz prać …" at bounding box center [728, 349] width 219 height 55
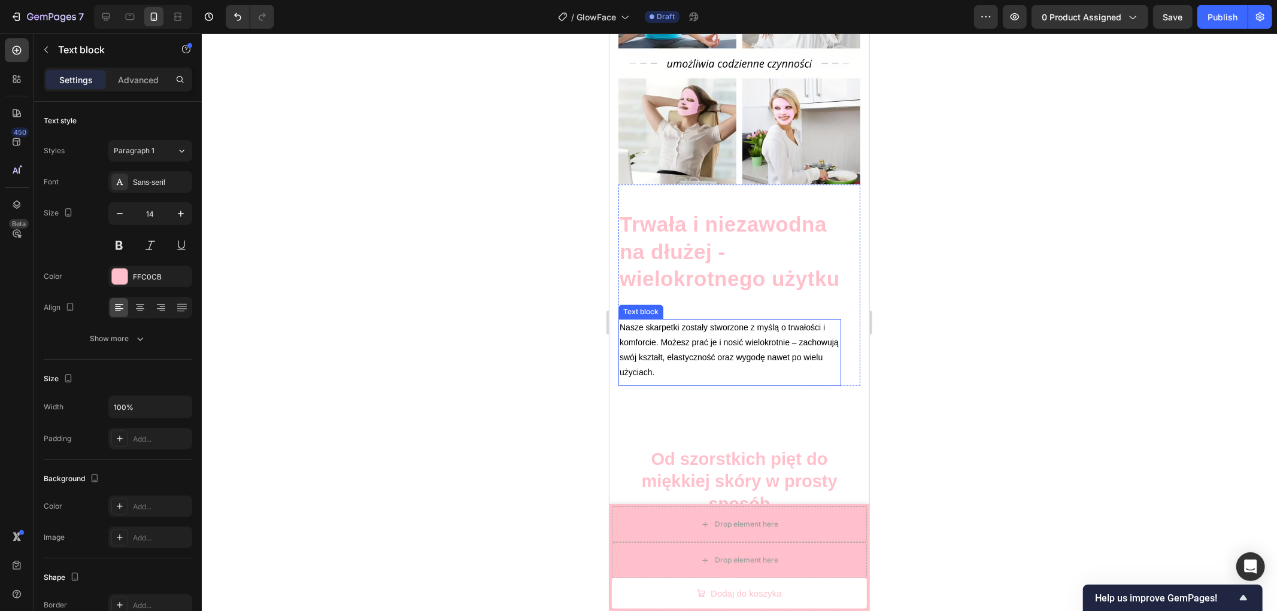
click at [659, 347] on span "Nasze skarpetki zostały stworzone z myślą o trwałości i komforcie. Możesz prać …" at bounding box center [728, 349] width 219 height 55
click at [711, 344] on span "Nasza maseczka zostały stworzone z myślą o trwałości i komforcie. Możesz prać j…" at bounding box center [728, 349] width 219 height 55
click at [752, 342] on span "Nasza maseczka została stworzone z myślą o trwałości i komforcie. Możesz prać j…" at bounding box center [728, 349] width 219 height 55
click at [718, 362] on span "Nasza maseczka została stworzona z myślą o trwałości i komforcie. Możesz prać j…" at bounding box center [728, 349] width 219 height 55
click at [657, 377] on span "Nasza maseczka została stworzona z myślą o trwałości i komforcie. Możesz prać j…" at bounding box center [728, 349] width 219 height 55
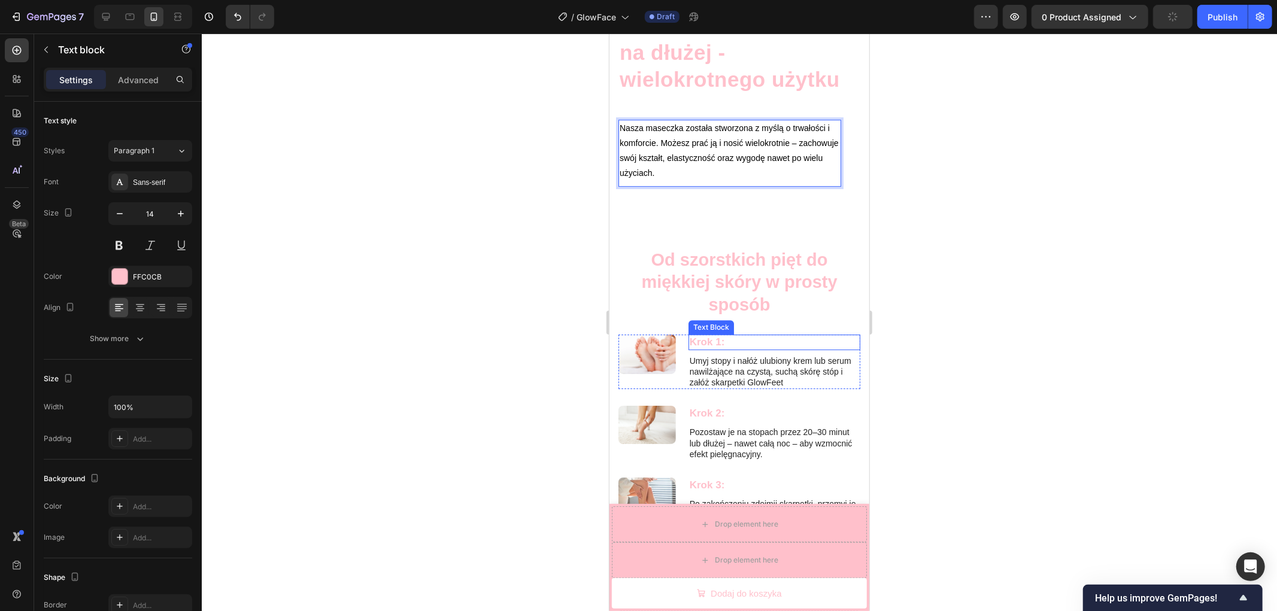
scroll to position [3183, 0]
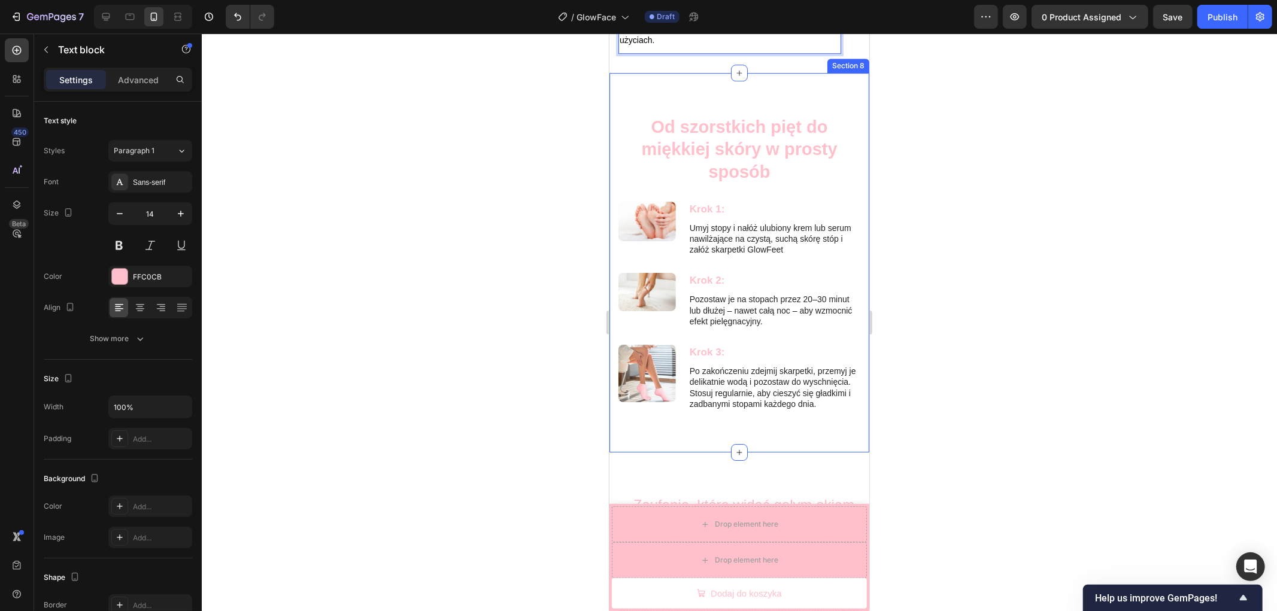
click at [609, 156] on div "Od szorstkich pięt do miękkiej skóry w prosty sposób Heading Row Krok 1: Text B…" at bounding box center [739, 261] width 260 height 379
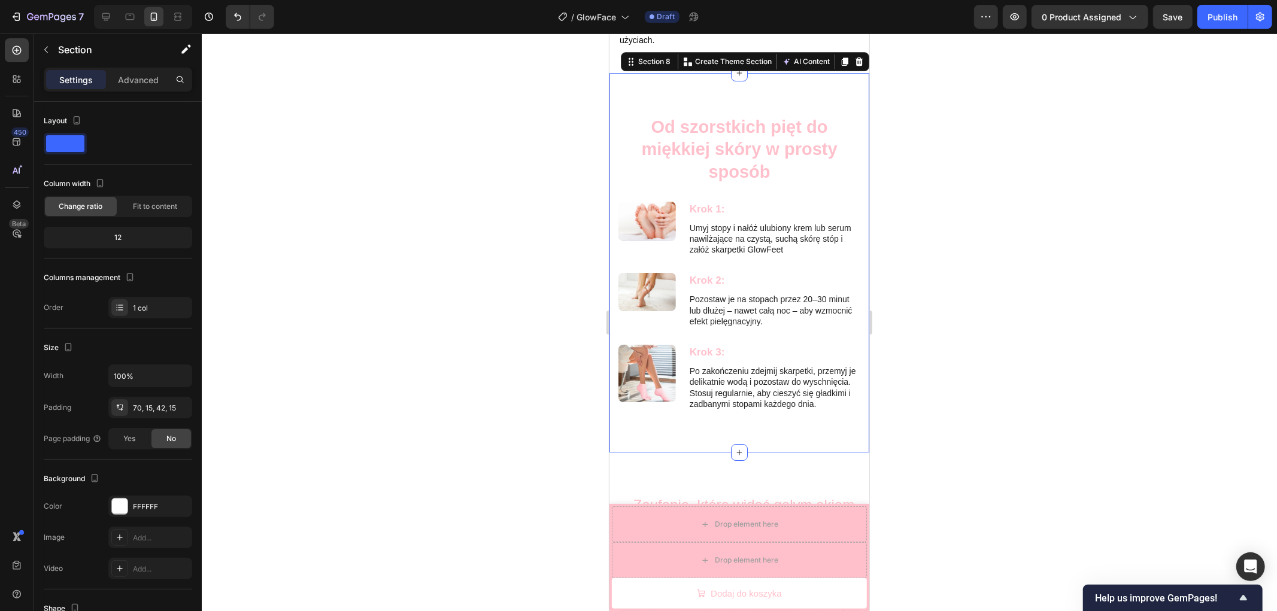
click at [855, 65] on icon at bounding box center [859, 60] width 8 height 8
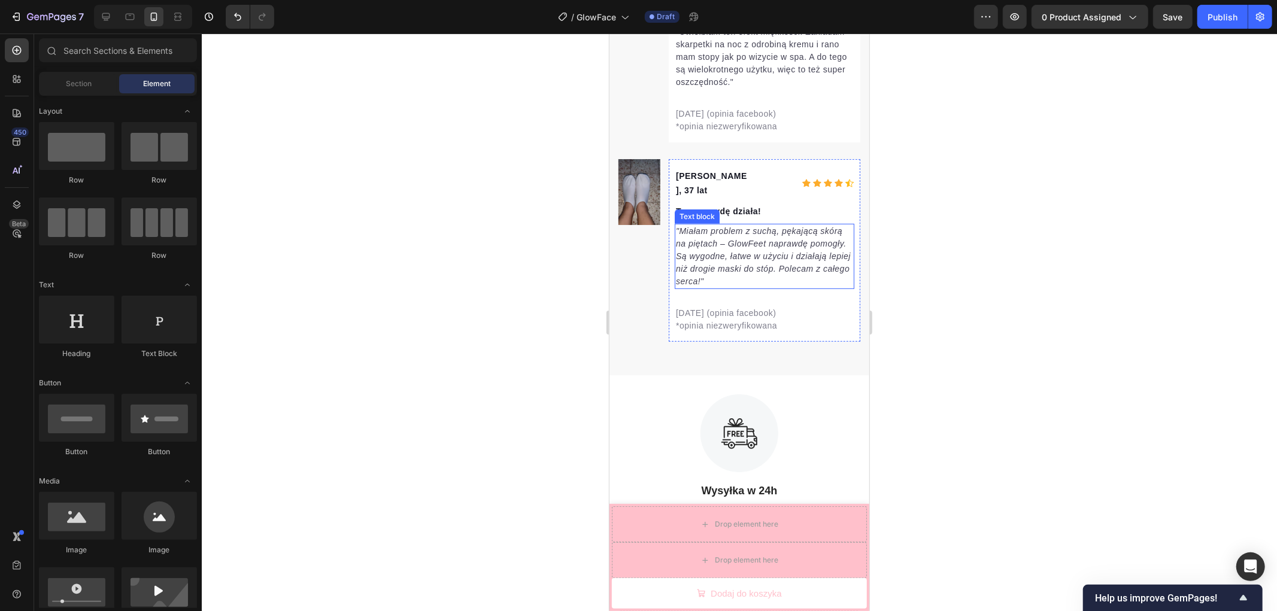
scroll to position [4446, 0]
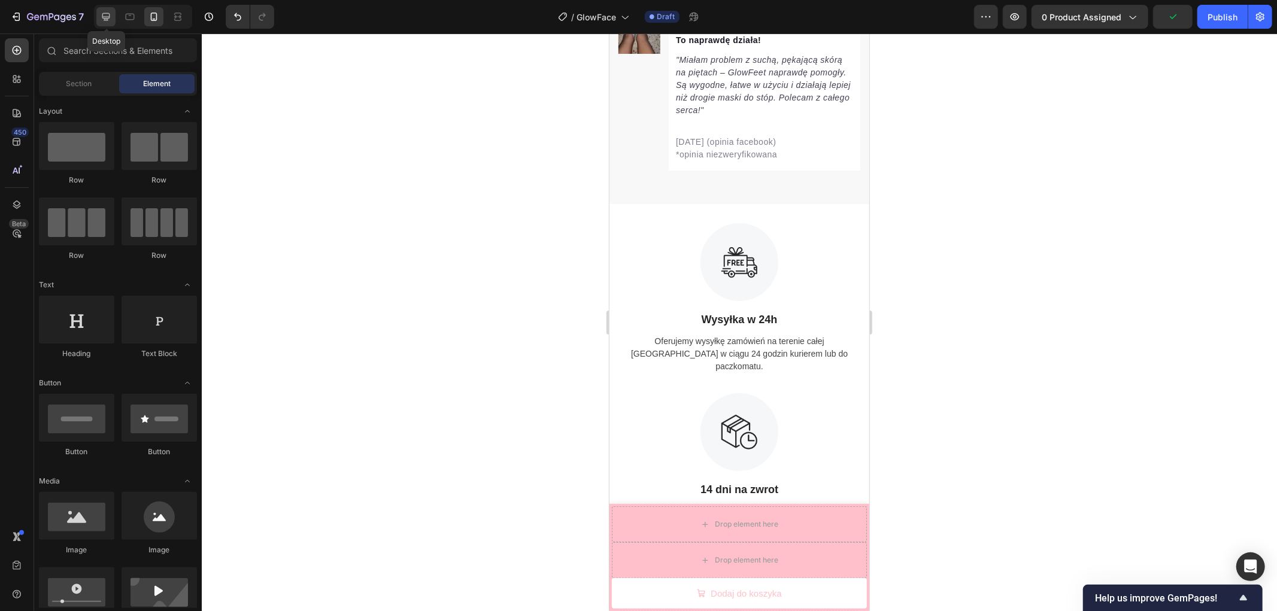
click at [109, 17] on icon at bounding box center [106, 17] width 8 height 8
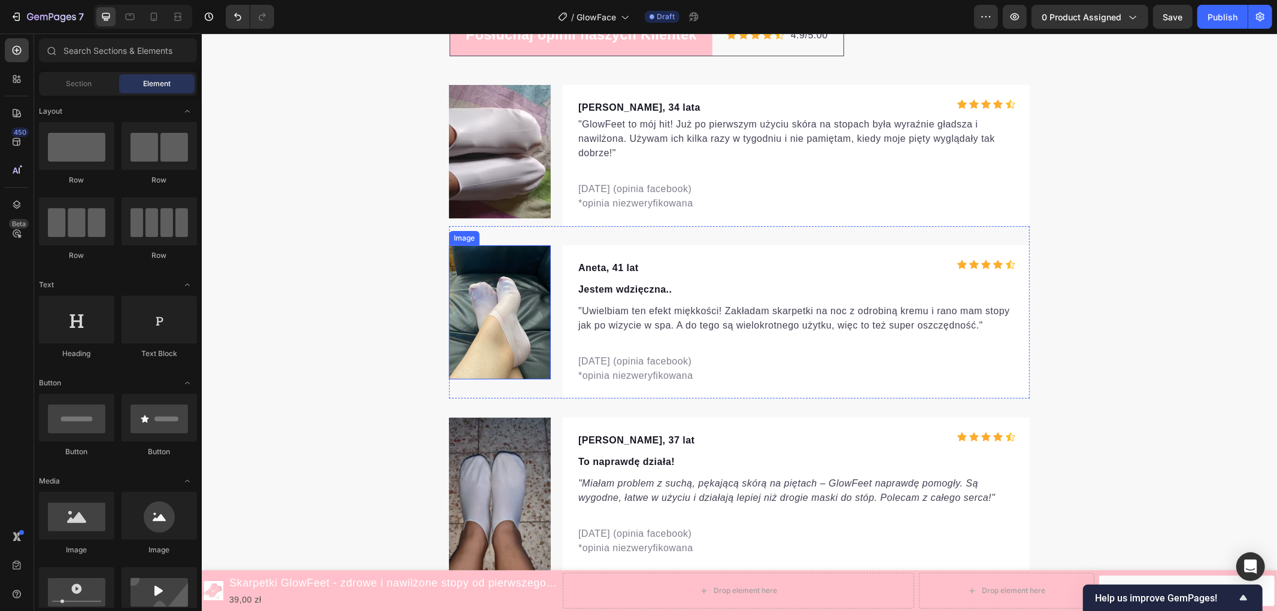
scroll to position [3889, 0]
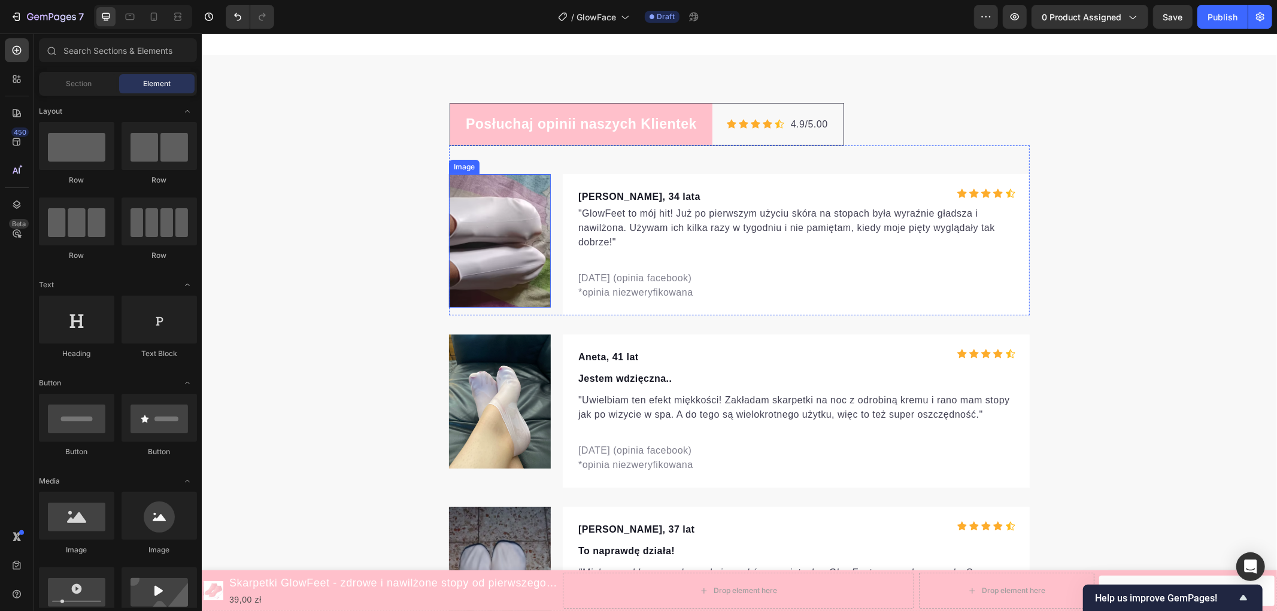
click at [490, 253] on img at bounding box center [499, 240] width 102 height 133
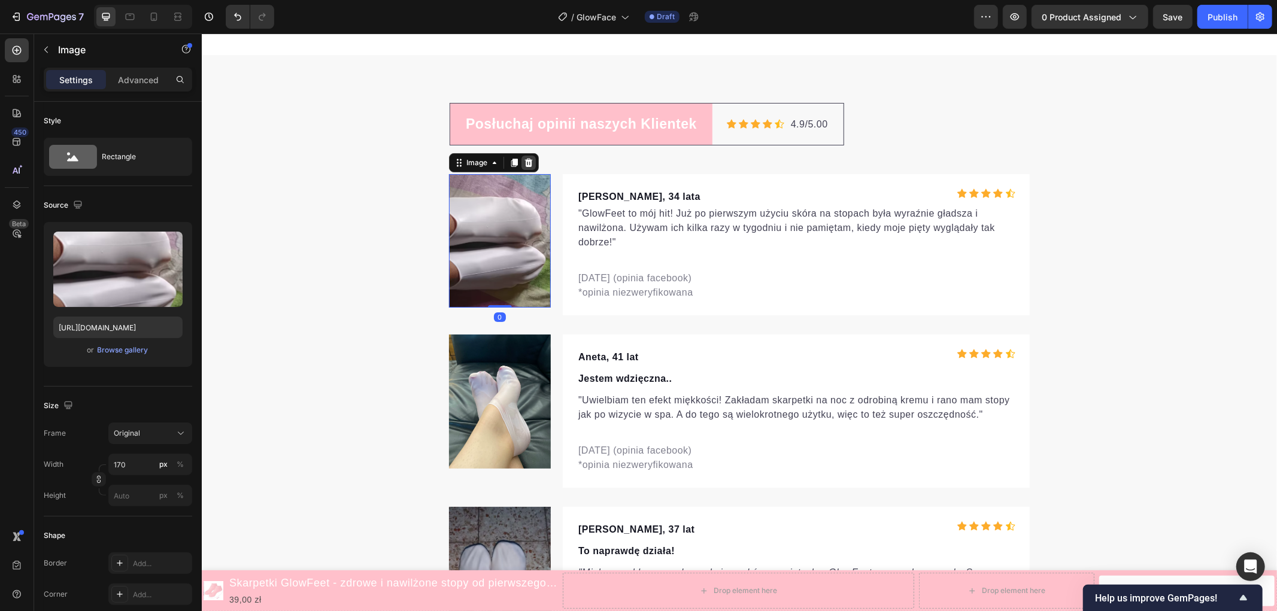
click at [525, 162] on icon at bounding box center [528, 162] width 8 height 8
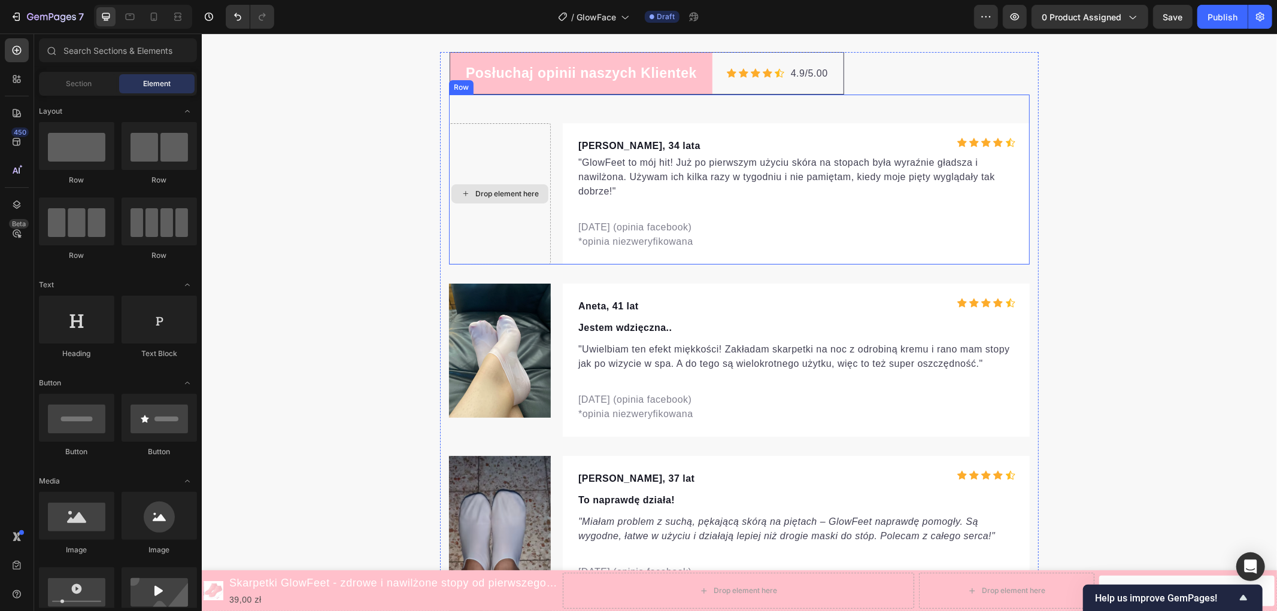
scroll to position [3690, 0]
click at [524, 233] on div "Drop element here" at bounding box center [499, 194] width 102 height 141
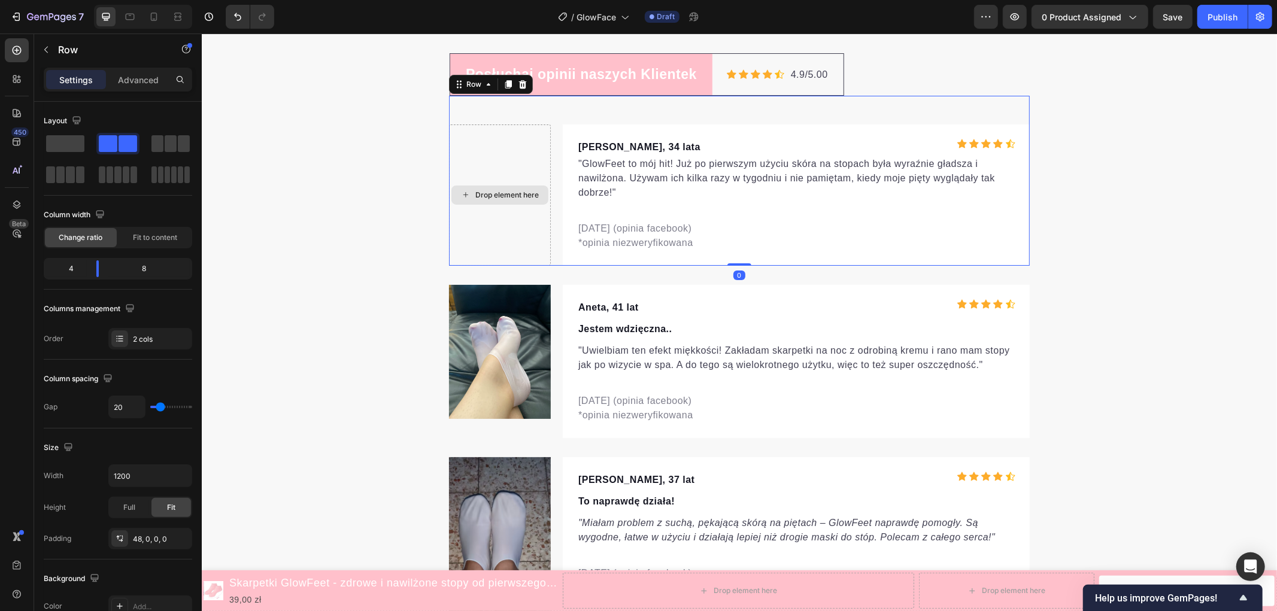
click at [502, 180] on div "Drop element here" at bounding box center [499, 194] width 102 height 141
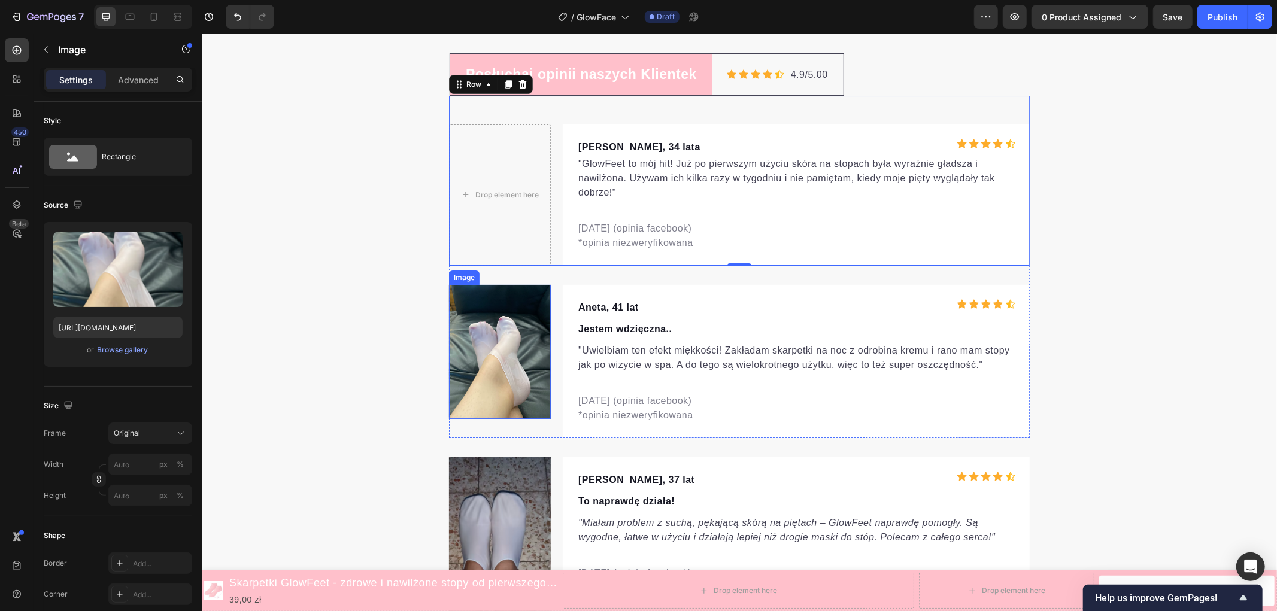
click at [501, 318] on img at bounding box center [499, 351] width 102 height 134
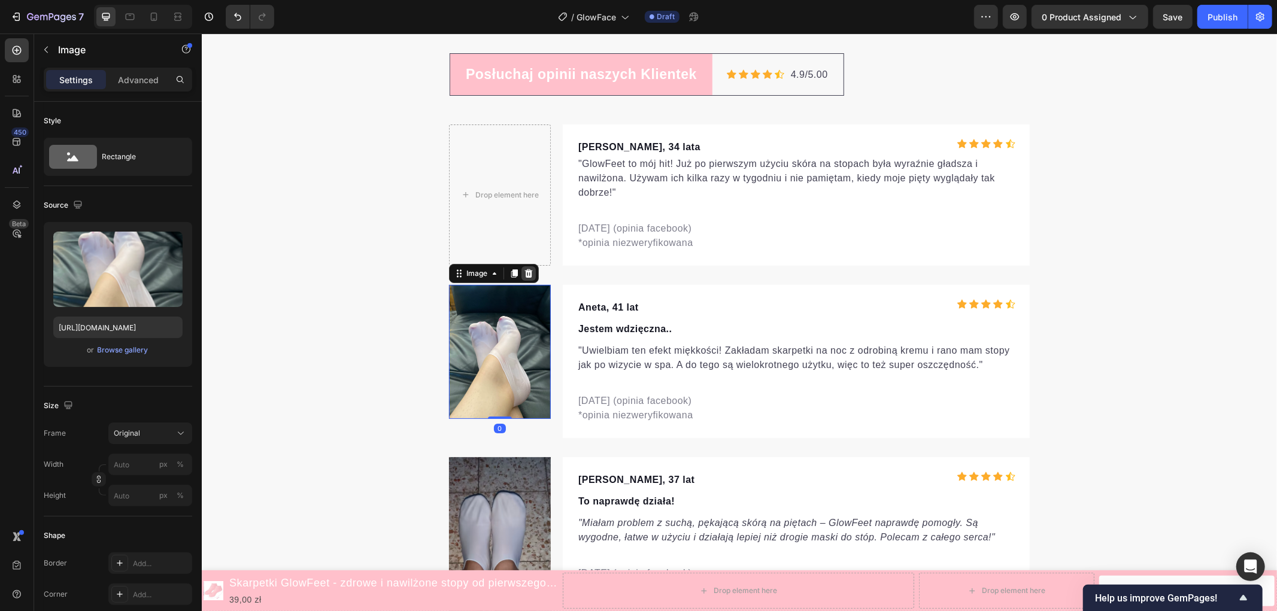
click at [524, 270] on icon at bounding box center [528, 273] width 8 height 8
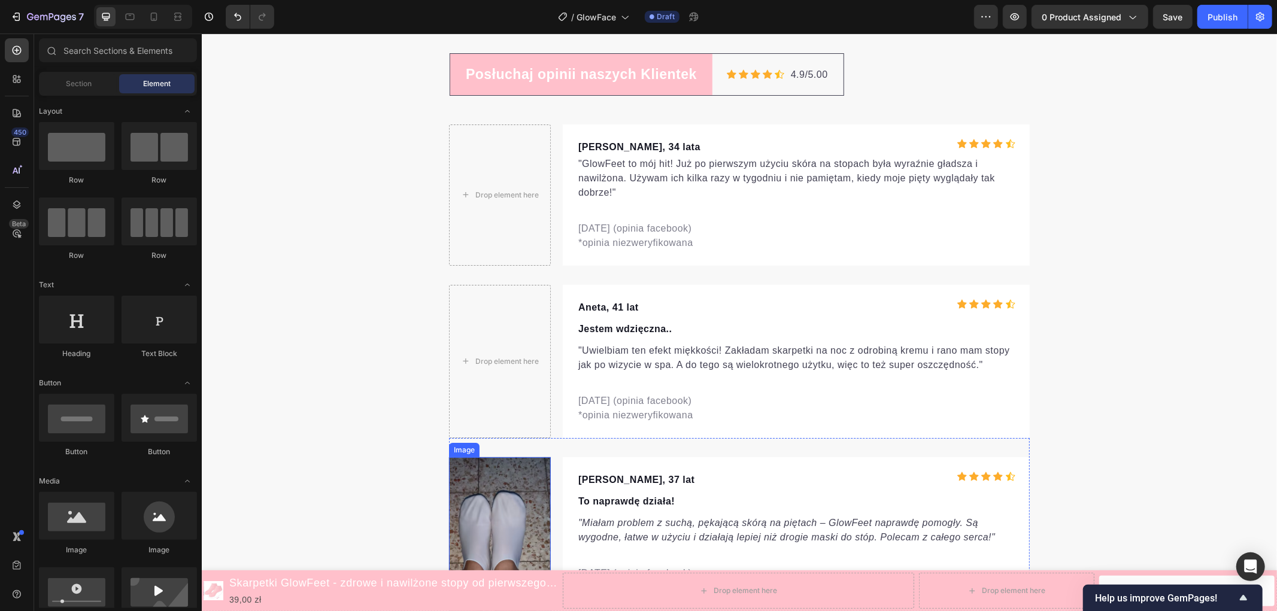
click at [499, 501] on img at bounding box center [499, 537] width 102 height 160
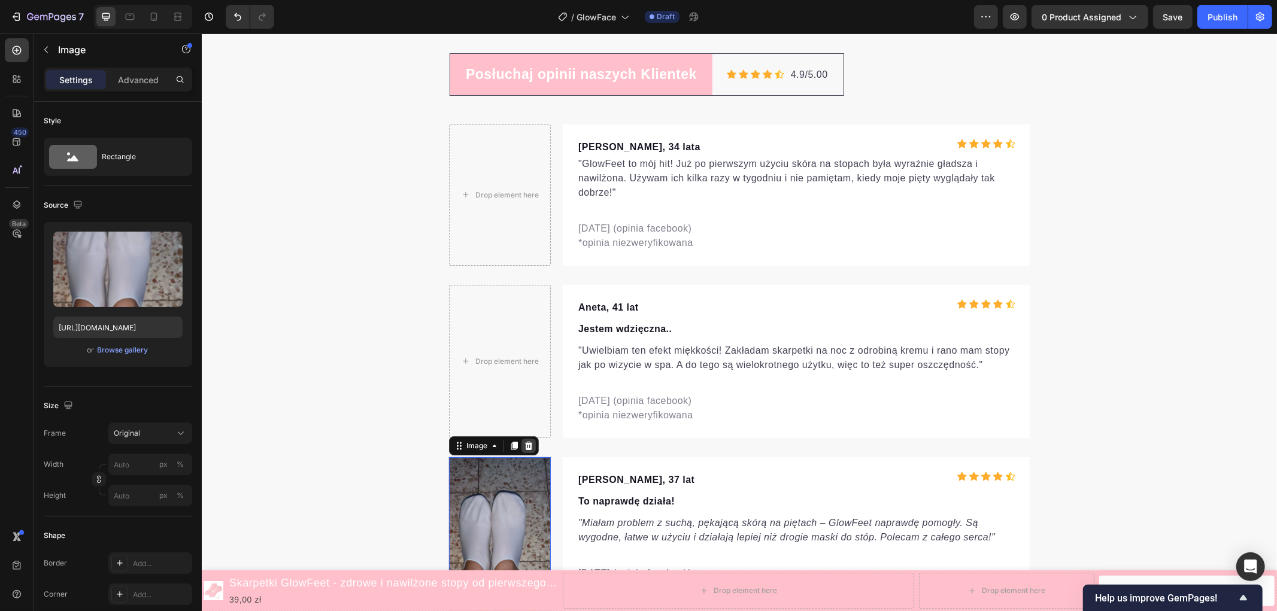
click at [524, 445] on icon at bounding box center [528, 445] width 8 height 8
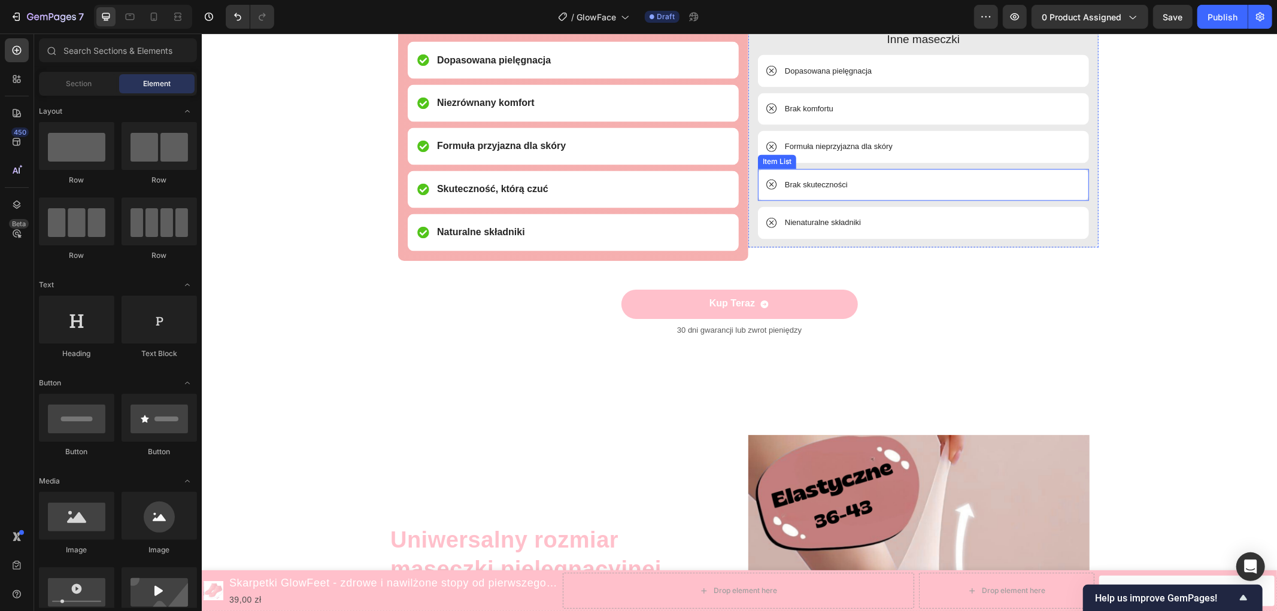
scroll to position [2227, 0]
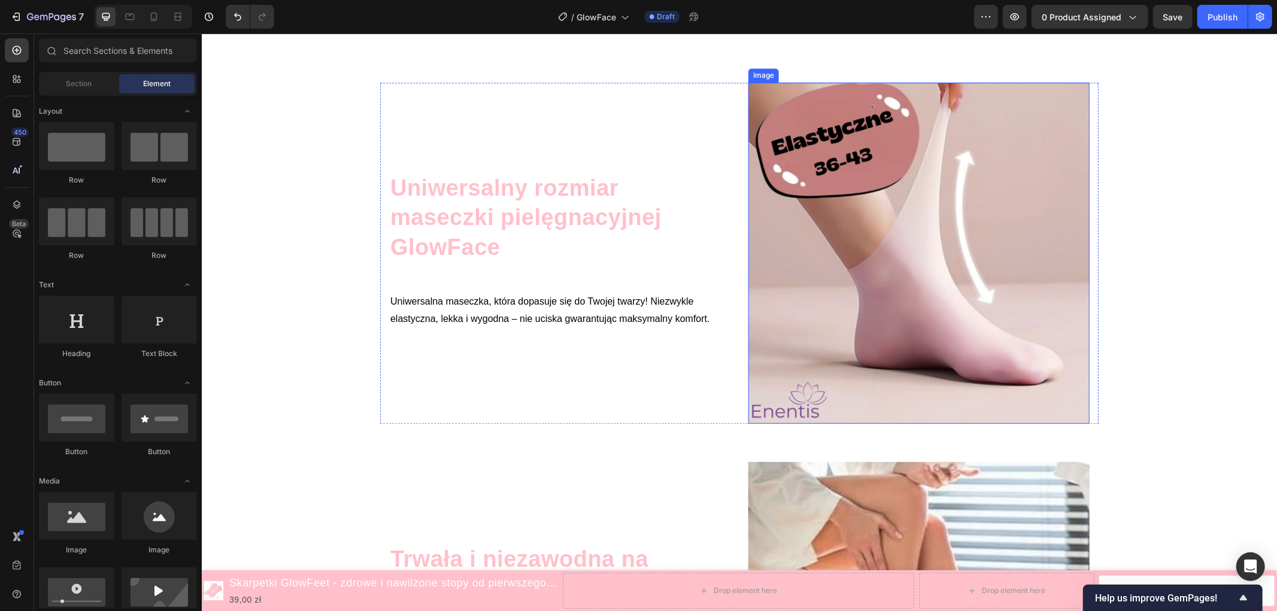
click at [851, 259] on img at bounding box center [918, 252] width 341 height 341
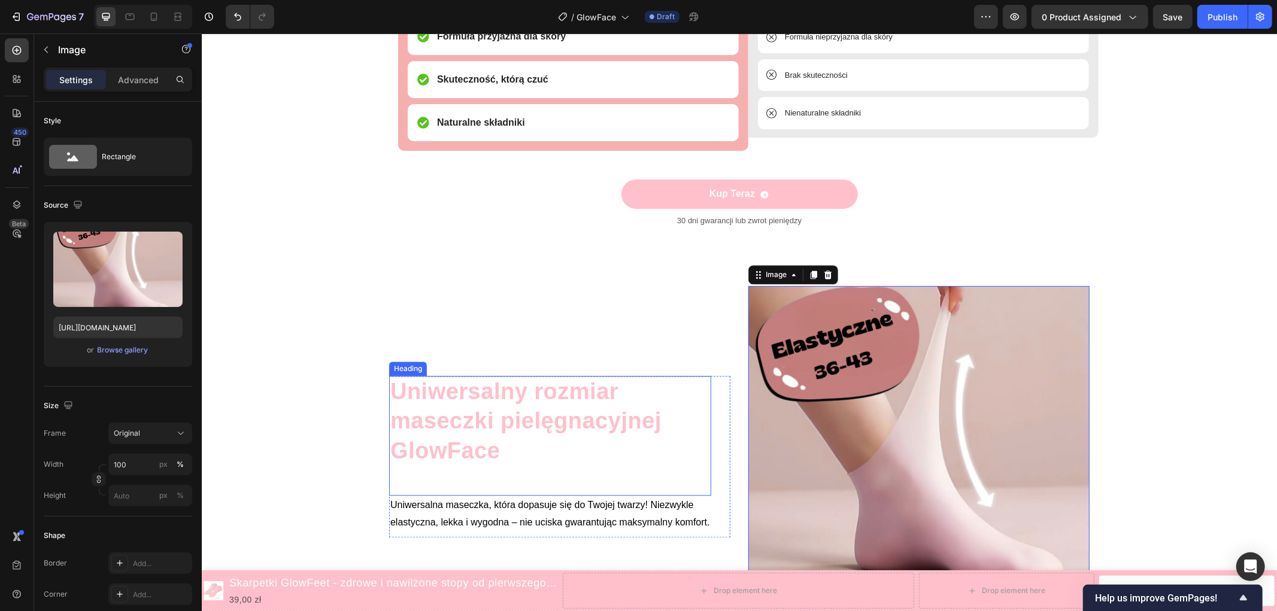
scroll to position [1960, 0]
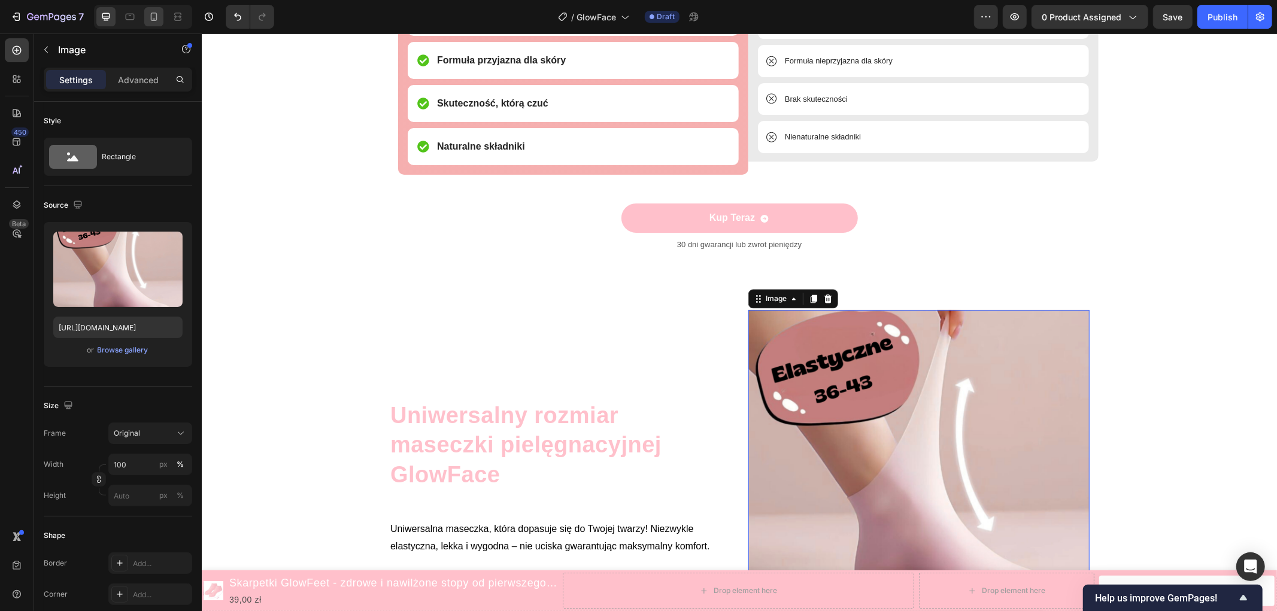
click at [154, 20] on icon at bounding box center [154, 17] width 7 height 8
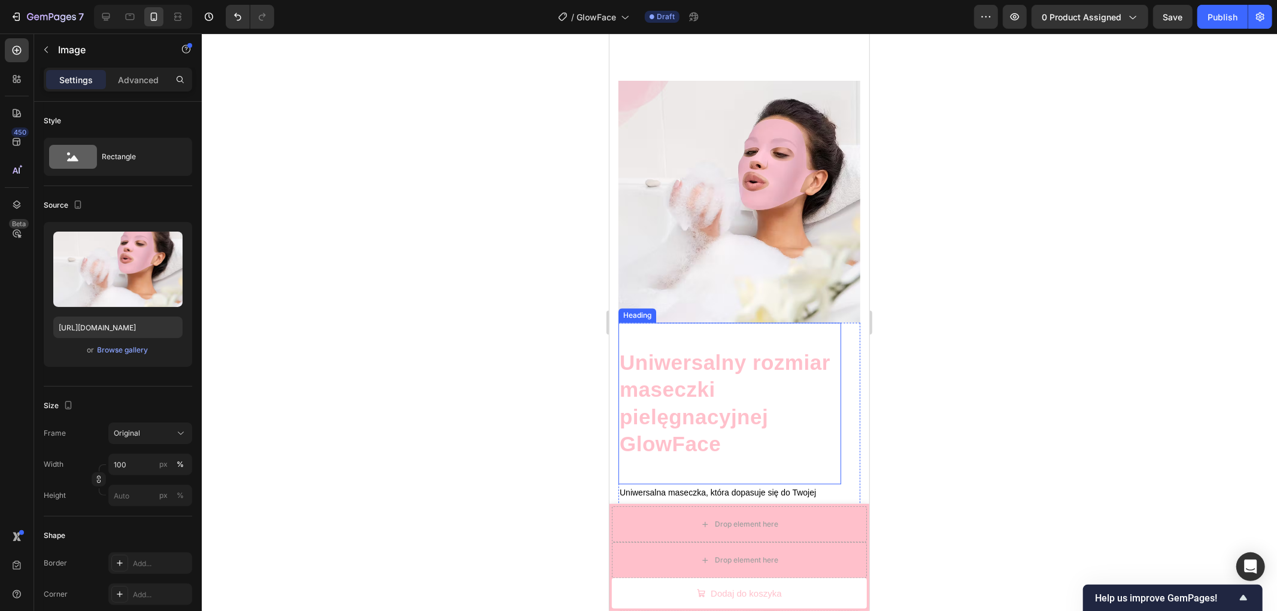
scroll to position [2167, 0]
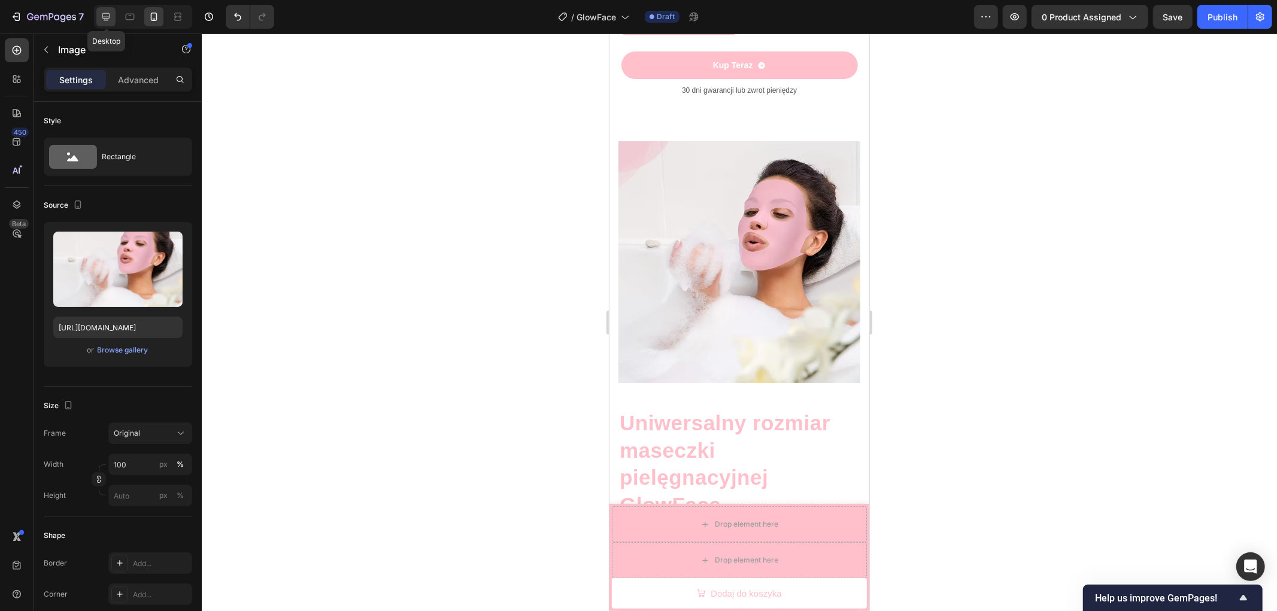
click at [113, 15] on div at bounding box center [105, 16] width 19 height 19
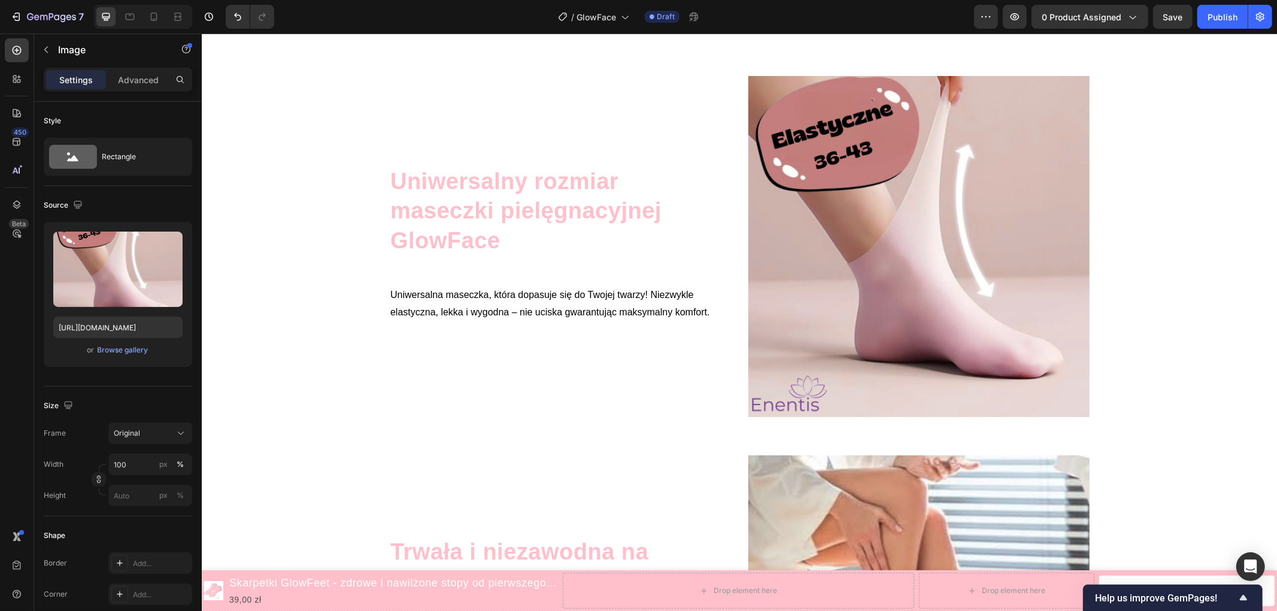
scroll to position [2194, 0]
click at [939, 253] on img at bounding box center [918, 245] width 341 height 341
click at [828, 238] on img at bounding box center [918, 245] width 341 height 341
click at [921, 238] on img at bounding box center [918, 245] width 341 height 341
click at [878, 210] on img at bounding box center [918, 245] width 341 height 341
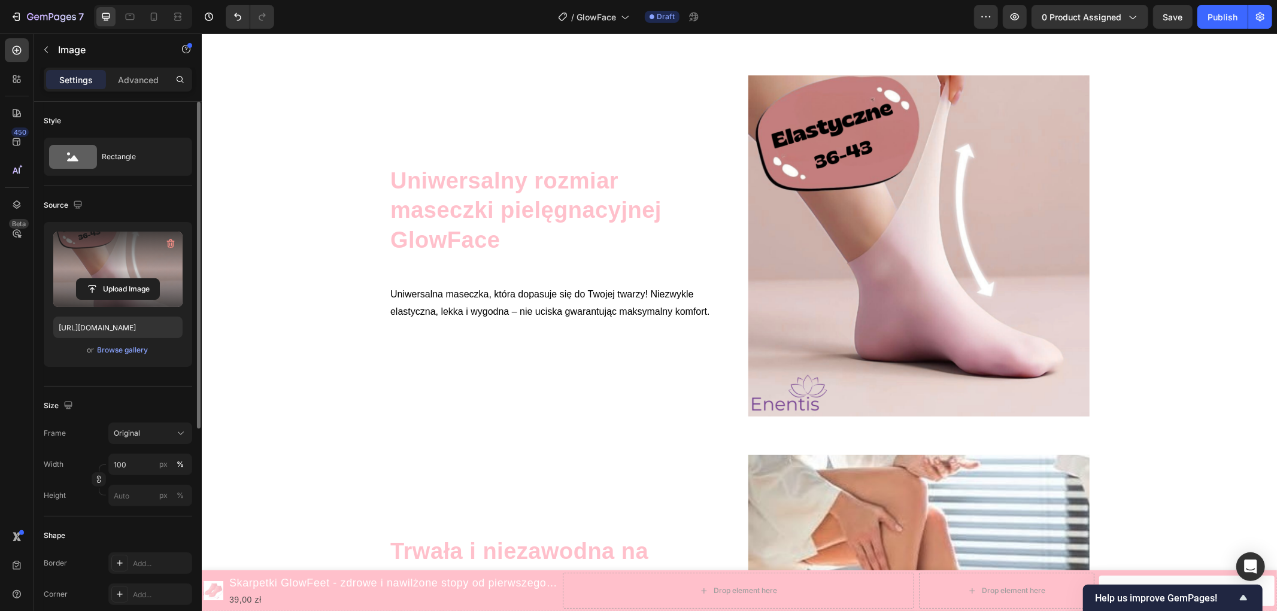
click at [129, 272] on label at bounding box center [117, 269] width 129 height 75
click at [129, 279] on input "file" at bounding box center [118, 289] width 83 height 20
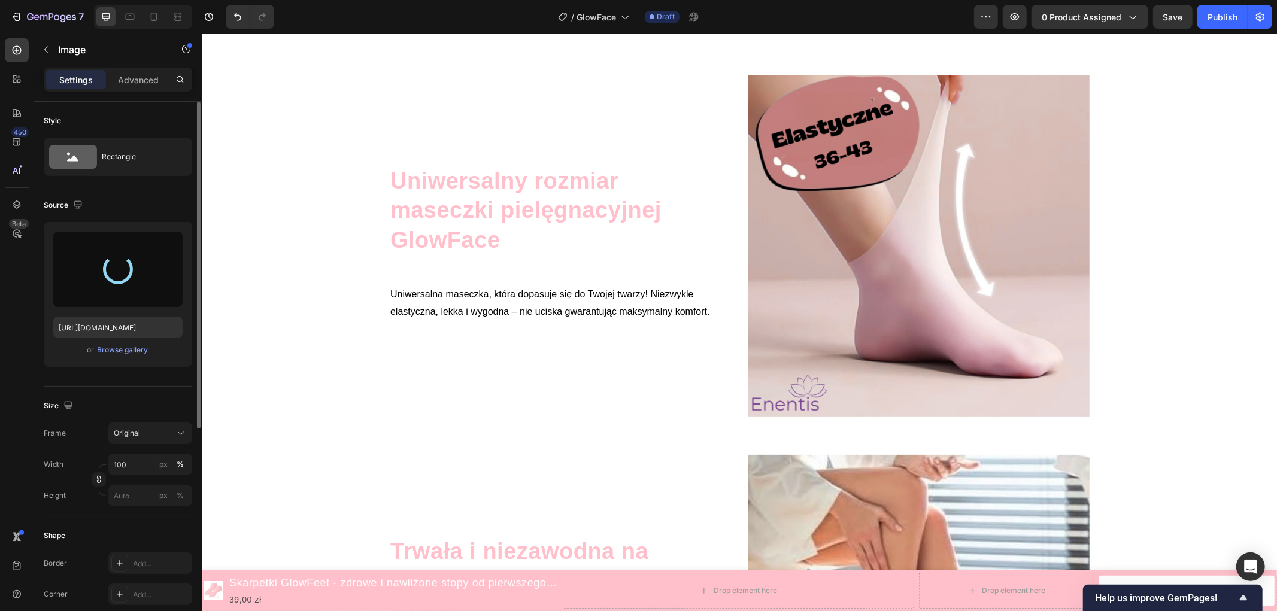
type input "https://cdn.shopify.com/s/files/1/0910/3183/0905/files/gempages_561172211092685…"
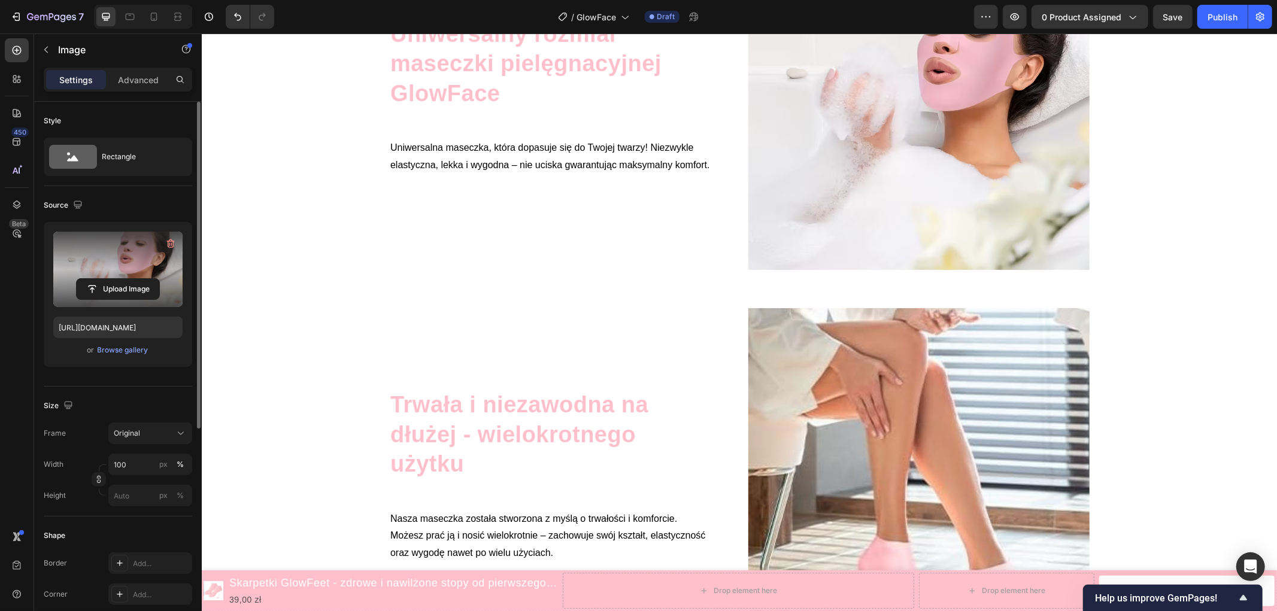
scroll to position [2461, 0]
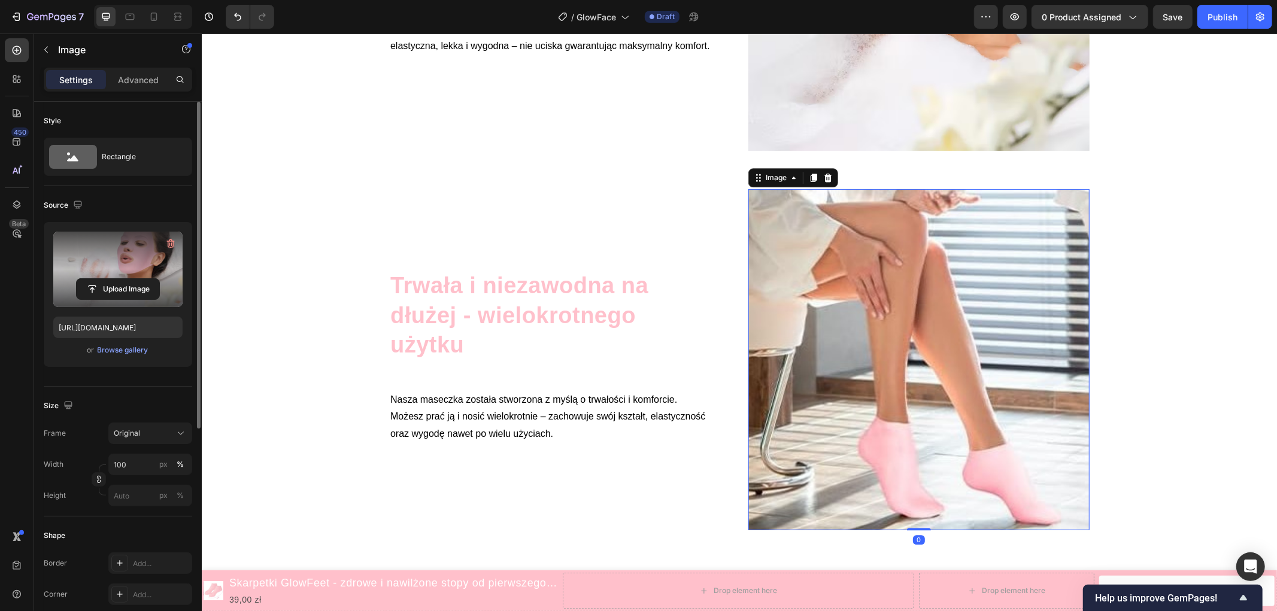
click at [882, 305] on img at bounding box center [918, 359] width 341 height 341
click at [121, 278] on button "Upload Image" at bounding box center [118, 289] width 84 height 22
click at [145, 281] on input "file" at bounding box center [118, 289] width 83 height 20
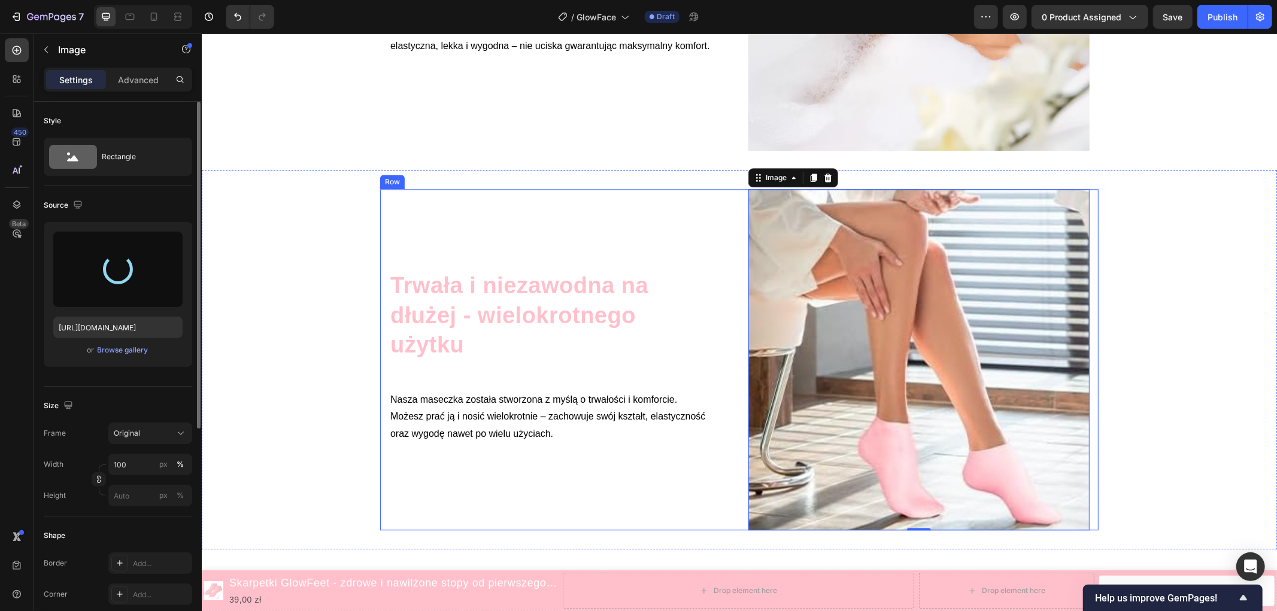
type input "https://cdn.shopify.com/s/files/1/0910/3183/0905/files/gempages_561172211092685…"
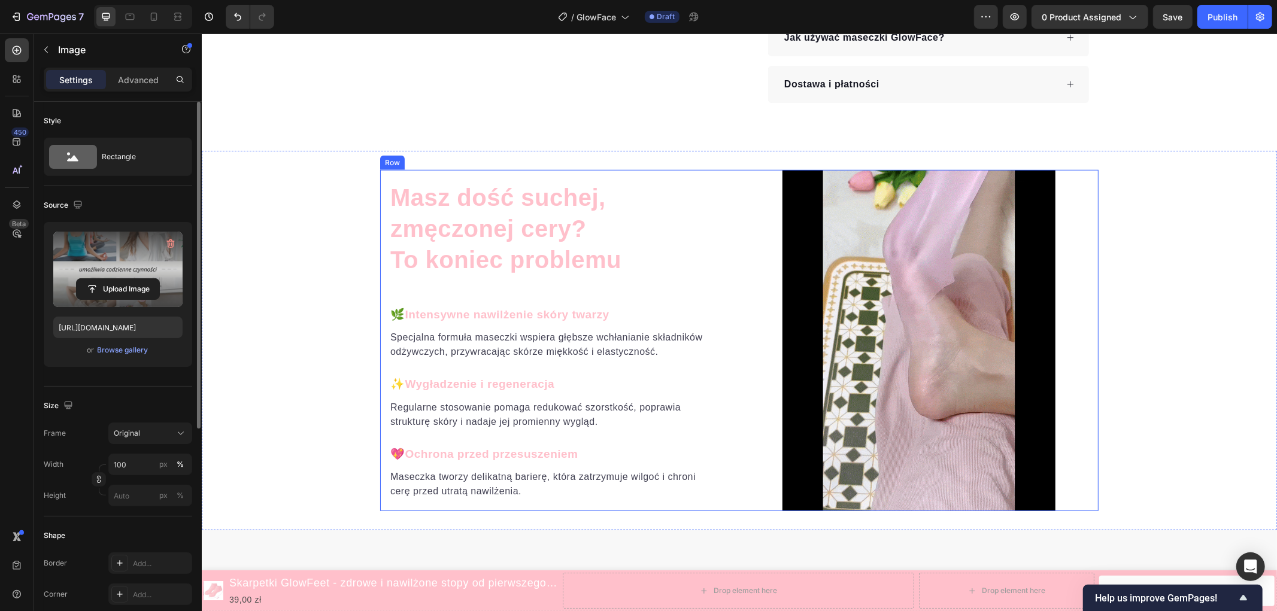
scroll to position [858, 0]
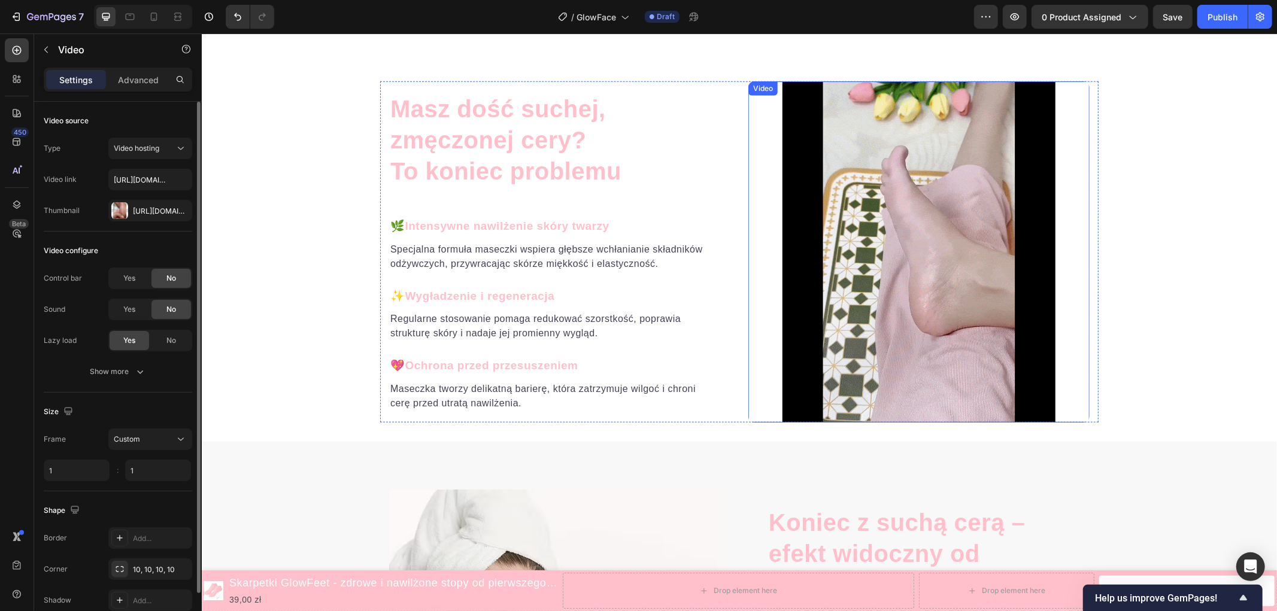
click at [927, 276] on video at bounding box center [918, 251] width 341 height 341
click at [821, 93] on icon at bounding box center [826, 93] width 10 height 10
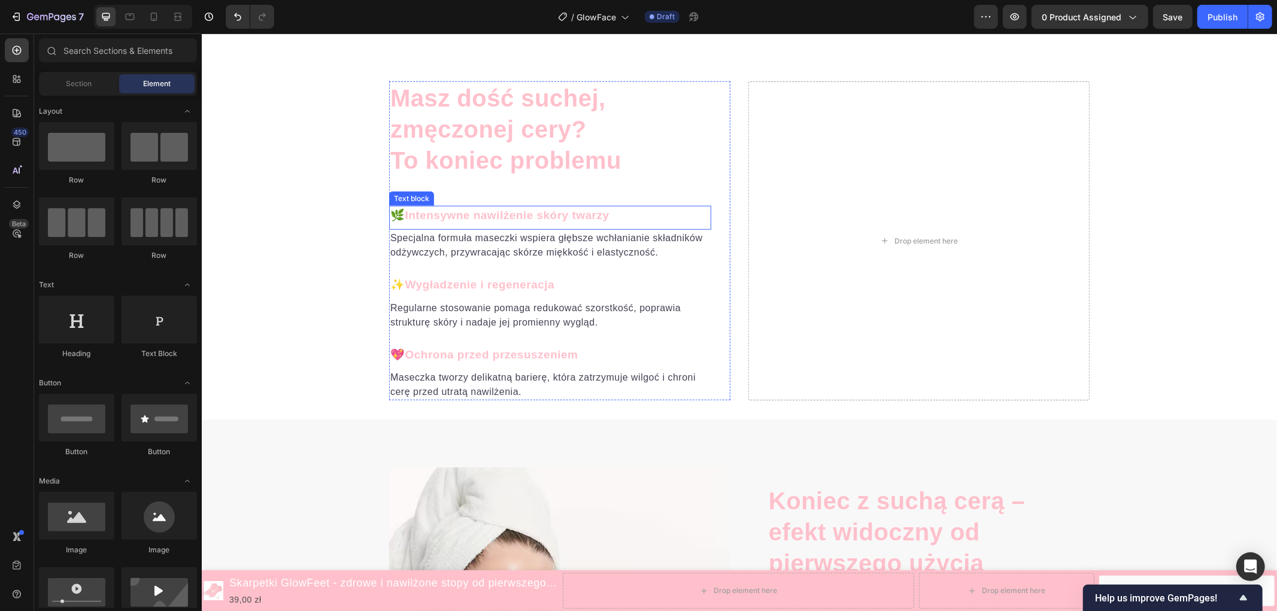
click at [919, 238] on div "Drop element here" at bounding box center [925, 241] width 63 height 10
click at [901, 215] on div "Drop element here" at bounding box center [918, 241] width 341 height 320
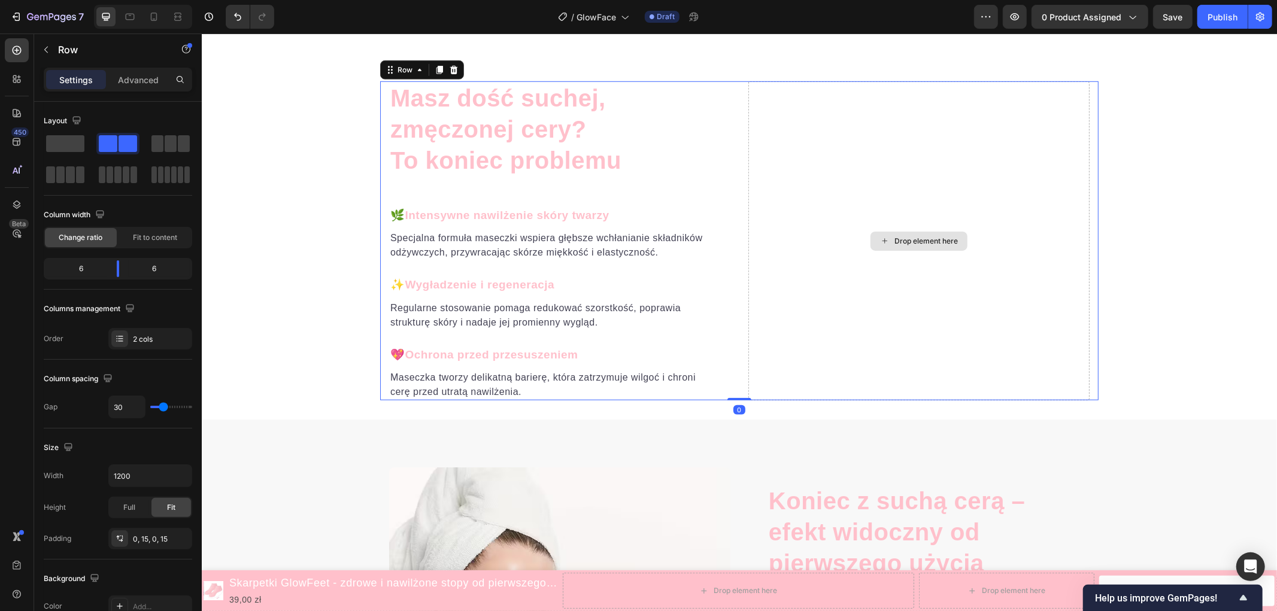
click at [934, 236] on div "Drop element here" at bounding box center [925, 241] width 63 height 10
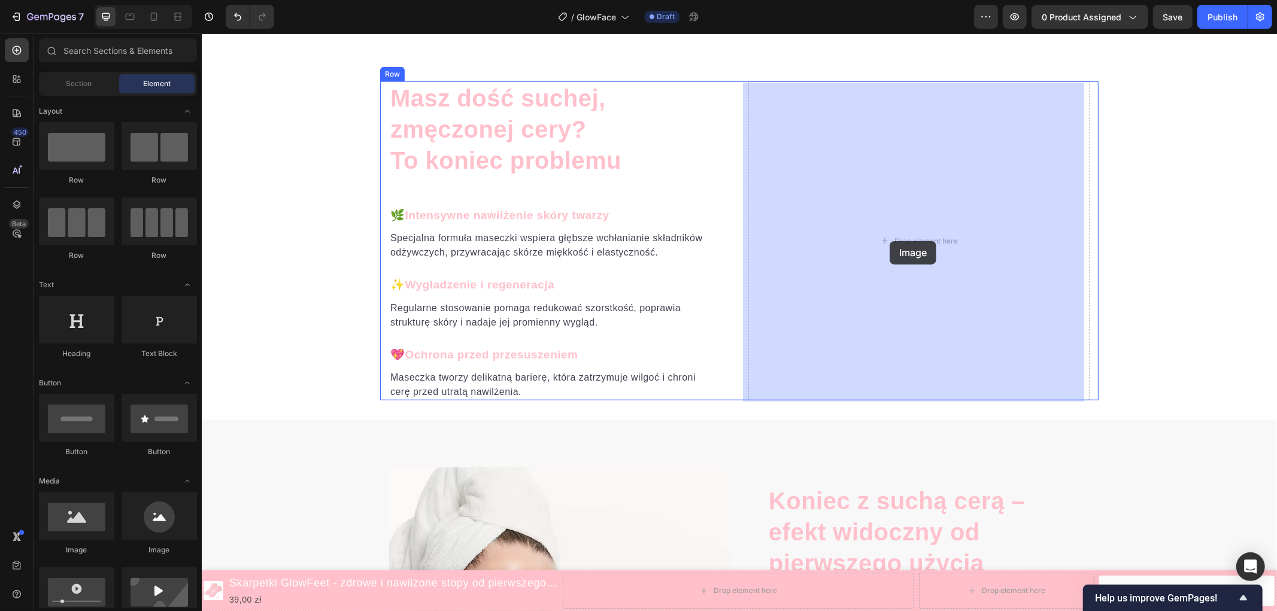
drag, startPoint x: 268, startPoint y: 548, endPoint x: 889, endPoint y: 240, distance: 693.3
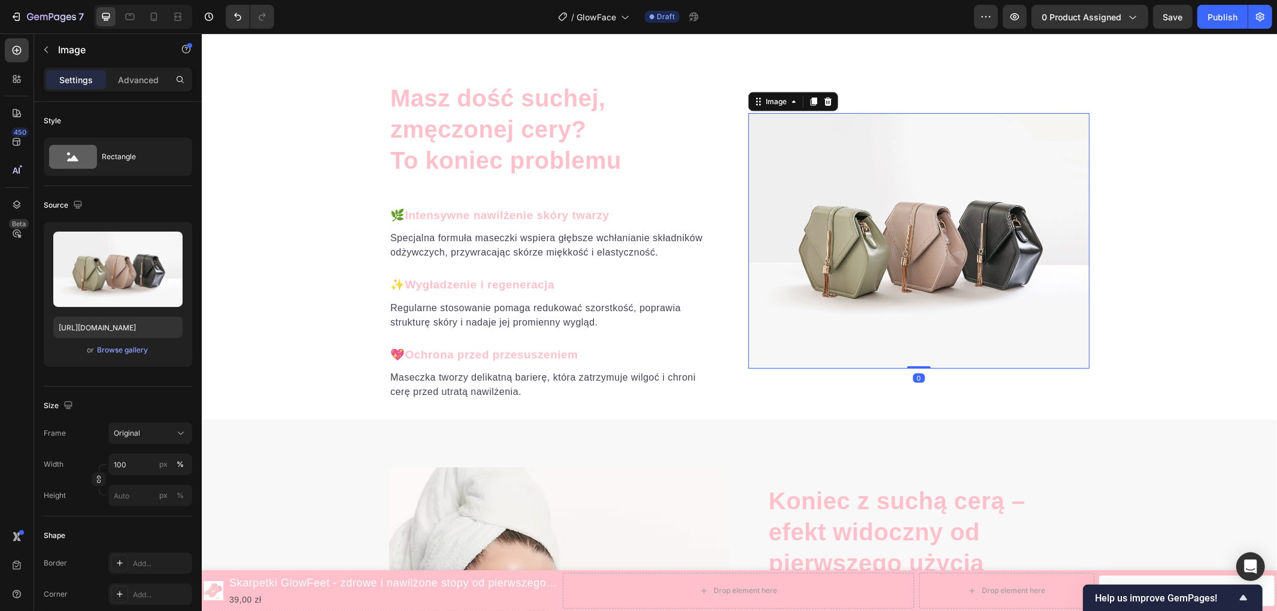
click at [902, 244] on img at bounding box center [918, 241] width 341 height 256
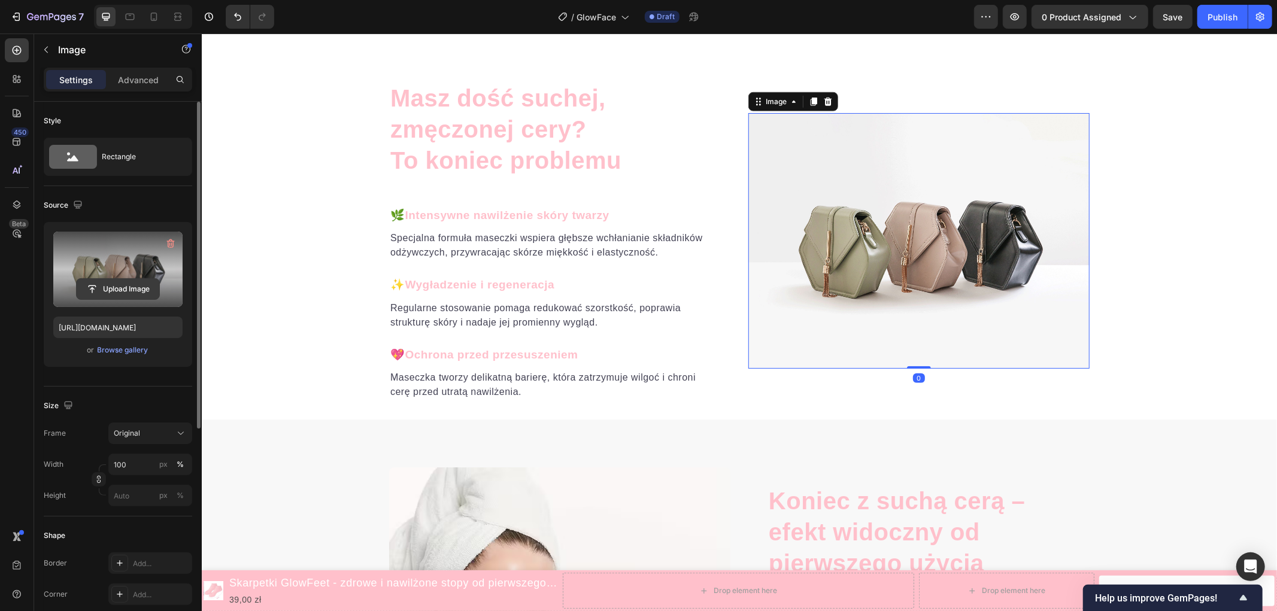
click at [114, 288] on input "file" at bounding box center [118, 289] width 83 height 20
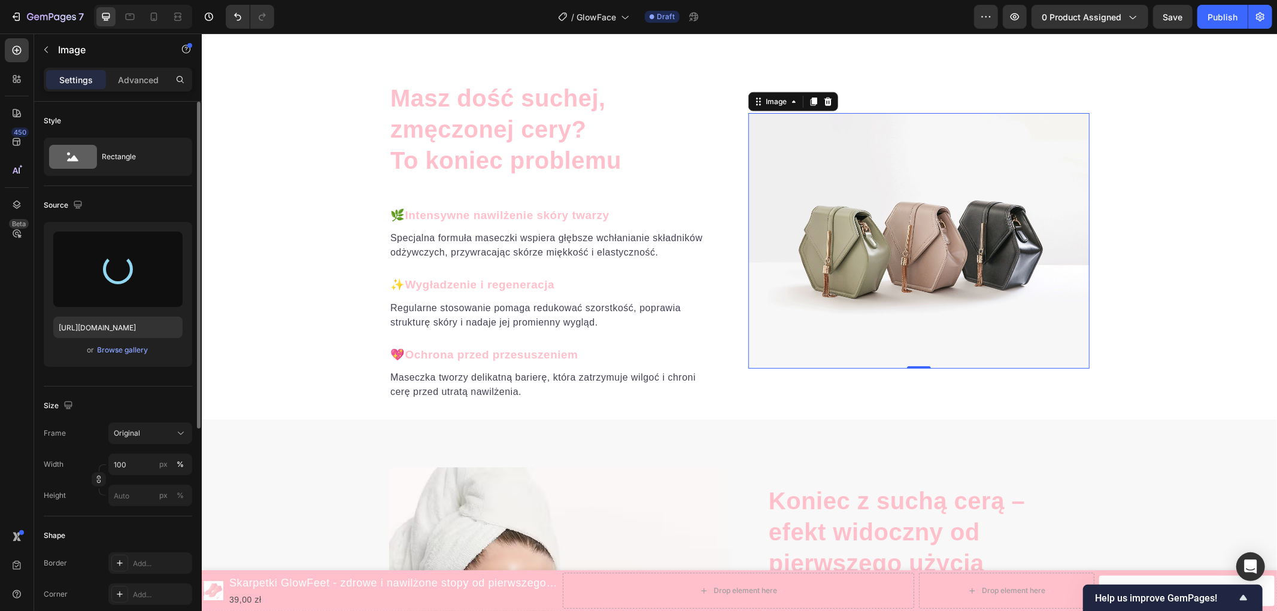
type input "https://cdn.shopify.com/s/files/1/0910/3183/0905/files/gempages_561172211092685…"
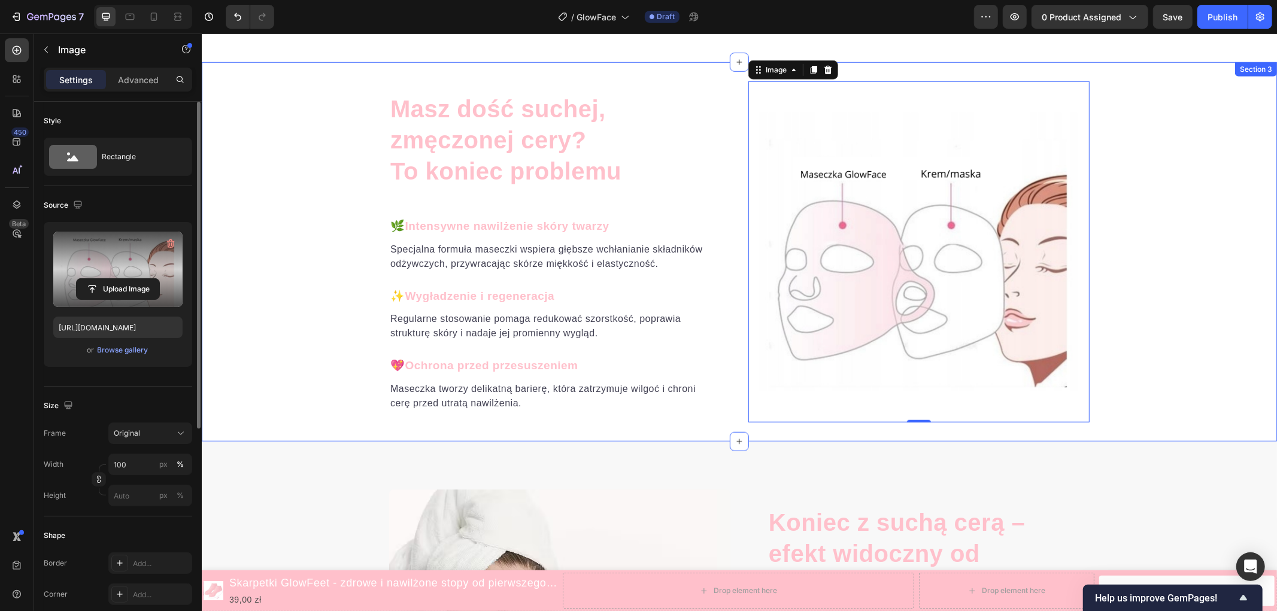
click at [1156, 281] on div "Masz dość suchej, zmęczonej cery? To koniec problemu Heading 🌿 Intensywne nawil…" at bounding box center [738, 251] width 1075 height 341
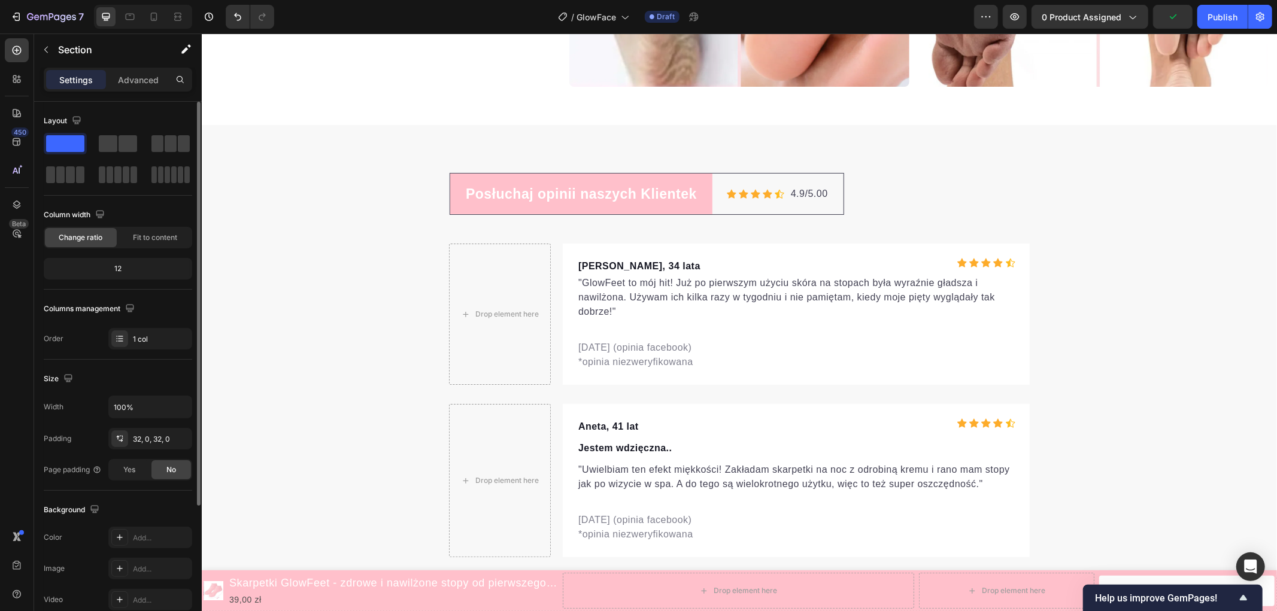
scroll to position [3385, 0]
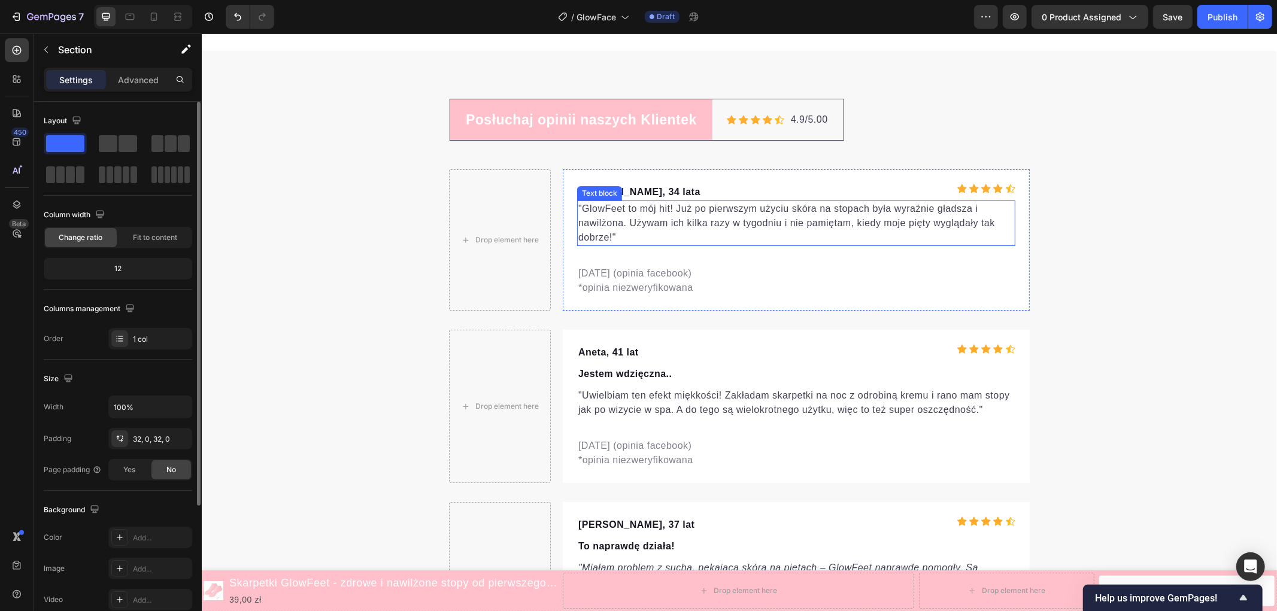
click at [675, 218] on p ""GlowFeet to mój hit! Już po pierwszym użyciu skóra na stopach była wyraźnie gł…" at bounding box center [796, 222] width 436 height 43
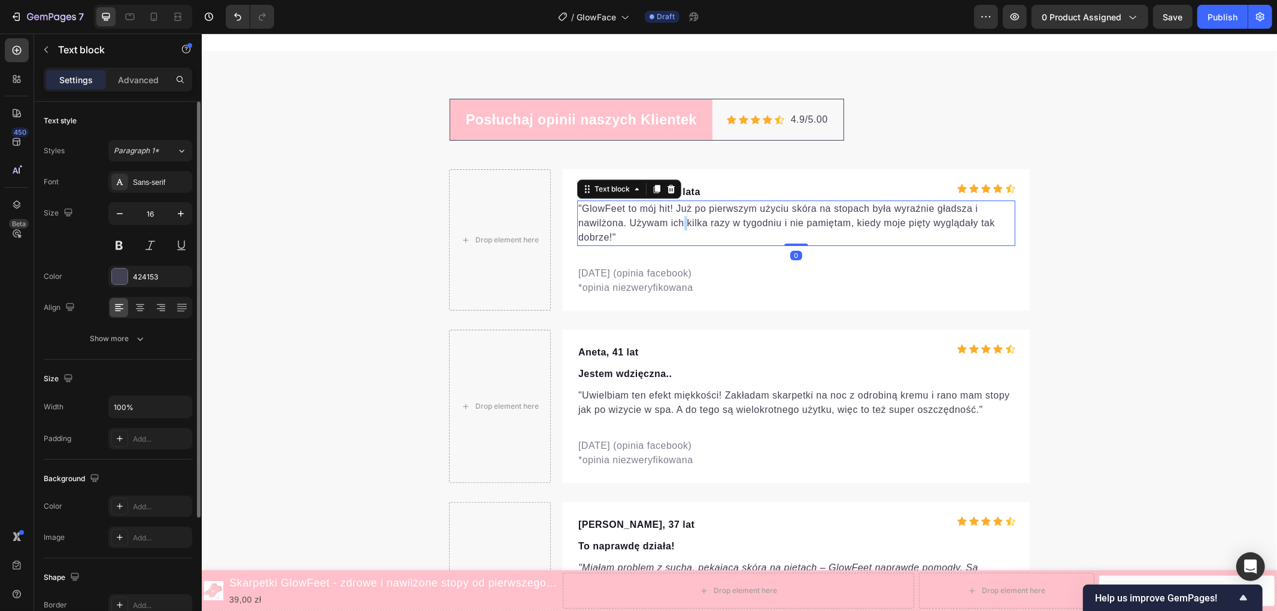
click at [675, 218] on p ""GlowFeet to mój hit! Już po pierwszym użyciu skóra na stopach była wyraźnie gł…" at bounding box center [796, 222] width 436 height 43
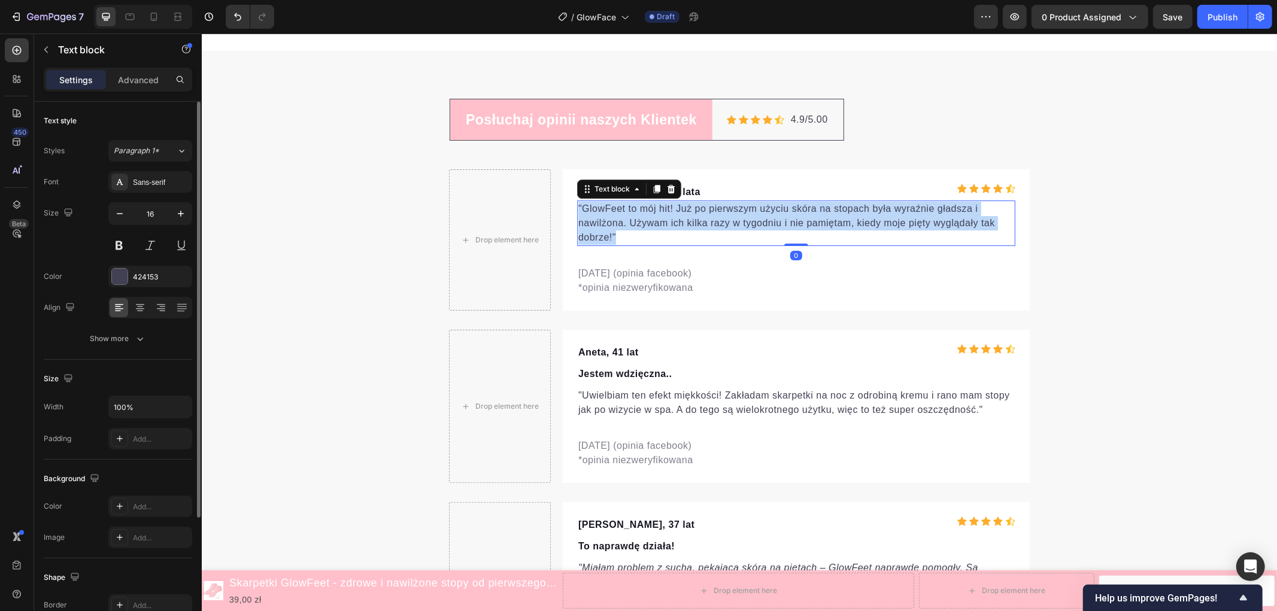
click at [675, 218] on p ""GlowFeet to mój hit! Już po pierwszym użyciu skóra na stopach była wyraźnie gł…" at bounding box center [796, 222] width 436 height 43
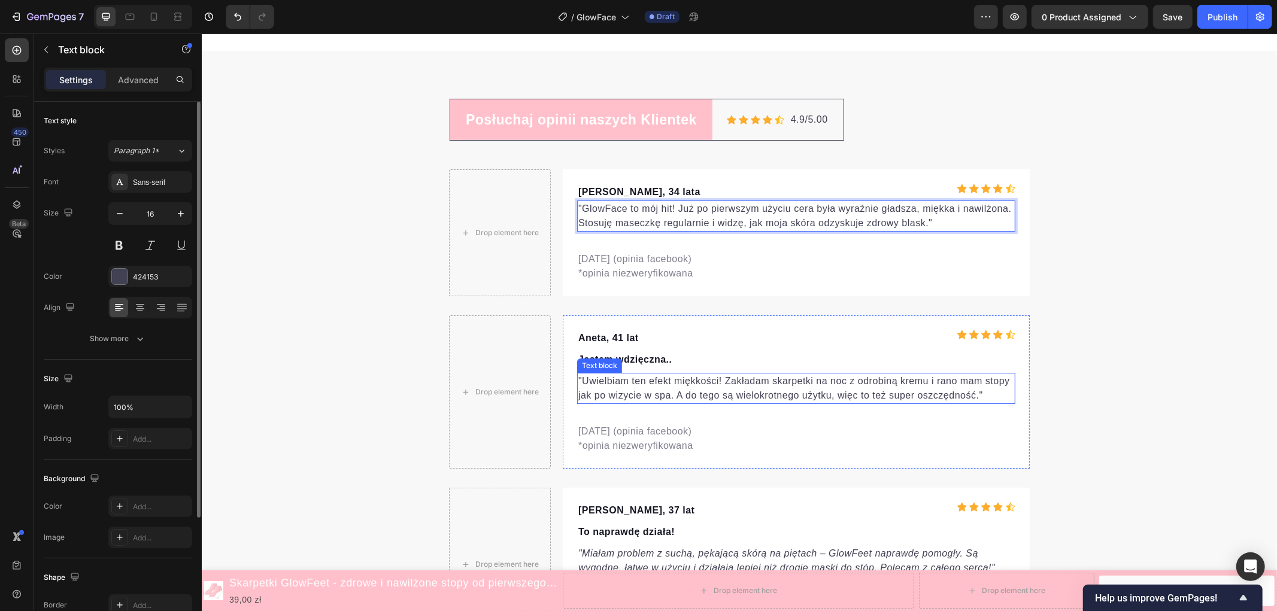
click at [668, 384] on p ""Uwielbiam ten efekt miękkości! Zakładam skarpetki na noc z odrobiną kremu i ra…" at bounding box center [796, 388] width 436 height 29
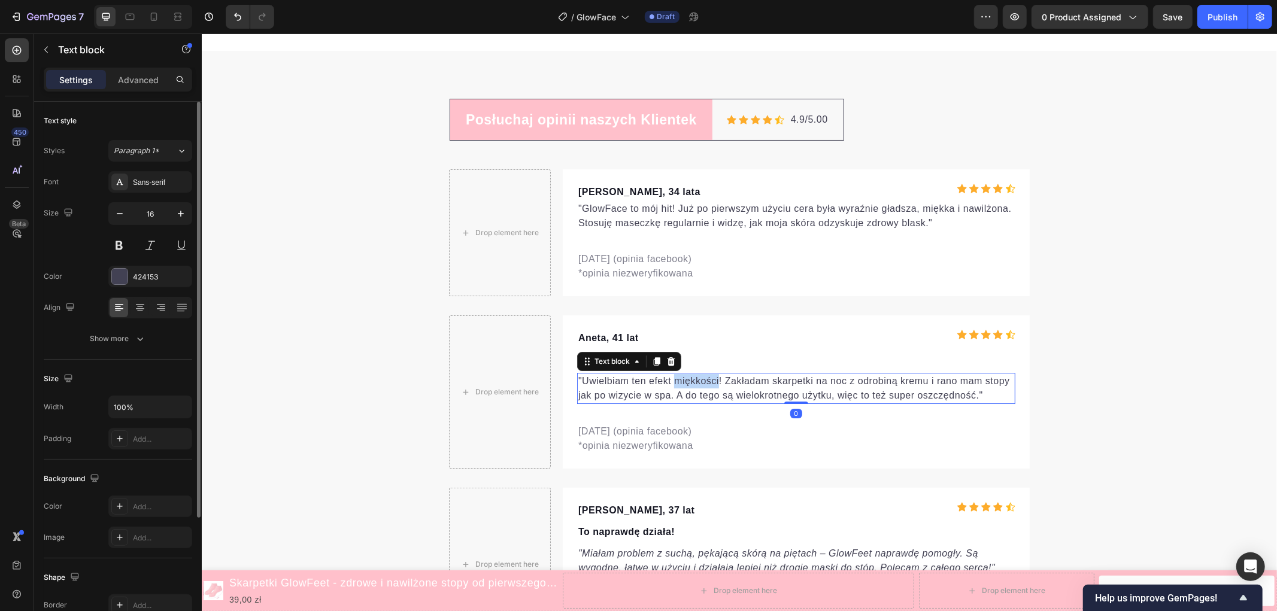
click at [668, 384] on p ""Uwielbiam ten efekt miękkości! Zakładam skarpetki na noc z odrobiną kremu i ra…" at bounding box center [796, 388] width 436 height 29
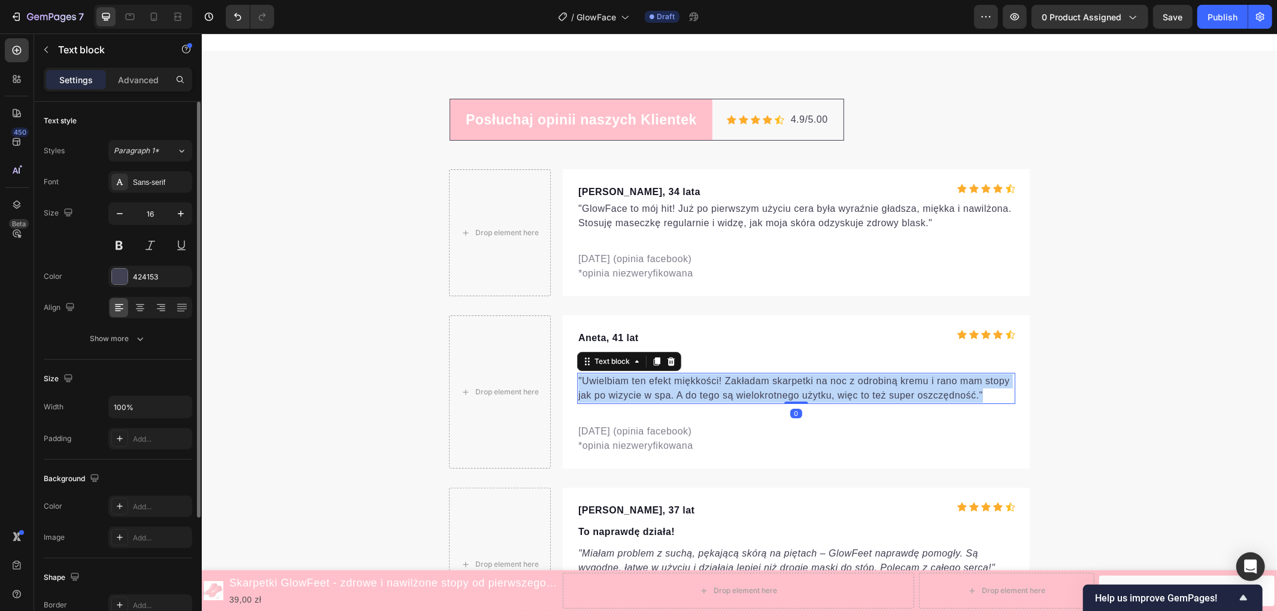
click at [668, 384] on p ""Uwielbiam ten efekt miękkości! Zakładam skarpetki na noc z odrobiną kremu i ra…" at bounding box center [796, 388] width 436 height 29
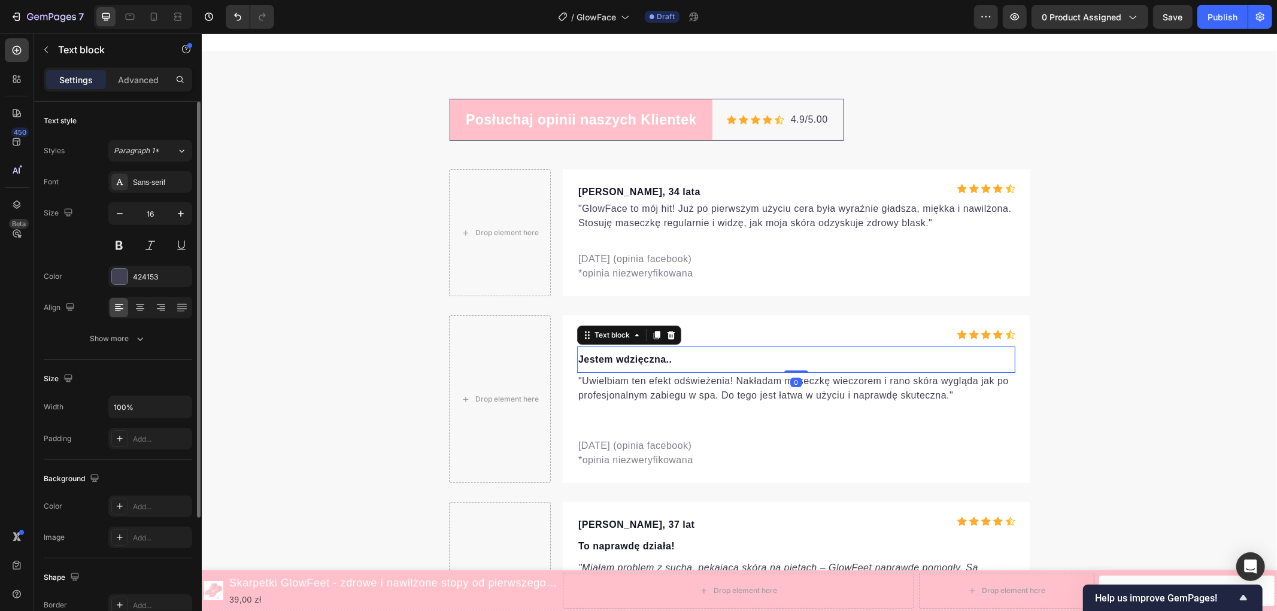
click at [636, 359] on p "Jestem wdzięczna.." at bounding box center [796, 359] width 436 height 14
click at [585, 185] on p "Marta, 34 lata" at bounding box center [686, 191] width 217 height 14
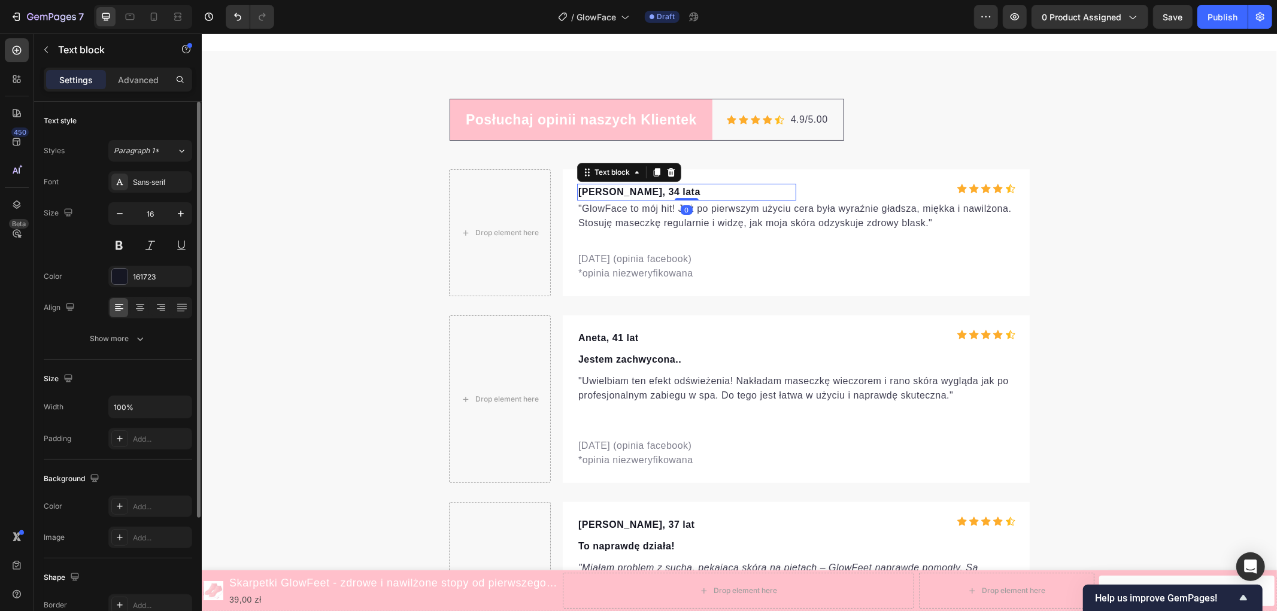
click at [585, 185] on p "Marta, 34 lata" at bounding box center [686, 191] width 217 height 14
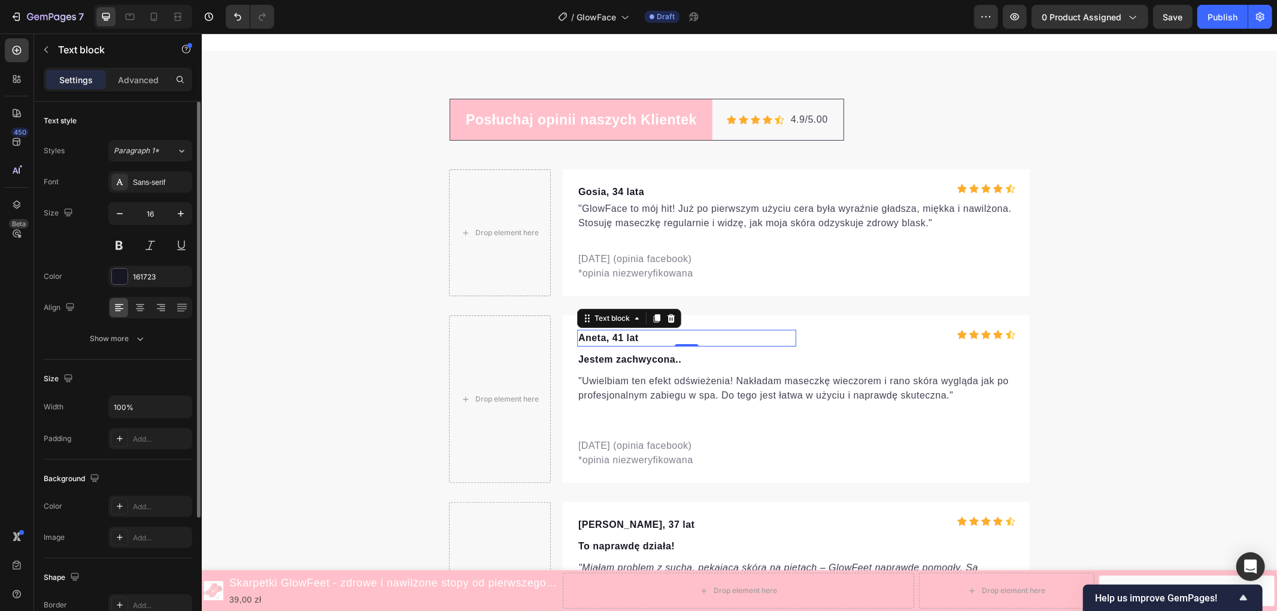
click at [589, 332] on p "Aneta, 41 lat" at bounding box center [686, 337] width 217 height 14
click at [582, 517] on p "Maria, 37 lat" at bounding box center [686, 524] width 217 height 14
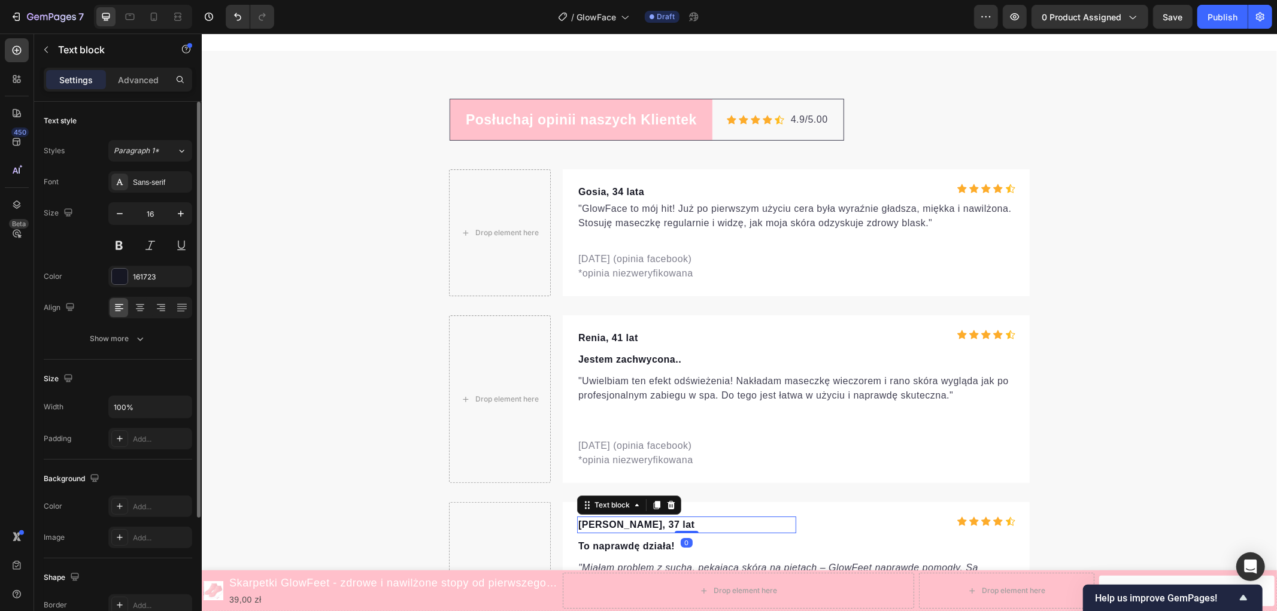
click at [582, 517] on p "Maria, 37 lat" at bounding box center [686, 524] width 217 height 14
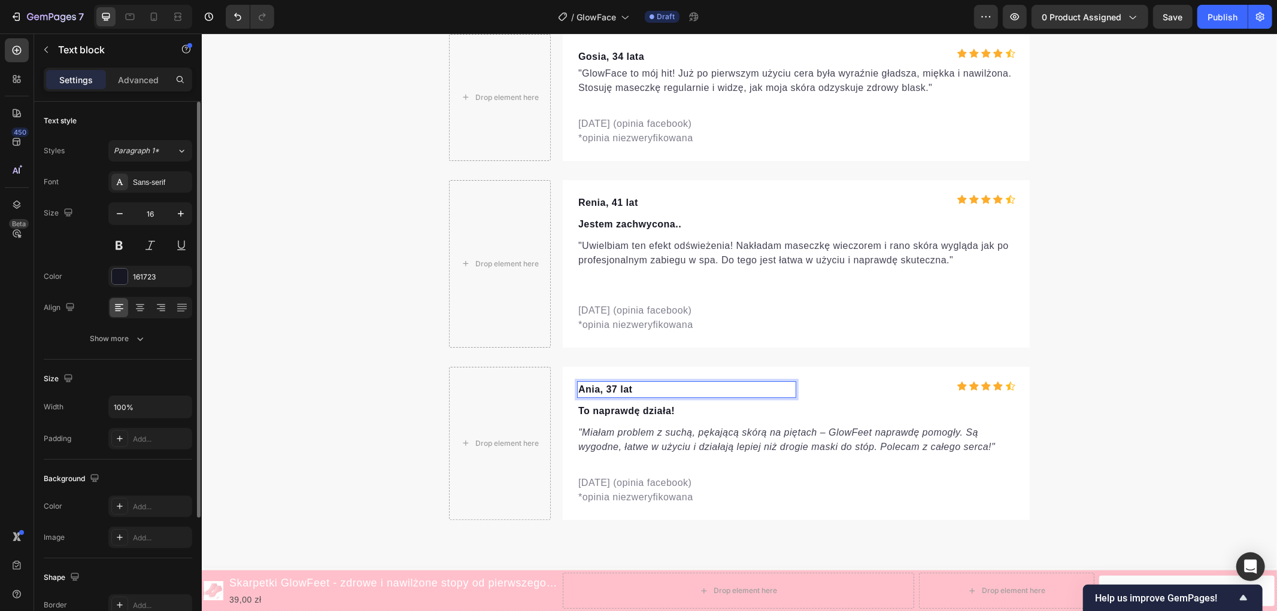
scroll to position [3518, 0]
click at [665, 440] on icon ""Miałam problem z suchą, pękającą skórą na piętach – GlowFeet naprawdę pomogły.…" at bounding box center [786, 438] width 417 height 25
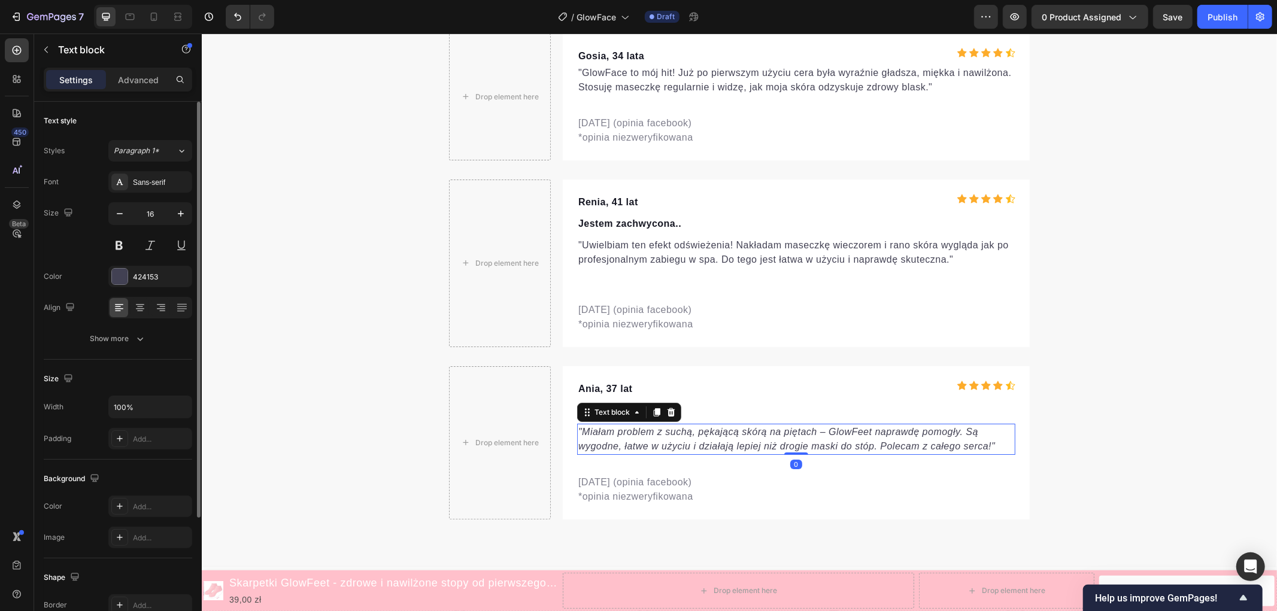
click at [665, 440] on icon ""Miałam problem z suchą, pękającą skórą na piętach – GlowFeet naprawdę pomogły.…" at bounding box center [786, 438] width 417 height 25
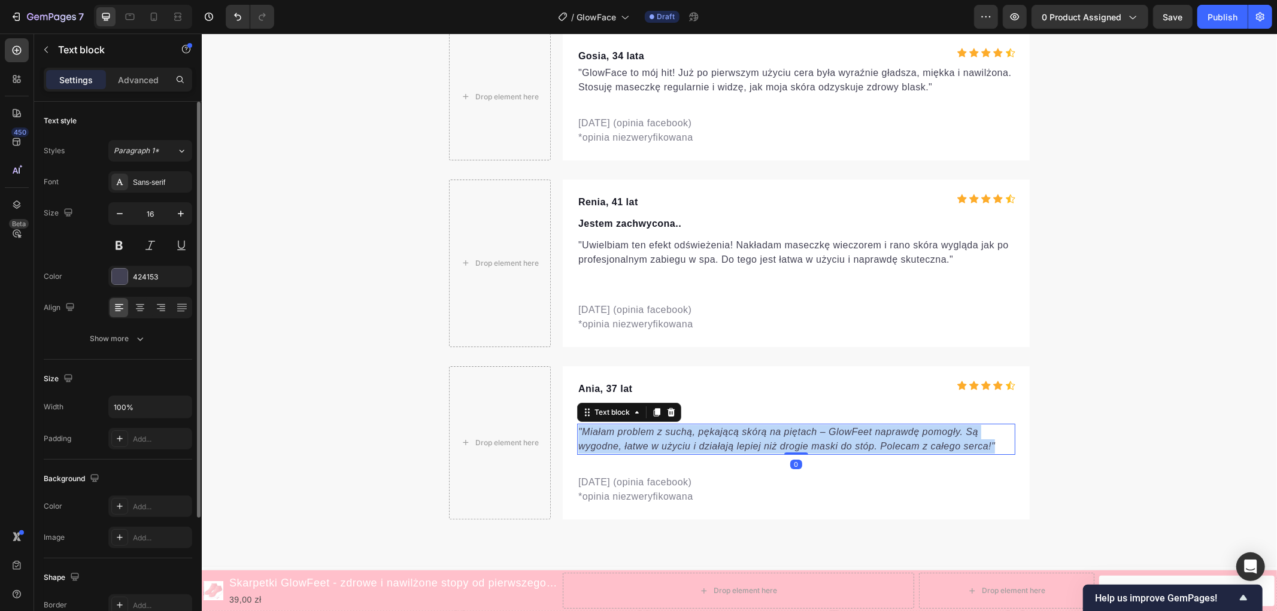
click at [665, 440] on icon ""Miałam problem z suchą, pękającą skórą na piętach – GlowFeet naprawdę pomogły.…" at bounding box center [786, 438] width 417 height 25
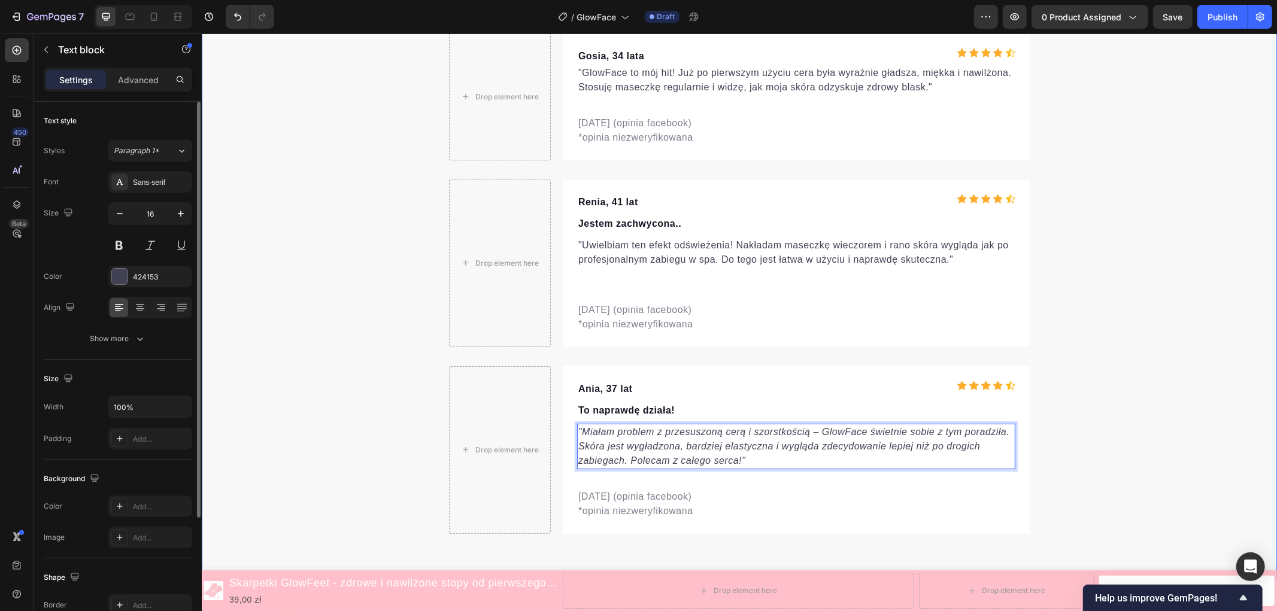
click at [1102, 397] on div "Posłuchaj opinii naszych Klientek Text block Row Icon Icon Icon Icon Icon Icon …" at bounding box center [738, 248] width 1075 height 572
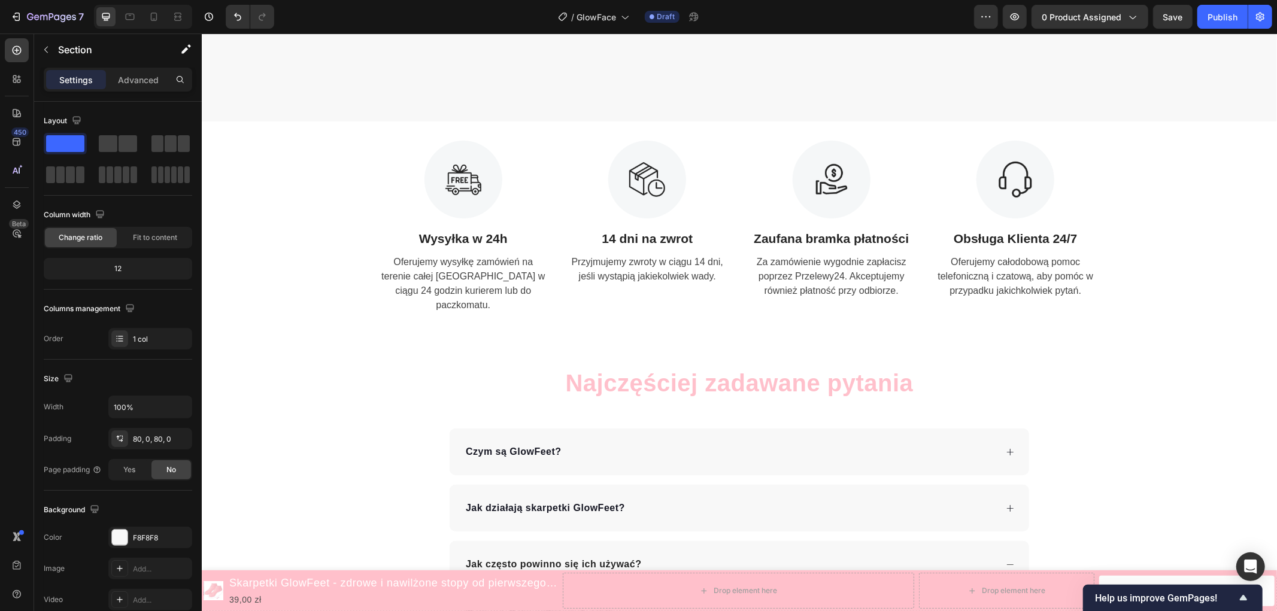
scroll to position [4183, 0]
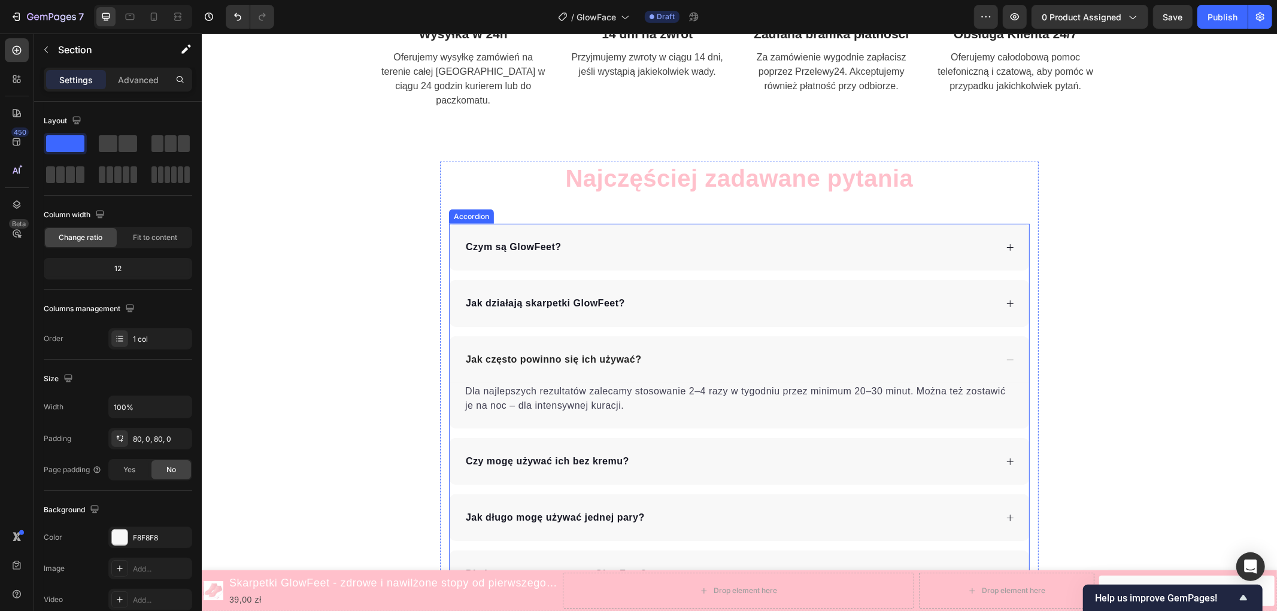
click at [513, 244] on p "Czym są GlowFeet?" at bounding box center [513, 246] width 96 height 14
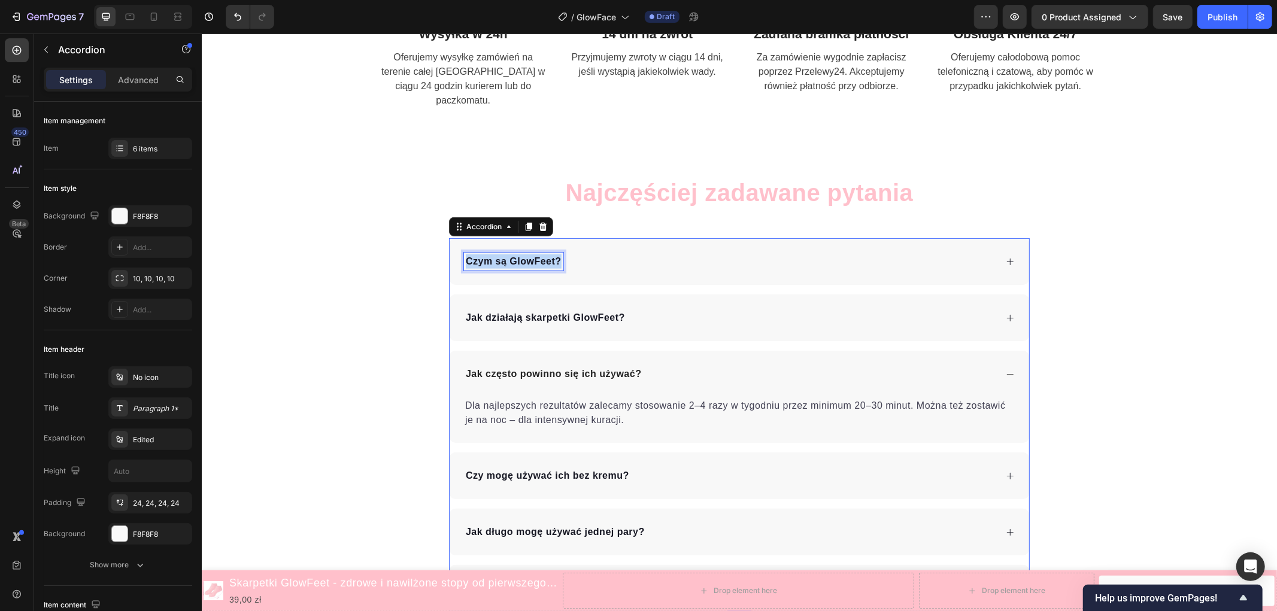
click at [513, 254] on p "Czym są GlowFeet?" at bounding box center [513, 261] width 96 height 14
click at [538, 310] on p "Jak działają skarpetki GlowFeet?" at bounding box center [544, 317] width 159 height 14
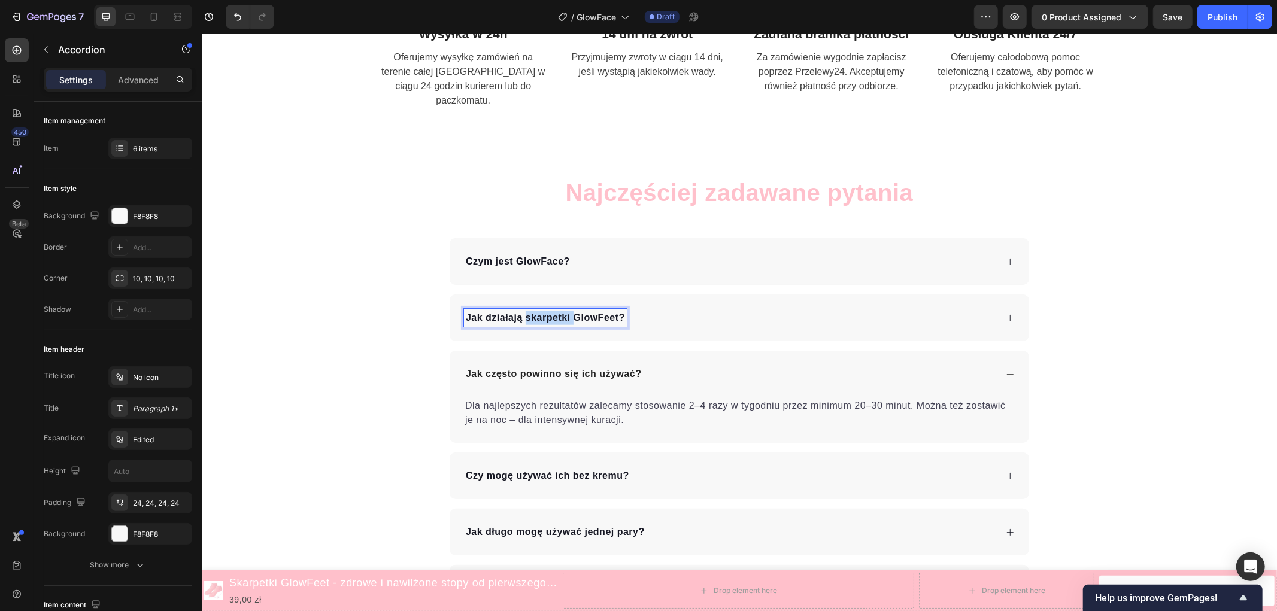
click at [538, 310] on p "Jak działają skarpetki GlowFeet?" at bounding box center [544, 317] width 159 height 14
click at [541, 366] on p "Jak często powinno się ich używać?" at bounding box center [553, 373] width 176 height 14
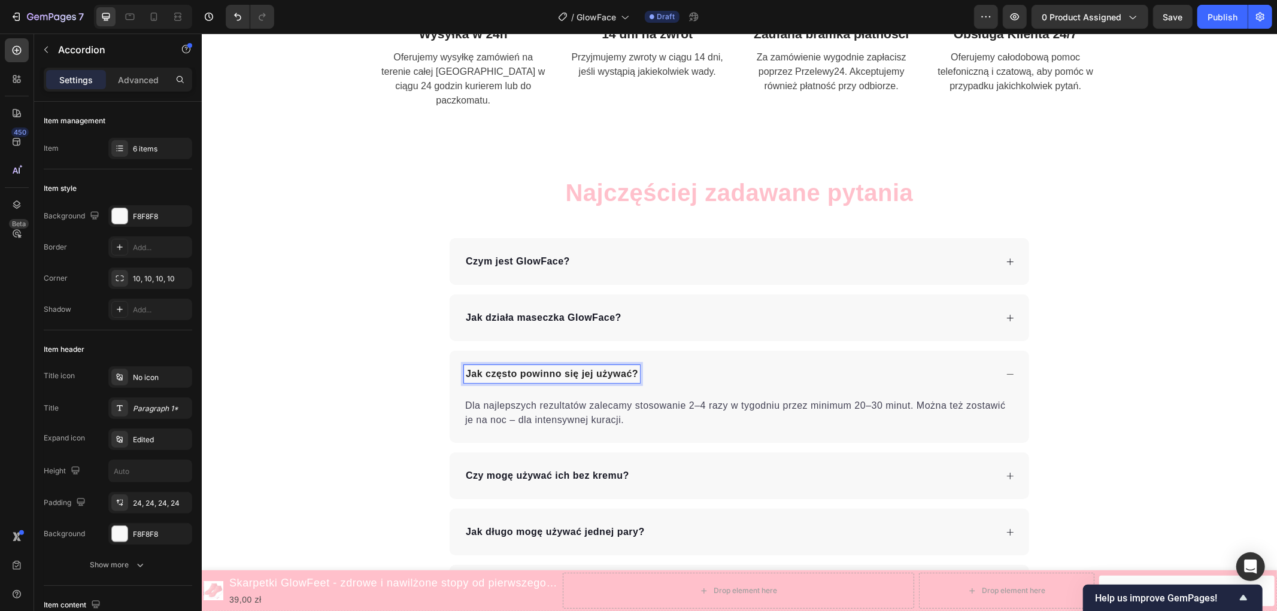
click at [529, 468] on p "Czy mogę używać ich bez kremu?" at bounding box center [546, 475] width 163 height 14
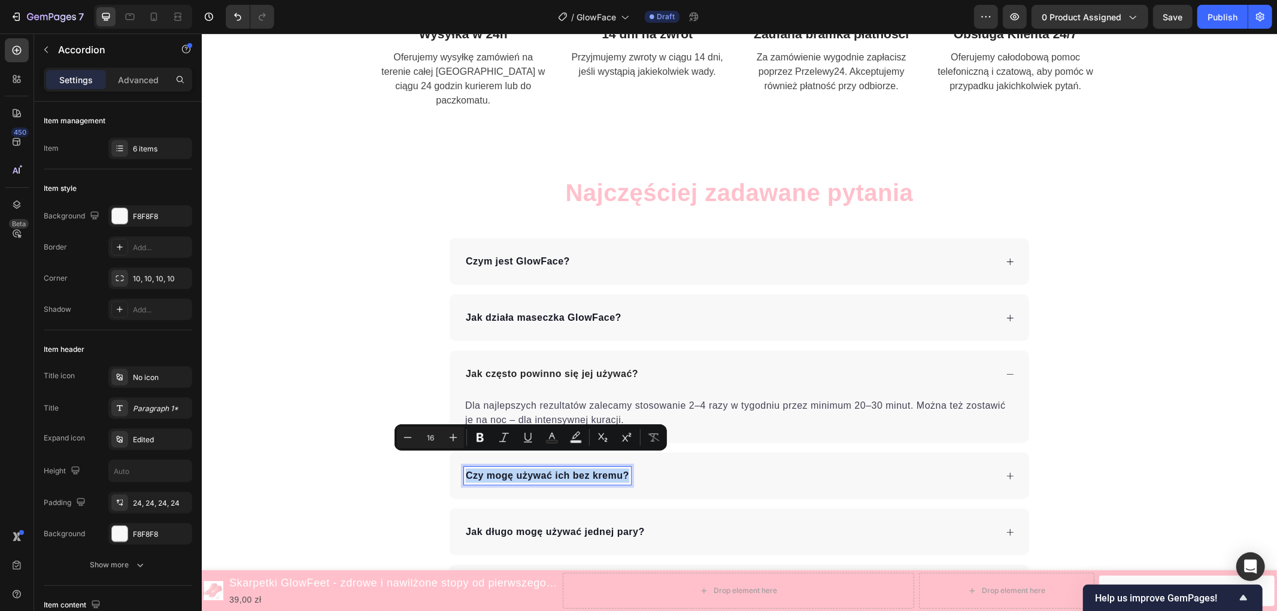
click at [529, 468] on p "Czy mogę używać ich bez kremu?" at bounding box center [546, 475] width 163 height 14
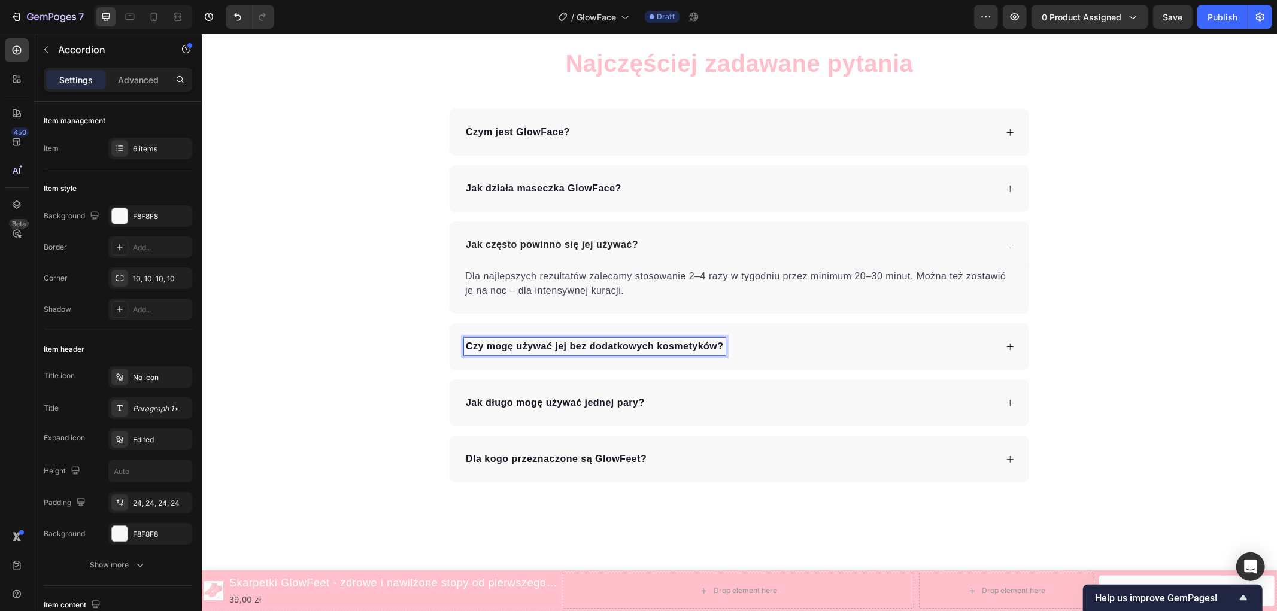
scroll to position [4383, 0]
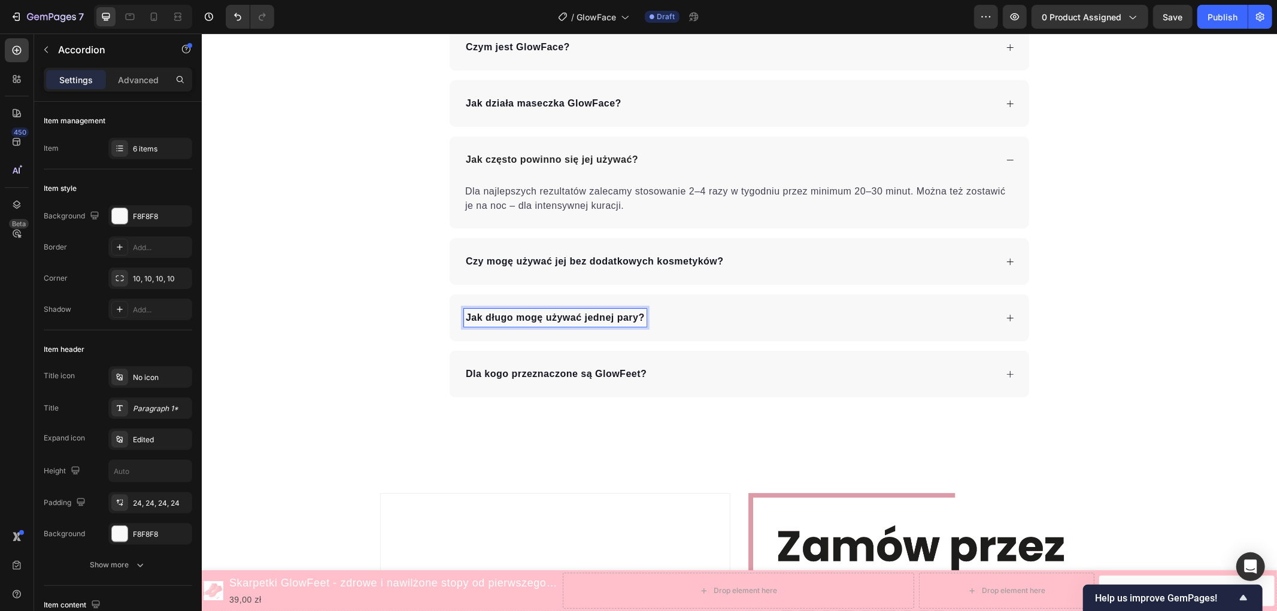
click at [557, 317] on p "Jak długo mogę używać jednej pary?" at bounding box center [554, 317] width 179 height 14
click at [511, 373] on p "Dla kogo przeznaczone są GlowFeet?" at bounding box center [555, 373] width 181 height 14
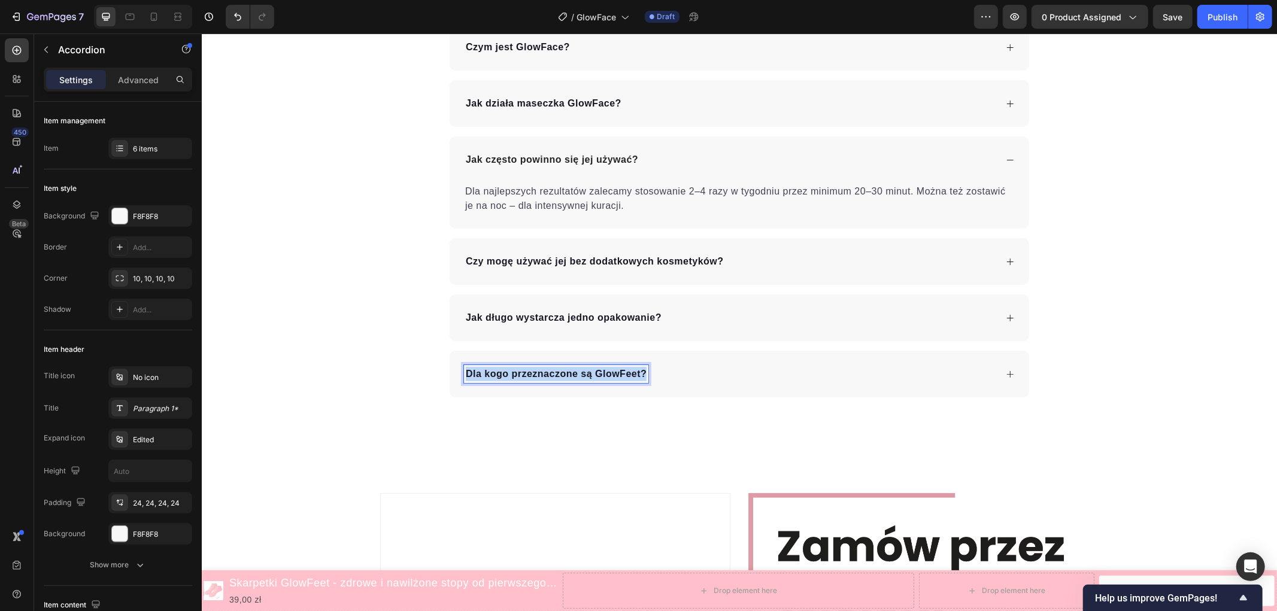
click at [511, 373] on p "Dla kogo przeznaczone są GlowFeet?" at bounding box center [555, 373] width 181 height 14
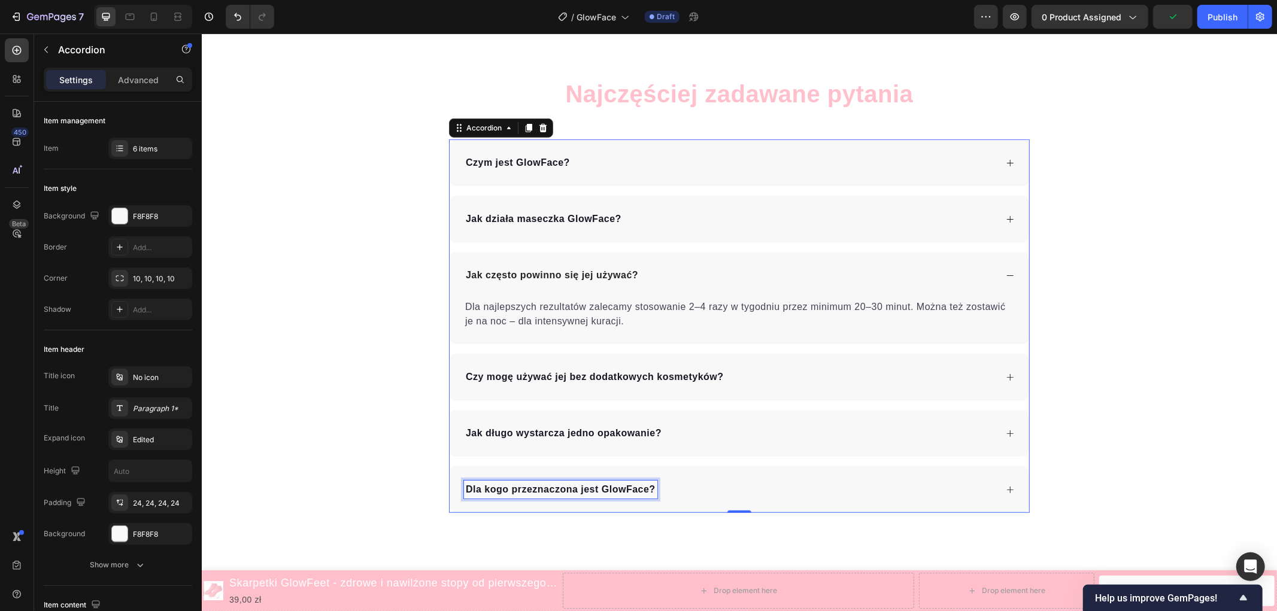
scroll to position [4250, 0]
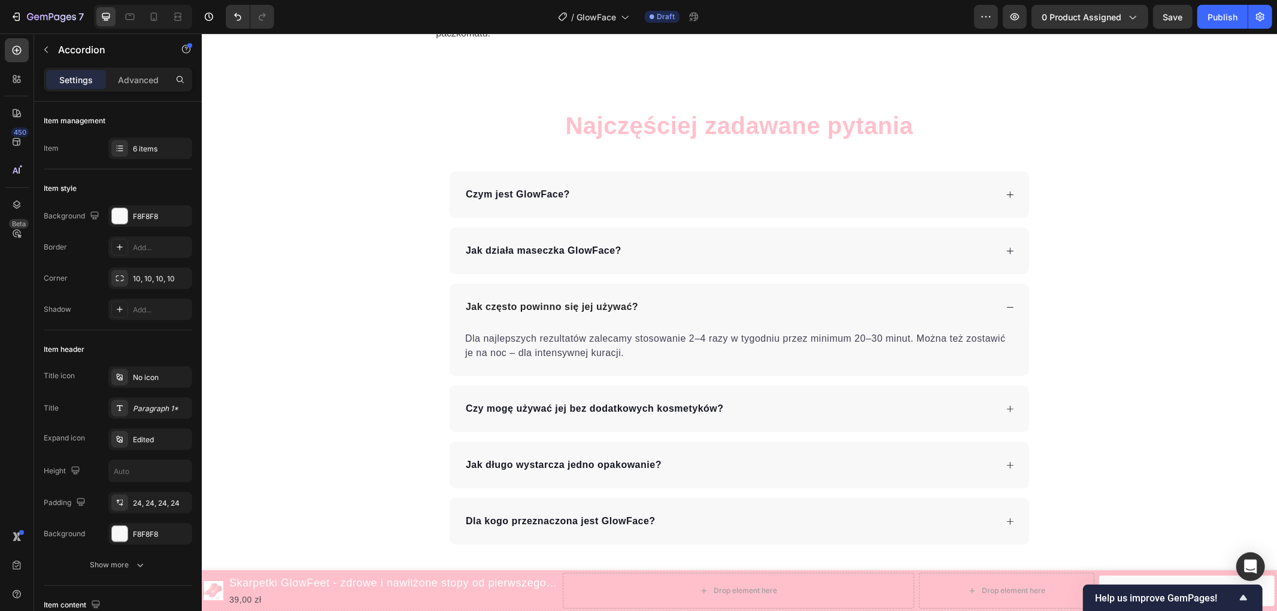
click at [1005, 190] on icon at bounding box center [1009, 194] width 9 height 9
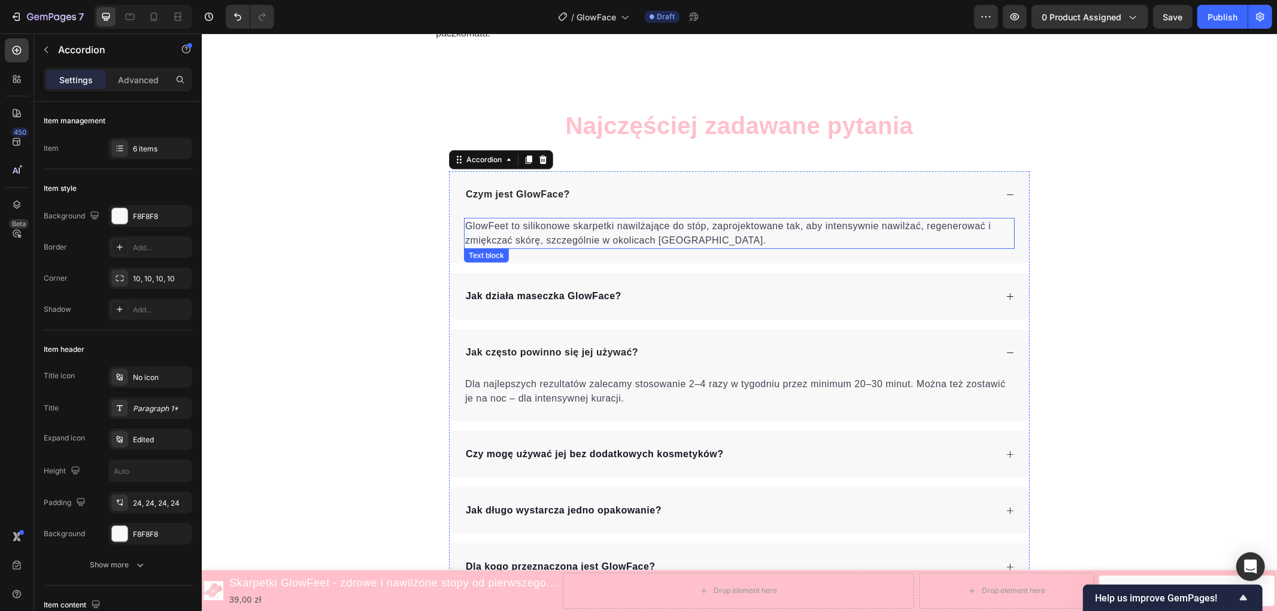
click at [563, 218] on p "GlowFeet to silikonowe skarpetki nawilżające do stóp, zaprojektowane tak, aby i…" at bounding box center [738, 232] width 548 height 29
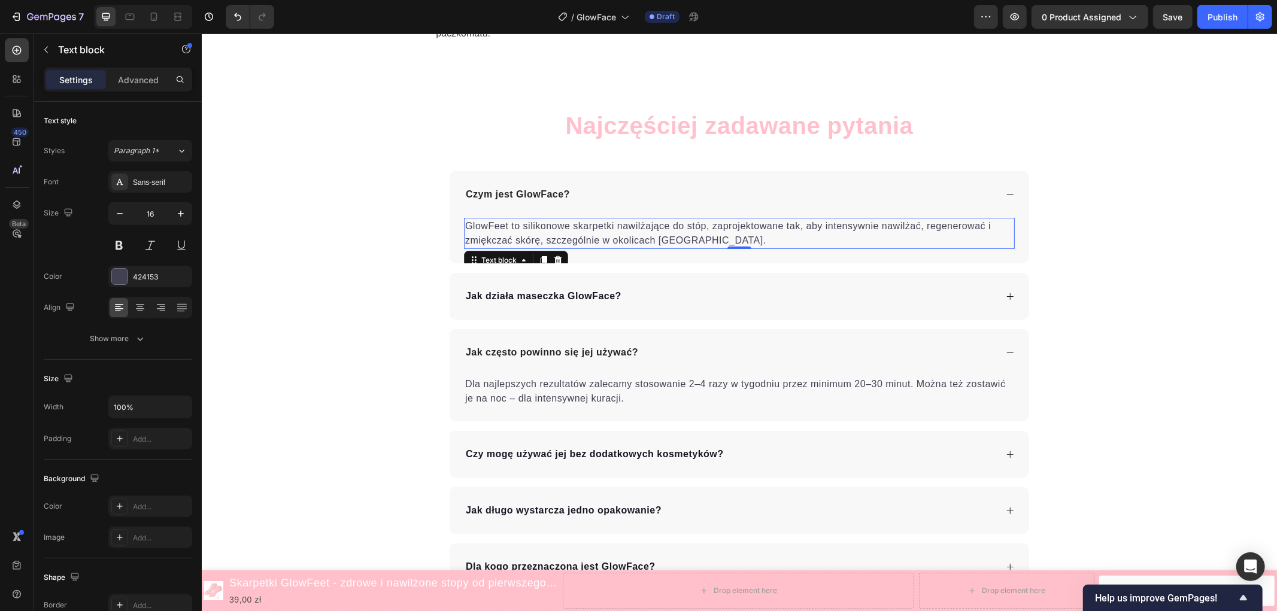
click at [563, 218] on p "GlowFeet to silikonowe skarpetki nawilżające do stóp, zaprojektowane tak, aby i…" at bounding box center [738, 232] width 548 height 29
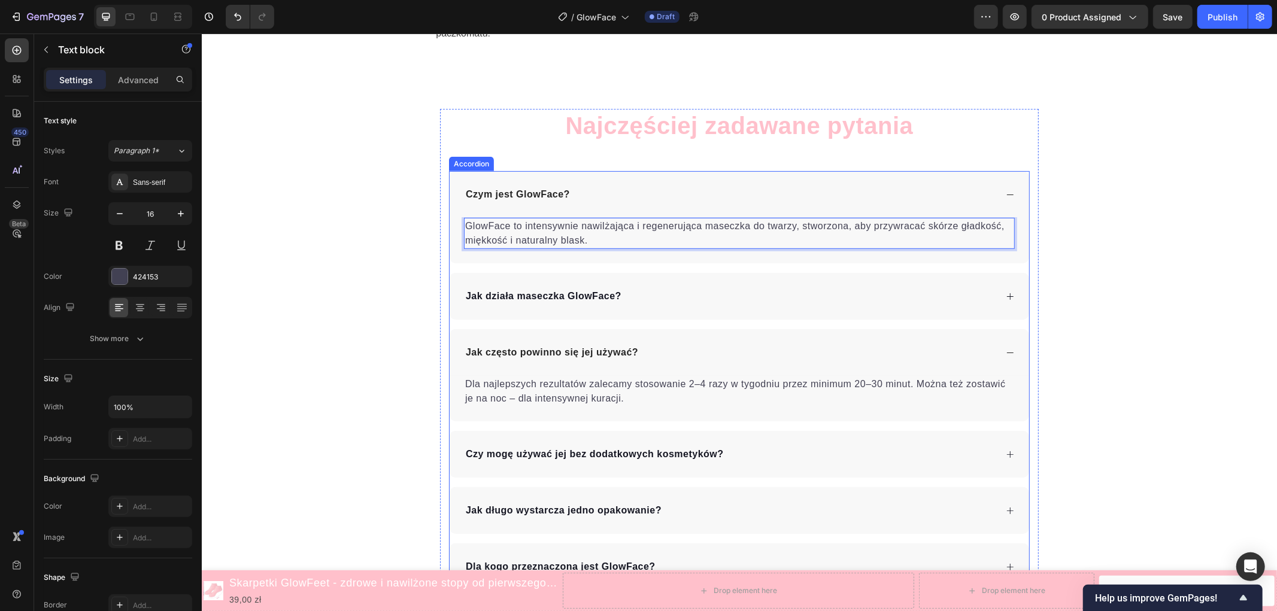
click at [708, 287] on div "Jak działa maseczka GlowFace?" at bounding box center [729, 296] width 532 height 18
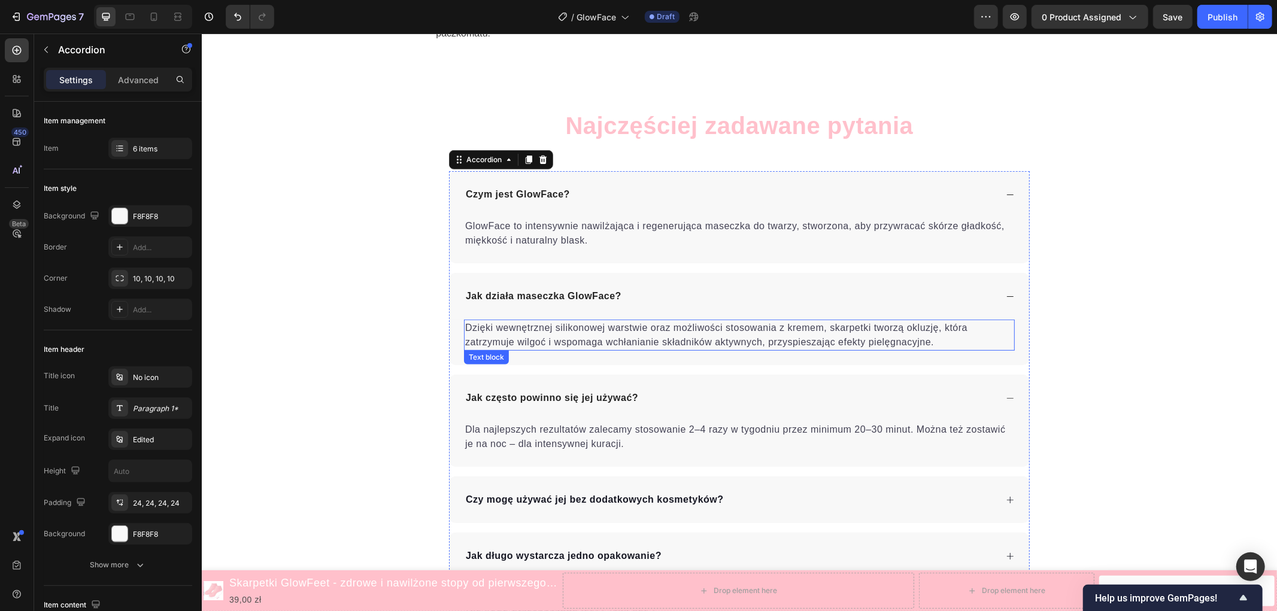
click at [599, 320] on p "Dzięki wewnętrznej silikonowej warstwie oraz możliwości stosowania z kremem, sk…" at bounding box center [738, 334] width 548 height 29
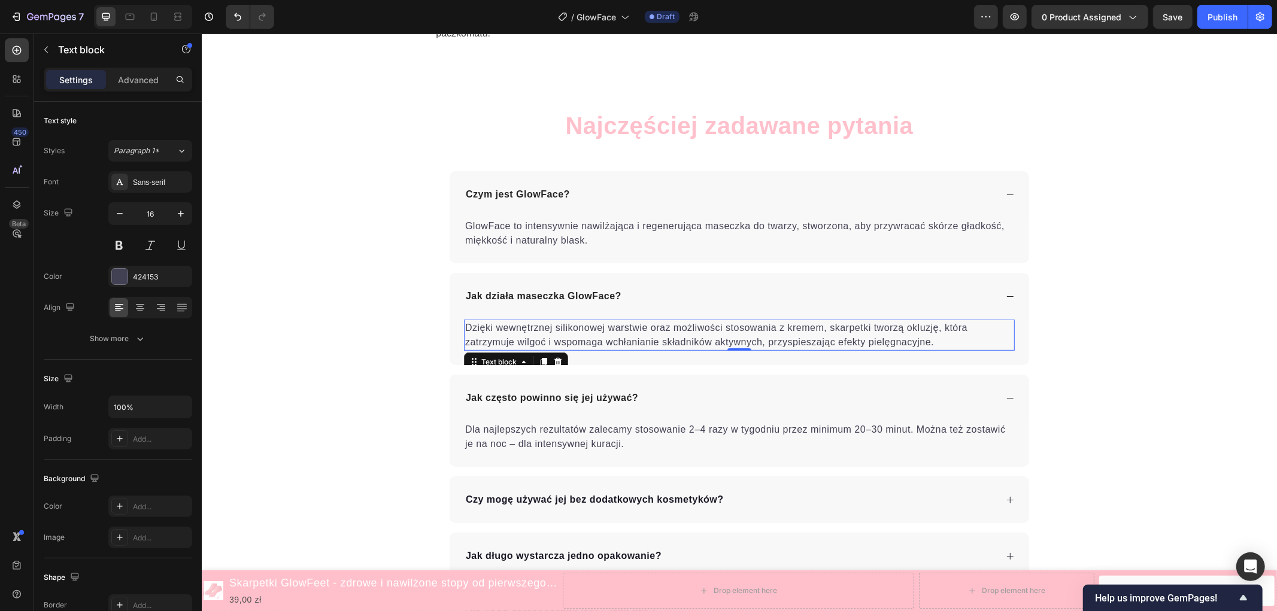
click at [599, 320] on p "Dzięki wewnętrznej silikonowej warstwie oraz możliwości stosowania z kremem, sk…" at bounding box center [738, 334] width 548 height 29
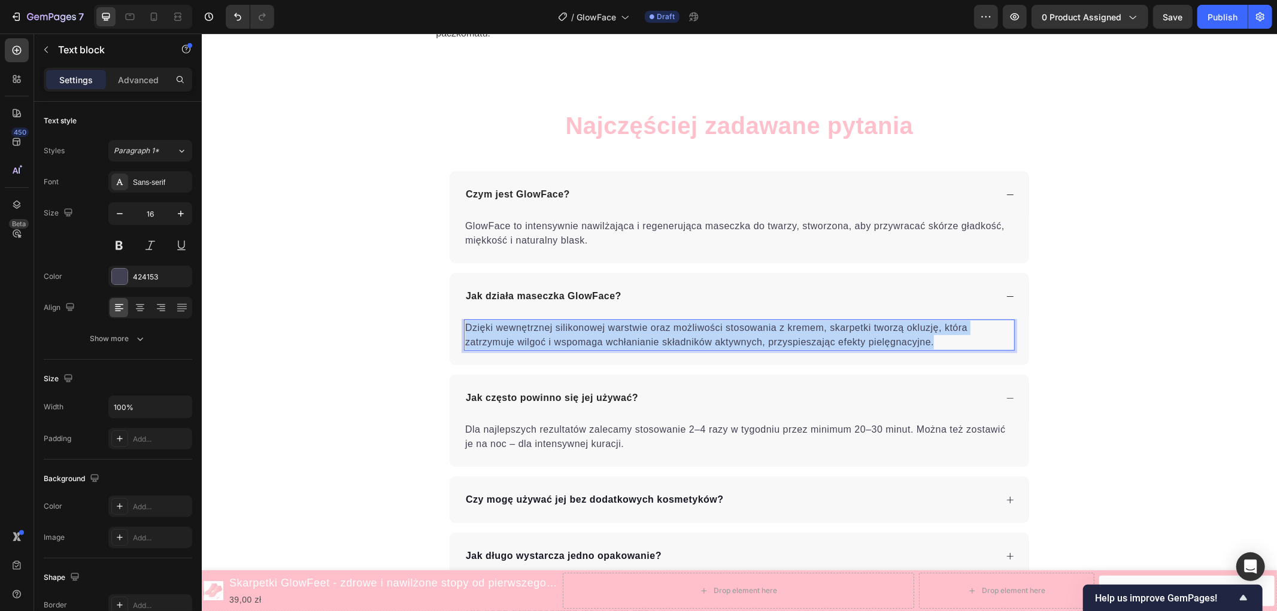
click at [599, 320] on p "Dzięki wewnętrznej silikonowej warstwie oraz możliwości stosowania z kremem, sk…" at bounding box center [738, 334] width 548 height 29
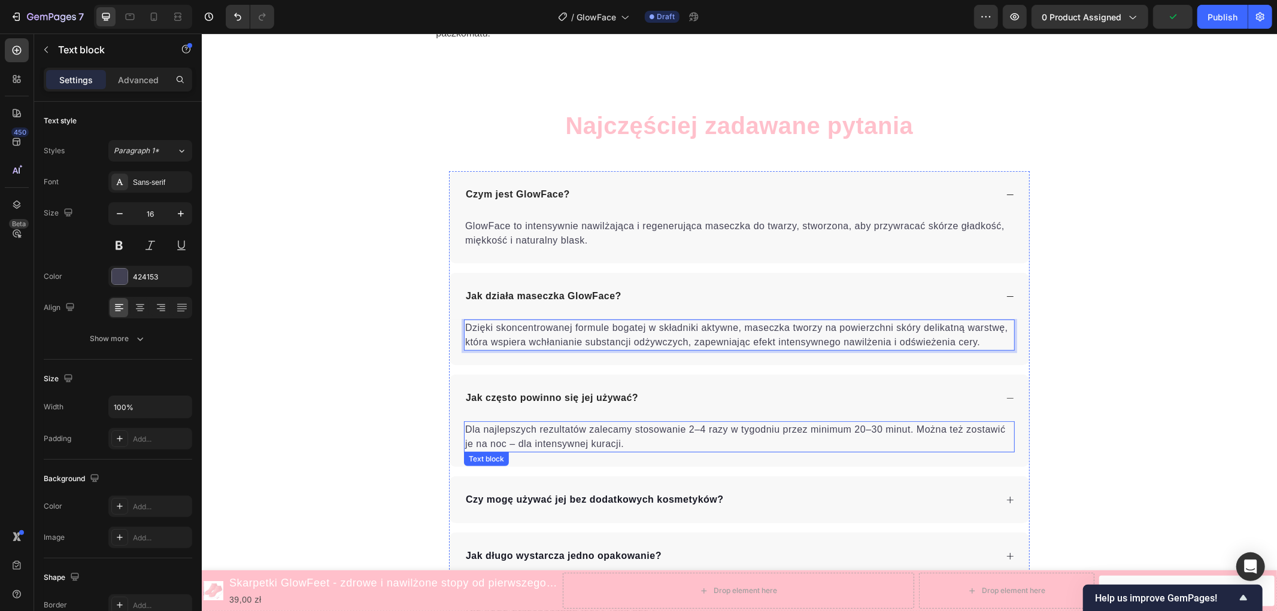
click at [579, 424] on p "Dla najlepszych rezultatów zalecamy stosowanie 2–4 razy w tygodniu przez minimu…" at bounding box center [738, 436] width 548 height 29
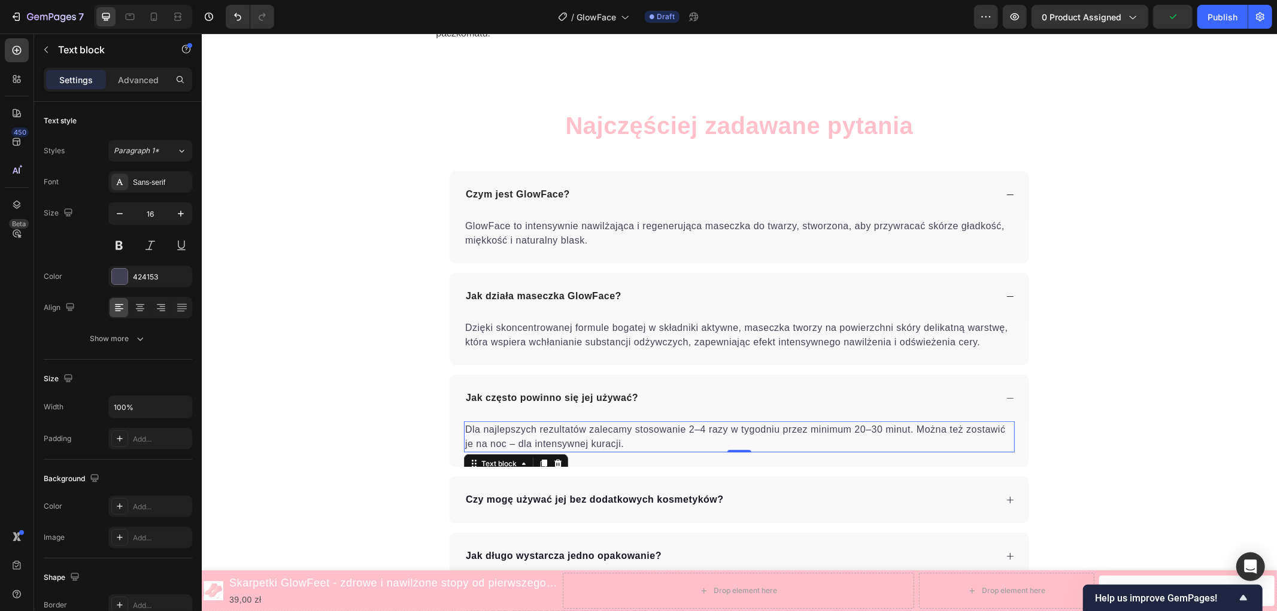
click at [579, 424] on p "Dla najlepszych rezultatów zalecamy stosowanie 2–4 razy w tygodniu przez minimu…" at bounding box center [738, 436] width 548 height 29
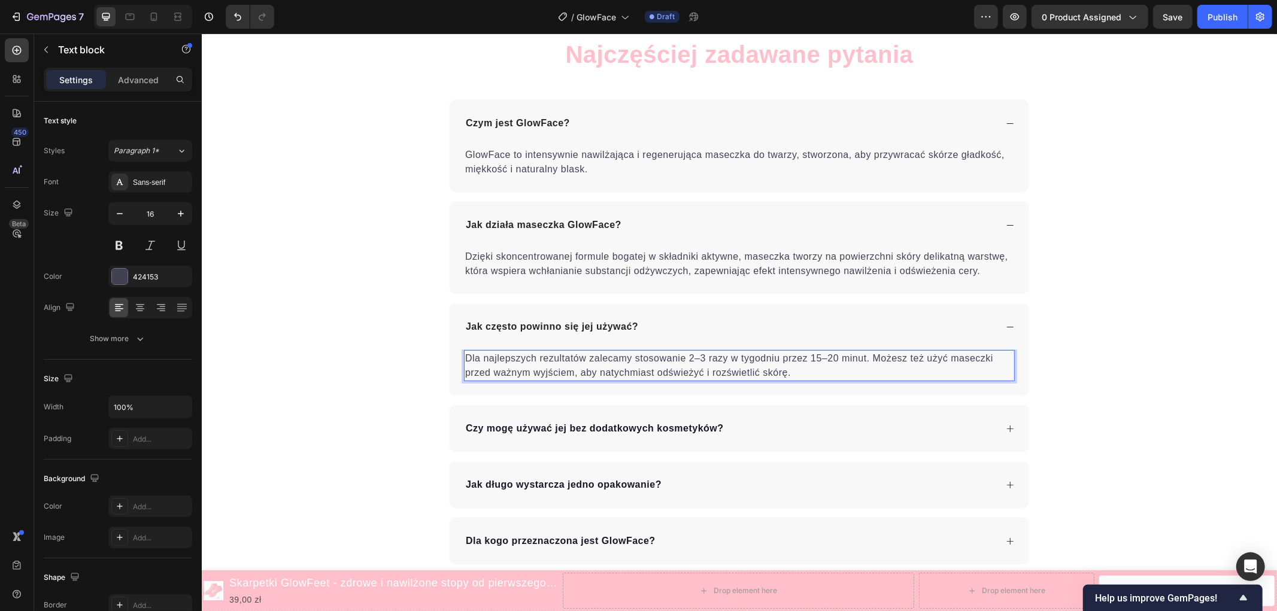
scroll to position [4383, 0]
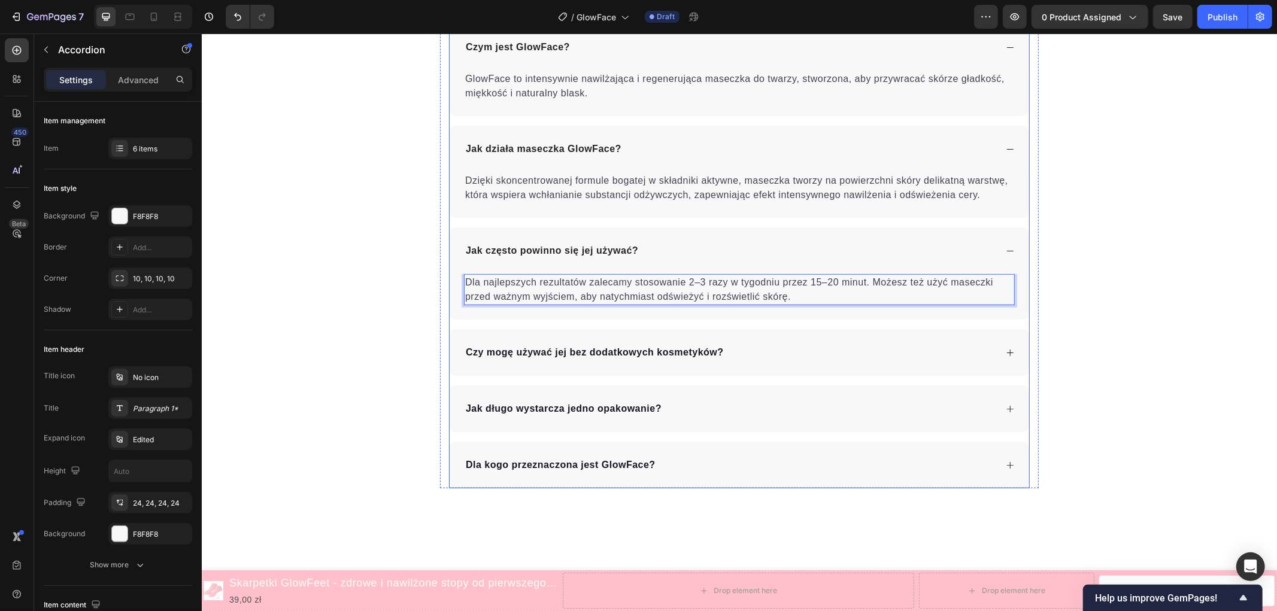
click at [586, 355] on p "Czy mogę używać jej bez dodatkowych kosmetyków?" at bounding box center [594, 352] width 258 height 14
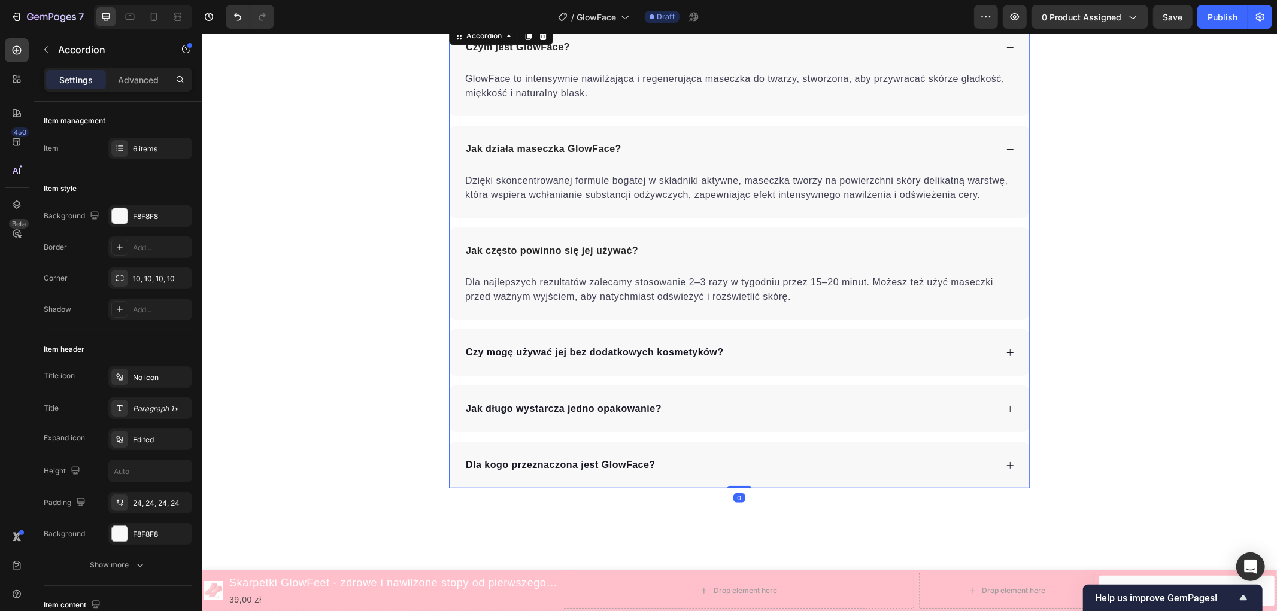
click at [787, 353] on div "Czy mogę używać jej bez dodatkowych kosmetyków?" at bounding box center [729, 352] width 532 height 18
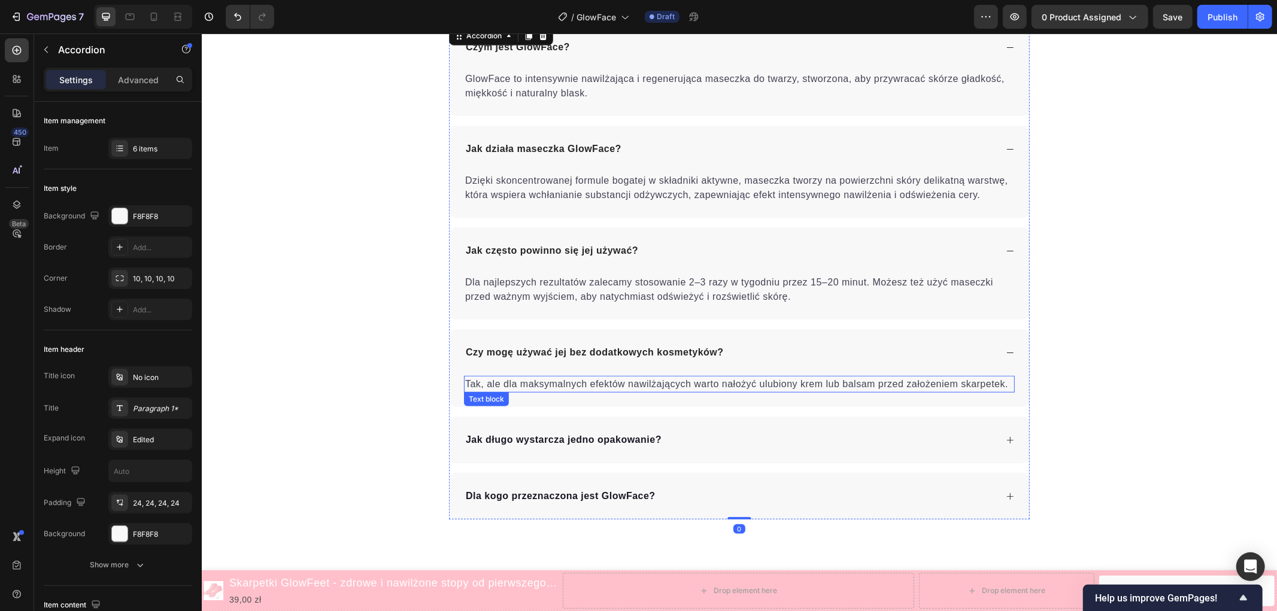
click at [573, 390] on p "Tak, ale dla maksymalnych efektów nawilżających warto nałożyć ulubiony krem lub…" at bounding box center [738, 384] width 548 height 14
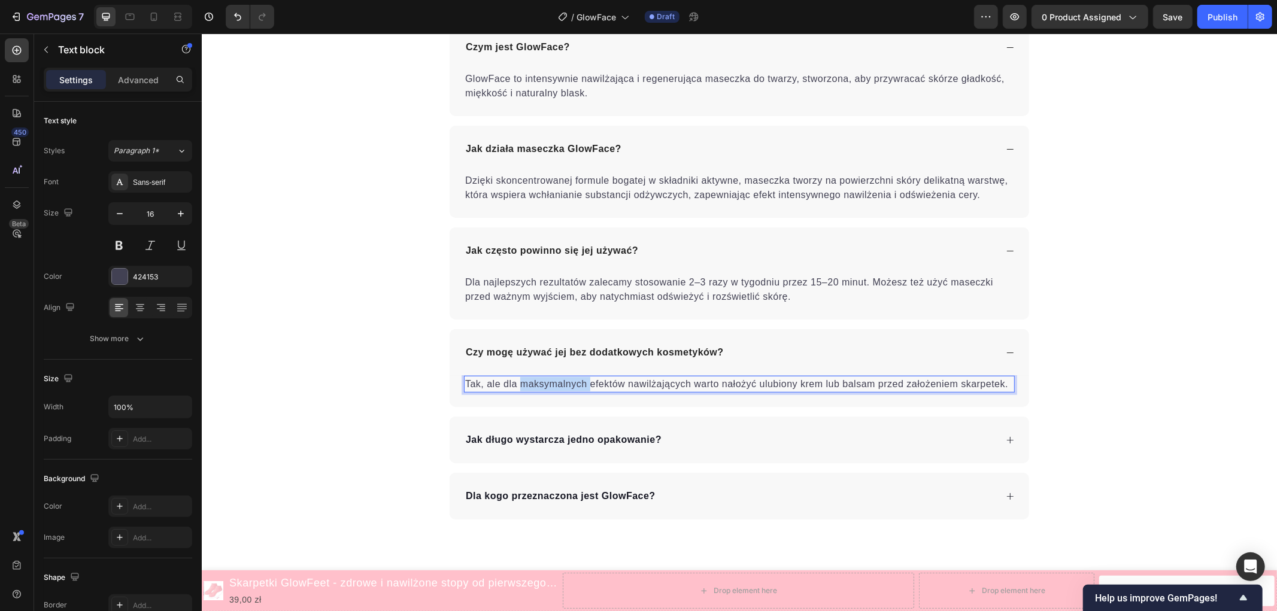
click at [573, 390] on p "Tak, ale dla maksymalnych efektów nawilżających warto nałożyć ulubiony krem lub…" at bounding box center [738, 384] width 548 height 14
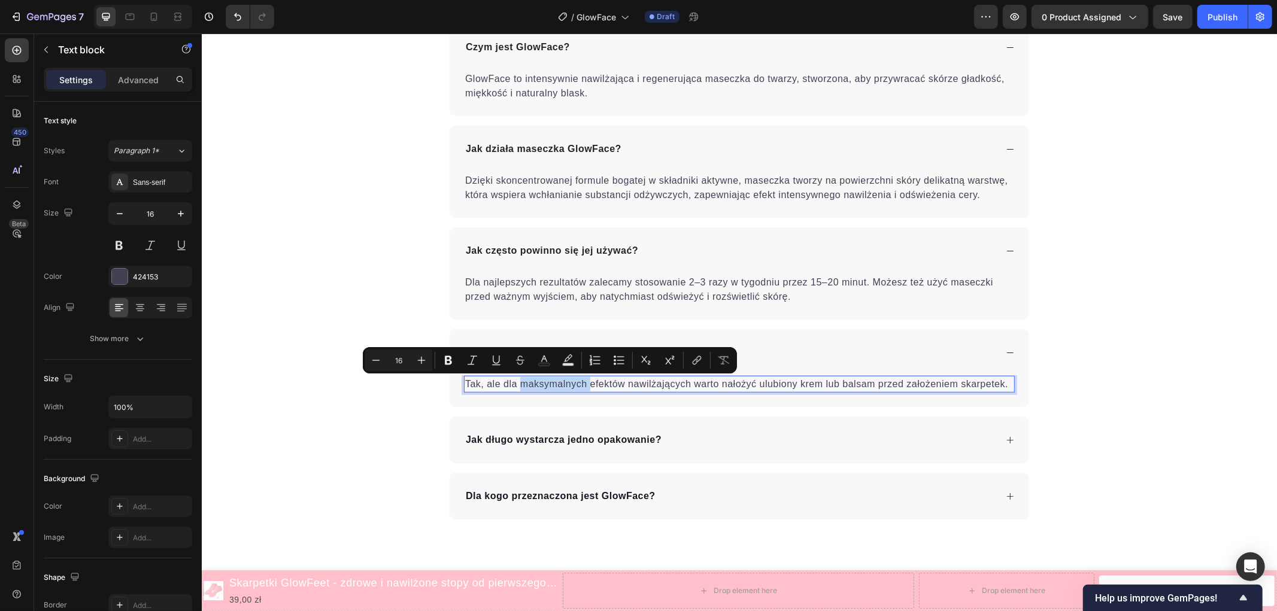
click at [579, 385] on p "Tak, ale dla maksymalnych efektów nawilżających warto nałożyć ulubiony krem lub…" at bounding box center [738, 384] width 548 height 14
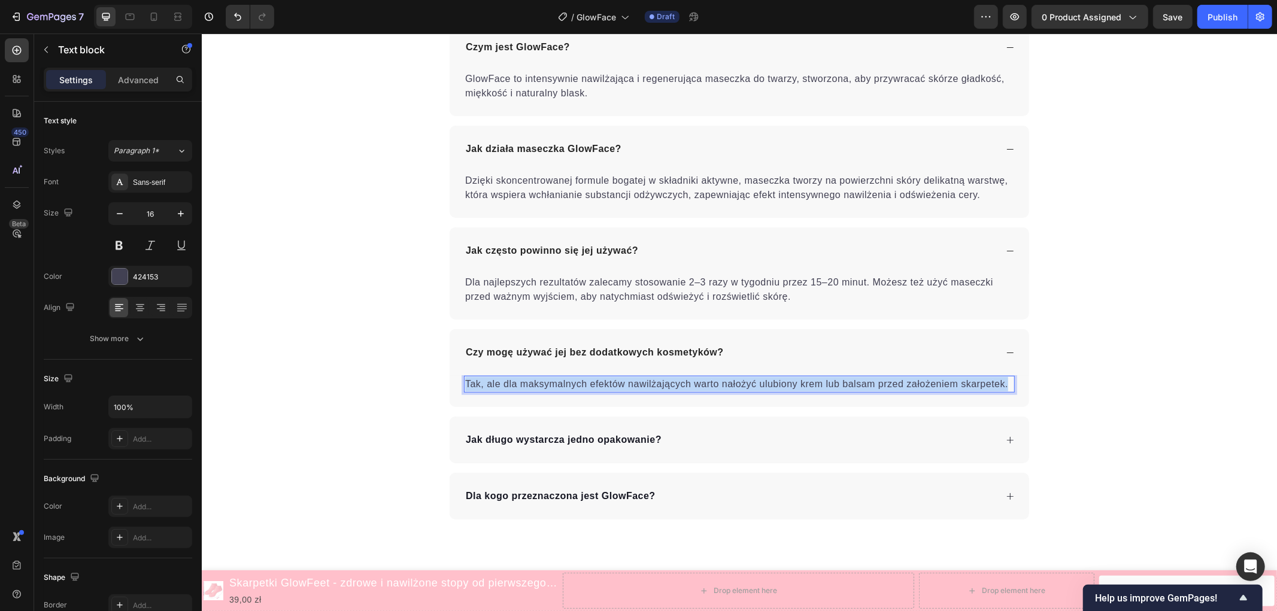
click at [579, 385] on p "Tak, ale dla maksymalnych efektów nawilżających warto nałożyć ulubiony krem lub…" at bounding box center [738, 384] width 548 height 14
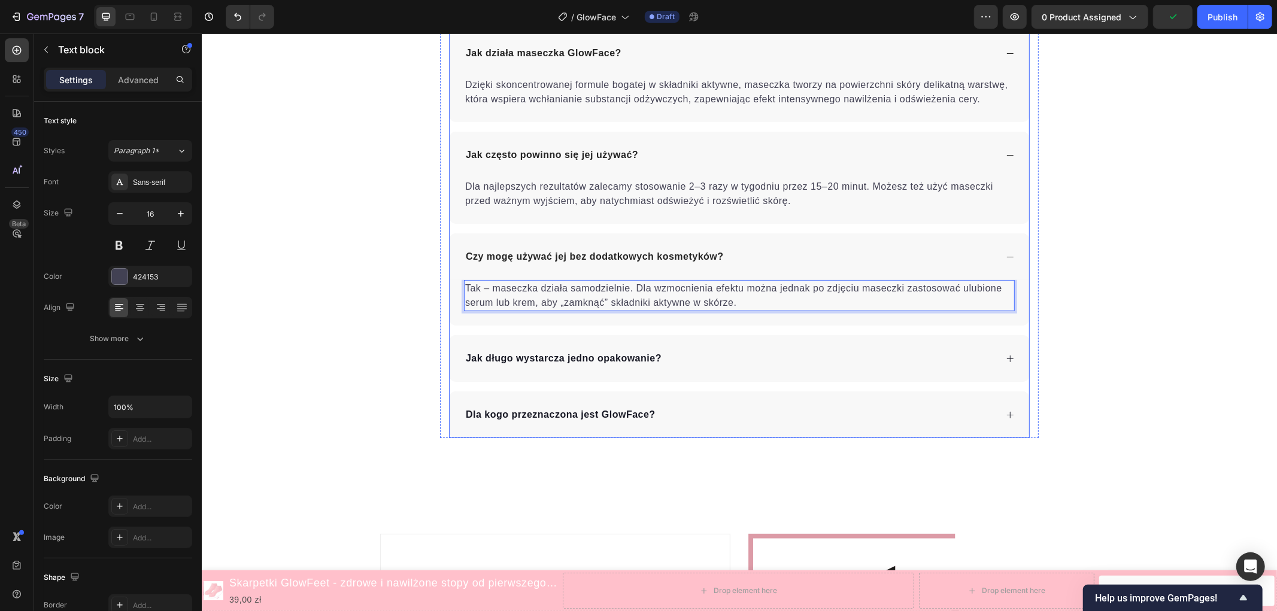
scroll to position [4582, 0]
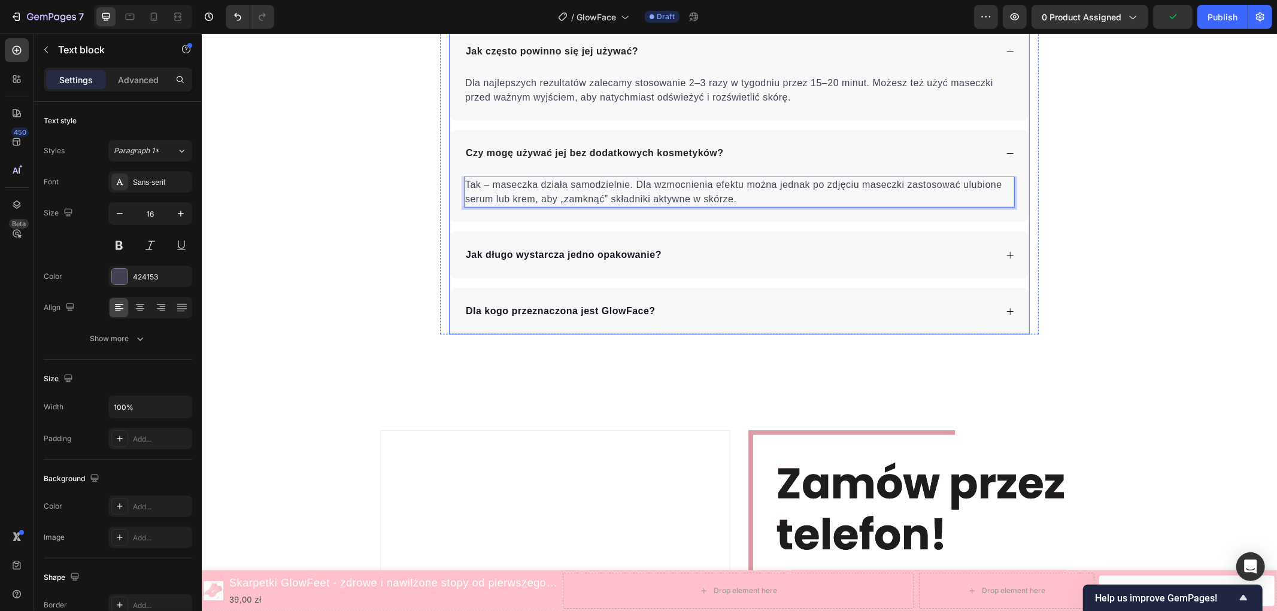
click at [688, 249] on div "Jak długo wystarcza jedno opakowanie?" at bounding box center [729, 254] width 532 height 18
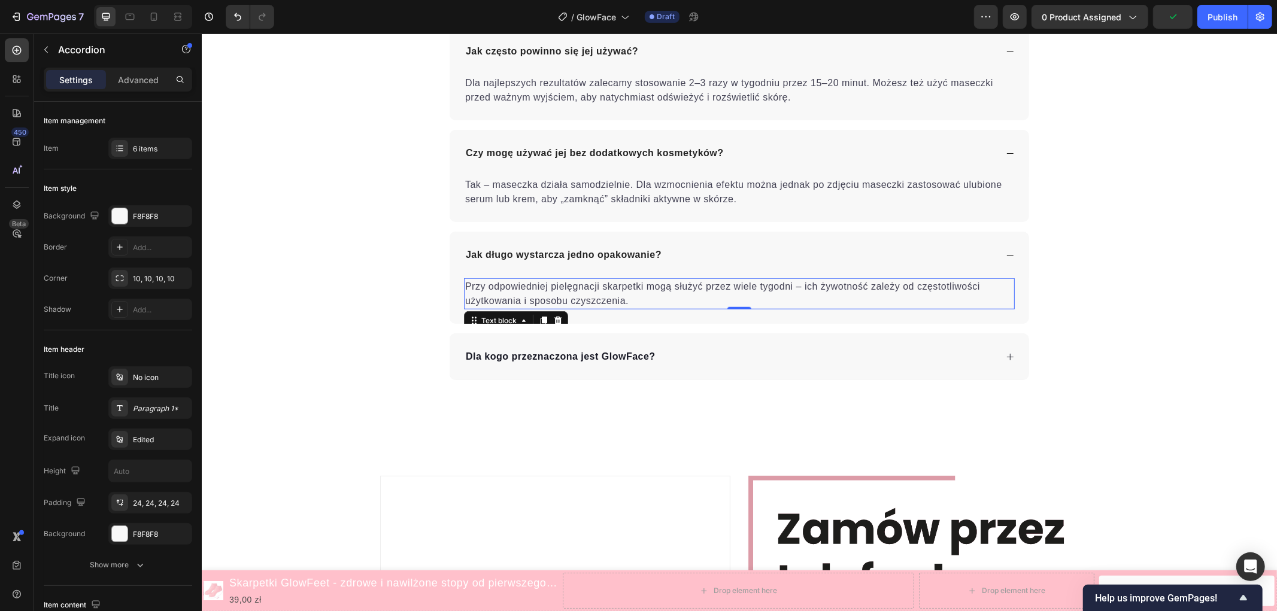
click at [563, 283] on p "Przy odpowiedniej pielęgnacji skarpetki mogą służyć przez wiele tygodni – ich ż…" at bounding box center [738, 293] width 548 height 29
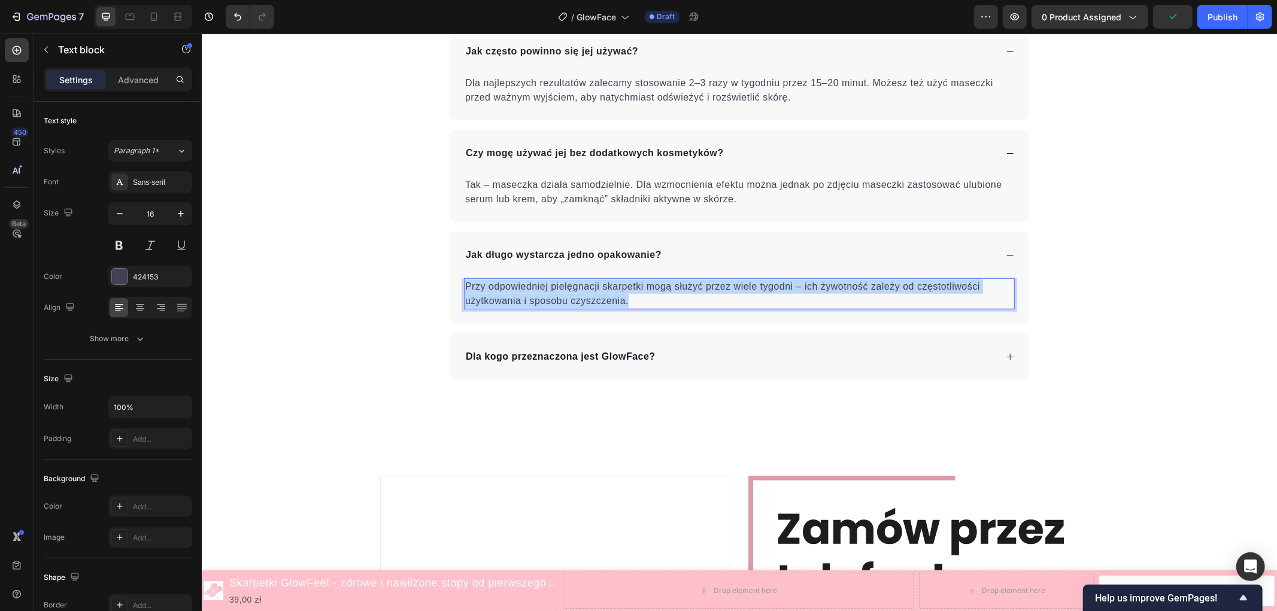
click at [563, 283] on p "Przy odpowiedniej pielęgnacji skarpetki mogą służyć przez wiele tygodni – ich ż…" at bounding box center [738, 293] width 548 height 29
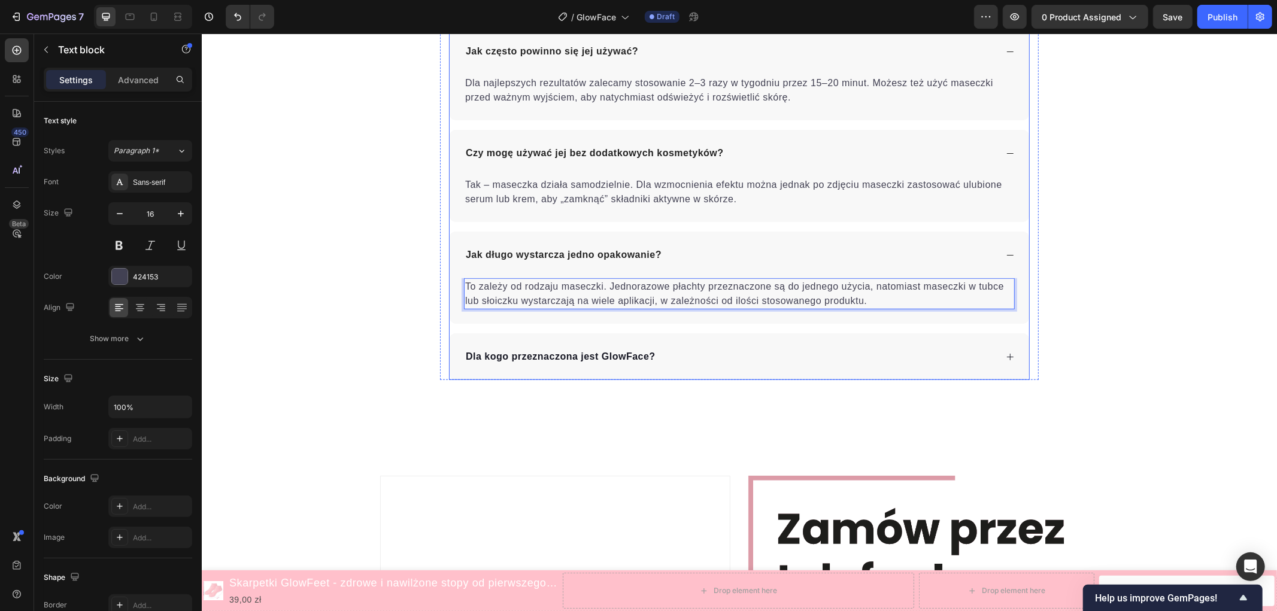
click at [723, 359] on div "Dla kogo przeznaczona jest GlowFace?" at bounding box center [729, 356] width 532 height 18
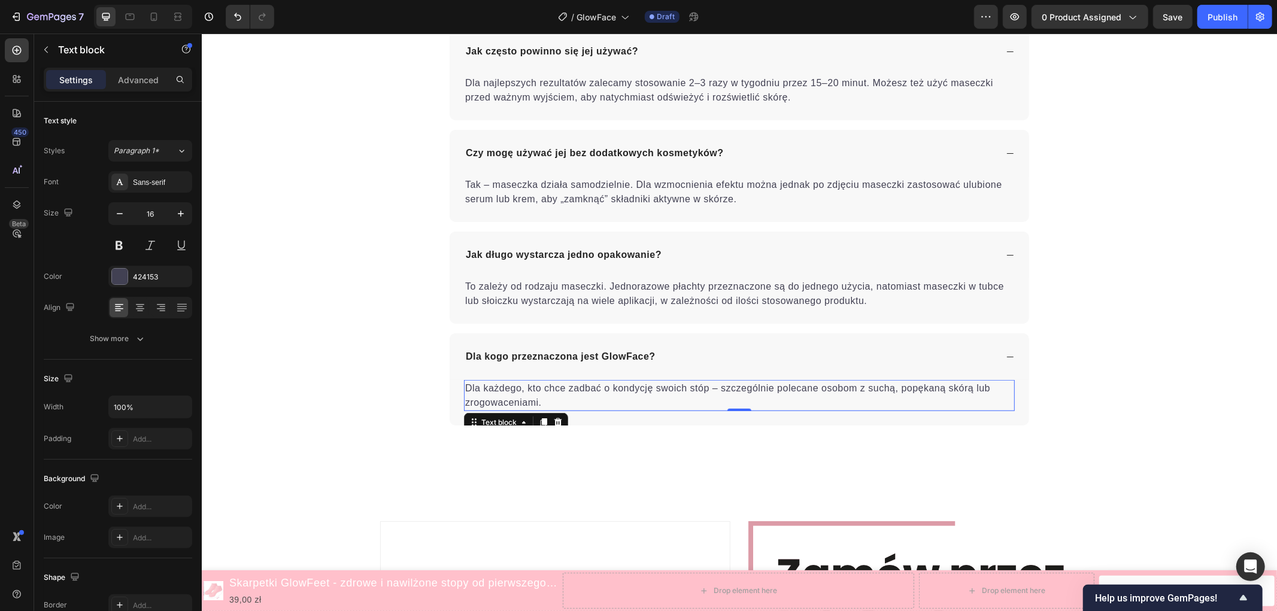
click at [633, 389] on p "Dla każdego, kto chce zadbać o kondycję swoich stóp – szczególnie polecane osob…" at bounding box center [738, 395] width 548 height 29
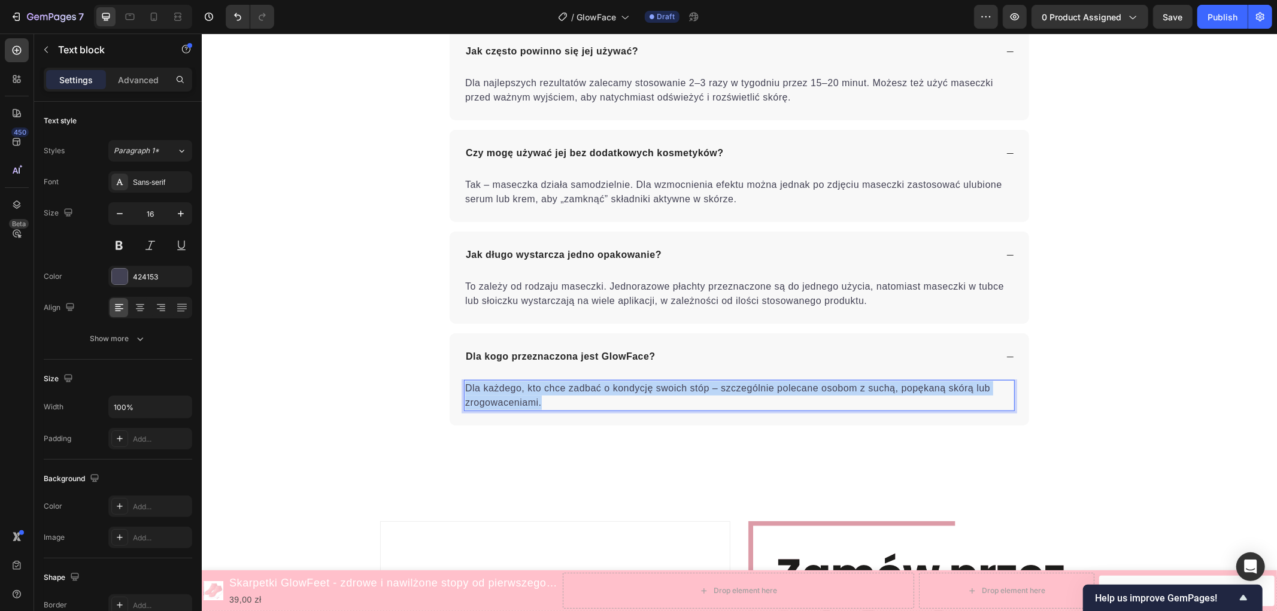
click at [633, 389] on p "Dla każdego, kto chce zadbać o kondycję swoich stóp – szczególnie polecane osob…" at bounding box center [738, 395] width 548 height 29
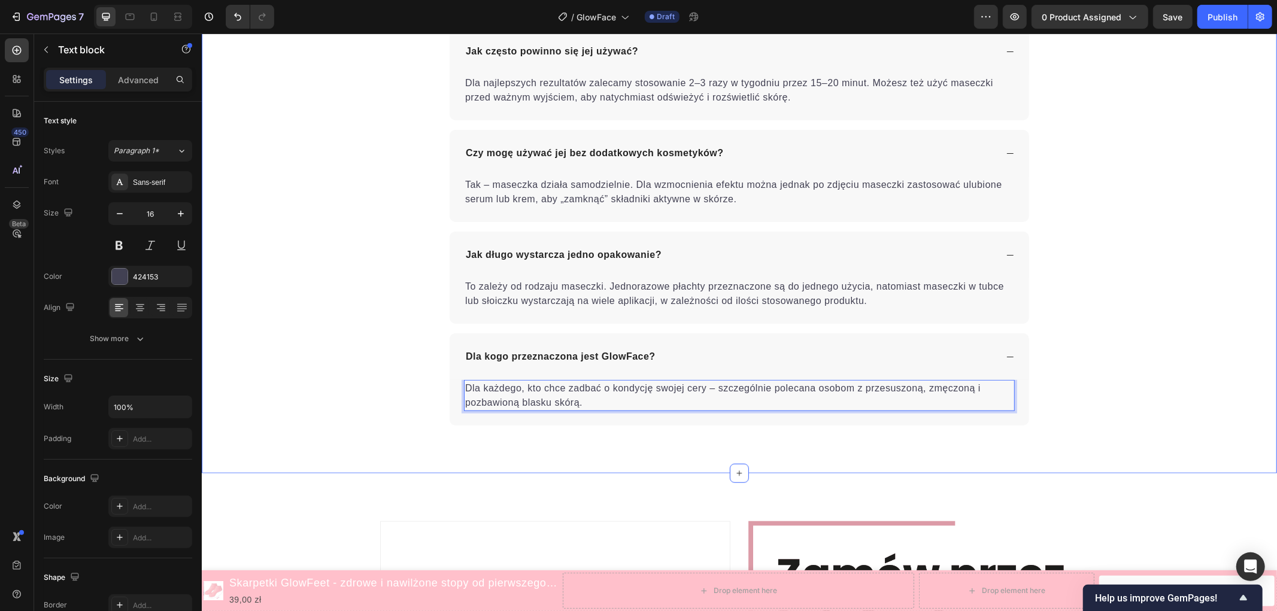
click at [1118, 341] on div "Najczęściej zadawane pytania Heading Czym jest GlowFace? GlowFace to intensywni…" at bounding box center [738, 93] width 1075 height 663
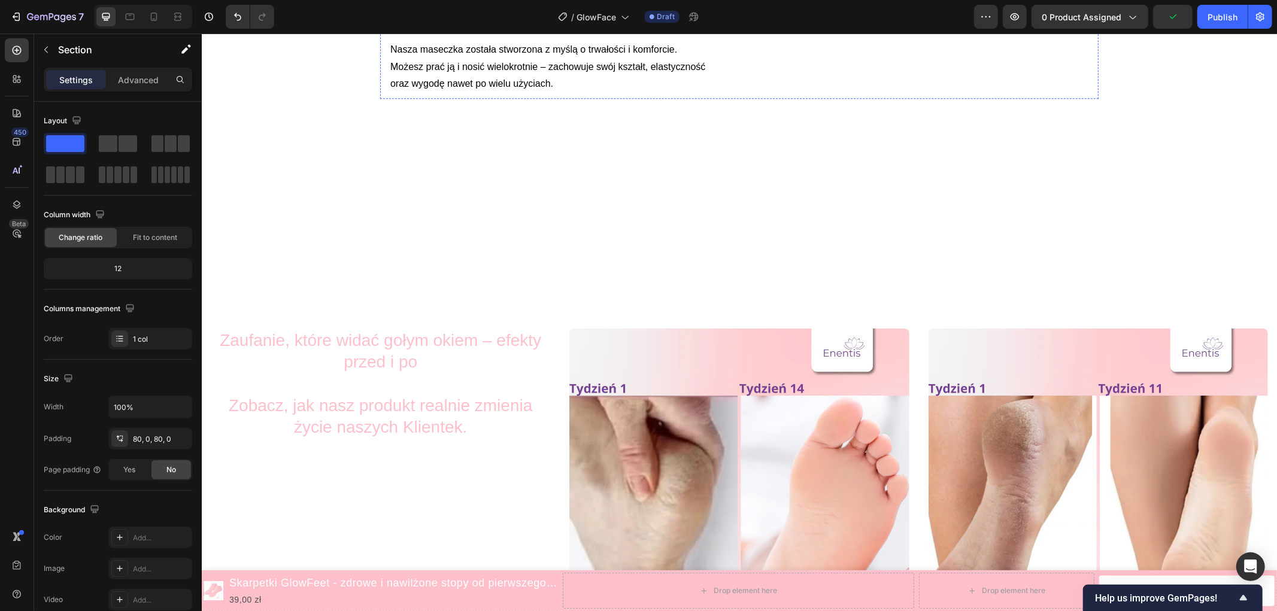
scroll to position [2735, 0]
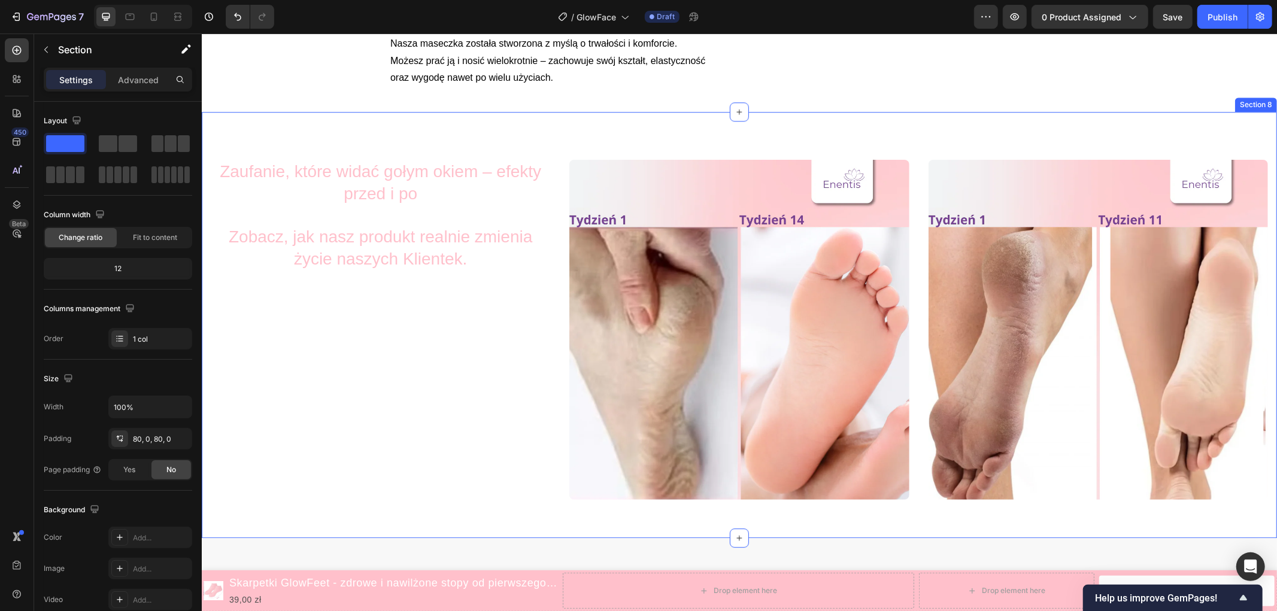
click at [1118, 301] on div "Zaufanie, które widać gołym okiem – efekty przed i po Zobacz, jak nasz produkt …" at bounding box center [738, 324] width 1075 height 426
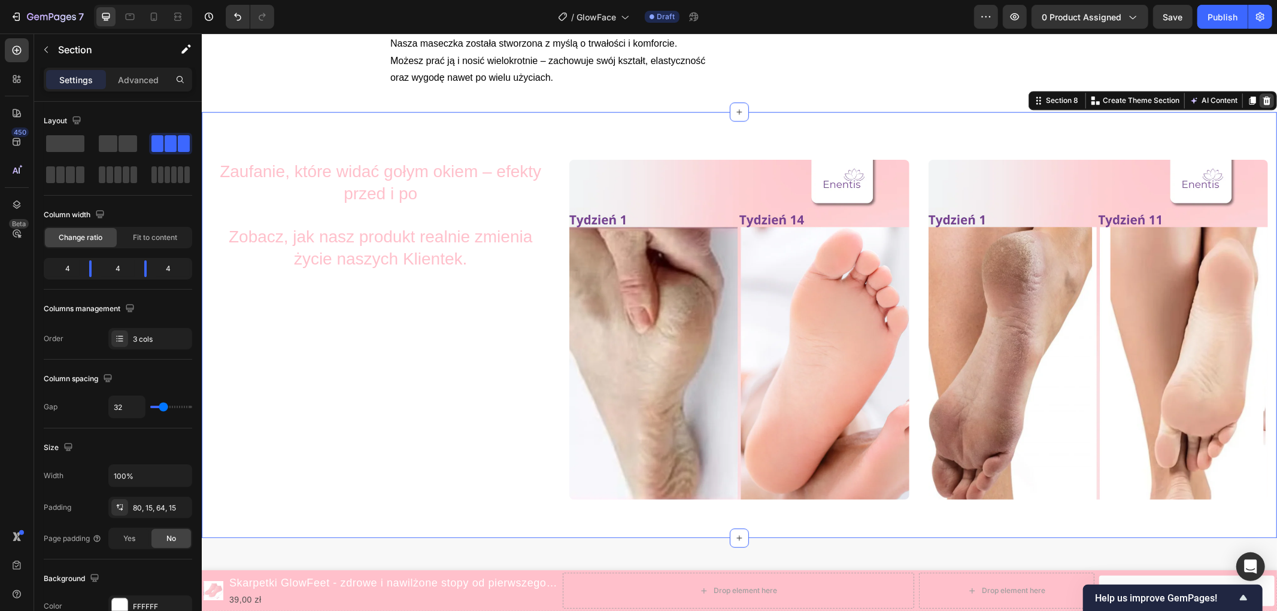
click at [1261, 105] on icon at bounding box center [1266, 100] width 10 height 10
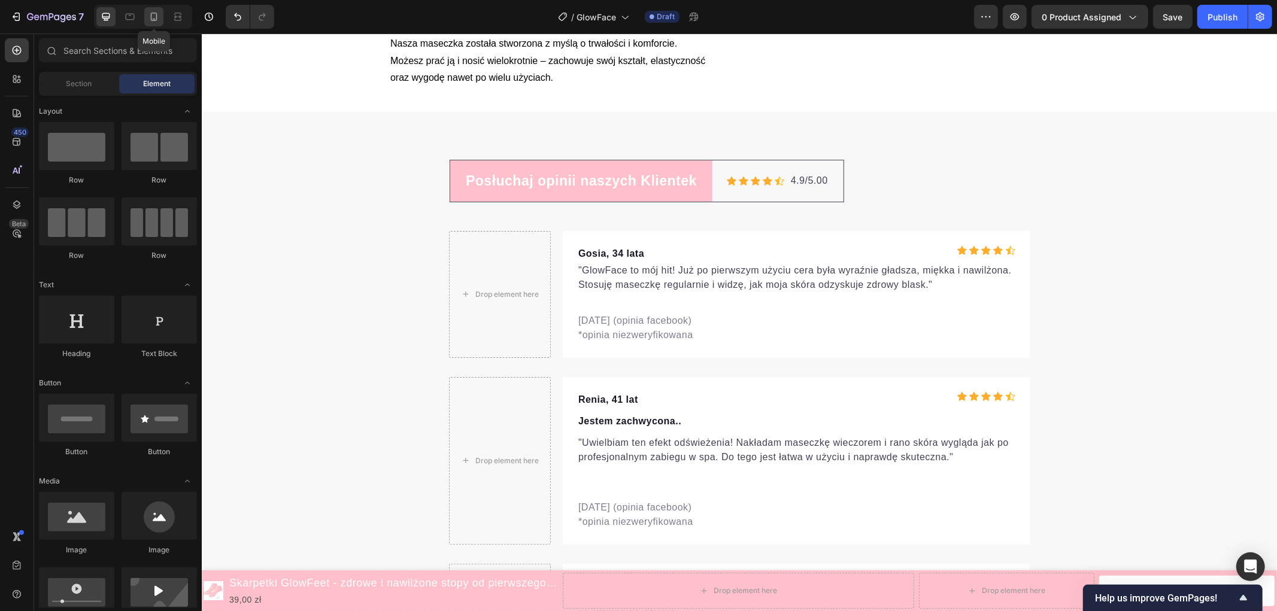
click at [158, 17] on icon at bounding box center [154, 17] width 12 height 12
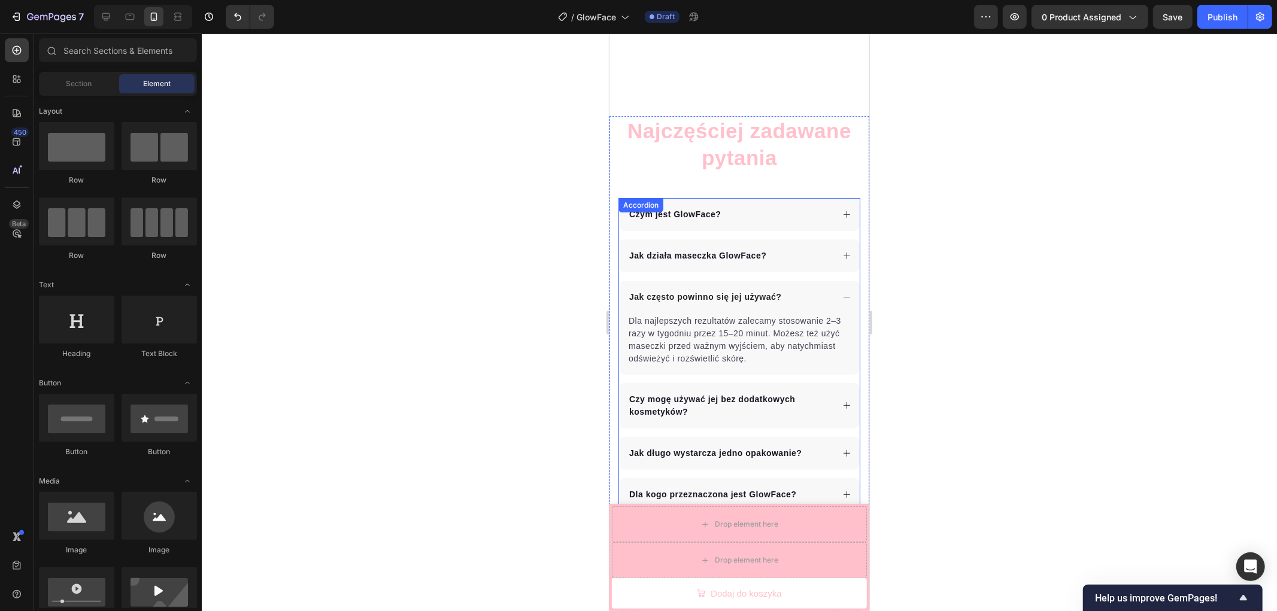
scroll to position [3896, 0]
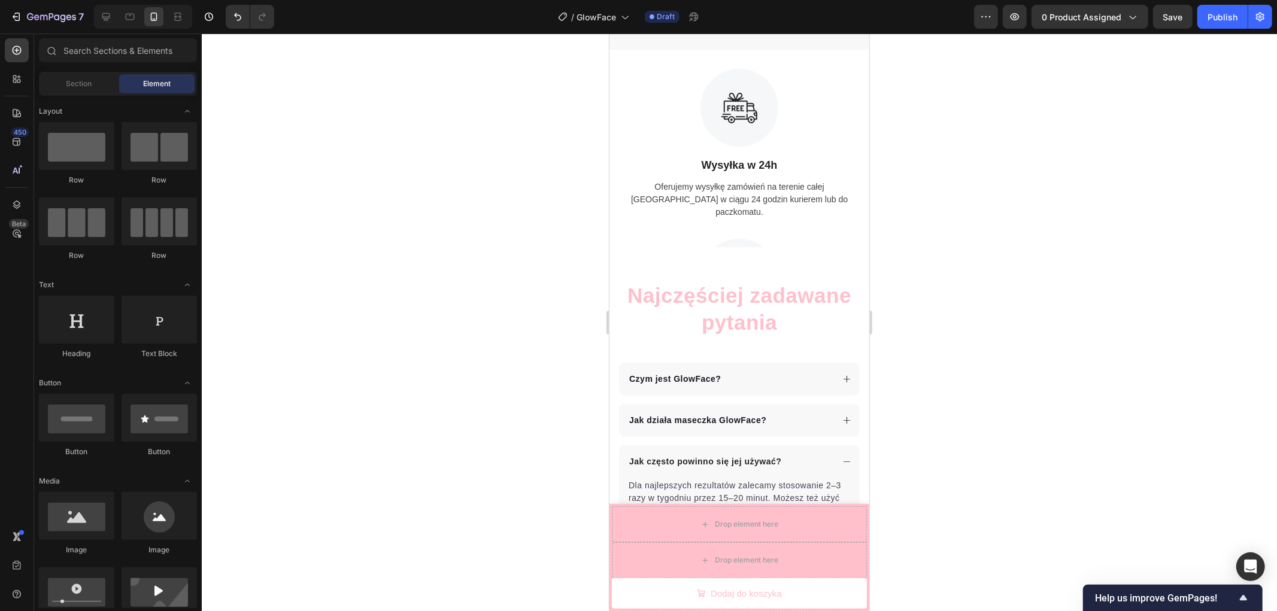
click at [1162, 30] on div "7 Version history / GlowFace Draft Preview 0 product assigned Save Publish" at bounding box center [638, 17] width 1277 height 34
click at [1169, 22] on div "Save" at bounding box center [1173, 17] width 20 height 13
click at [1212, 20] on div "Publish" at bounding box center [1222, 17] width 30 height 13
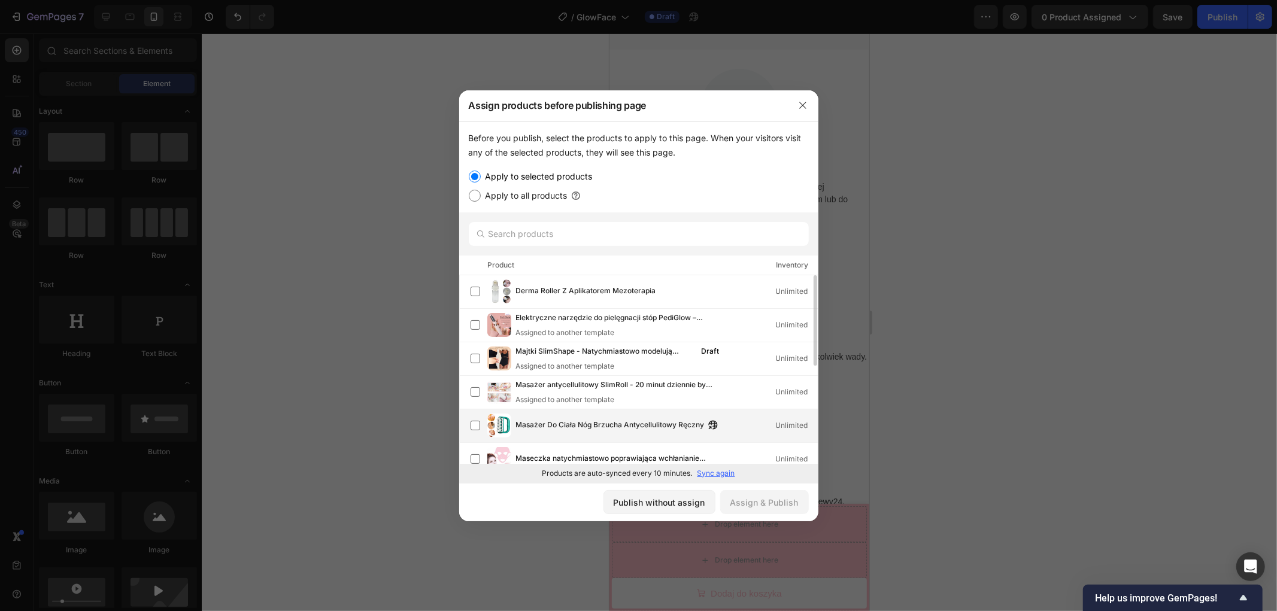
scroll to position [66, 0]
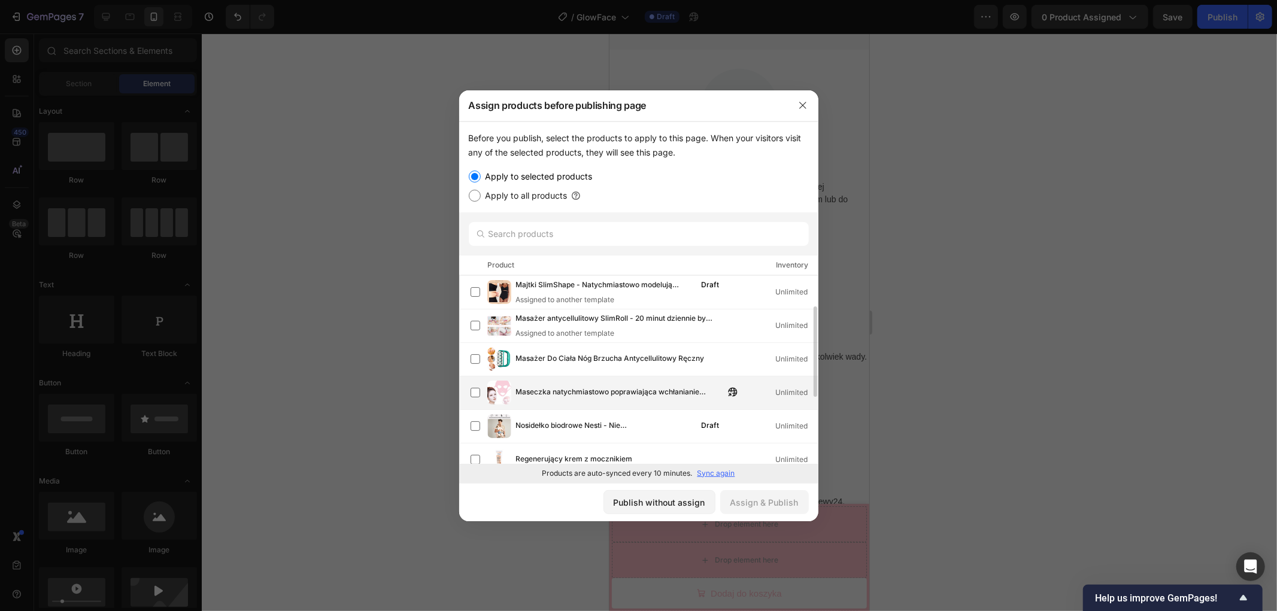
click at [576, 403] on div "Maseczka natychmiastowo poprawiająca wchłanianie kremów Unlimited" at bounding box center [643, 393] width 347 height 24
click at [785, 497] on div "Assign & Publish" at bounding box center [764, 502] width 68 height 13
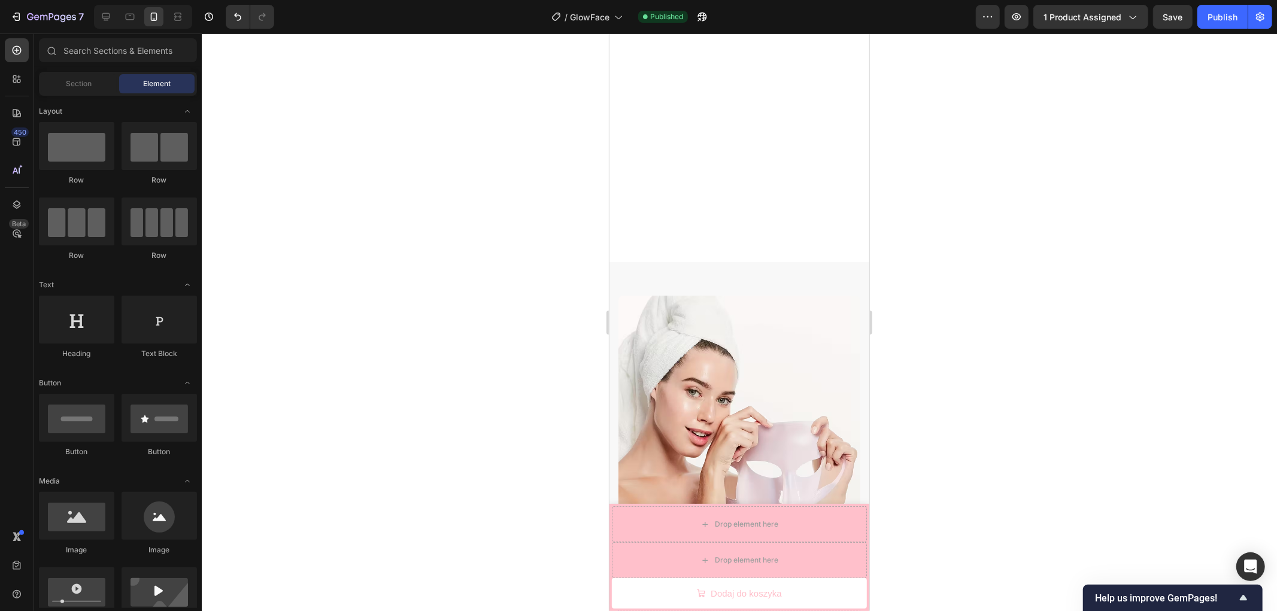
scroll to position [1002, 0]
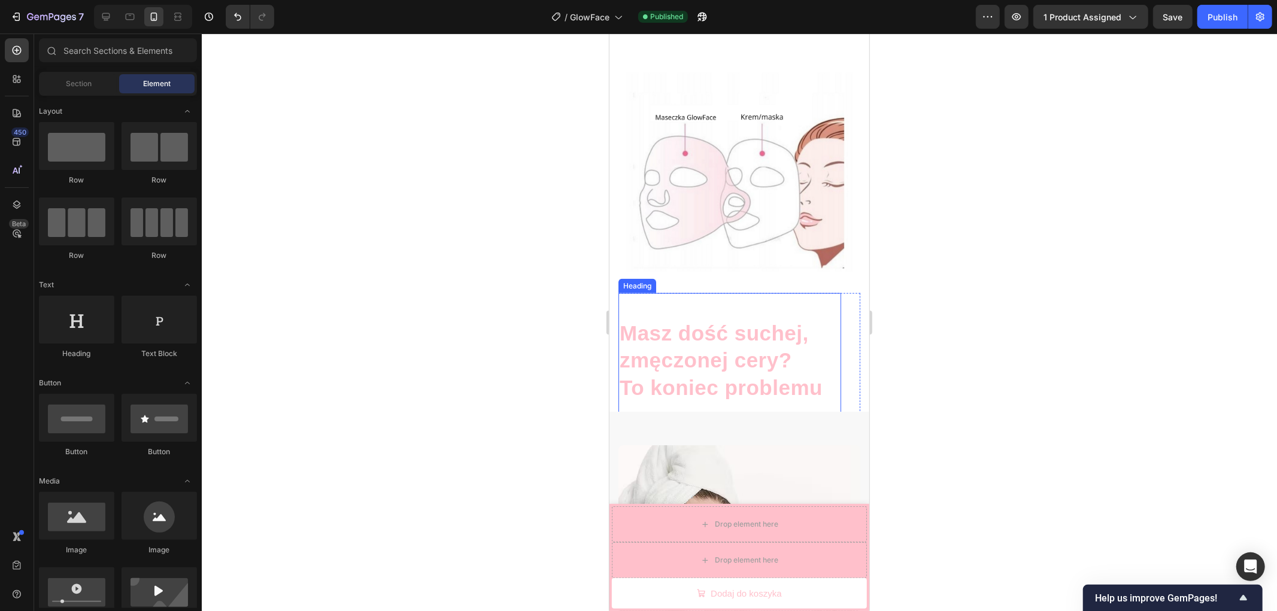
click at [697, 318] on h2 "Masz dość suchej, zmęczonej cery? To koniec problemu" at bounding box center [729, 360] width 223 height 84
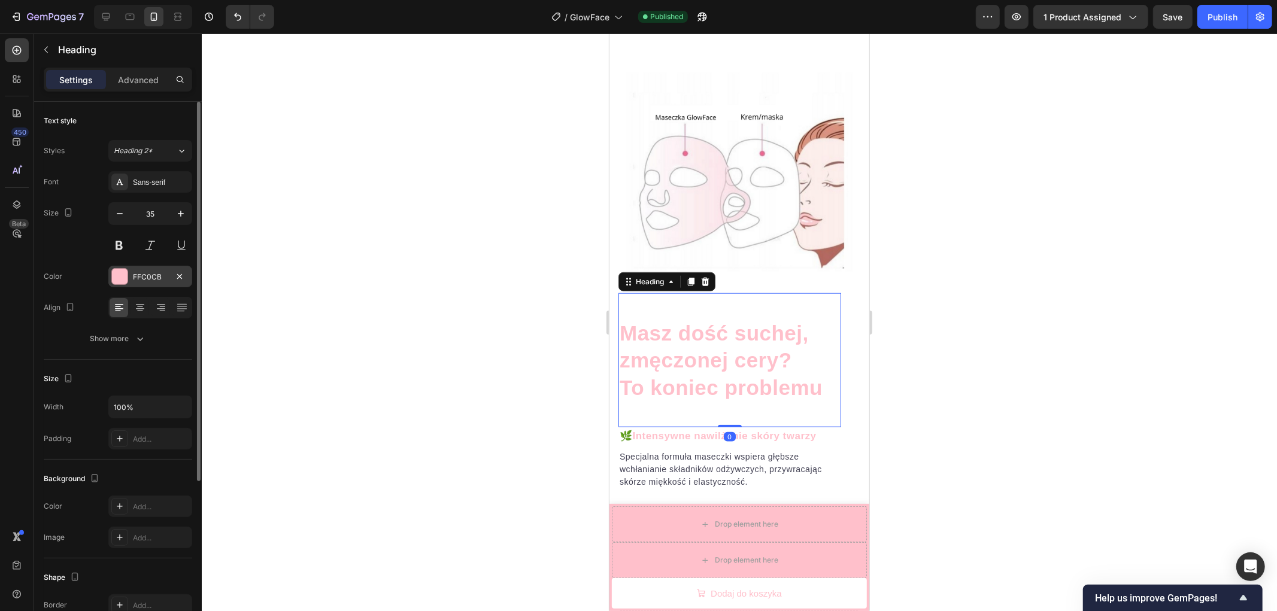
click at [141, 280] on div "FFC0CB" at bounding box center [150, 277] width 35 height 11
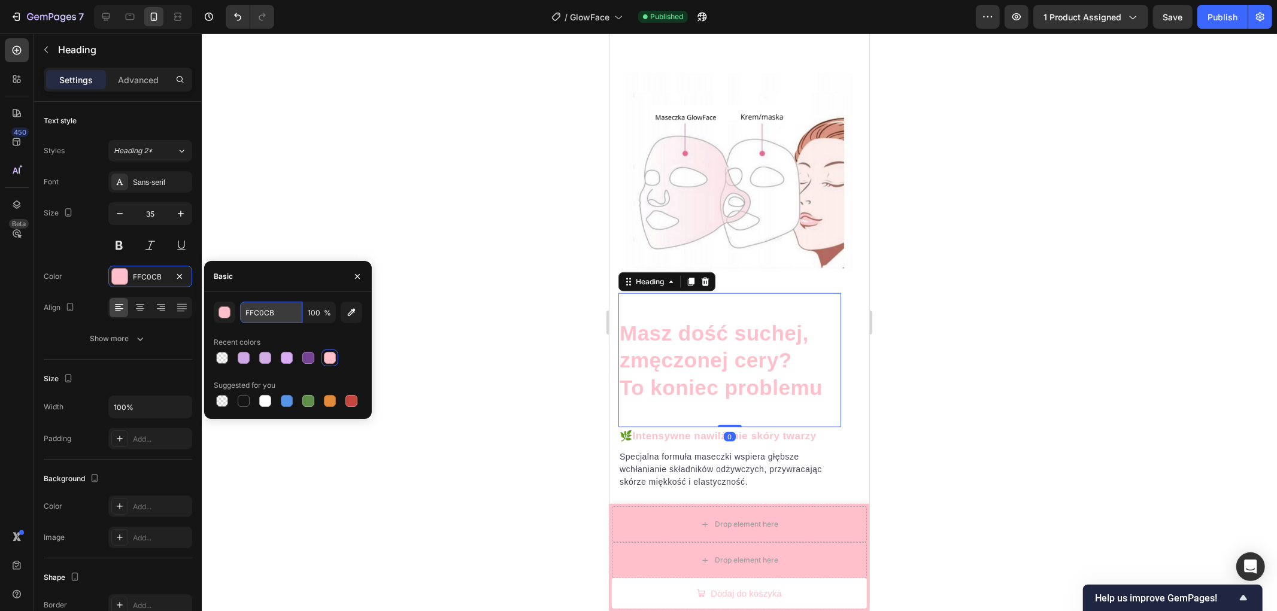
click at [283, 319] on input "FFC0CB" at bounding box center [271, 313] width 62 height 22
